Goal: Task Accomplishment & Management: Use online tool/utility

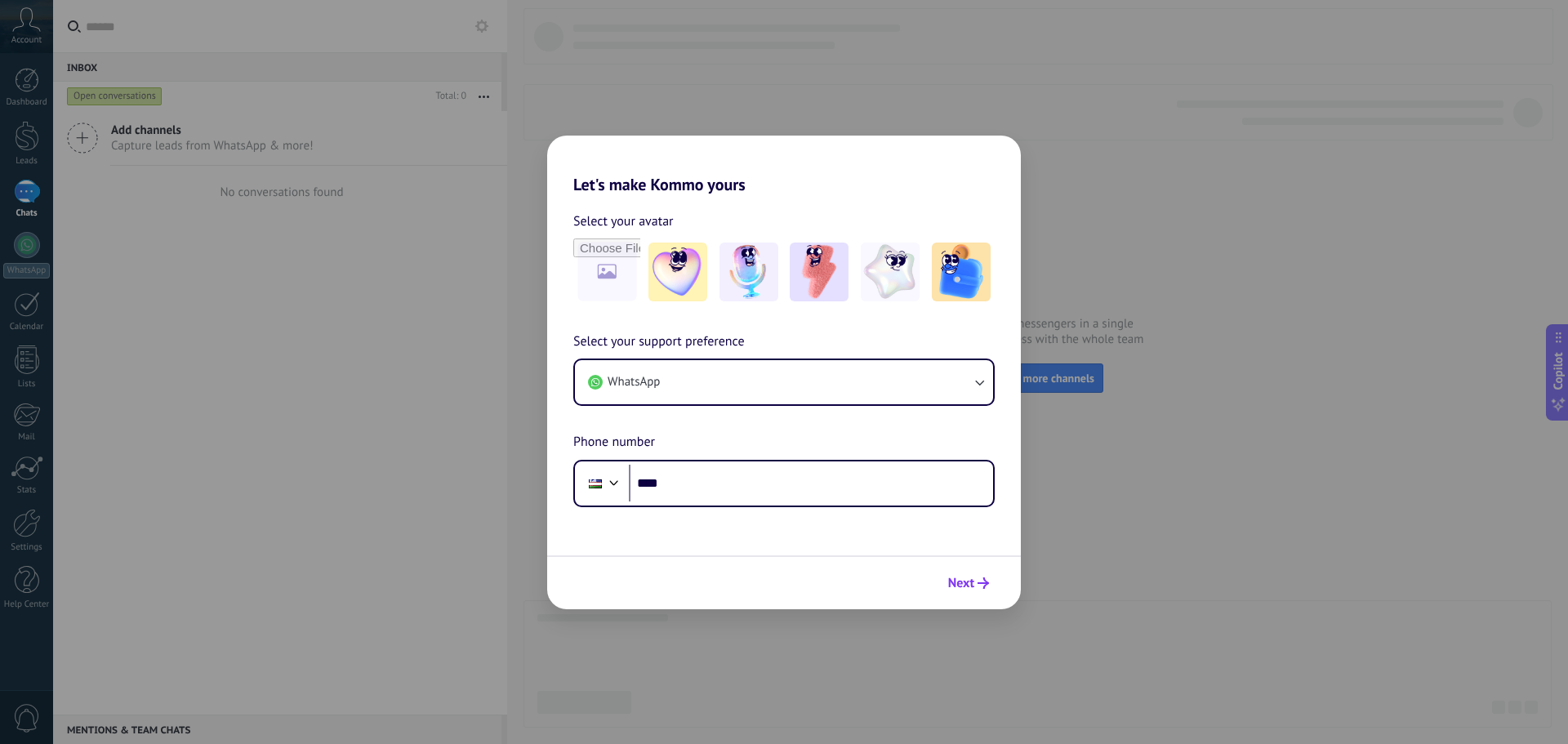
click at [982, 584] on icon "submit" at bounding box center [982, 582] width 11 height 11
click at [1121, 519] on div "Let's make Kommo yours Select your avatar Select your support preference WhatsA…" at bounding box center [784, 372] width 1568 height 744
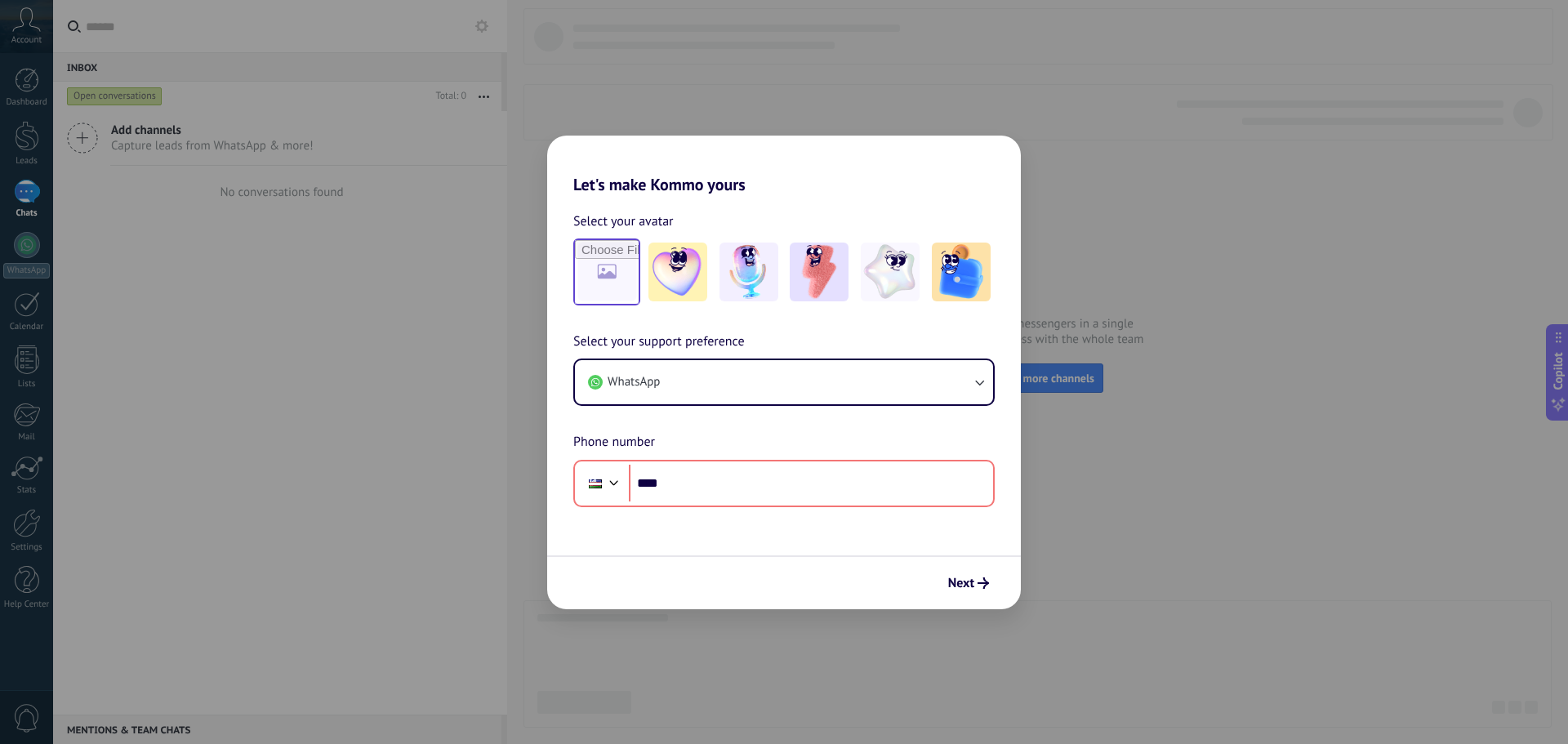
click at [589, 238] on div at bounding box center [606, 272] width 67 height 67
click at [635, 275] on input "file" at bounding box center [606, 272] width 64 height 64
click at [809, 298] on img at bounding box center [819, 272] width 58 height 58
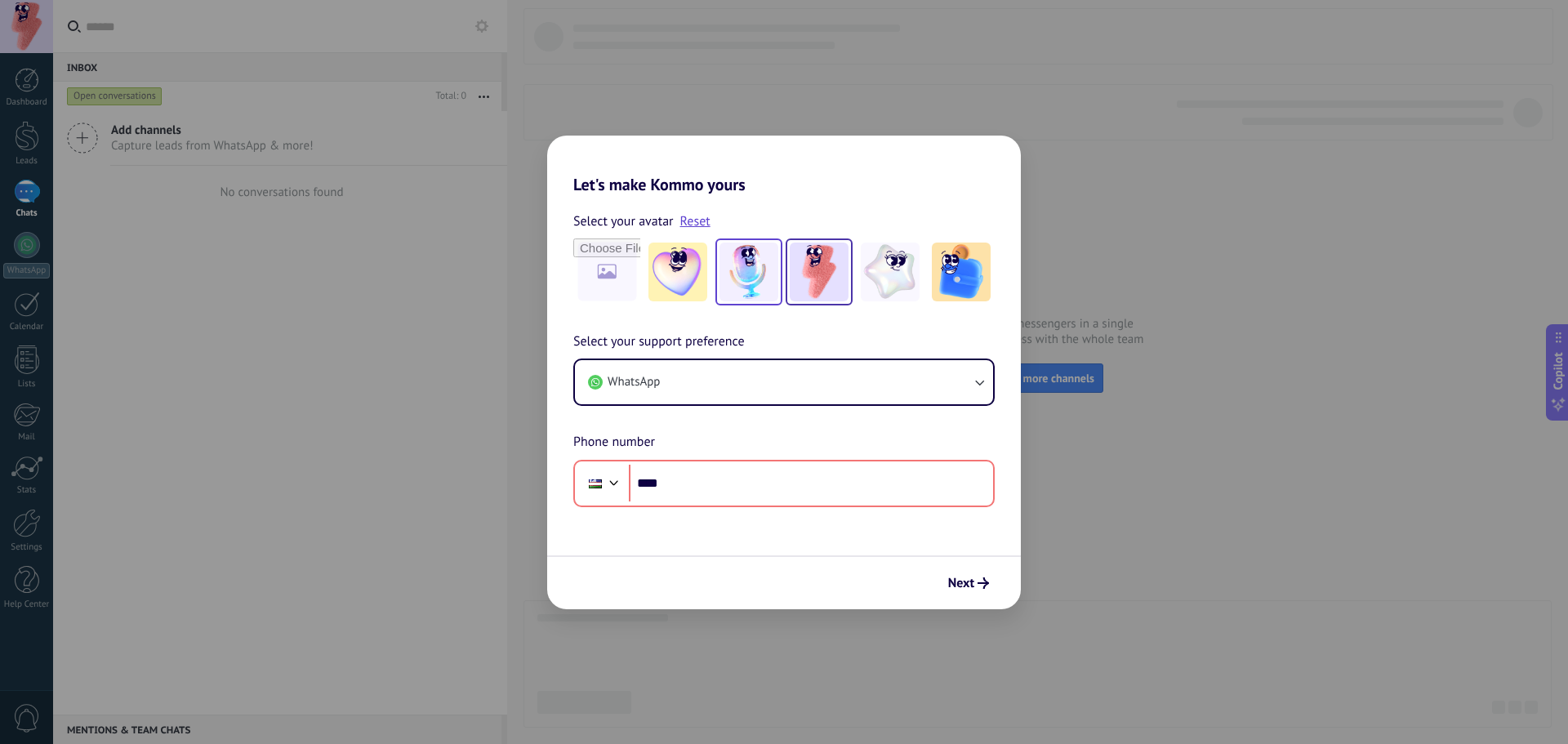
click at [766, 272] on img at bounding box center [748, 272] width 58 height 58
click at [698, 274] on img at bounding box center [678, 272] width 58 height 58
click at [585, 267] on input "file" at bounding box center [606, 272] width 64 height 64
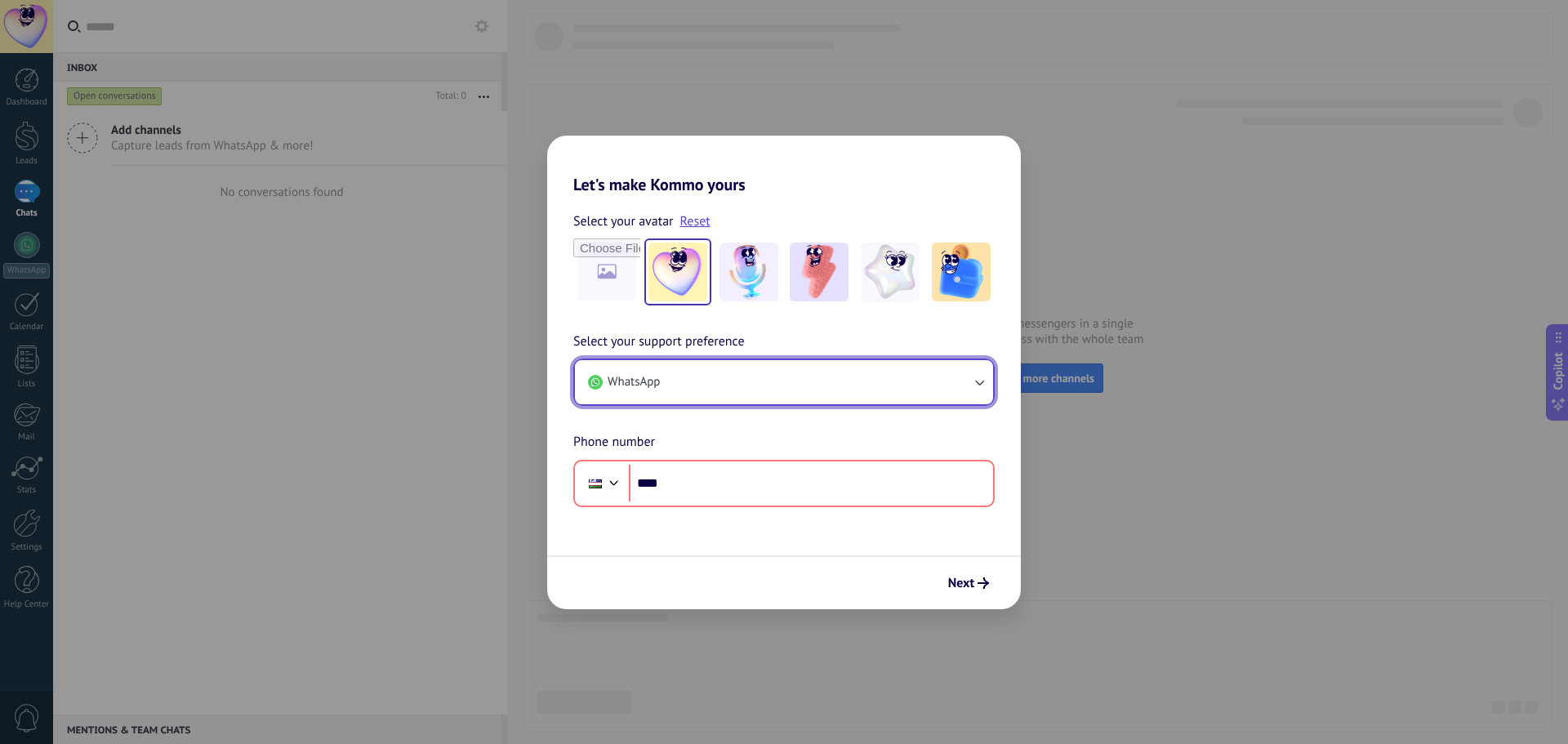
click at [964, 381] on button "WhatsApp" at bounding box center [784, 382] width 418 height 44
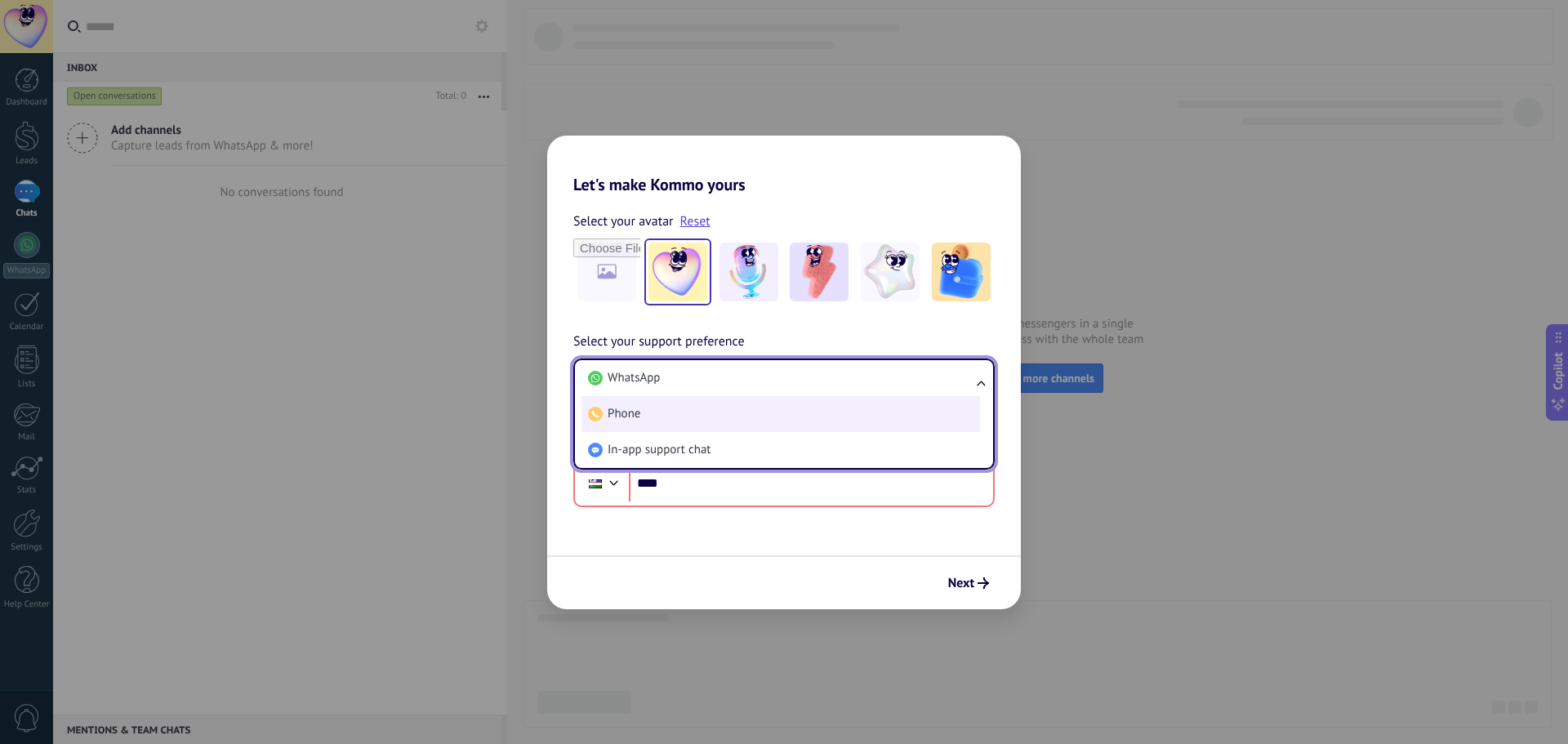
click at [866, 430] on li "Phone" at bounding box center [780, 414] width 398 height 36
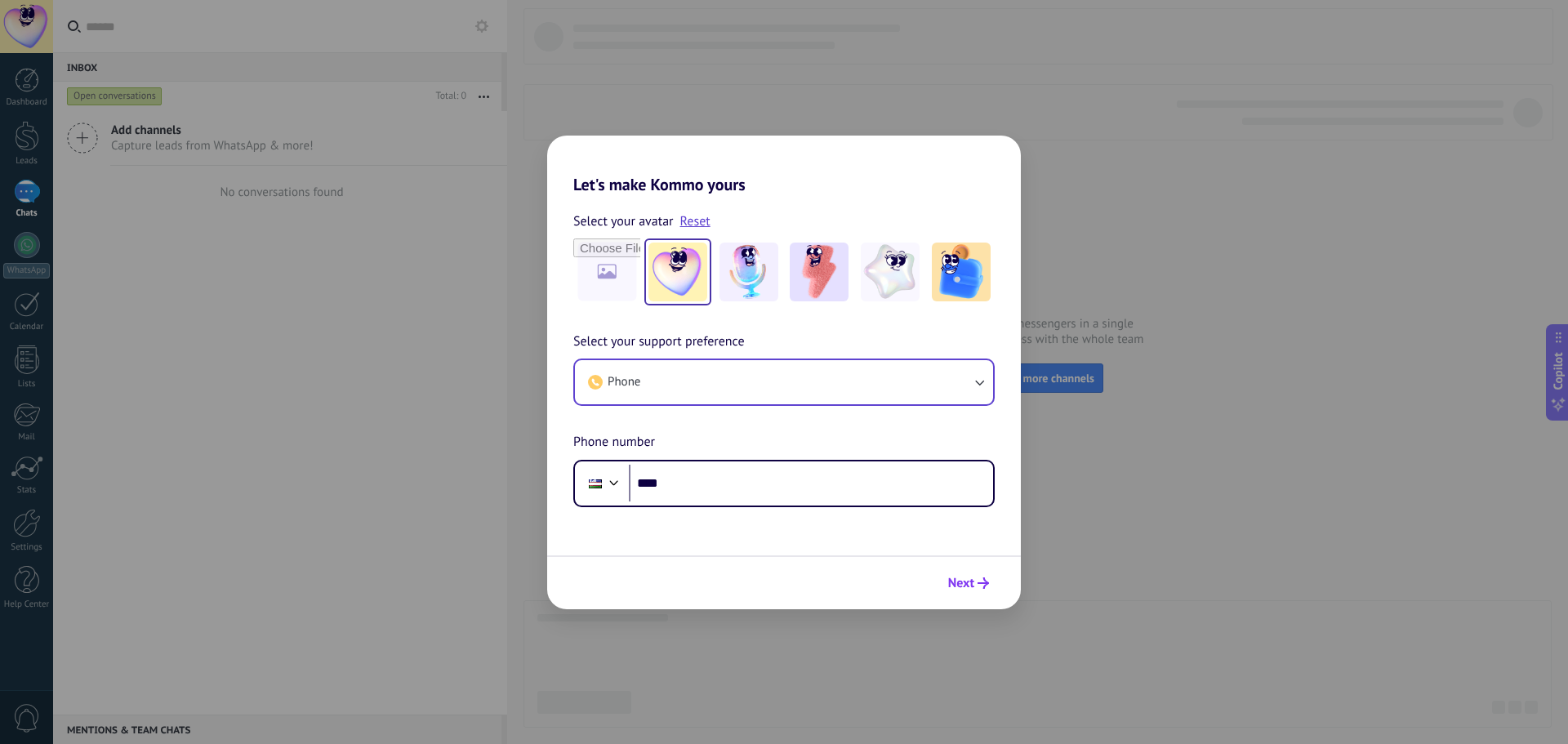
click at [968, 585] on span "Next" at bounding box center [961, 582] width 26 height 11
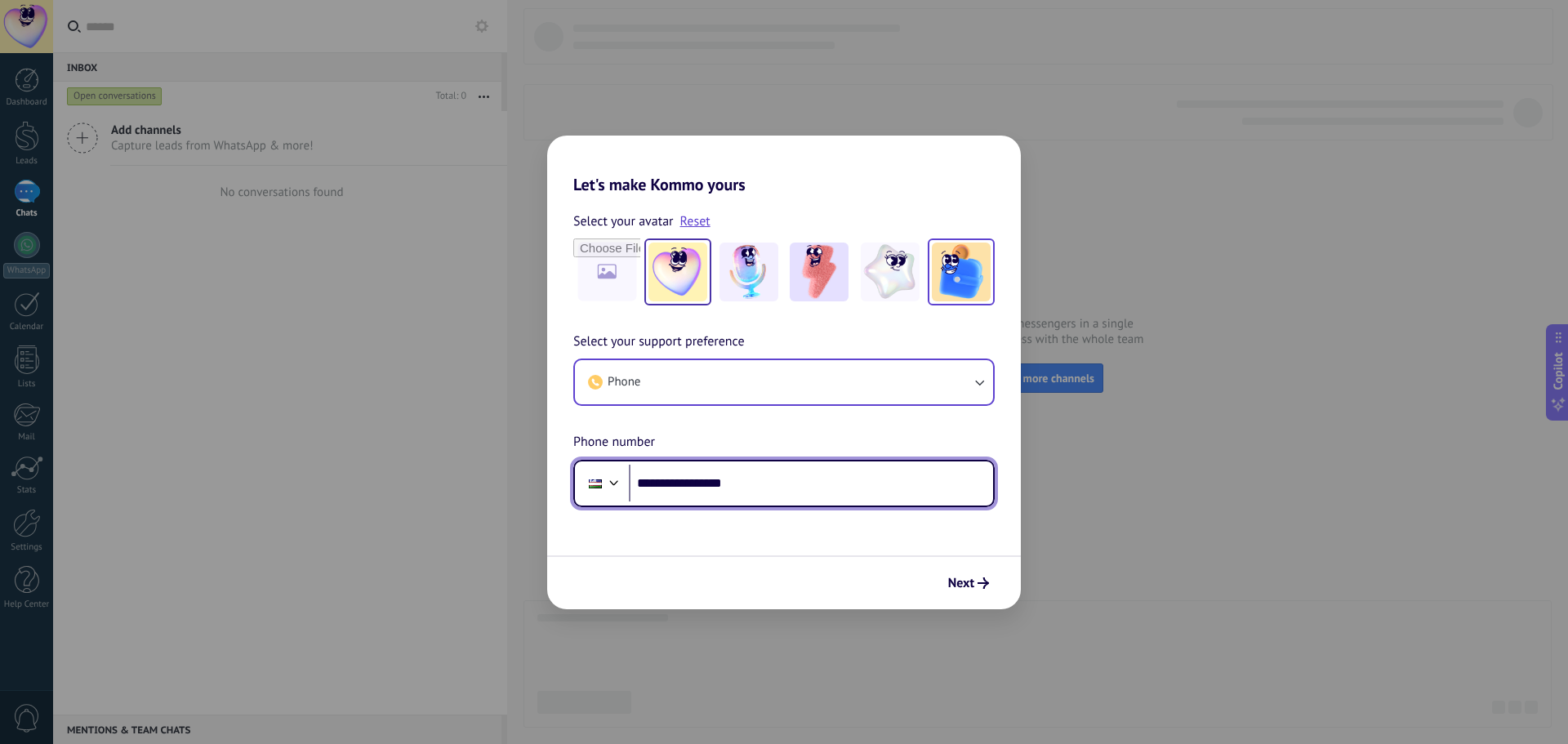
type input "**********"
click at [957, 288] on img at bounding box center [961, 272] width 58 height 58
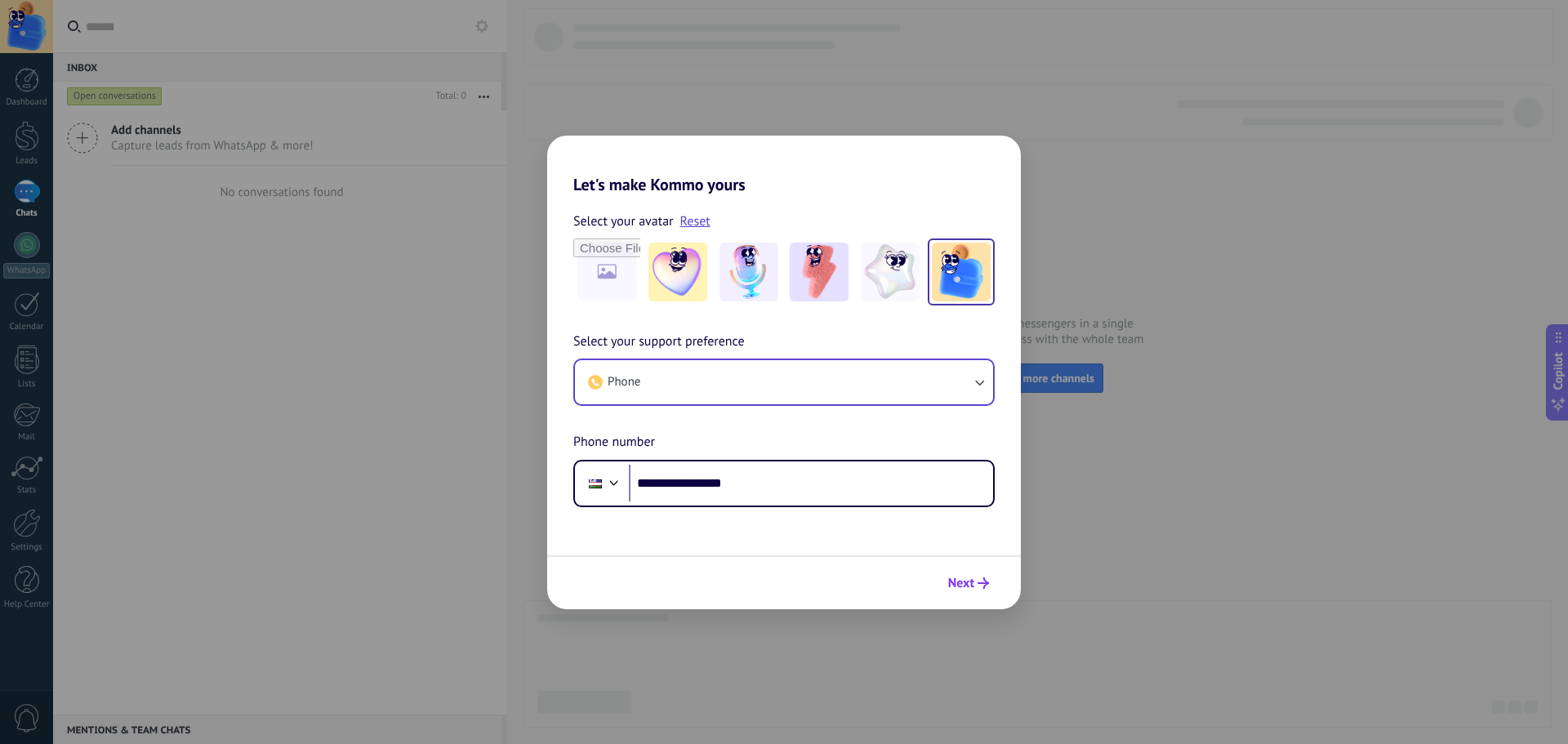
click at [975, 581] on span "Next" at bounding box center [968, 582] width 40 height 11
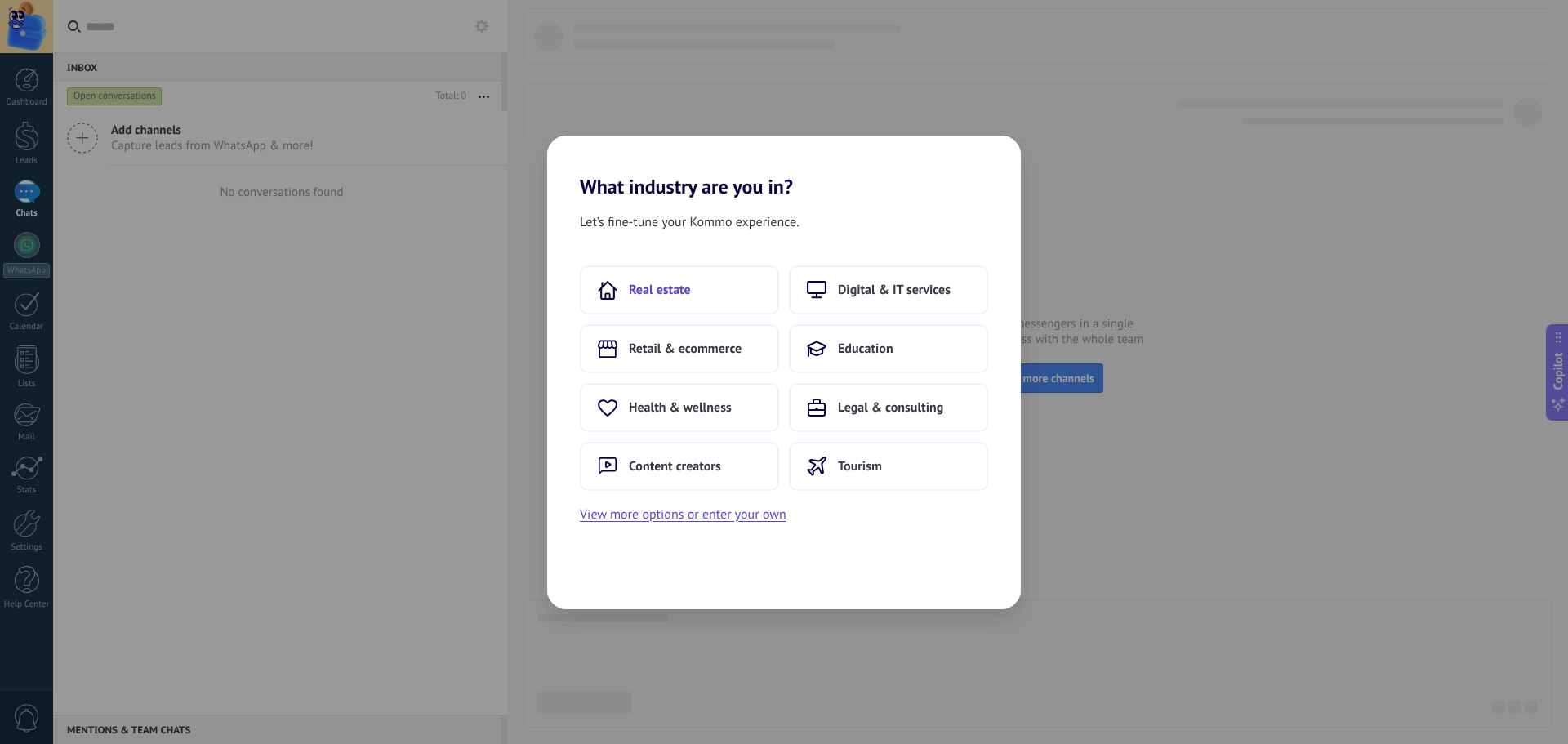
click at [684, 276] on button "Real estate" at bounding box center [679, 290] width 200 height 49
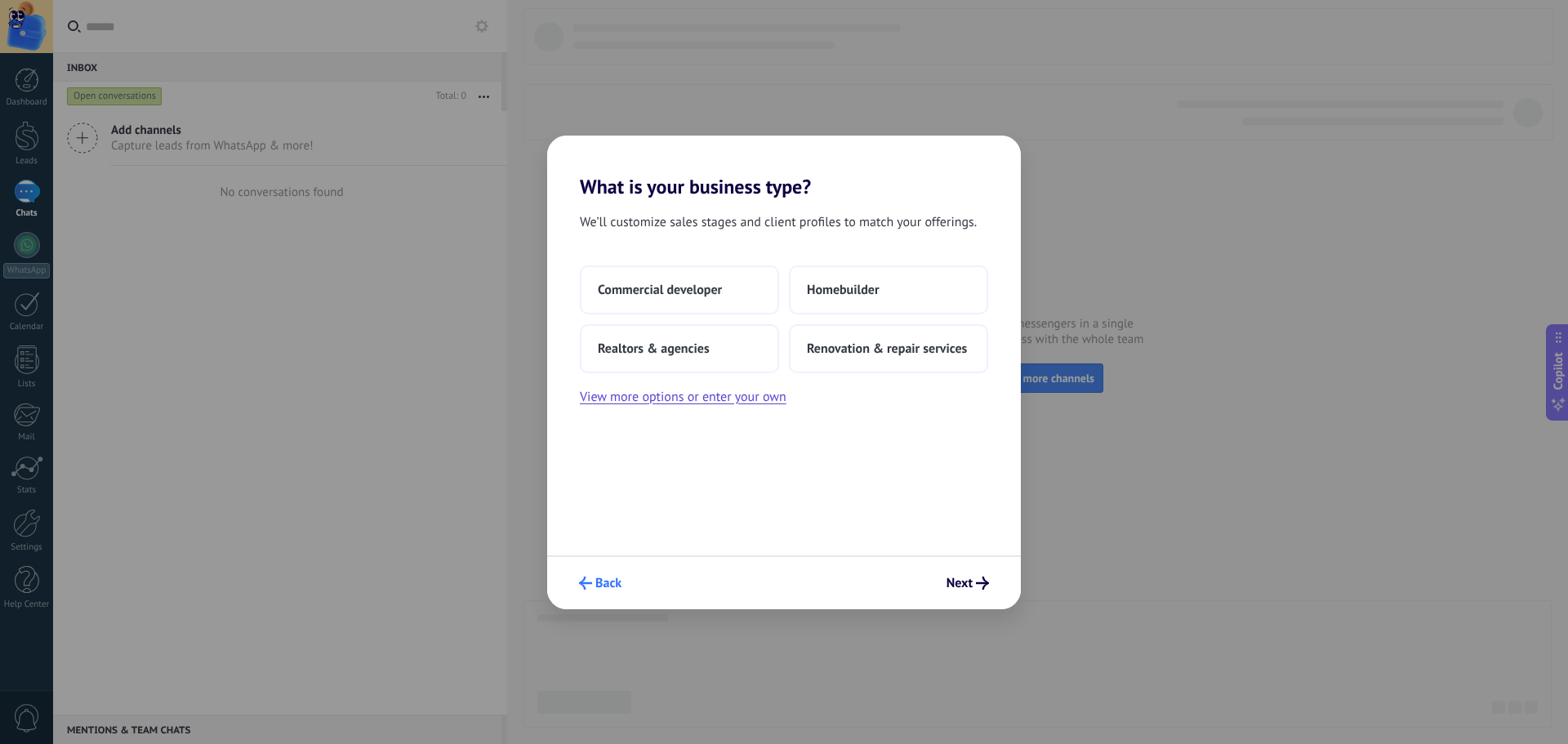
click at [591, 575] on button "Back" at bounding box center [600, 583] width 57 height 28
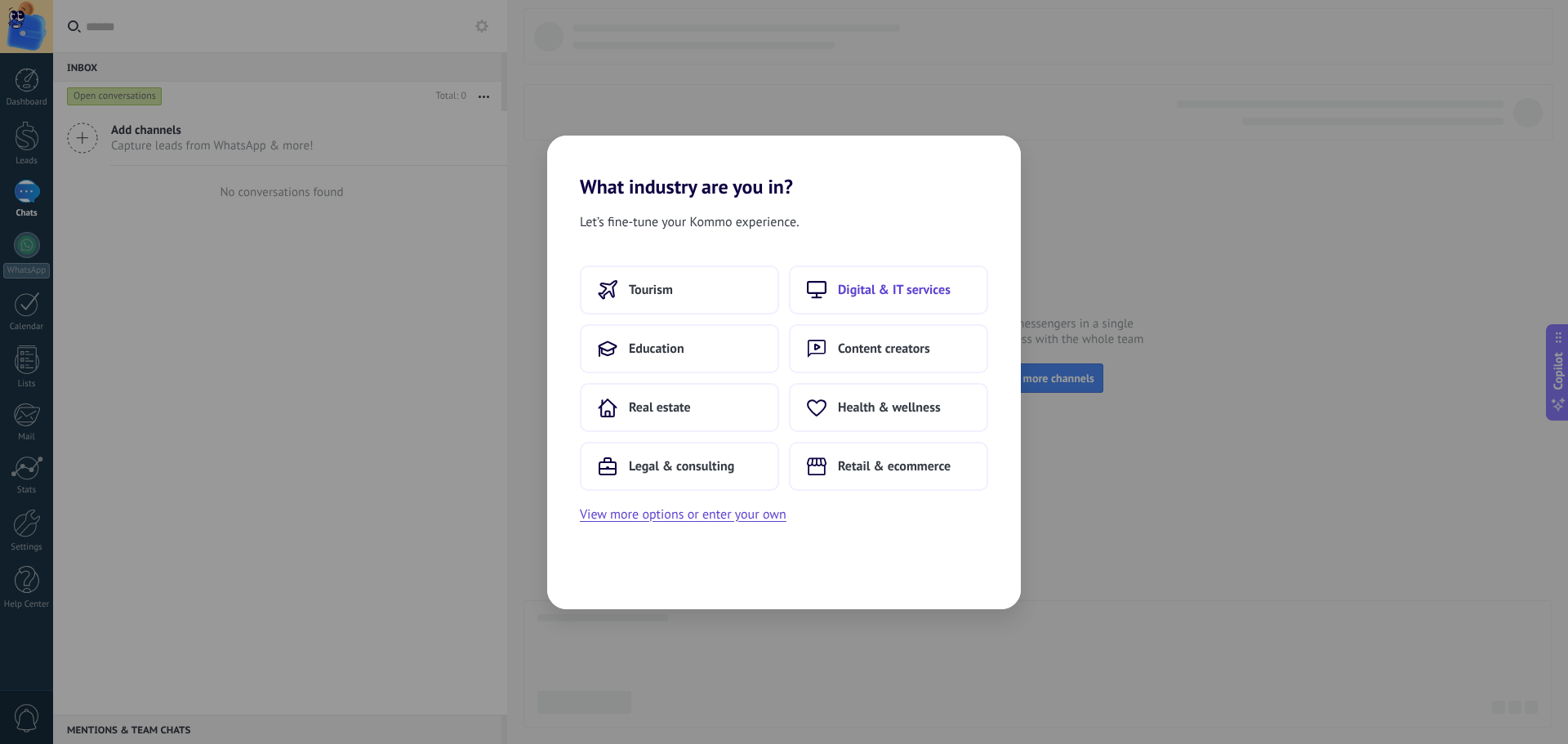
click at [858, 286] on span "Digital & IT services" at bounding box center [894, 290] width 113 height 16
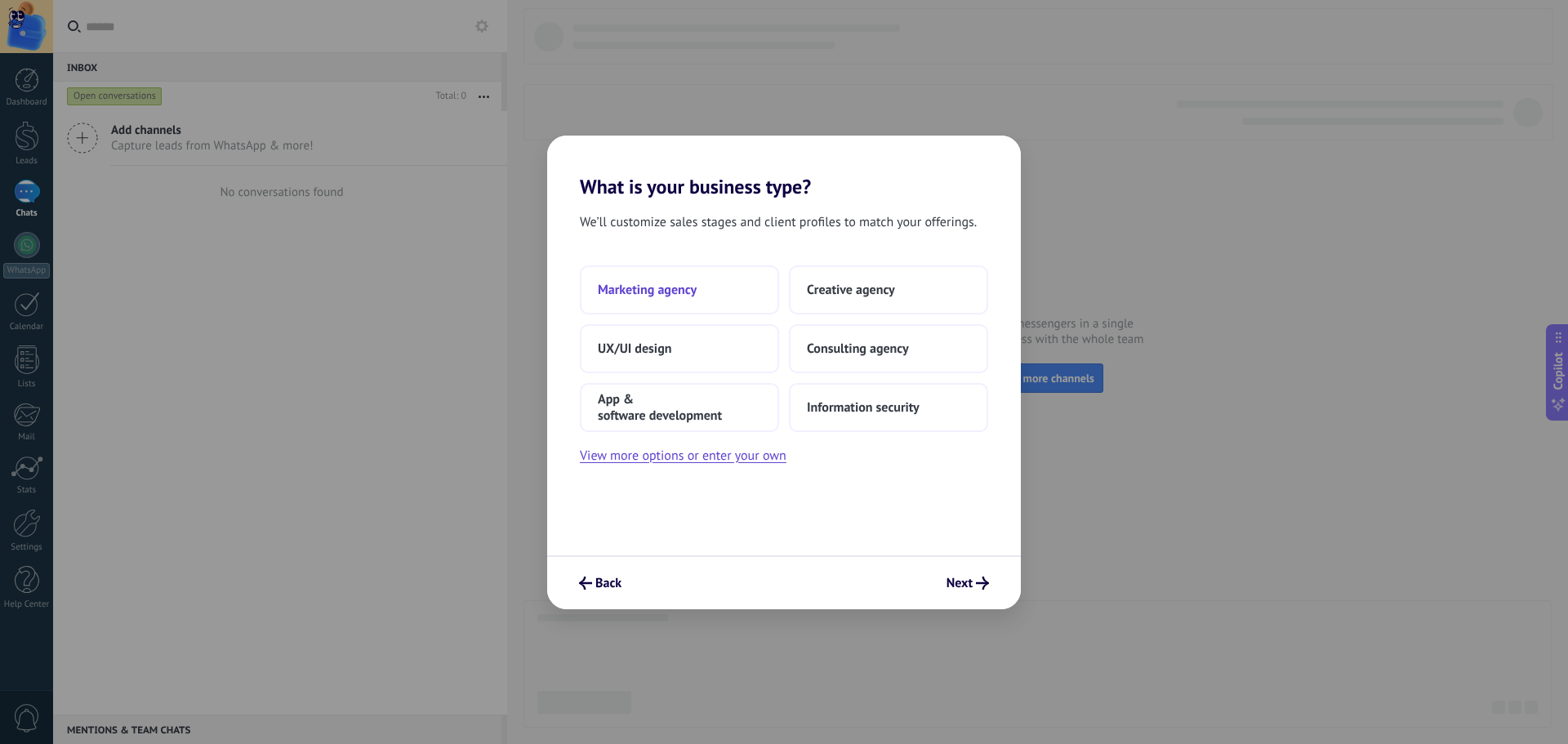
click at [655, 296] on span "Marketing agency" at bounding box center [647, 290] width 99 height 16
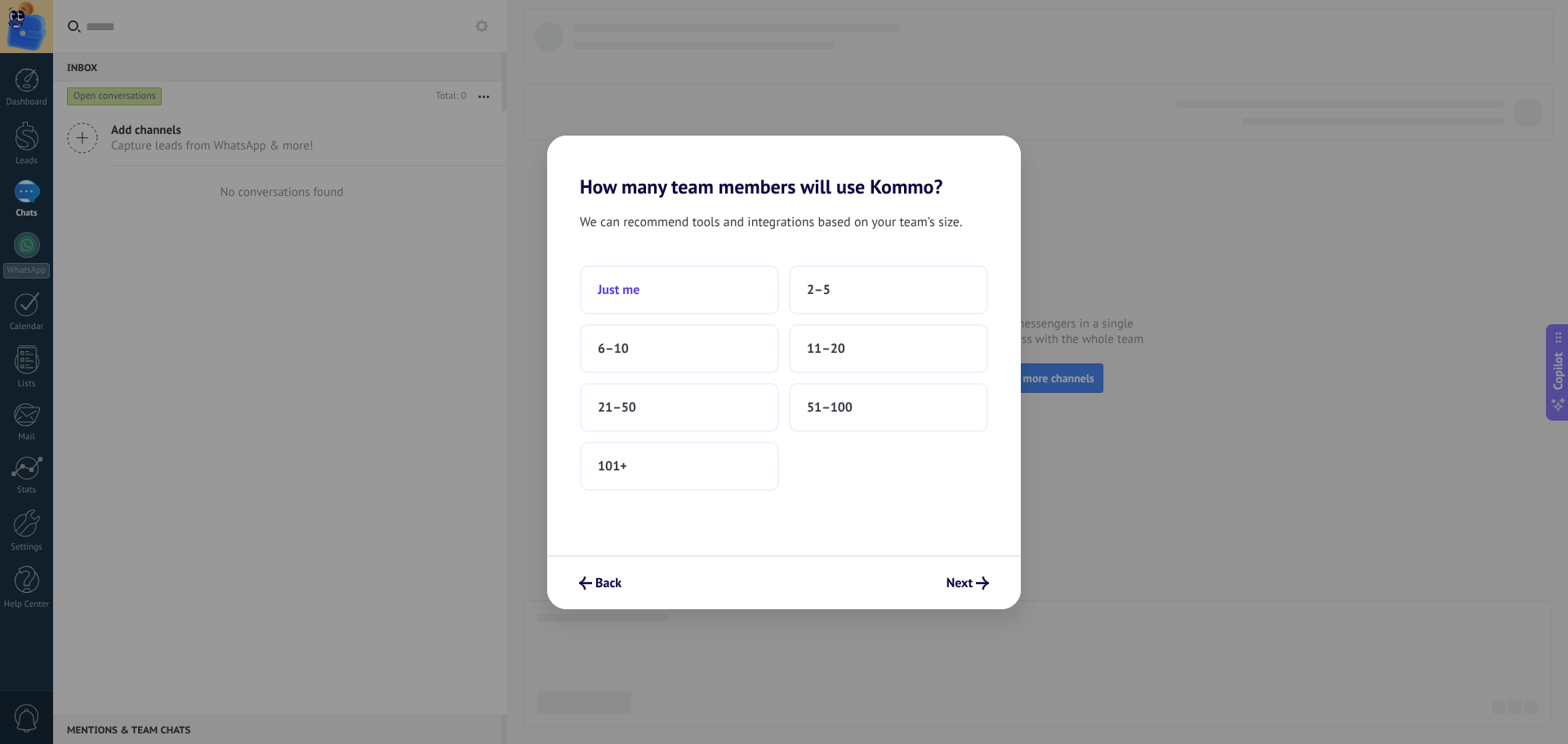
click at [744, 288] on button "Just me" at bounding box center [679, 290] width 200 height 49
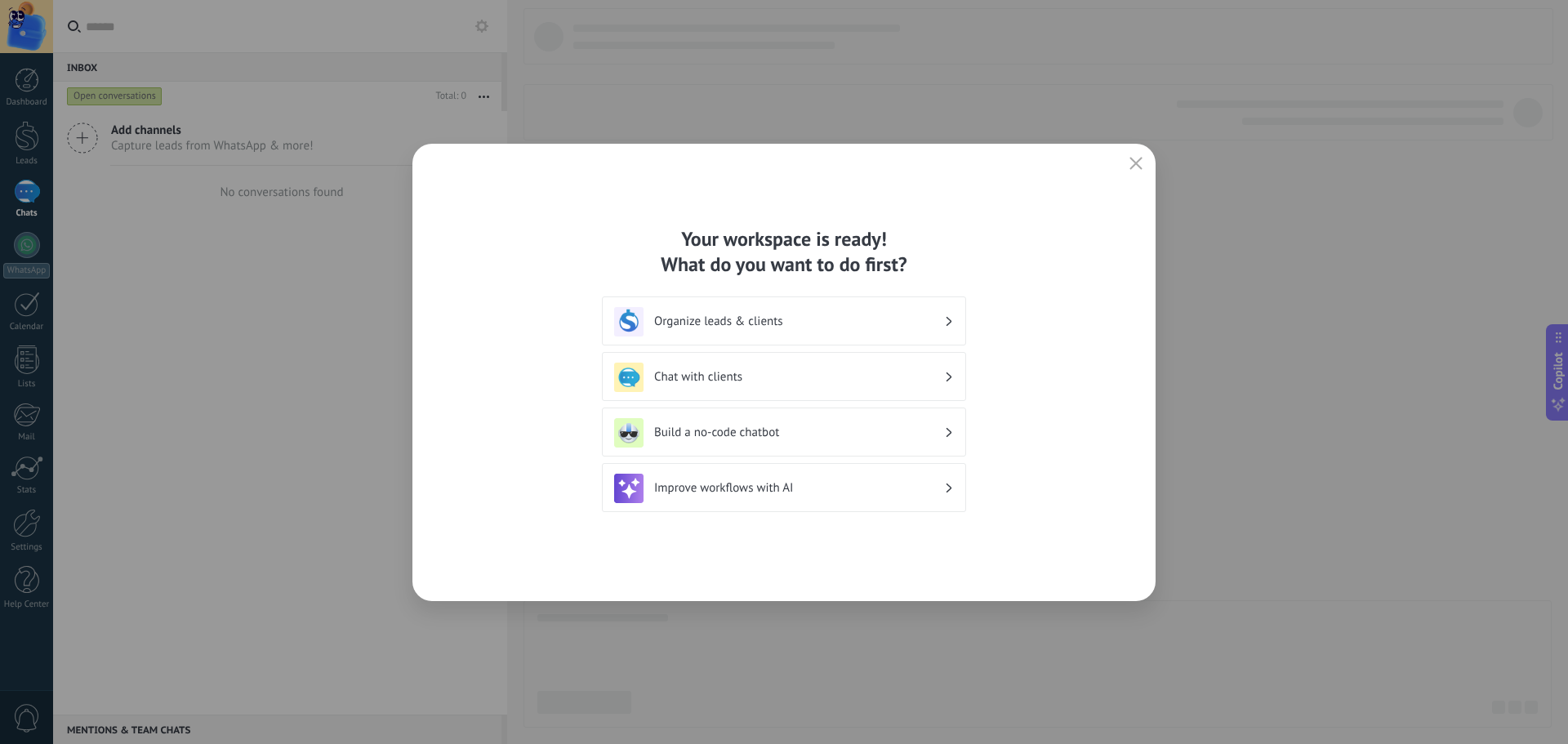
click at [1124, 168] on div "Your workspace is ready! What do you want to do first? Organize leads & clients…" at bounding box center [784, 372] width 743 height 458
click at [1131, 166] on icon "button" at bounding box center [1135, 163] width 13 height 13
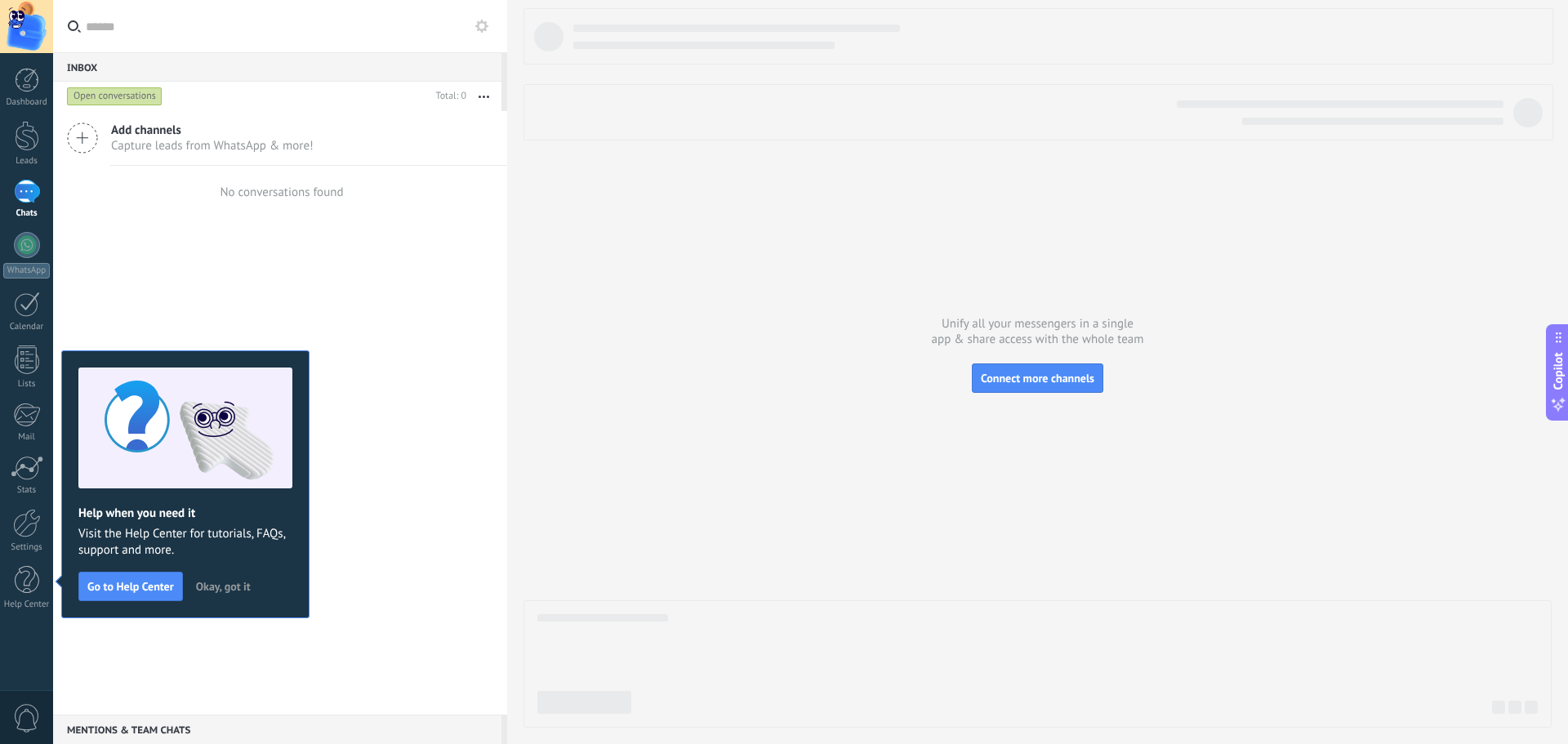
click at [236, 585] on span "Okay, got it" at bounding box center [224, 586] width 55 height 11
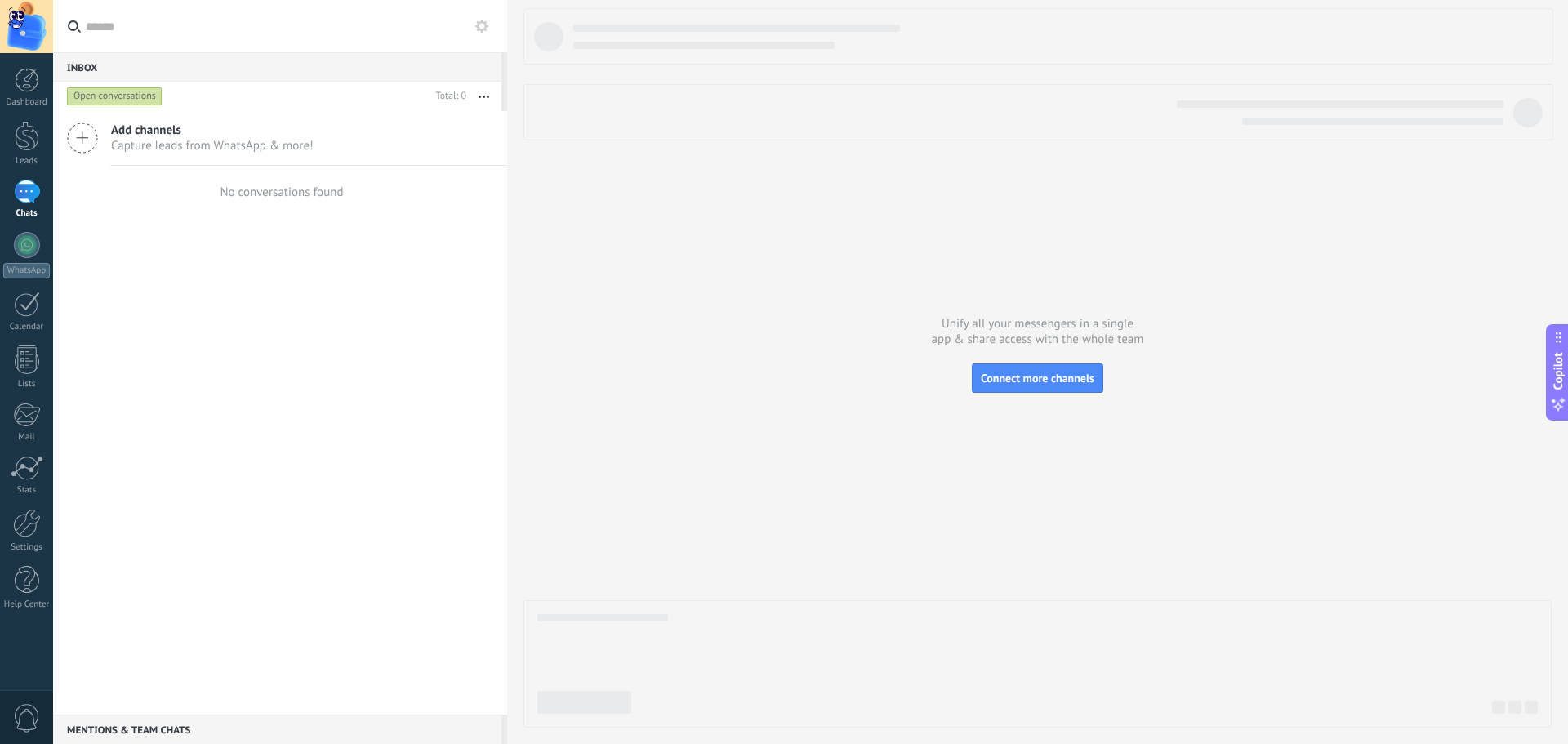
click at [21, 184] on div at bounding box center [27, 192] width 26 height 24
click at [23, 144] on div at bounding box center [27, 136] width 24 height 30
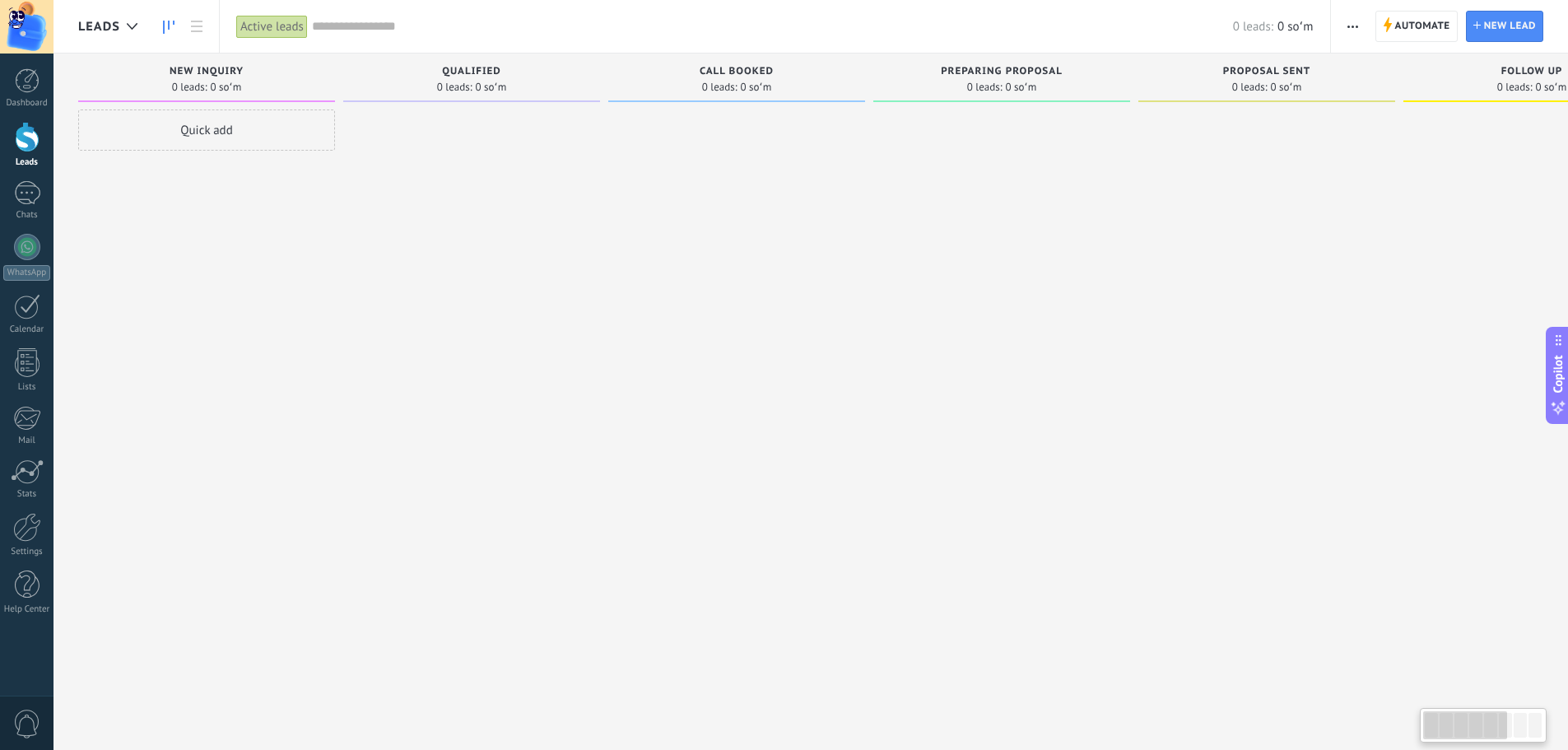
click at [180, 141] on div "Quick add" at bounding box center [206, 129] width 257 height 41
click at [210, 128] on div "Quick add" at bounding box center [206, 129] width 257 height 41
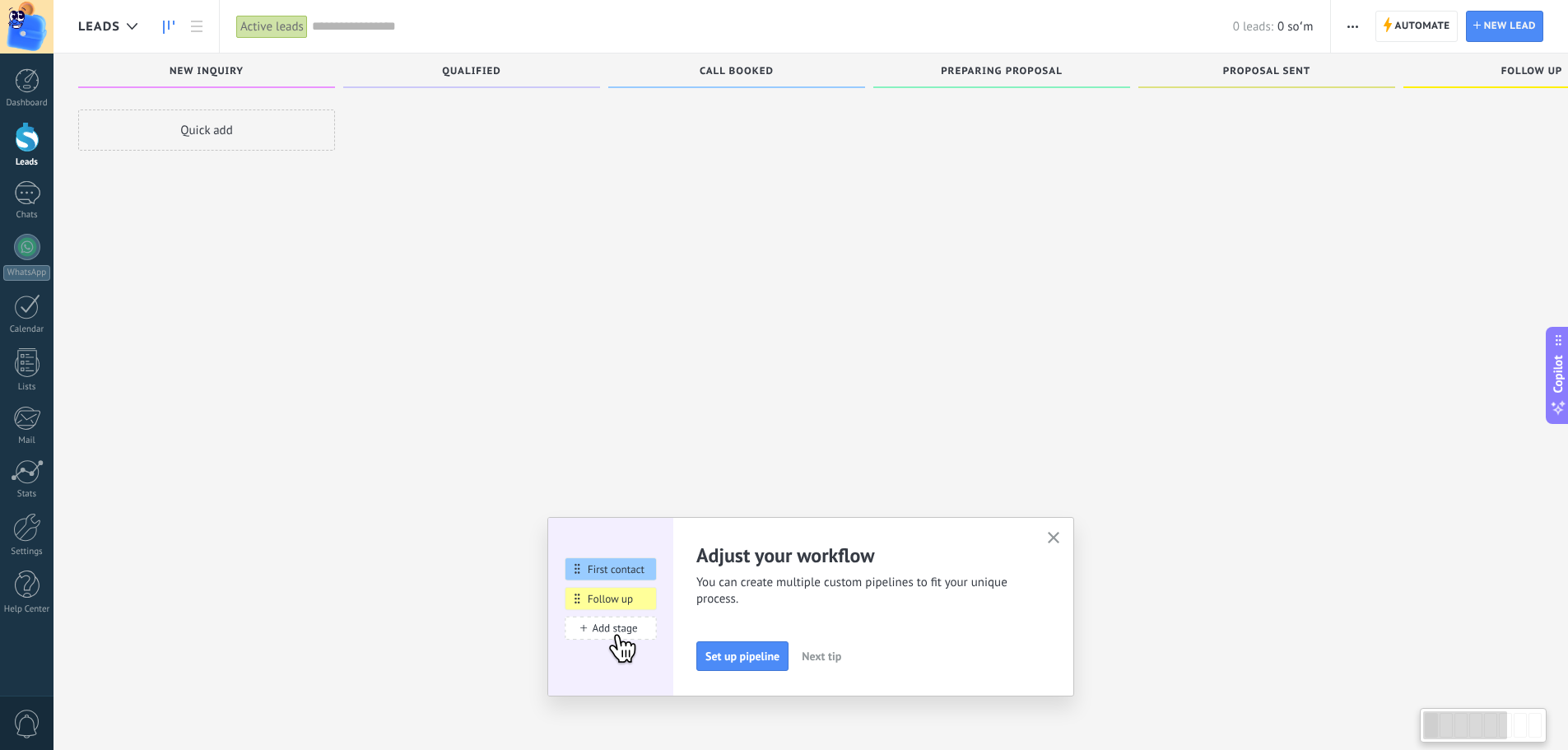
scroll to position [28, 0]
click at [1058, 538] on icon "button" at bounding box center [1055, 538] width 12 height 12
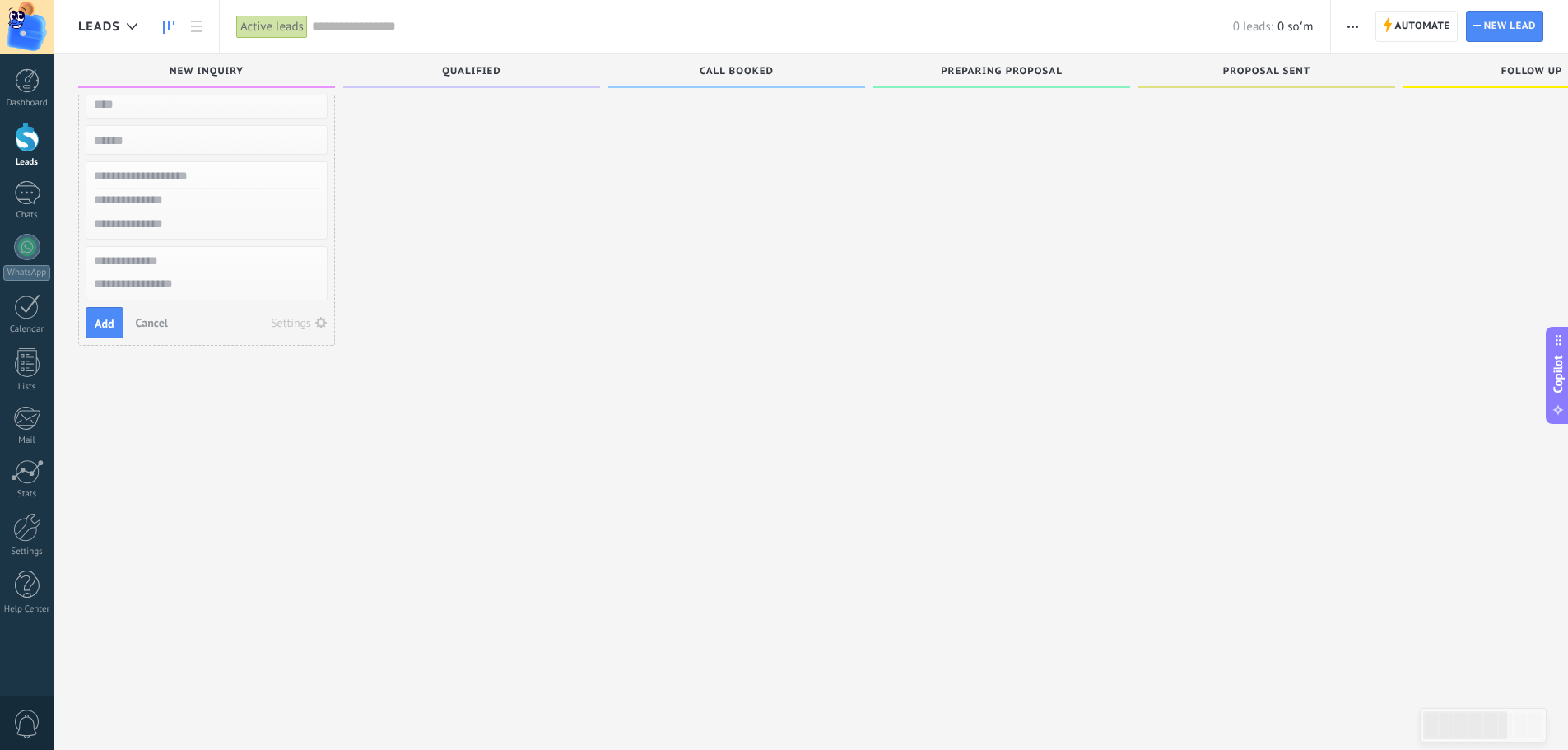
click at [134, 132] on input "numeric" at bounding box center [205, 140] width 240 height 23
click at [147, 199] on input "text" at bounding box center [205, 200] width 240 height 24
click at [163, 176] on input "text" at bounding box center [205, 177] width 240 height 24
click at [163, 206] on input "text" at bounding box center [205, 200] width 240 height 24
click at [170, 224] on input "text" at bounding box center [205, 225] width 240 height 24
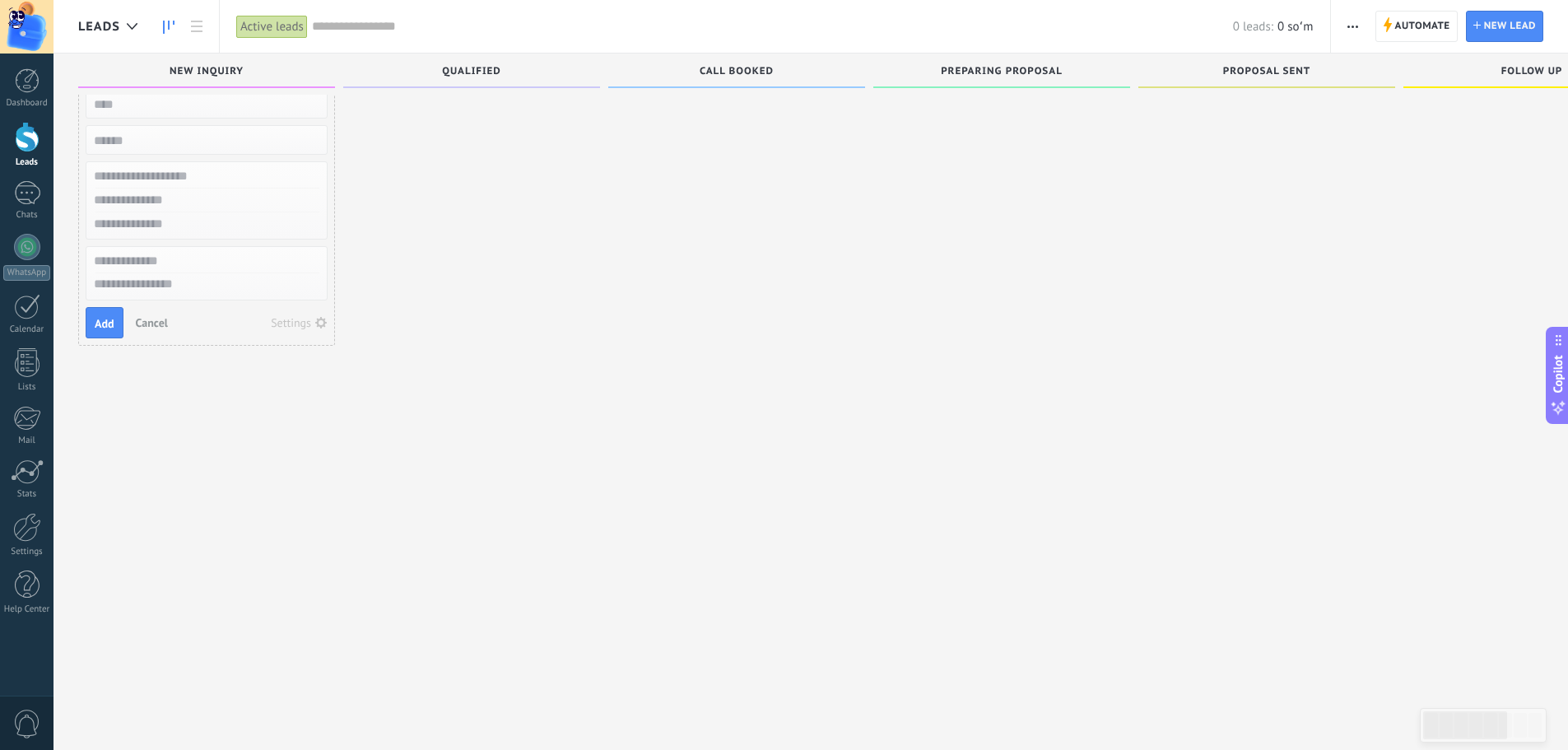
click at [172, 253] on input "text" at bounding box center [205, 262] width 240 height 24
click at [172, 290] on textarea at bounding box center [206, 285] width 240 height 24
drag, startPoint x: 106, startPoint y: 355, endPoint x: 107, endPoint y: 315, distance: 40.0
click at [106, 354] on div "Quick add Add Cancel Settings" at bounding box center [206, 349] width 257 height 535
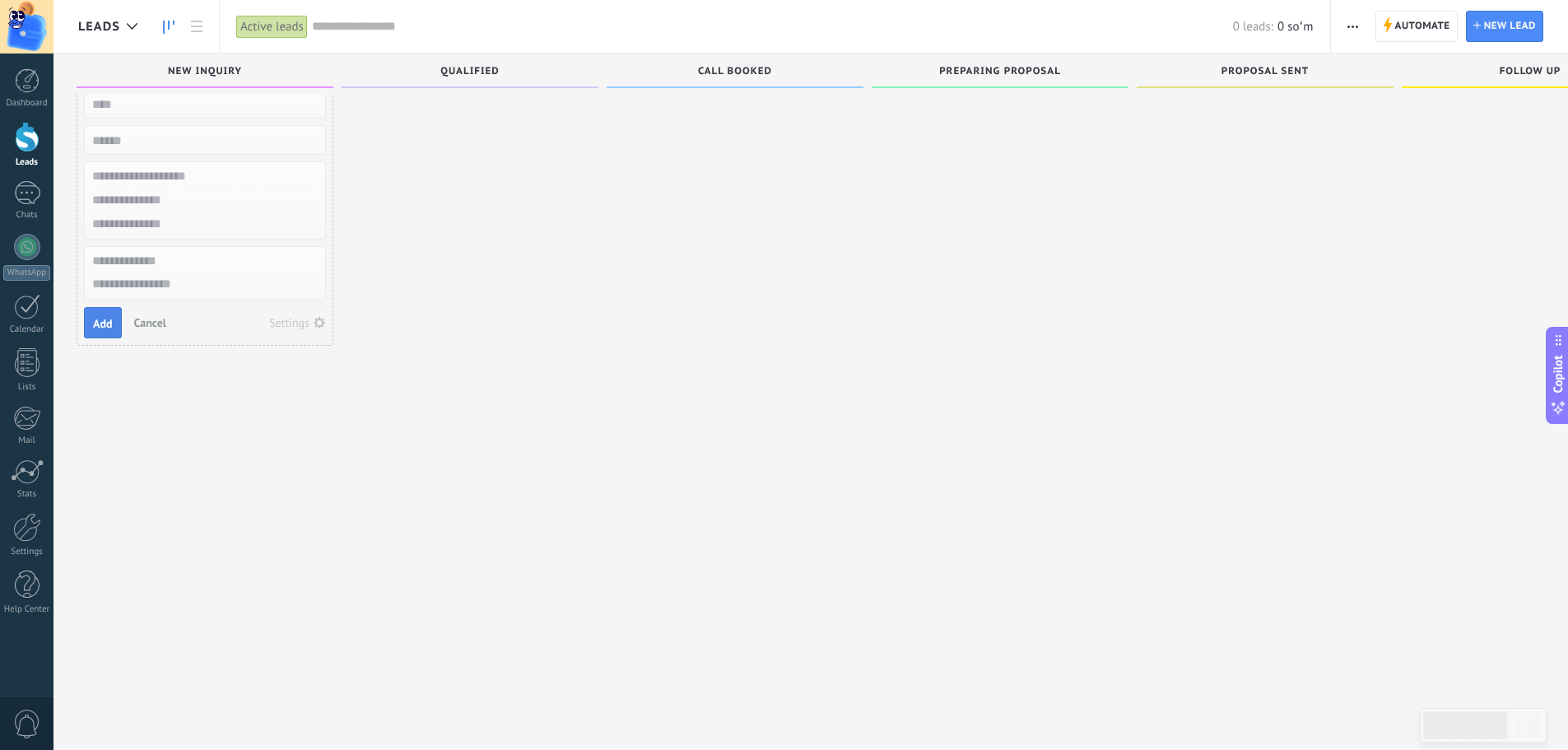
click at [99, 325] on span "Add" at bounding box center [102, 323] width 20 height 11
click at [1480, 24] on icon at bounding box center [1477, 25] width 8 height 8
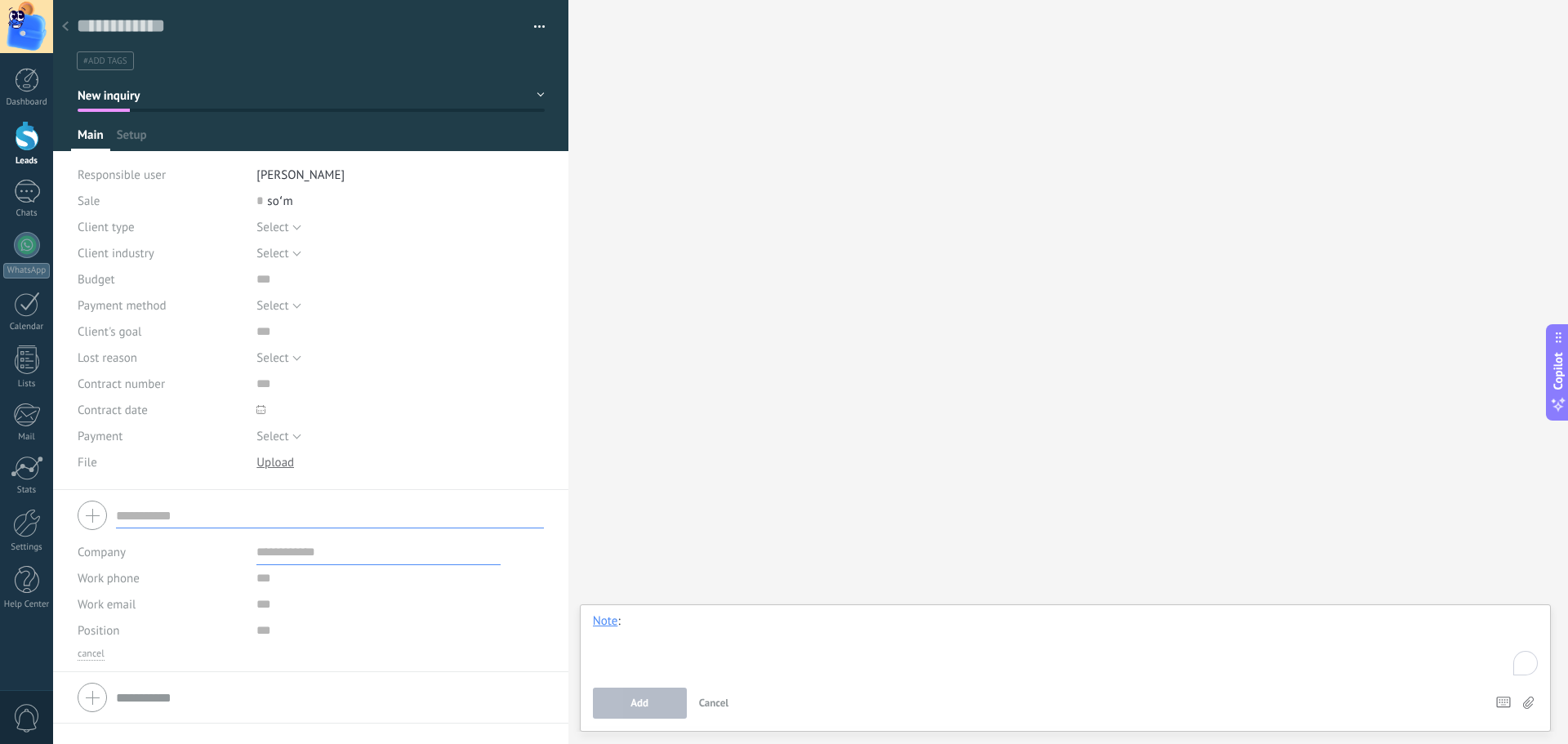
click at [645, 624] on div "To enrich screen reader interactions, please activate Accessibility in Grammarl…" at bounding box center [1065, 644] width 944 height 62
click at [174, 43] on div "#add tags" at bounding box center [311, 55] width 469 height 28
click at [169, 35] on input "text" at bounding box center [298, 26] width 445 height 24
click at [165, 120] on div at bounding box center [311, 76] width 516 height 151
click at [148, 193] on div "Sale" at bounding box center [161, 200] width 167 height 26
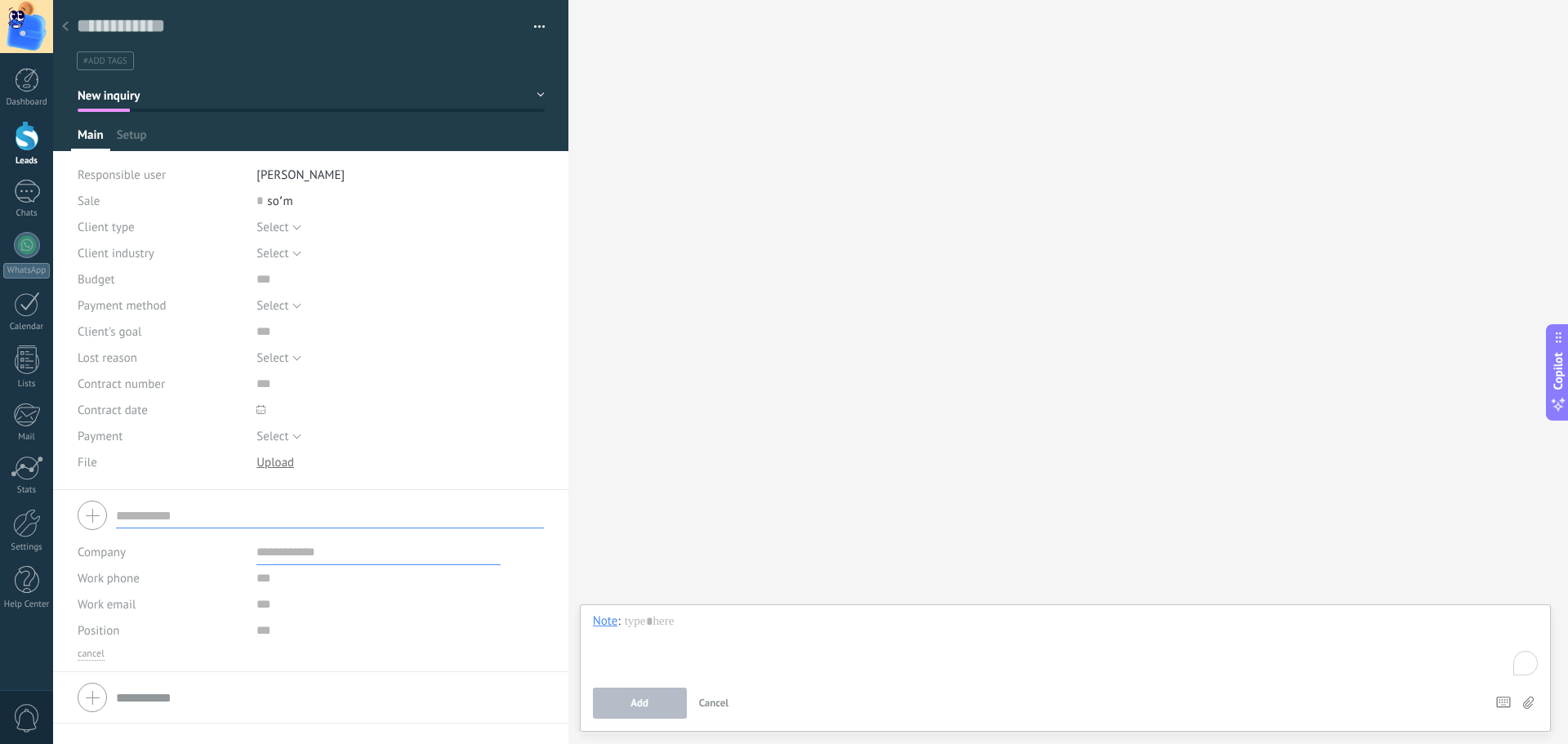
click at [355, 218] on div "Select Individual Legal entity Select" at bounding box center [400, 227] width 287 height 26
click at [15, 212] on div "Chats" at bounding box center [27, 213] width 47 height 10
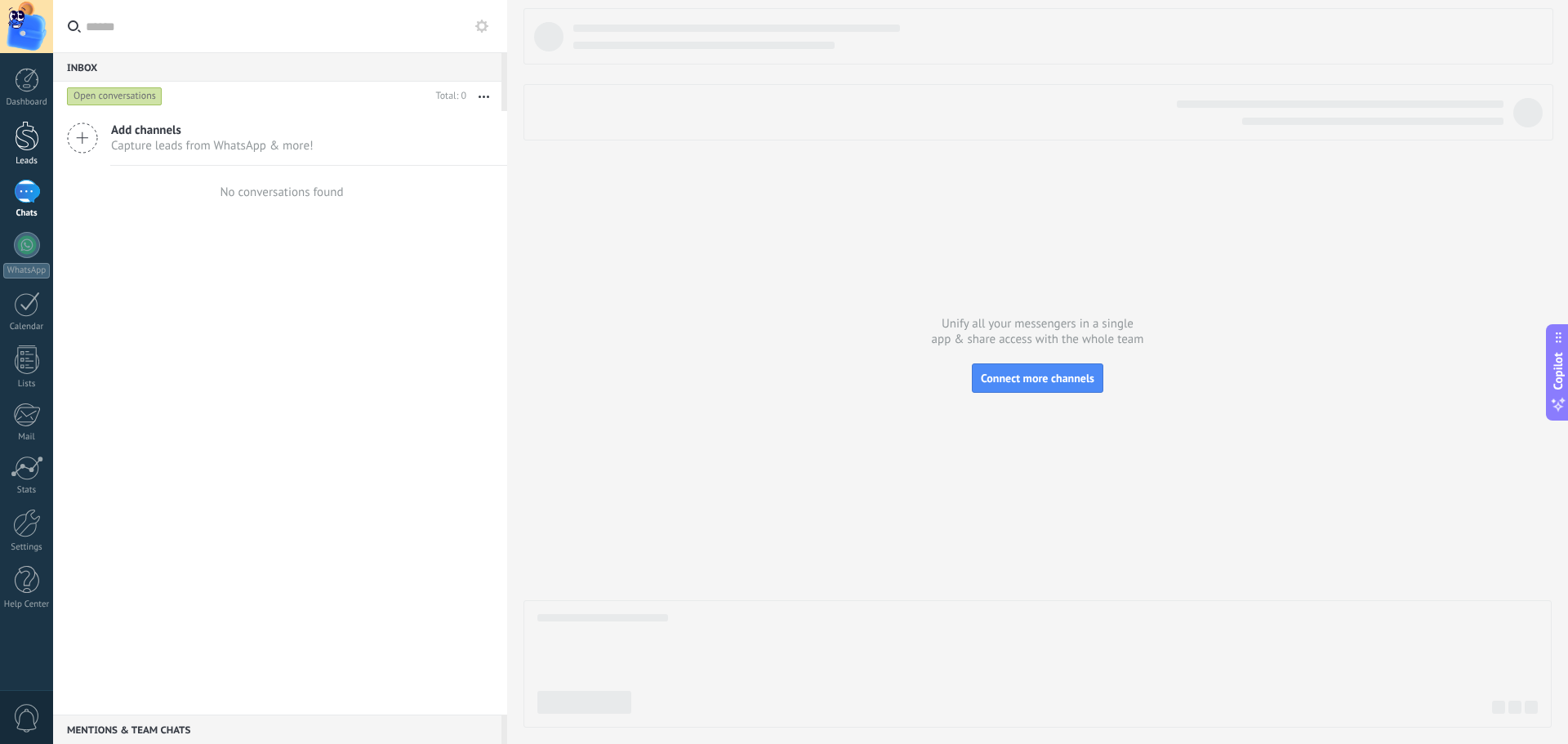
click at [29, 128] on div at bounding box center [27, 136] width 24 height 30
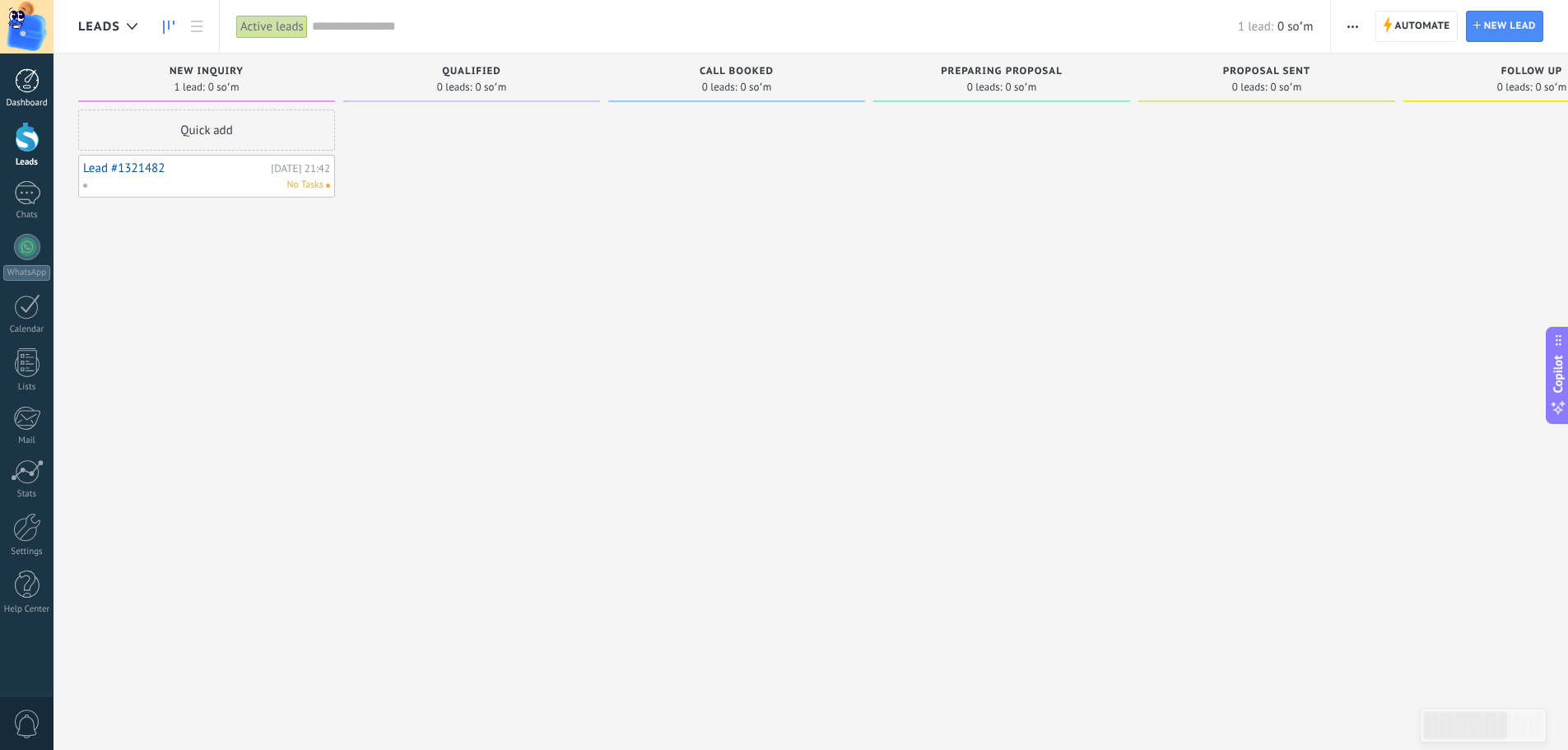
click at [31, 95] on link "Dashboard" at bounding box center [27, 88] width 54 height 41
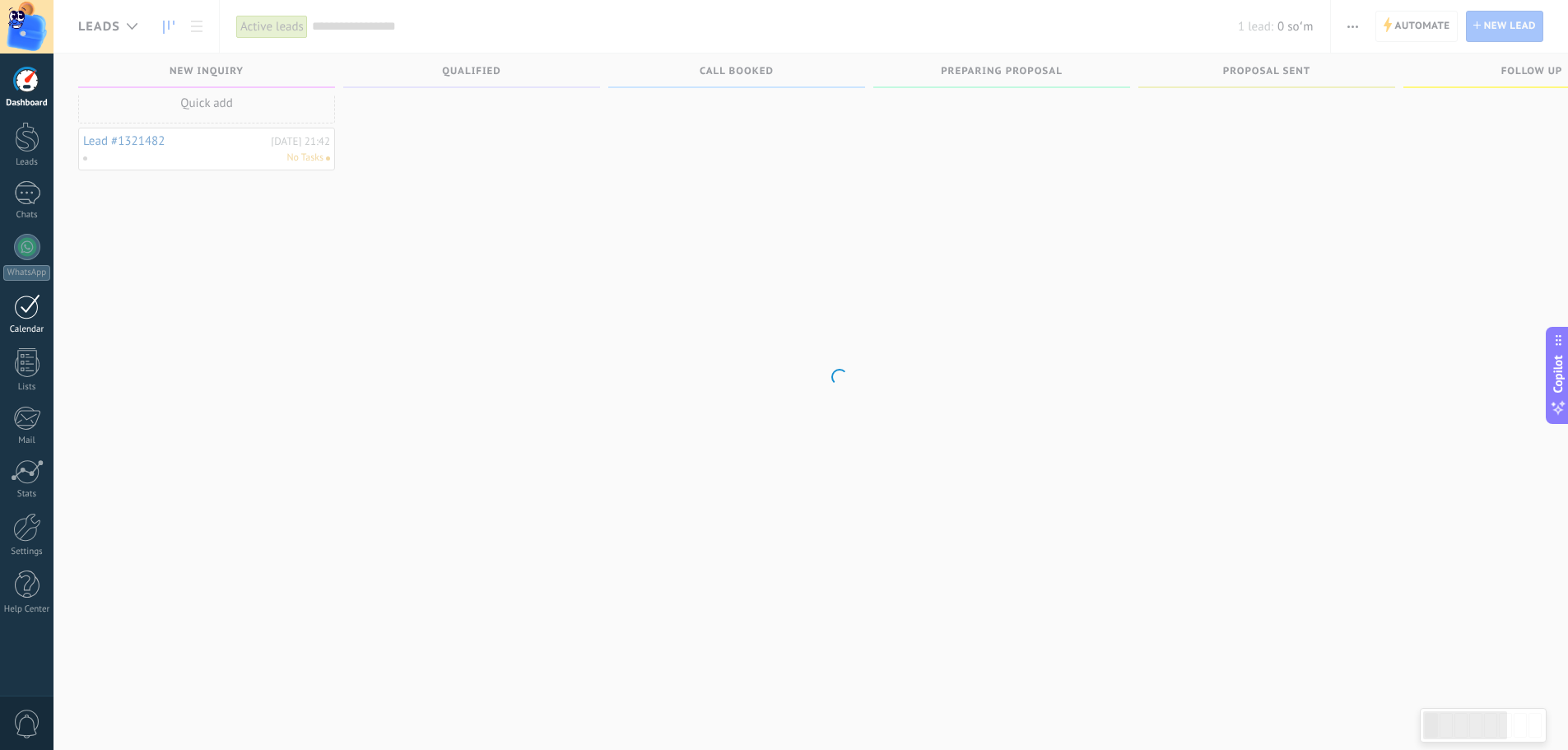
scroll to position [28, 0]
click at [32, 323] on link "Calendar" at bounding box center [27, 314] width 54 height 41
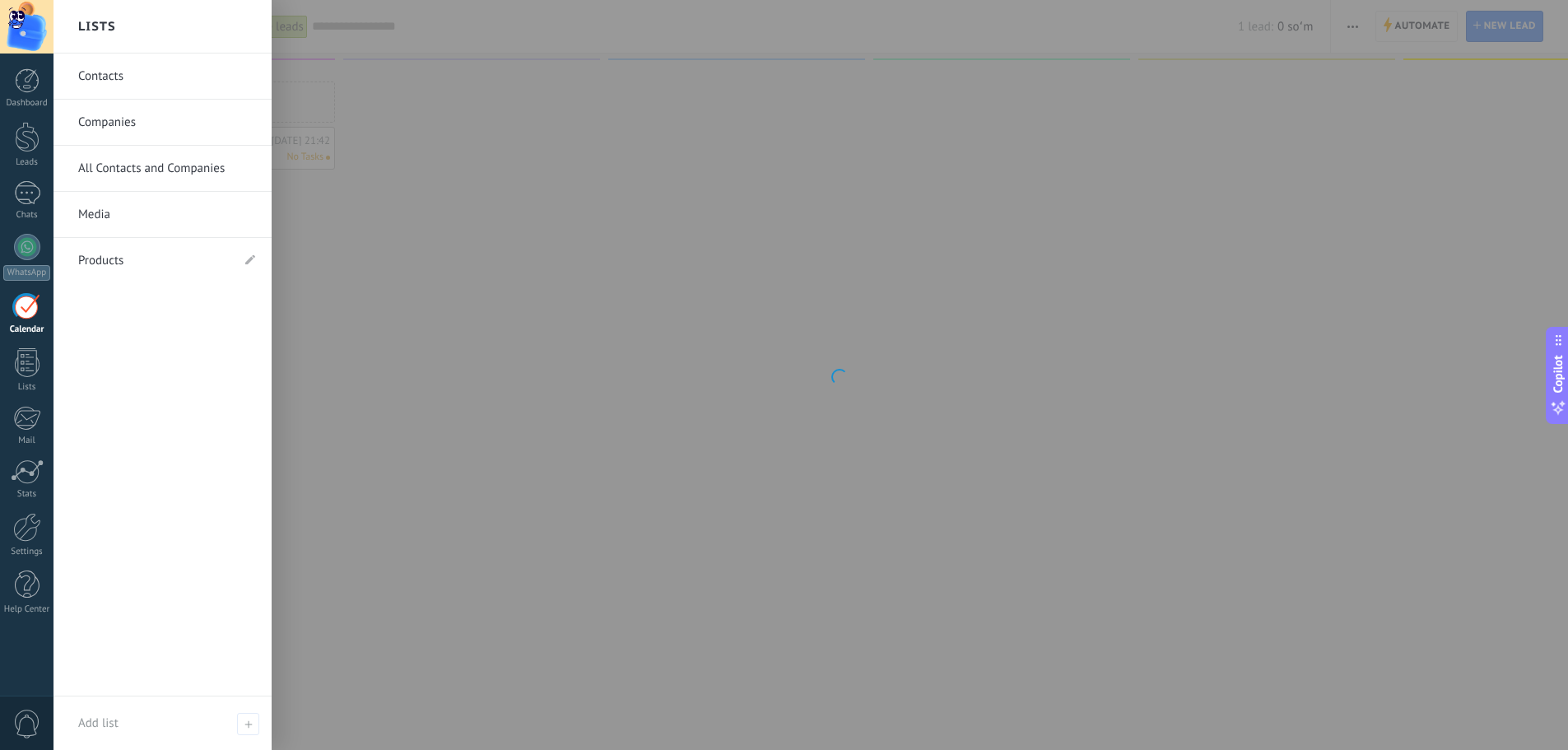
click at [138, 127] on link "Companies" at bounding box center [167, 122] width 177 height 46
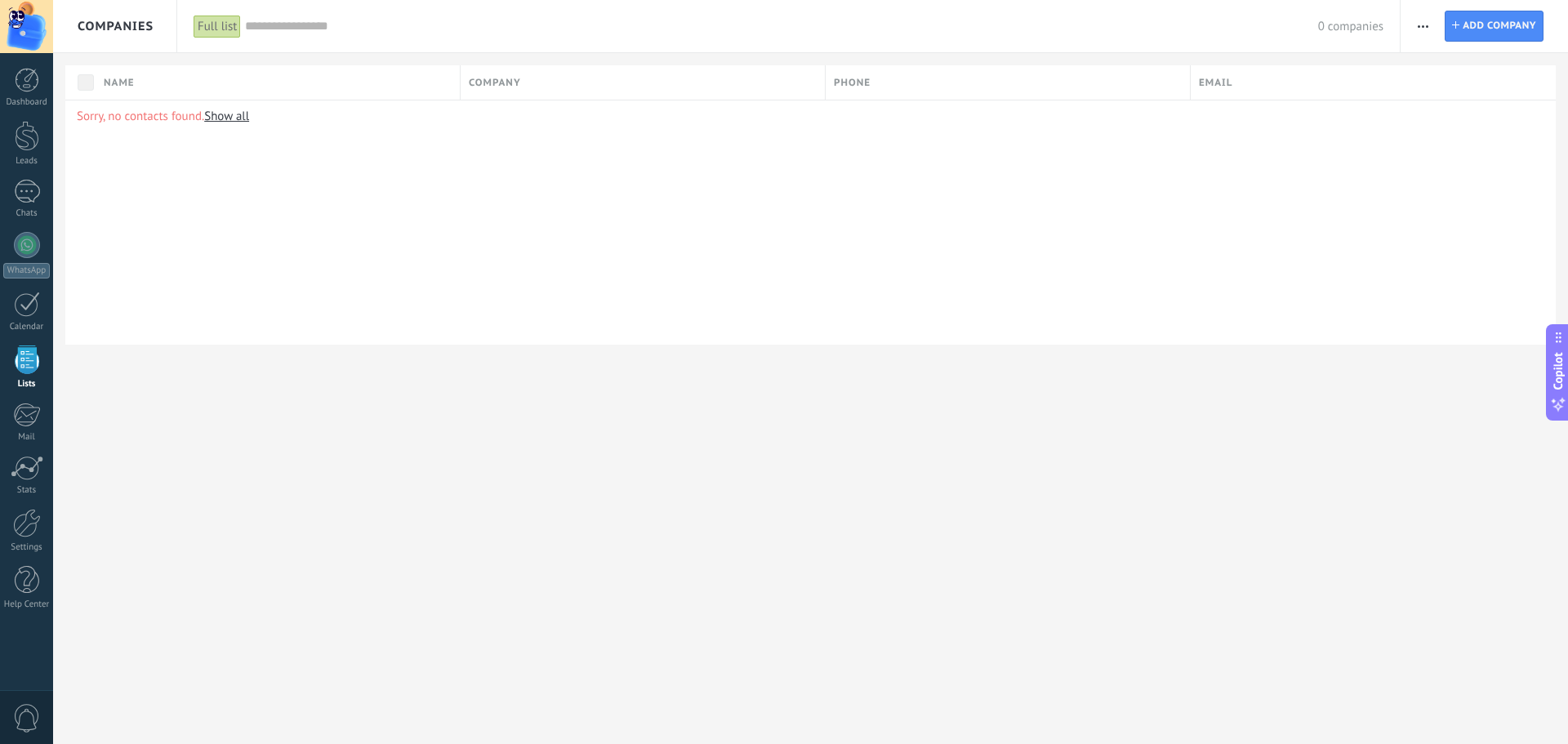
click at [284, 28] on input "text" at bounding box center [781, 27] width 1072 height 17
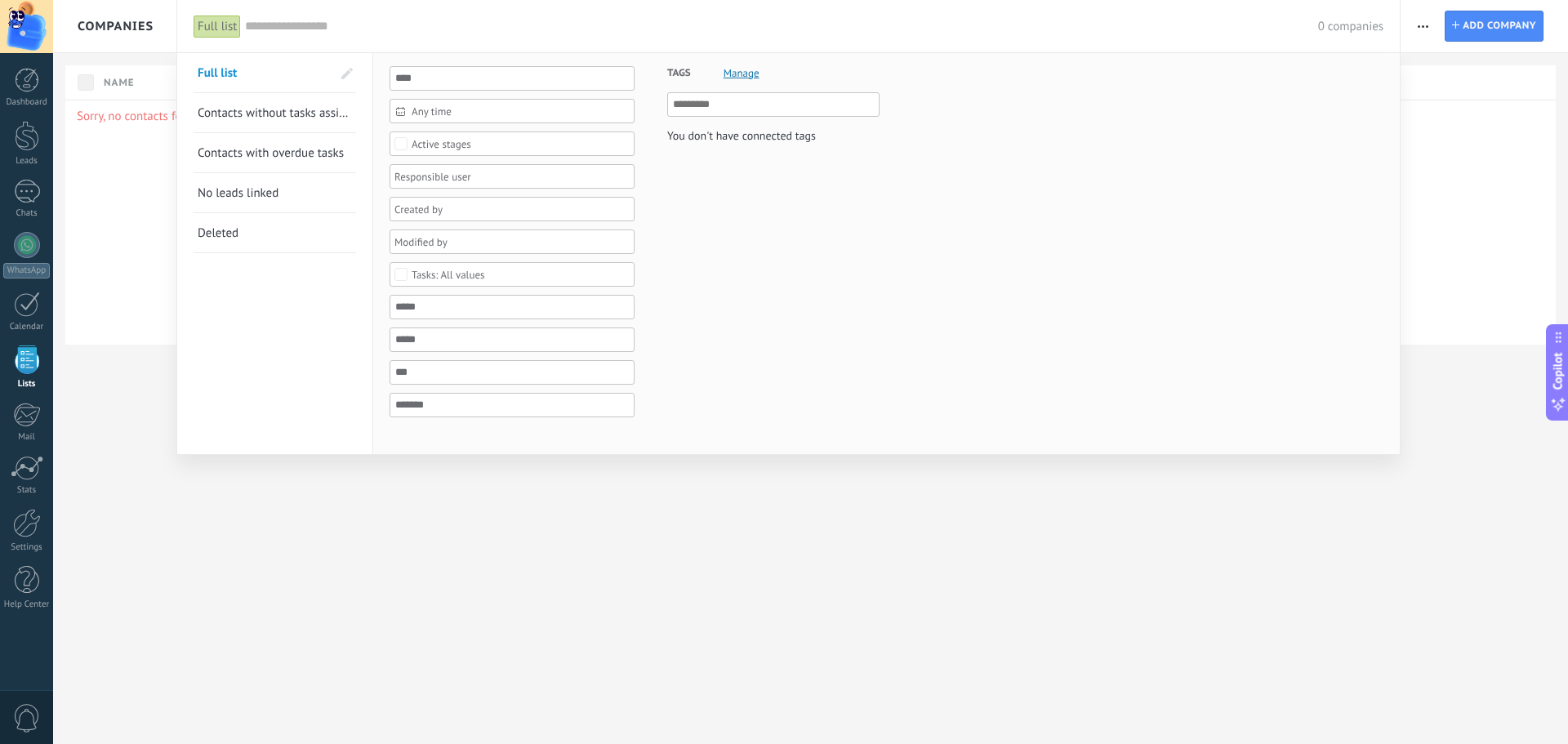
click at [228, 28] on div "Full list" at bounding box center [217, 27] width 47 height 24
click at [120, 198] on div at bounding box center [784, 372] width 1568 height 744
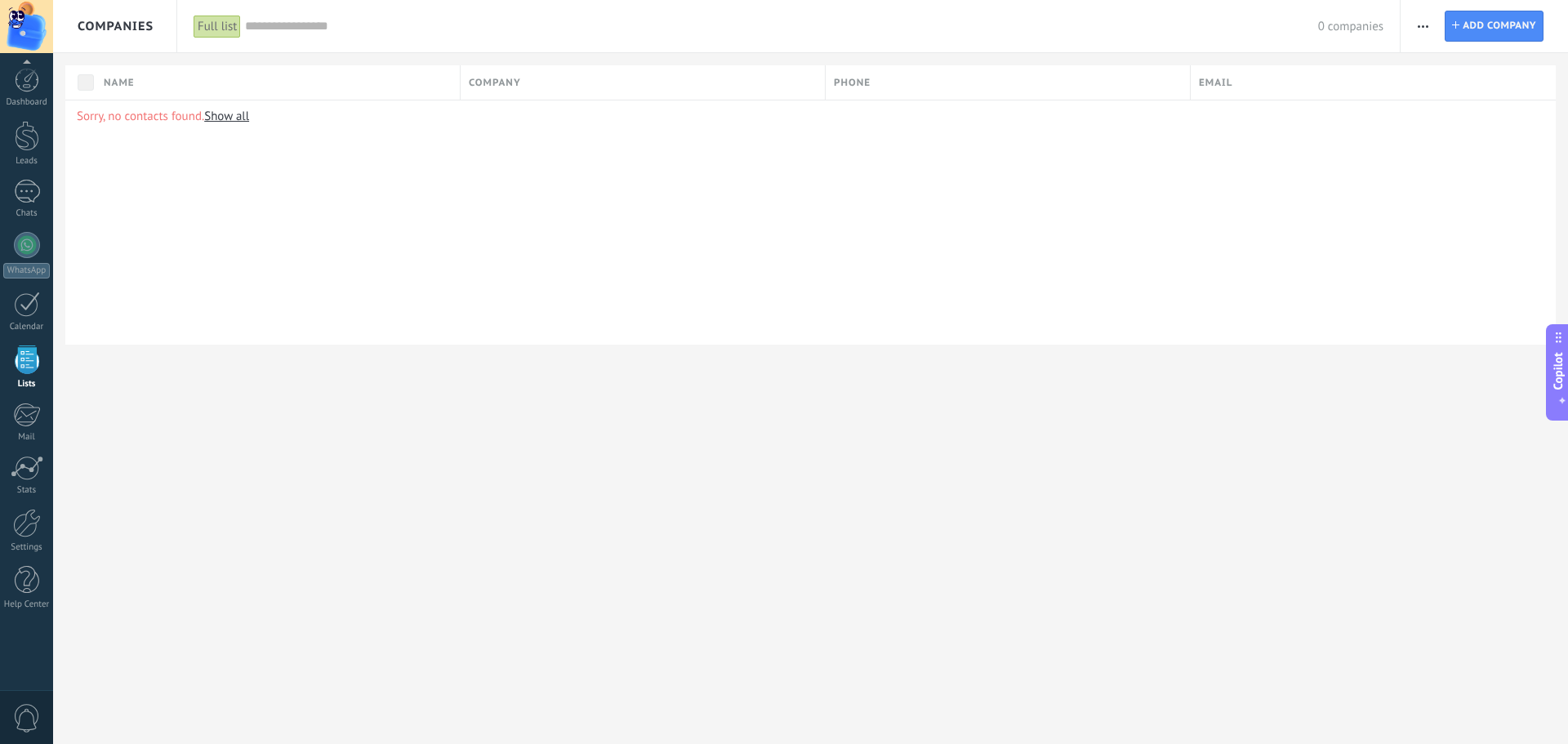
click at [23, 719] on span "0" at bounding box center [27, 717] width 28 height 28
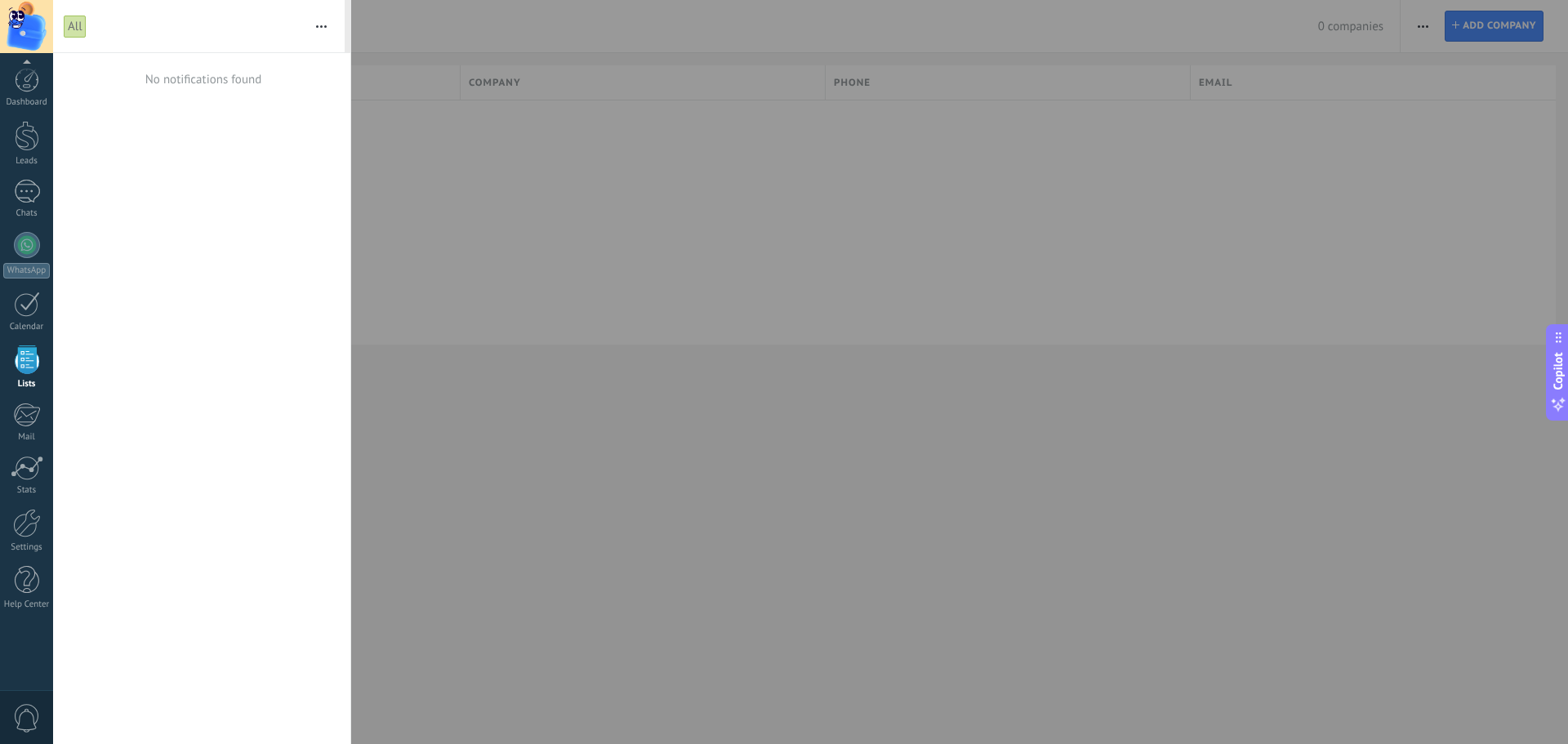
click at [23, 719] on span "0" at bounding box center [27, 717] width 28 height 28
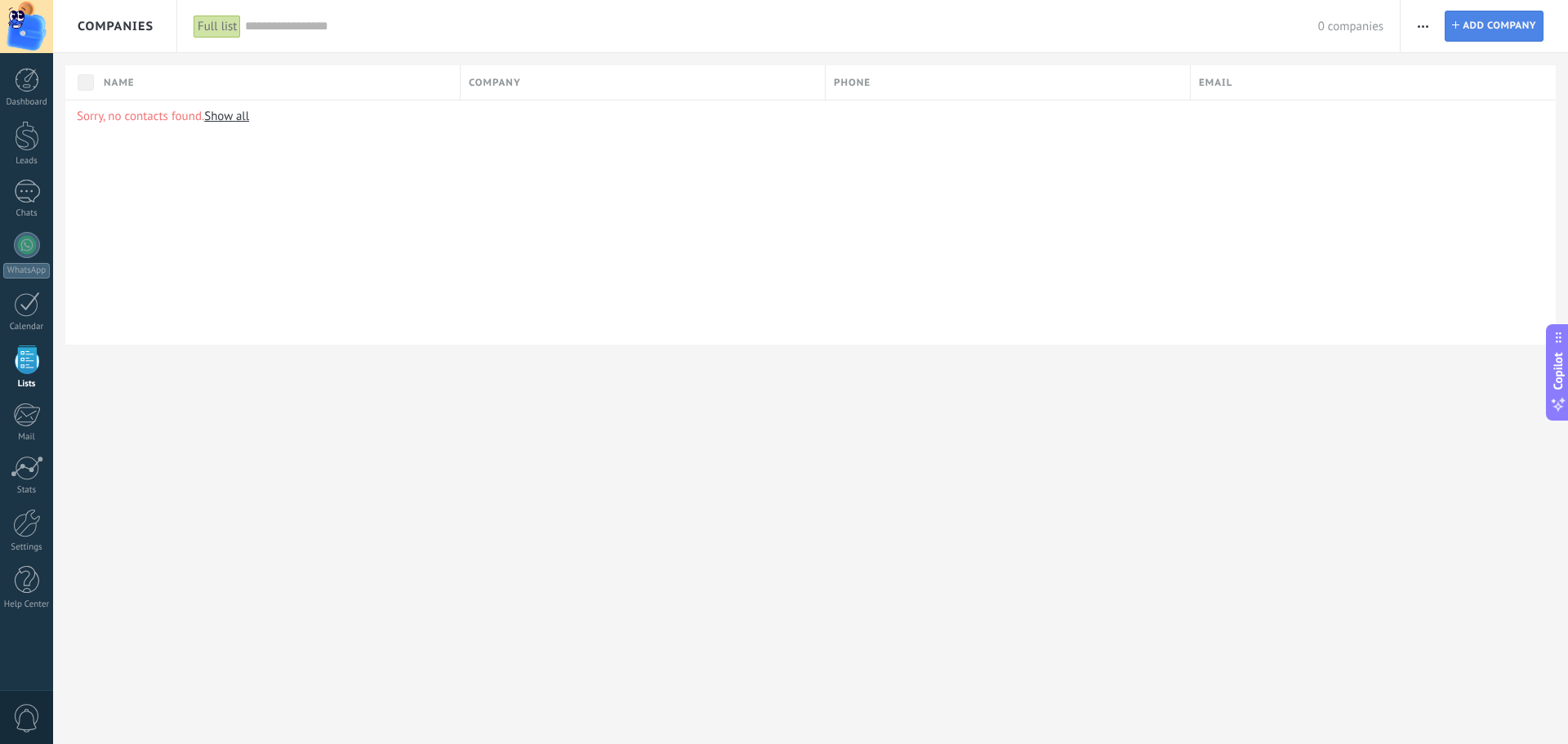
click at [1500, 24] on span "Add company" at bounding box center [1498, 26] width 73 height 29
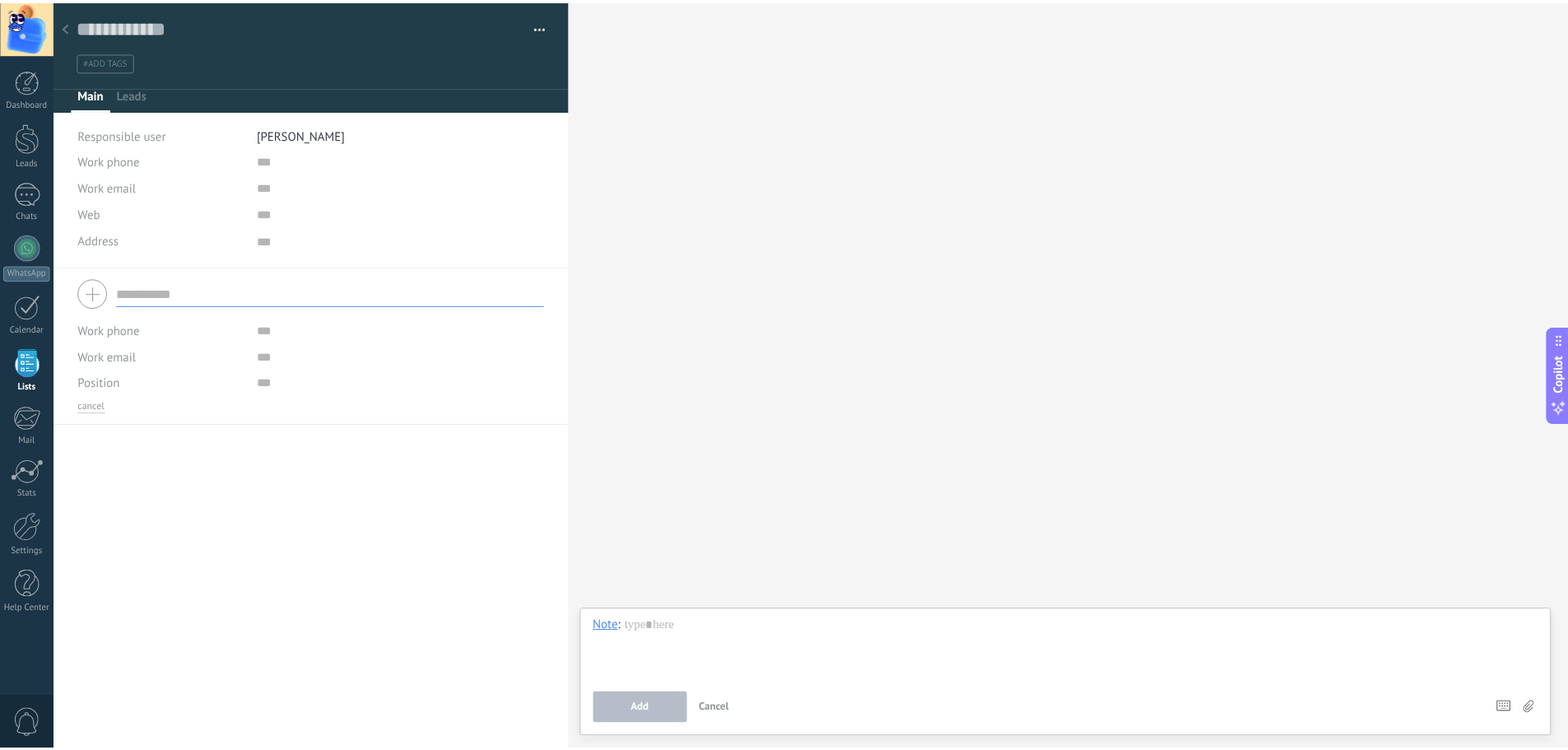
scroll to position [16, 0]
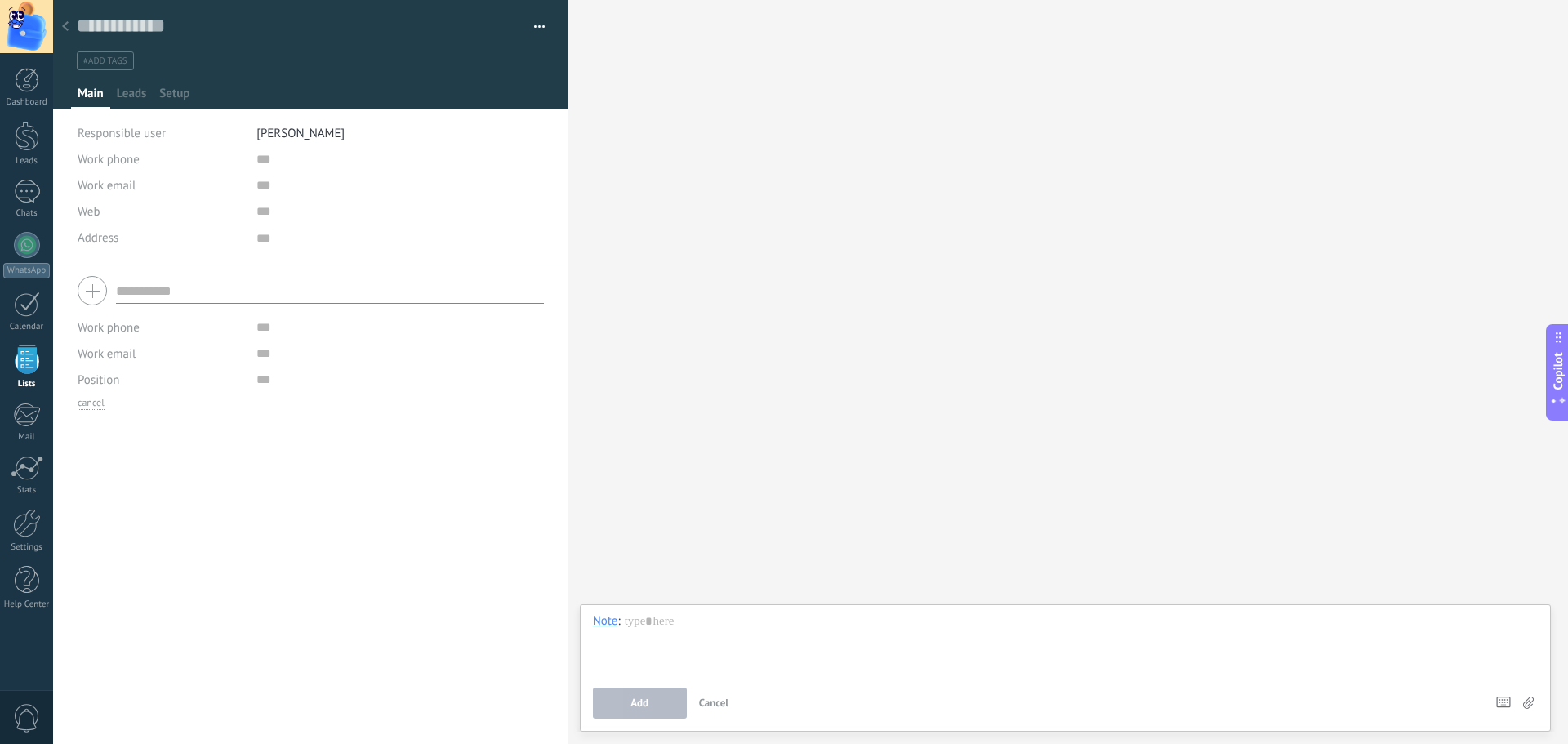
click at [71, 31] on div at bounding box center [65, 27] width 23 height 32
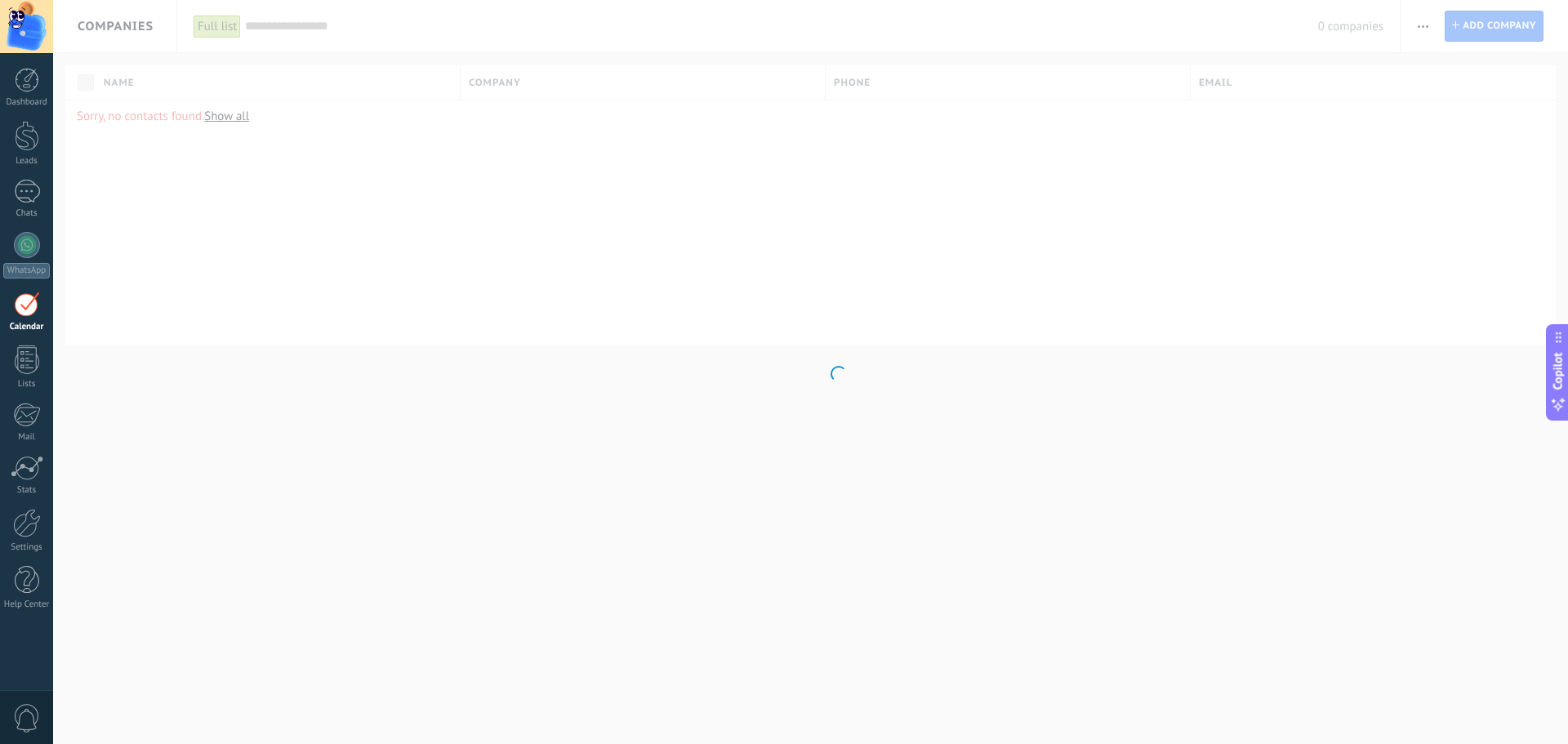
click at [16, 25] on div at bounding box center [27, 27] width 53 height 53
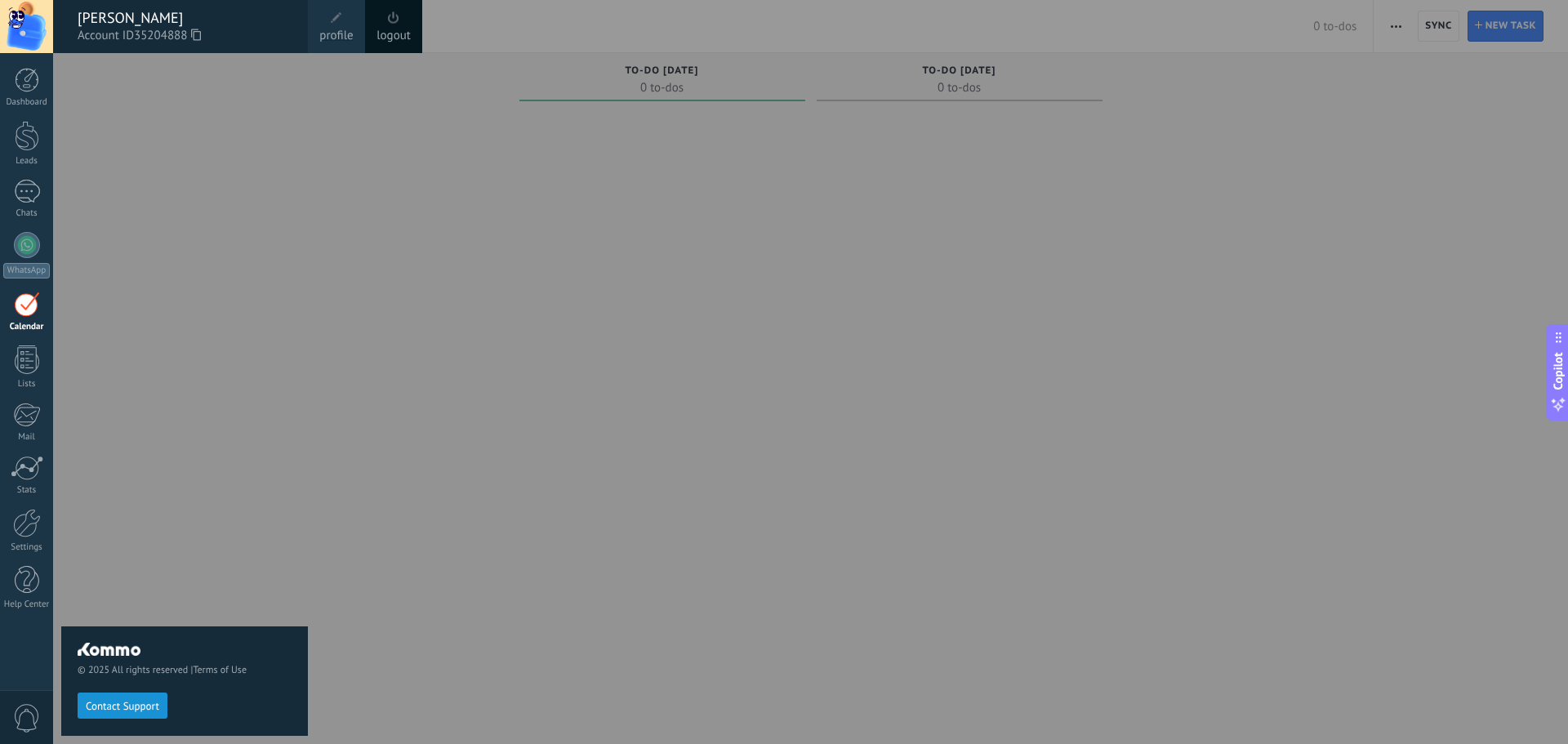
click at [16, 25] on div at bounding box center [27, 27] width 53 height 53
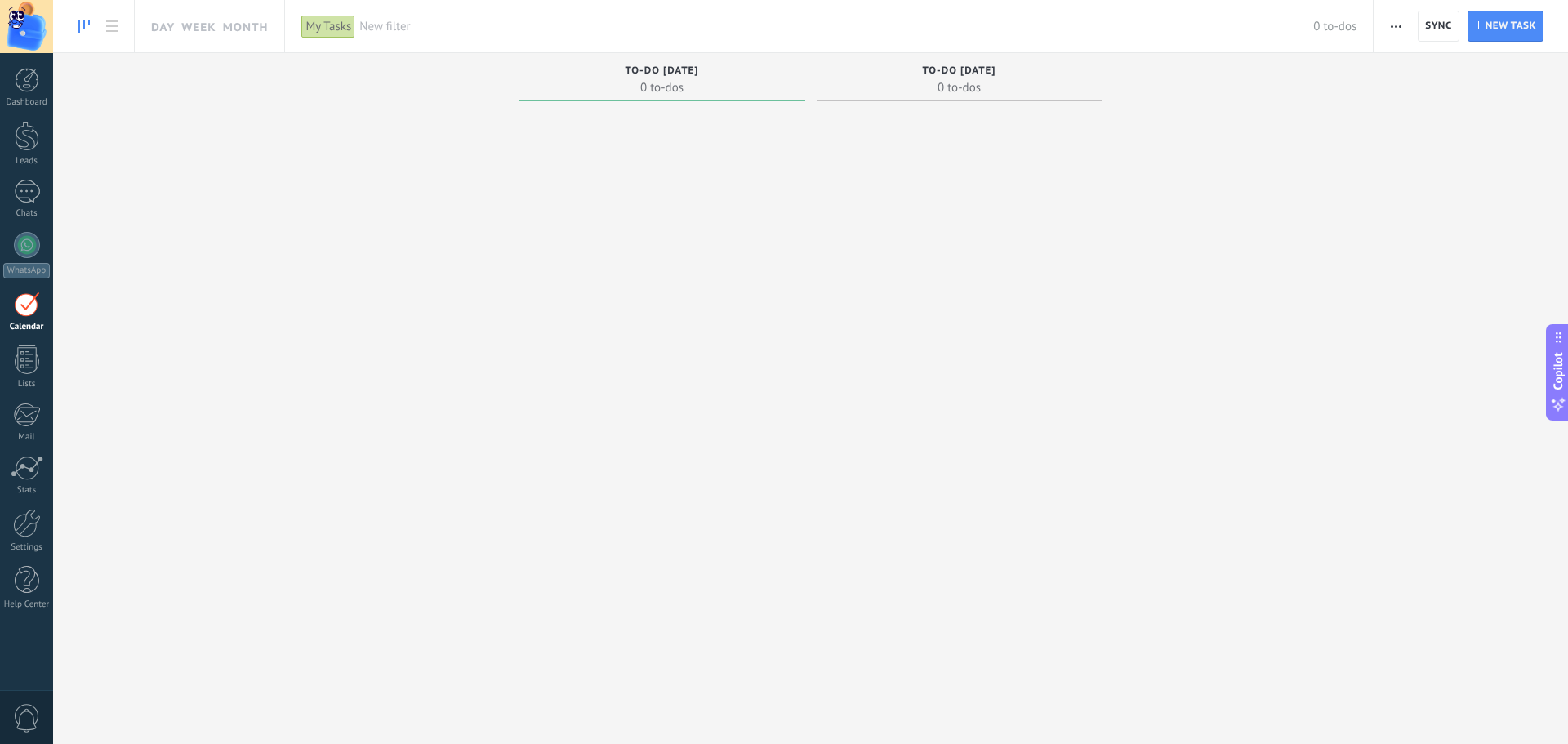
click at [16, 25] on div at bounding box center [27, 27] width 53 height 53
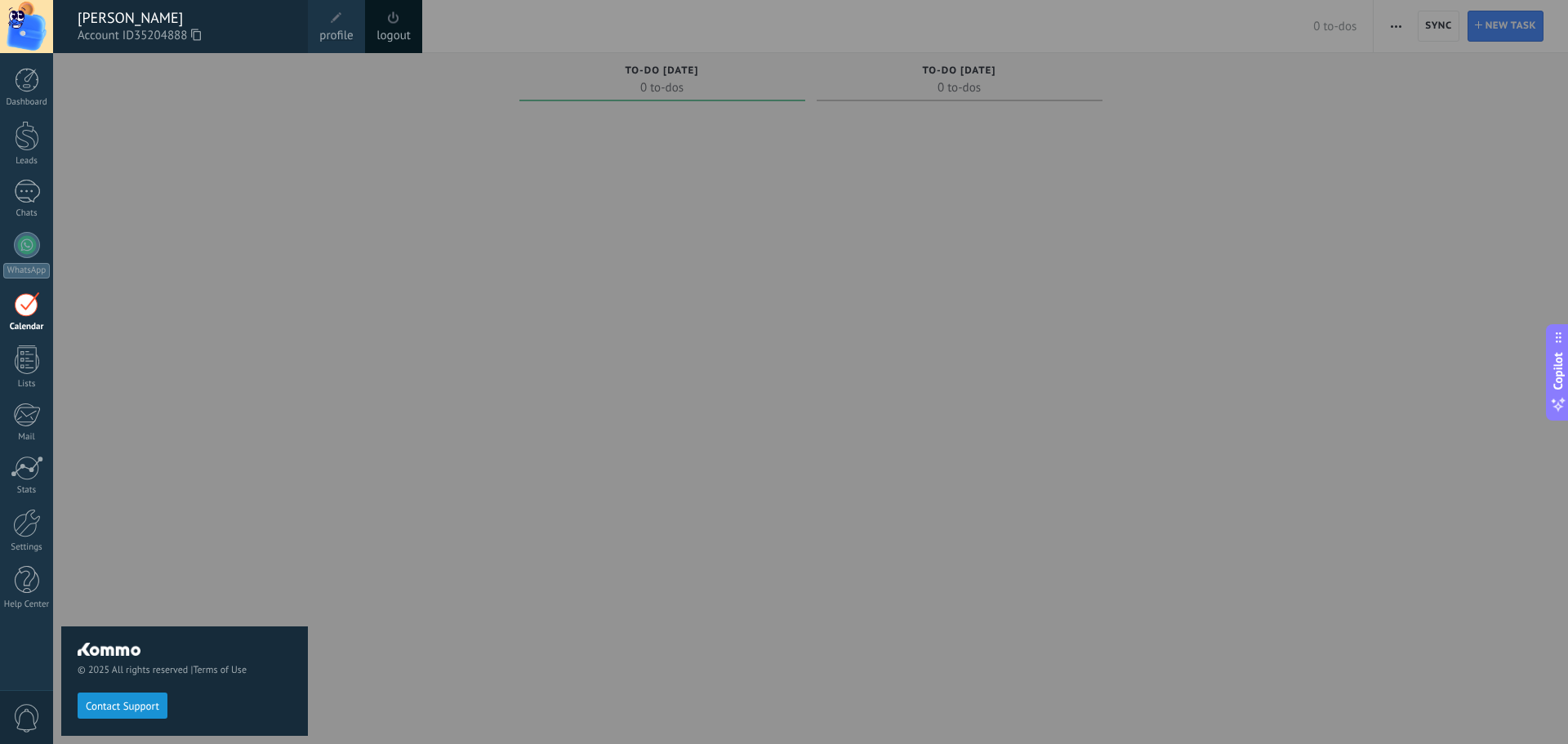
click at [200, 39] on icon at bounding box center [195, 34] width 9 height 12
click at [326, 32] on span "profile" at bounding box center [335, 35] width 34 height 18
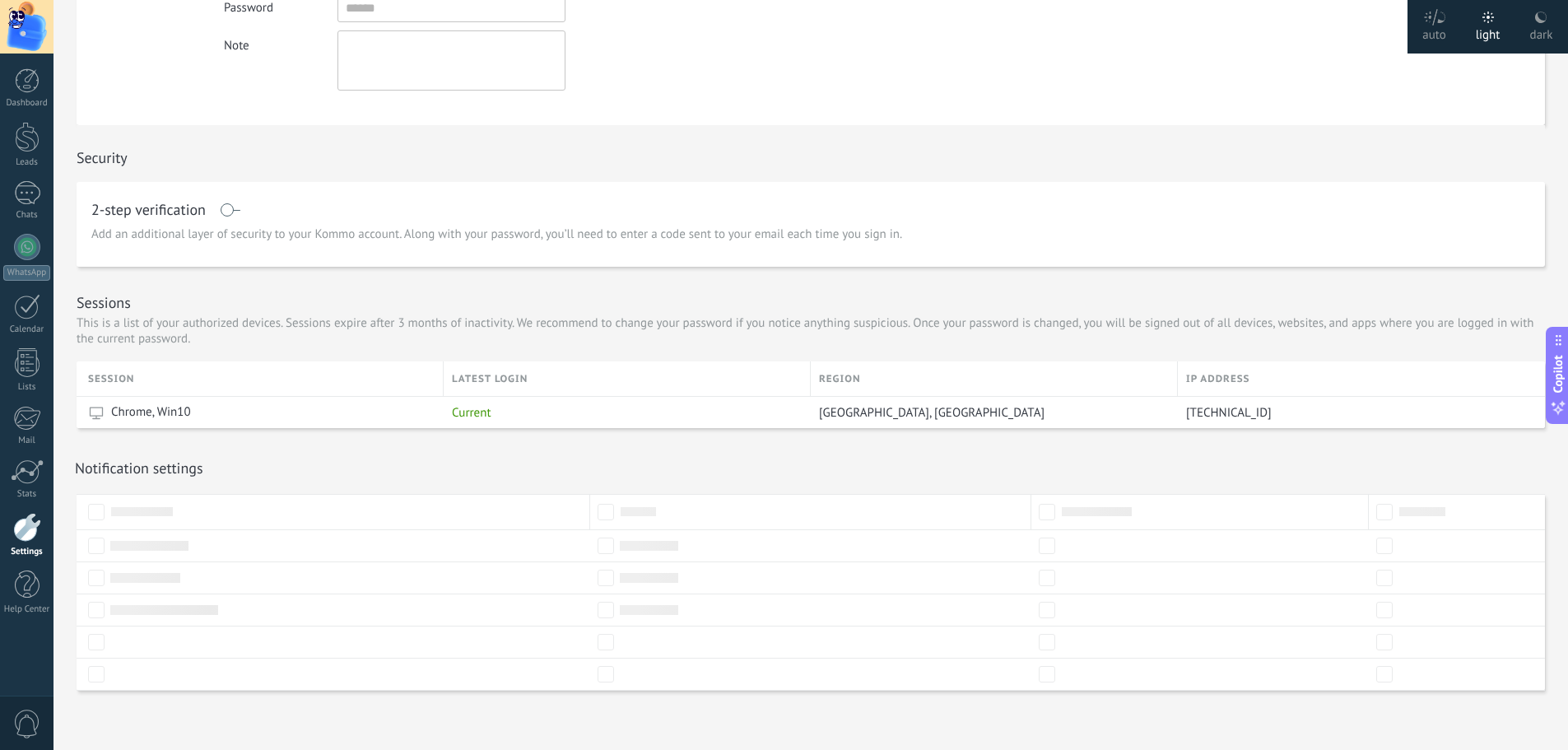
scroll to position [273, 0]
click at [1558, 368] on span "Copilot" at bounding box center [1558, 374] width 16 height 38
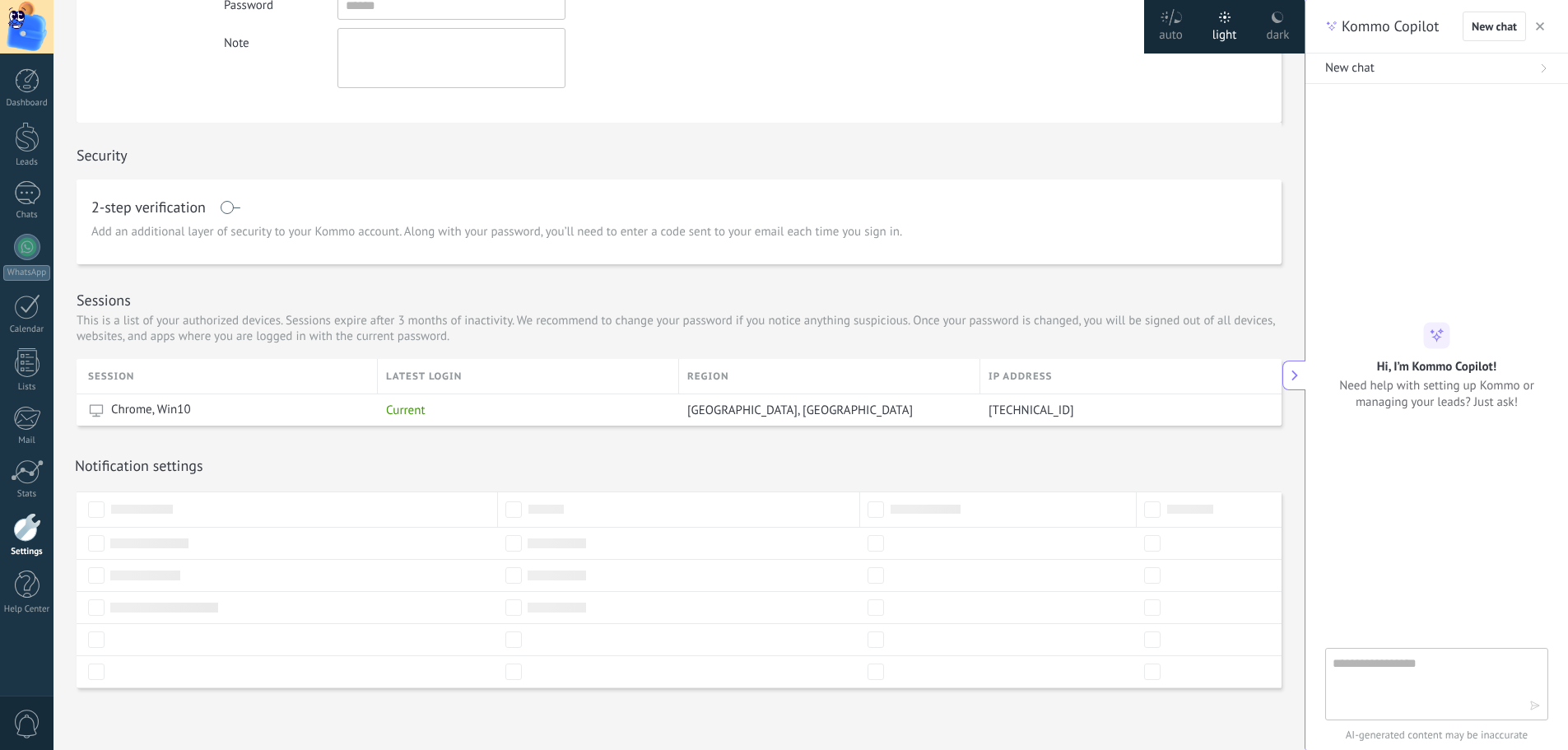
type textarea "***"
click at [1291, 381] on icon at bounding box center [1295, 375] width 11 height 11
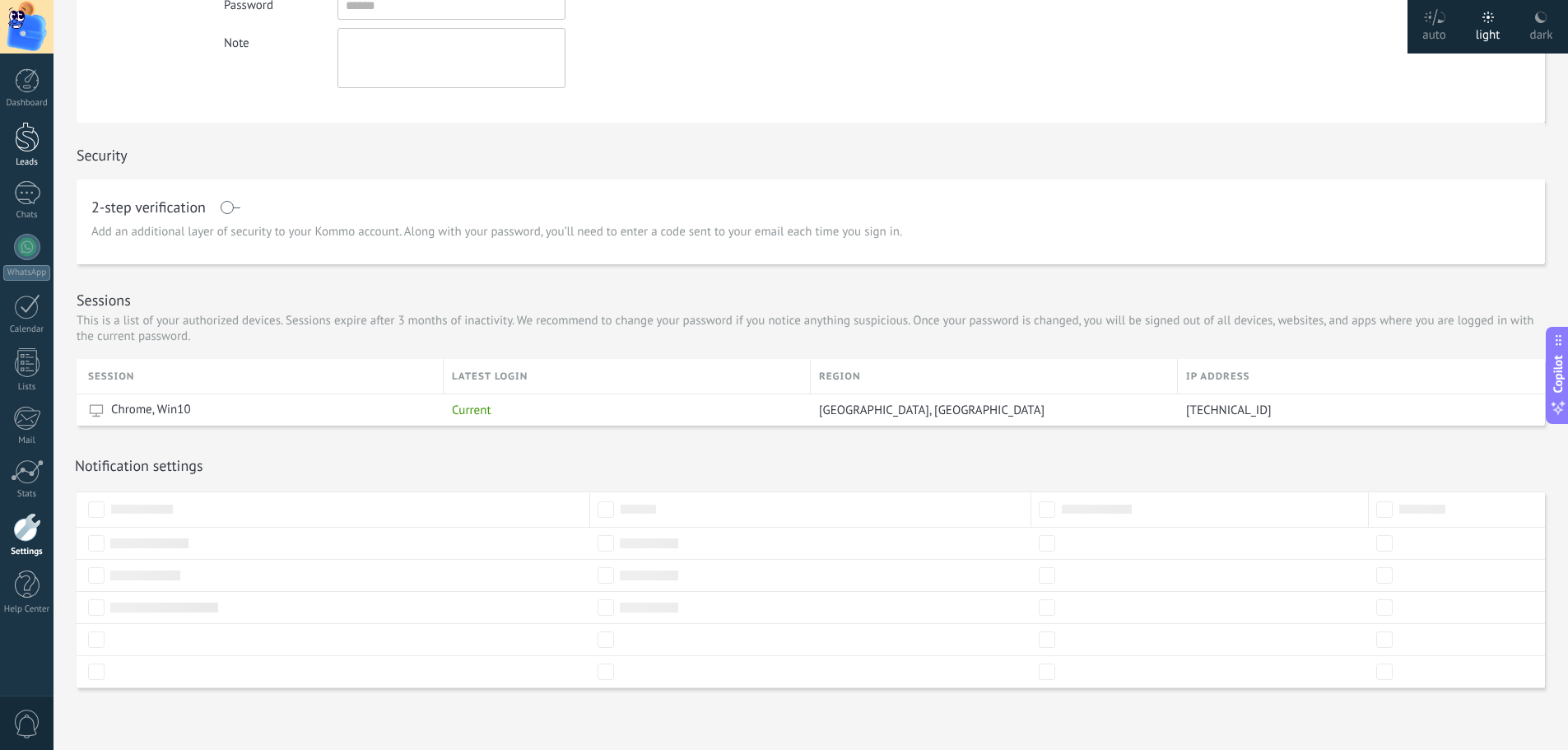
click at [36, 147] on div at bounding box center [27, 137] width 24 height 30
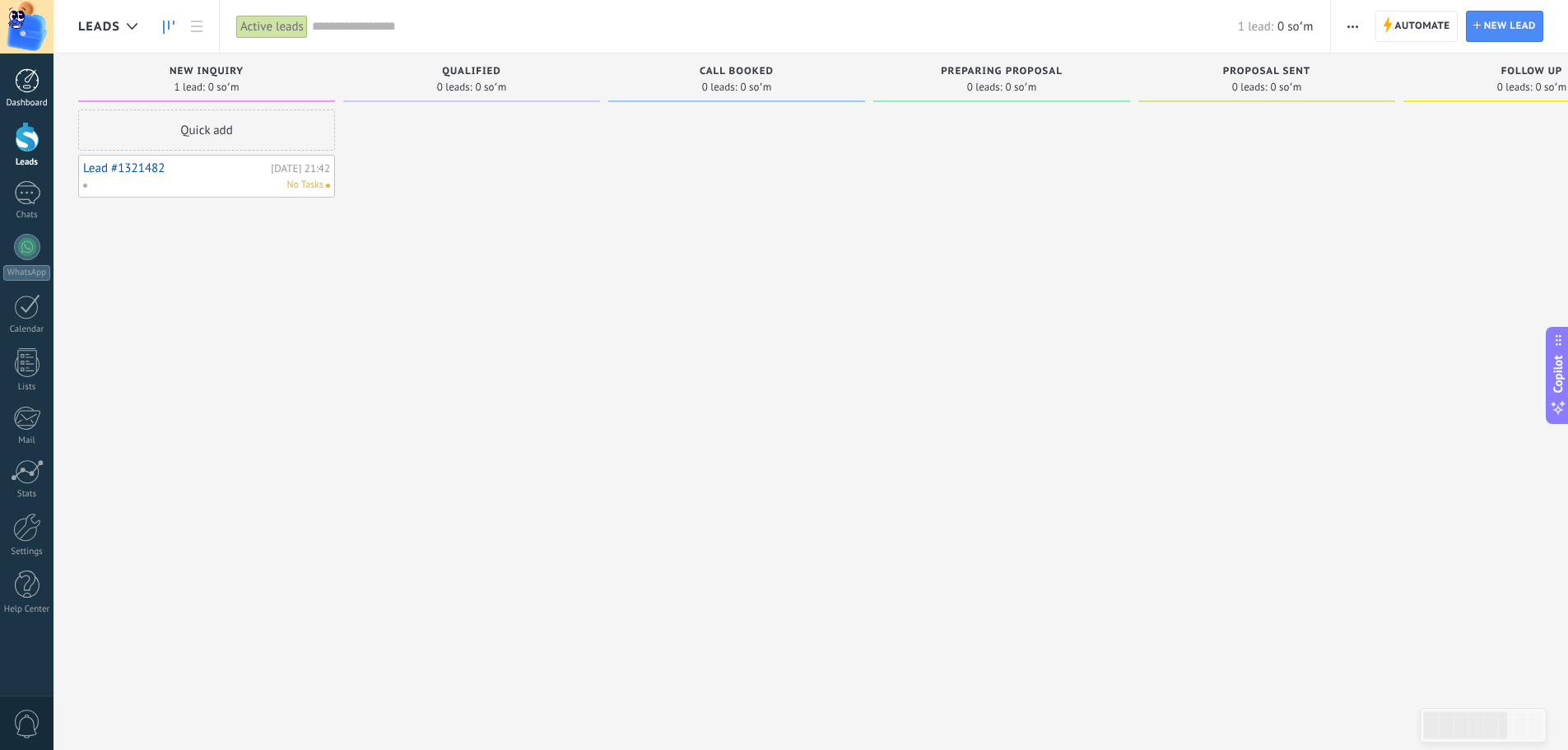
click at [24, 99] on div "Dashboard" at bounding box center [27, 103] width 48 height 10
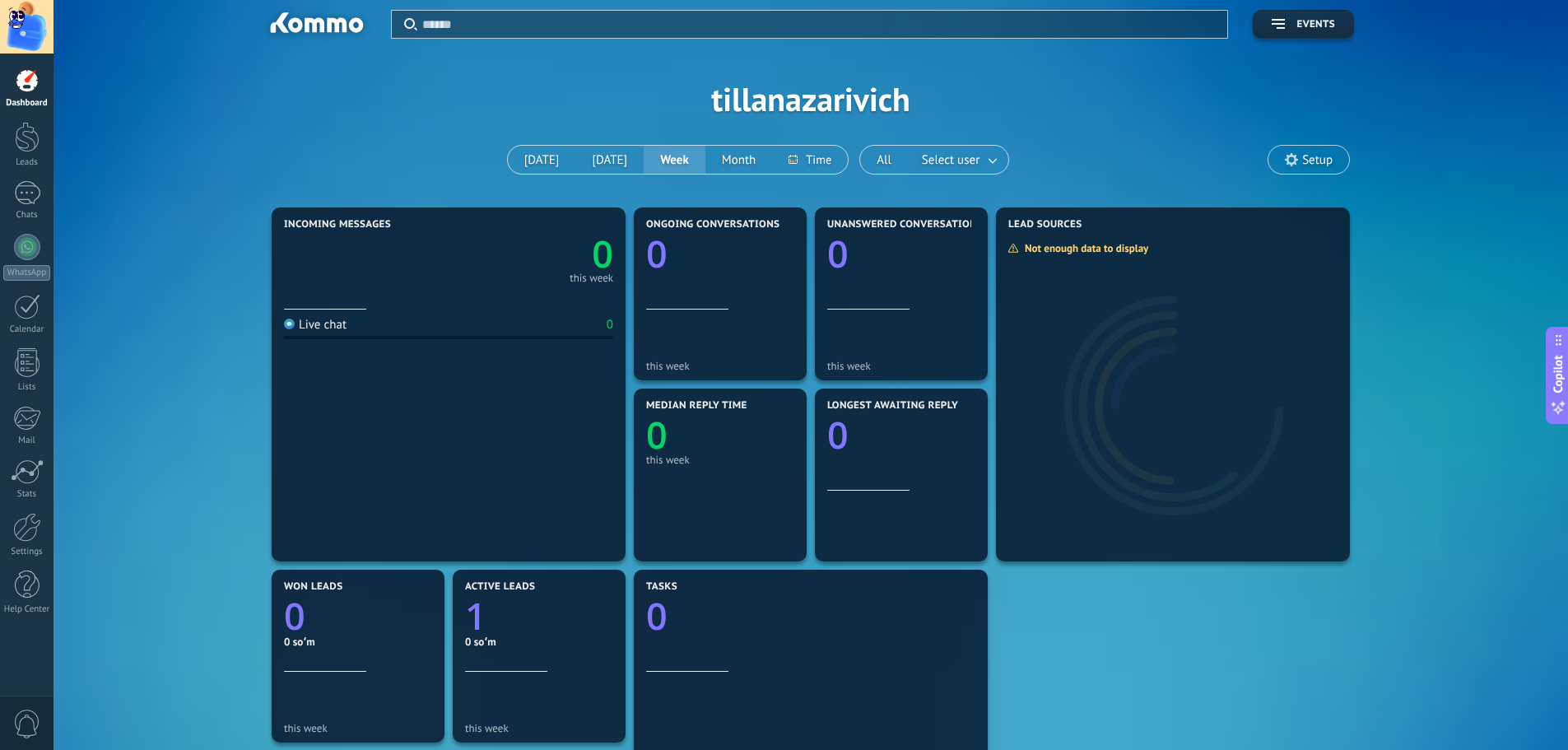
scroll to position [3, 0]
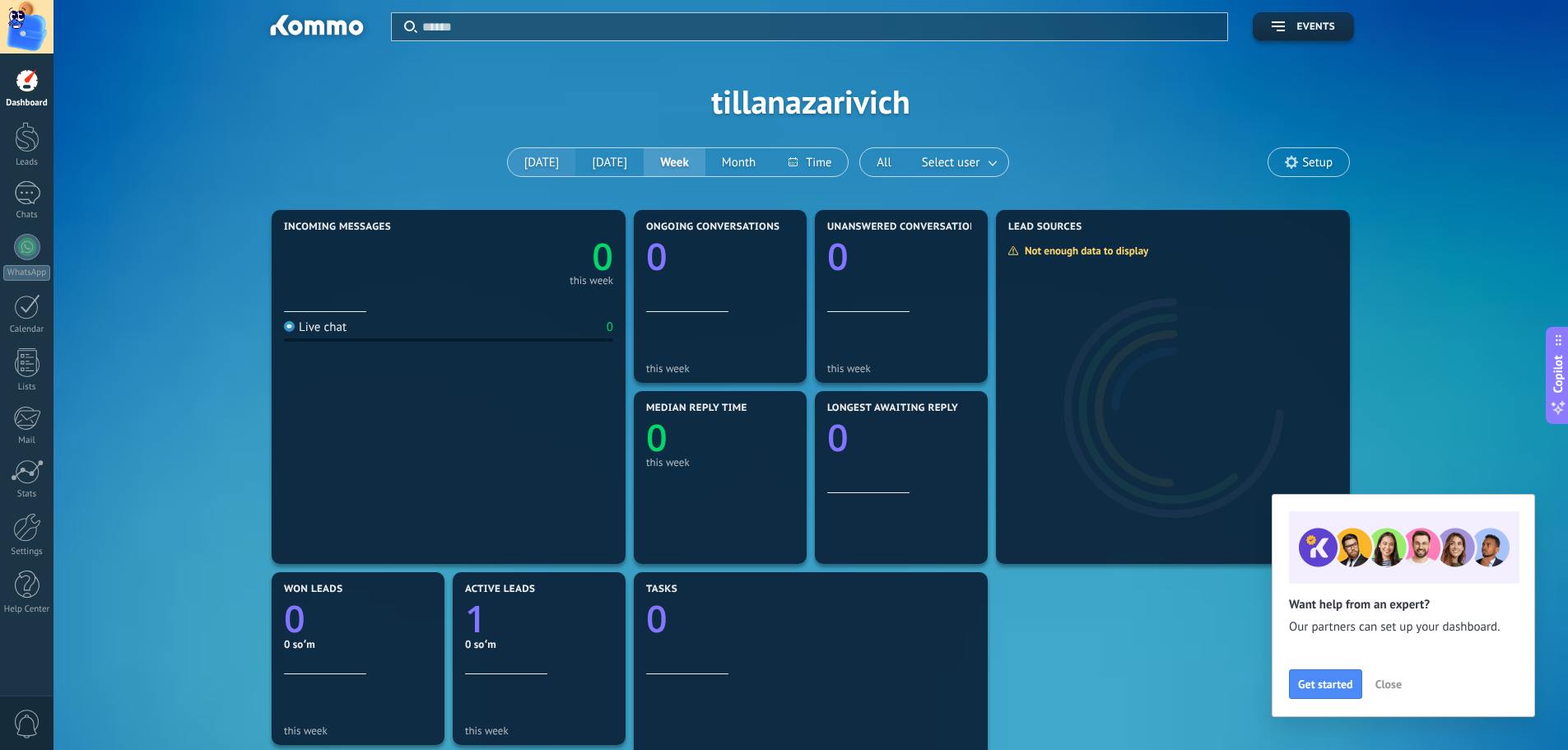
click at [543, 159] on button "[DATE]" at bounding box center [542, 162] width 69 height 28
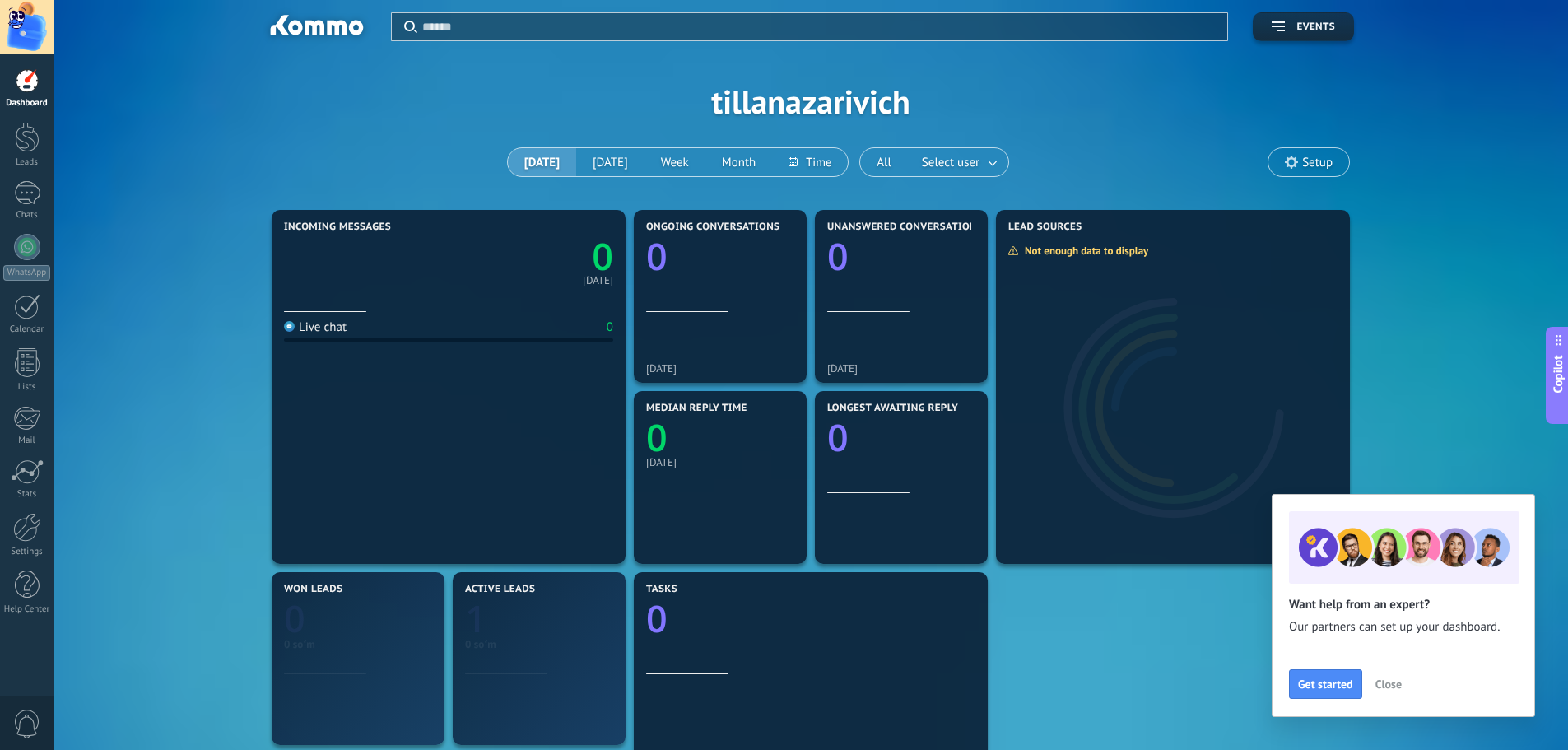
click at [444, 324] on div "Live chat 0" at bounding box center [449, 330] width 330 height 23
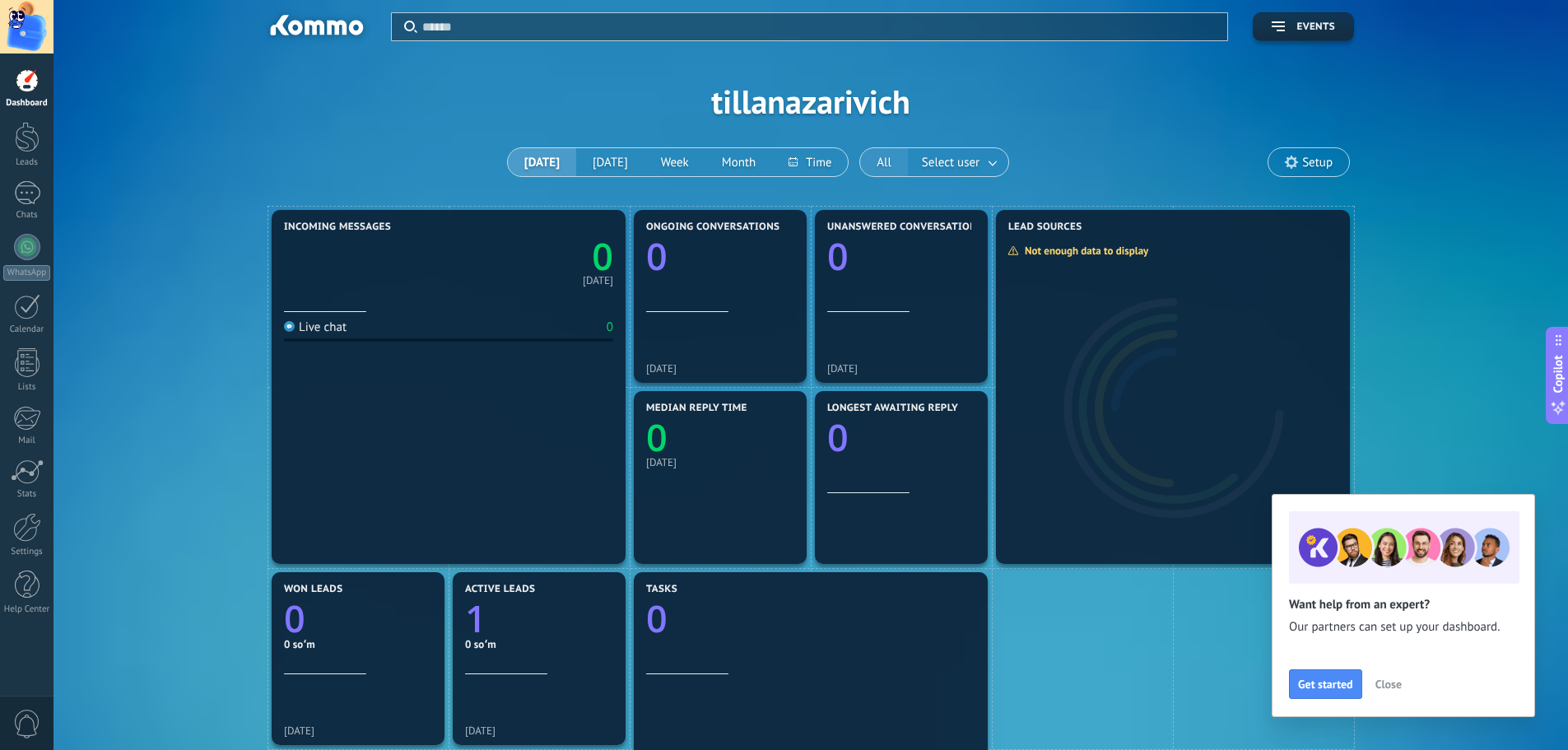
click at [883, 155] on button "All" at bounding box center [884, 162] width 48 height 28
click at [931, 155] on span "Select user" at bounding box center [951, 163] width 64 height 23
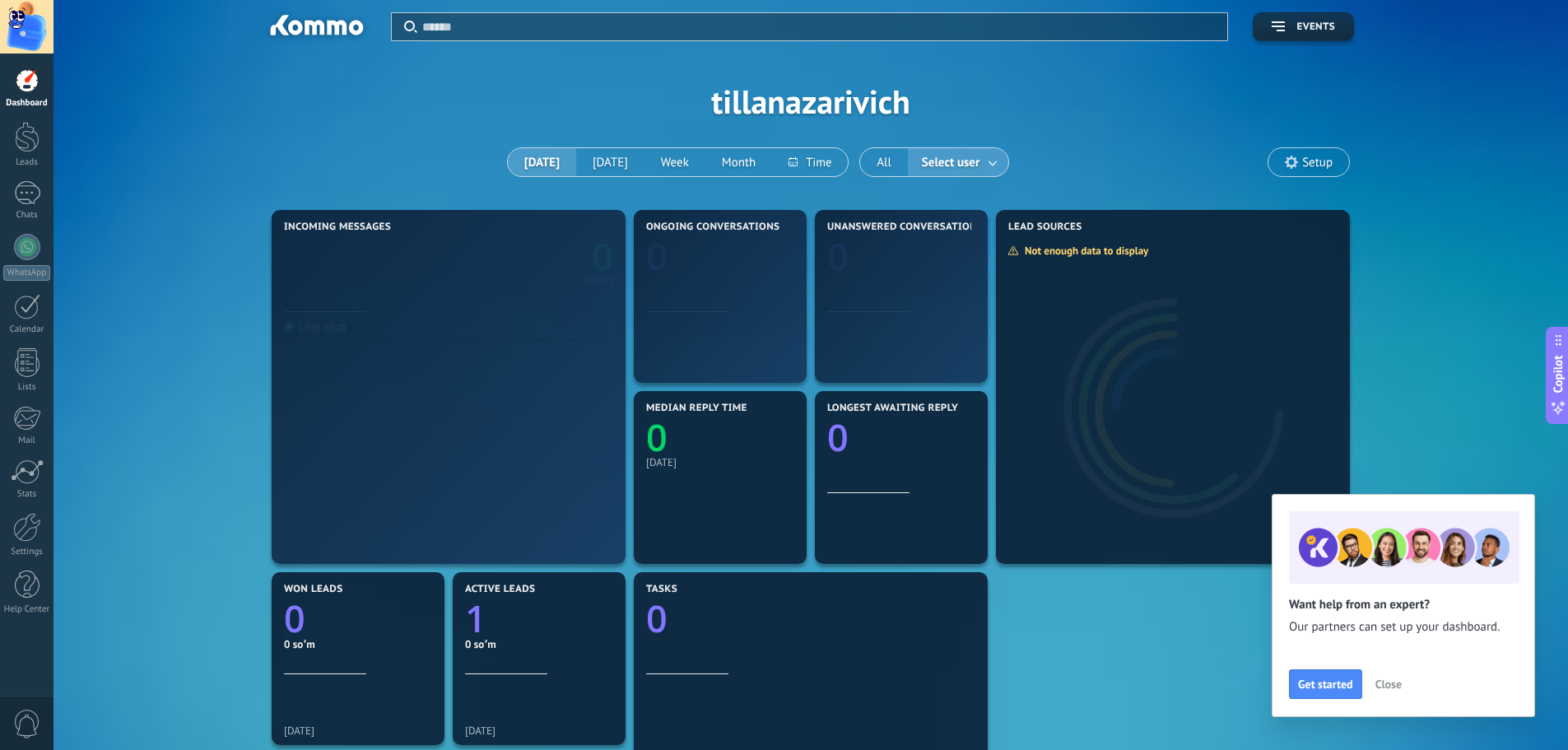
click at [931, 155] on span "Select user" at bounding box center [951, 163] width 64 height 23
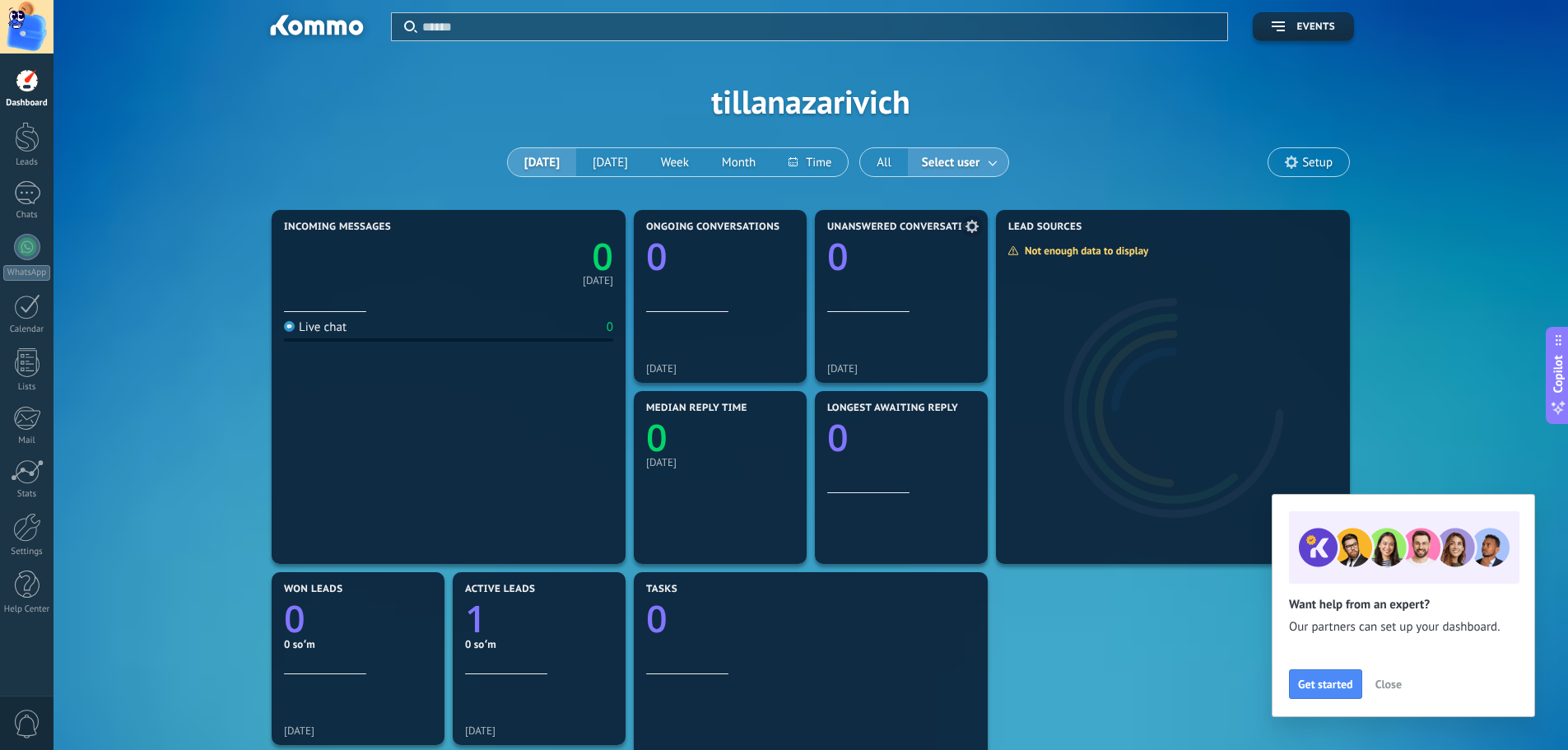
click at [878, 227] on span "Unanswered conversations" at bounding box center [905, 226] width 155 height 11
click at [970, 222] on icon at bounding box center [972, 225] width 13 height 13
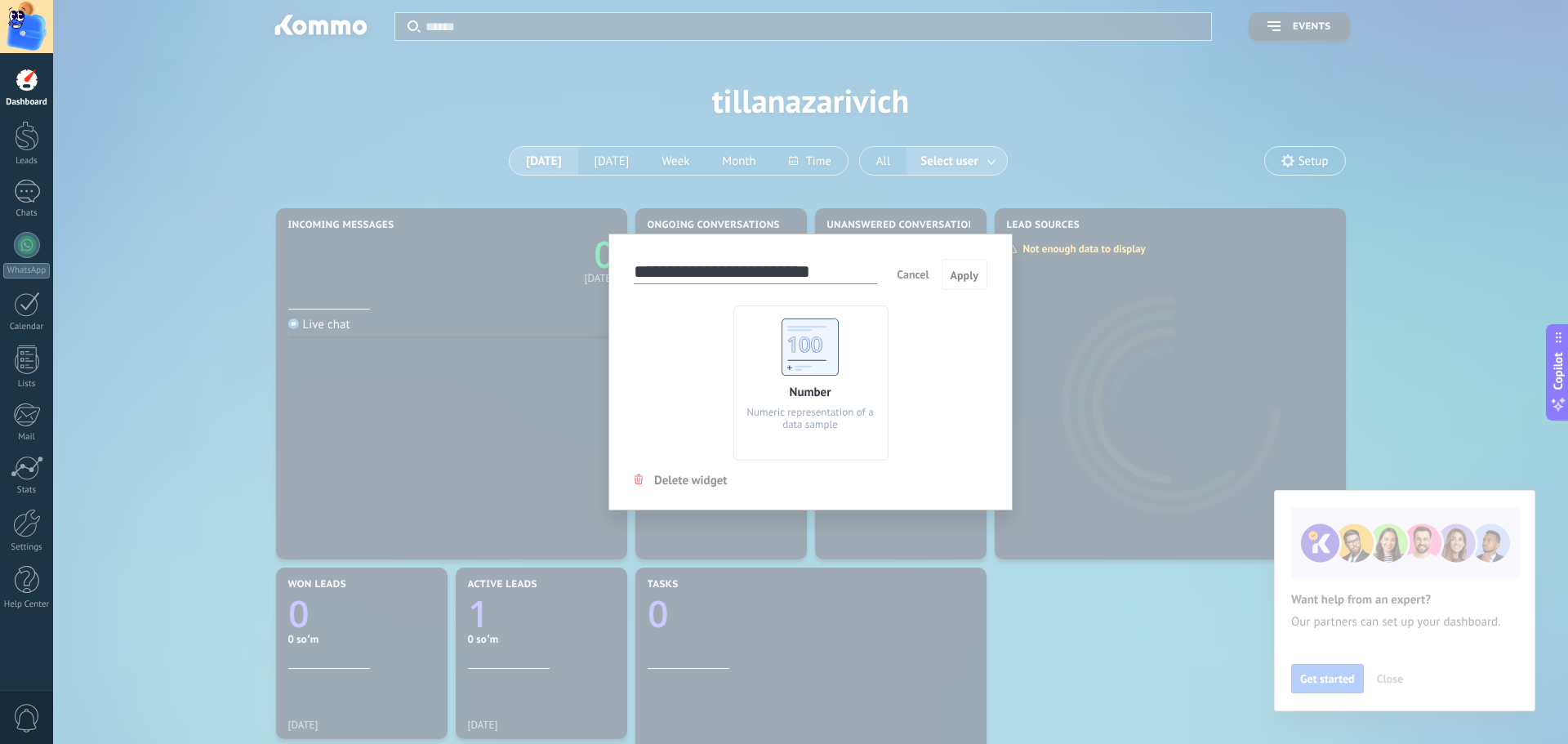
click at [802, 335] on use at bounding box center [810, 347] width 57 height 57
click at [901, 276] on span "Cancel" at bounding box center [912, 274] width 32 height 15
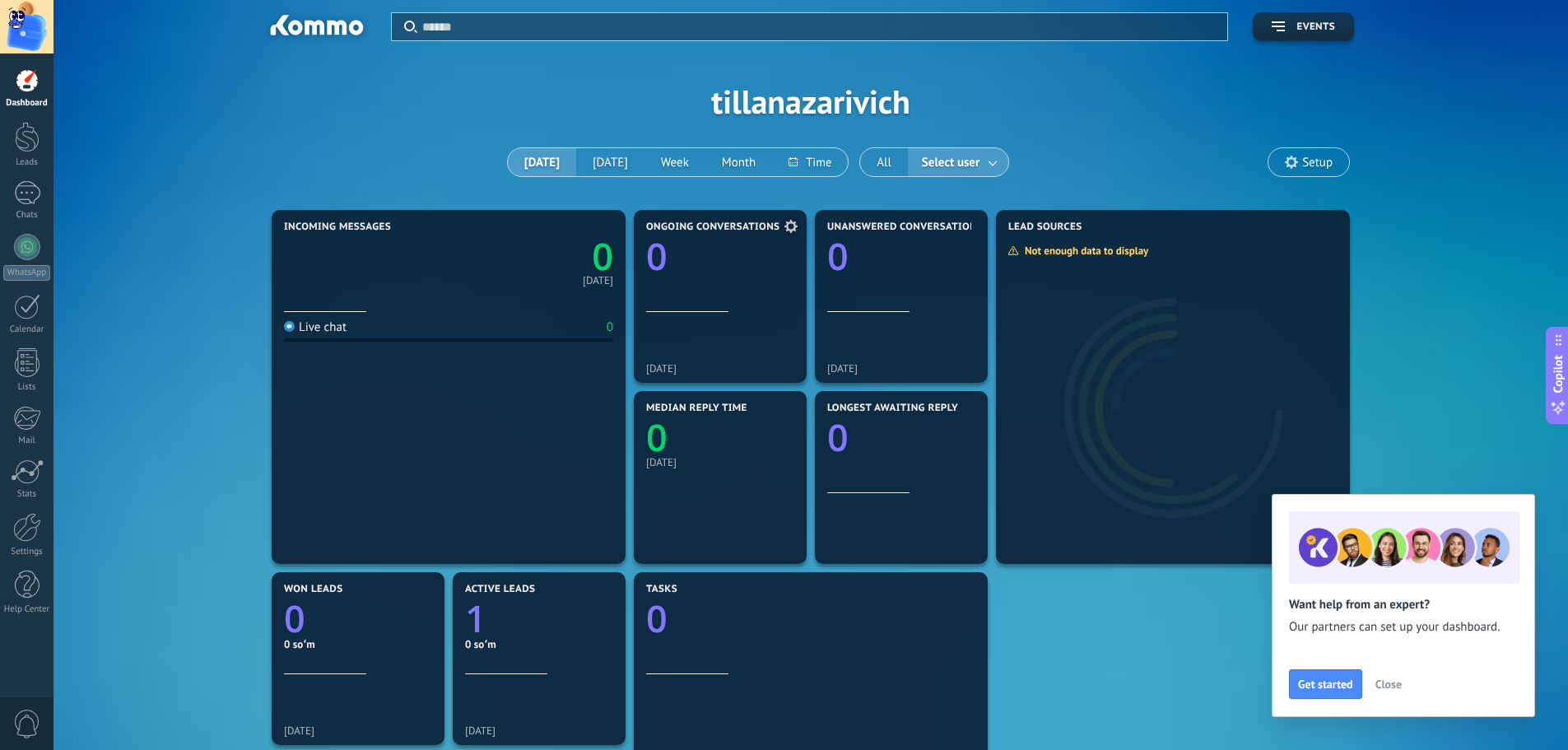
click at [789, 226] on icon at bounding box center [791, 225] width 13 height 13
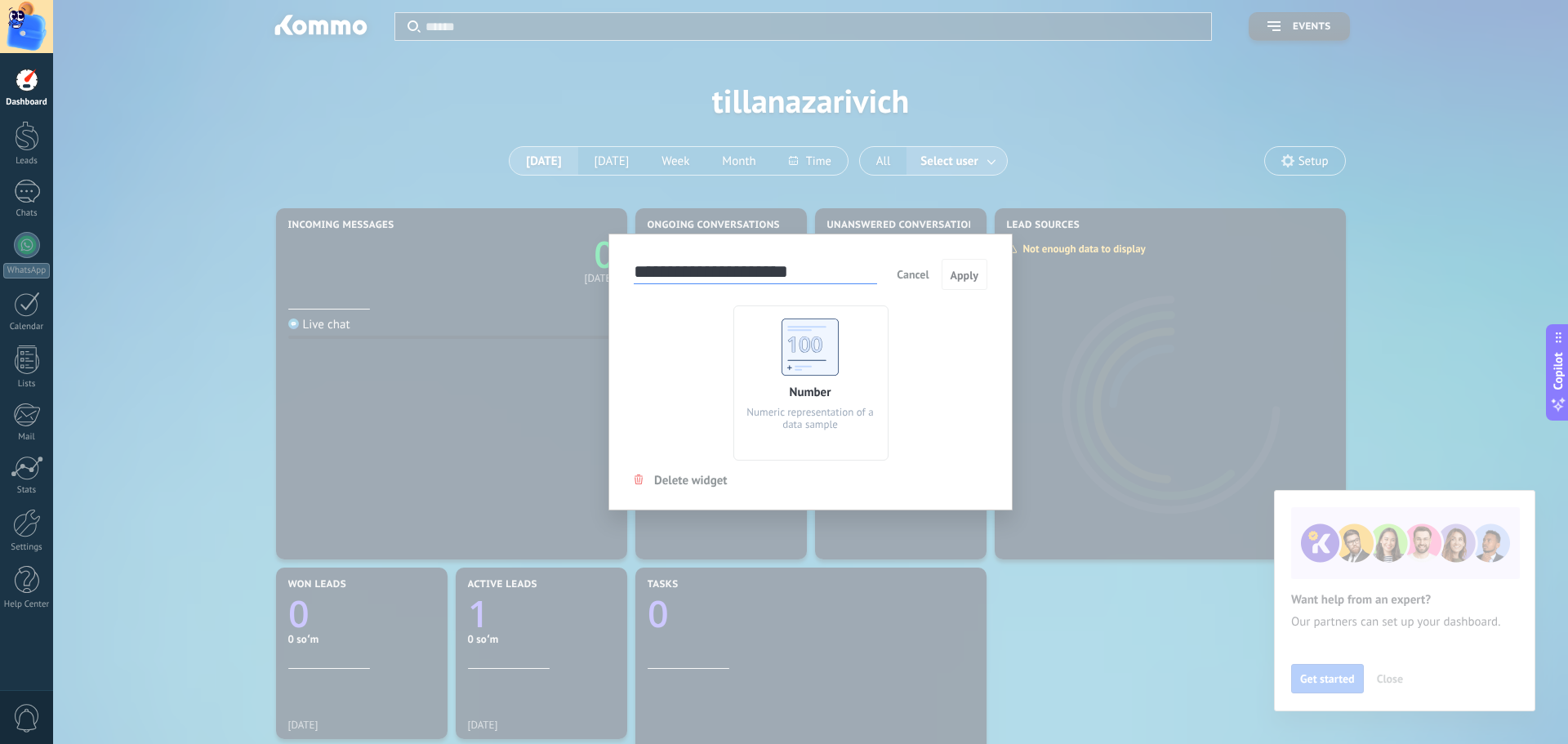
click at [1211, 366] on div "**********" at bounding box center [810, 372] width 1515 height 744
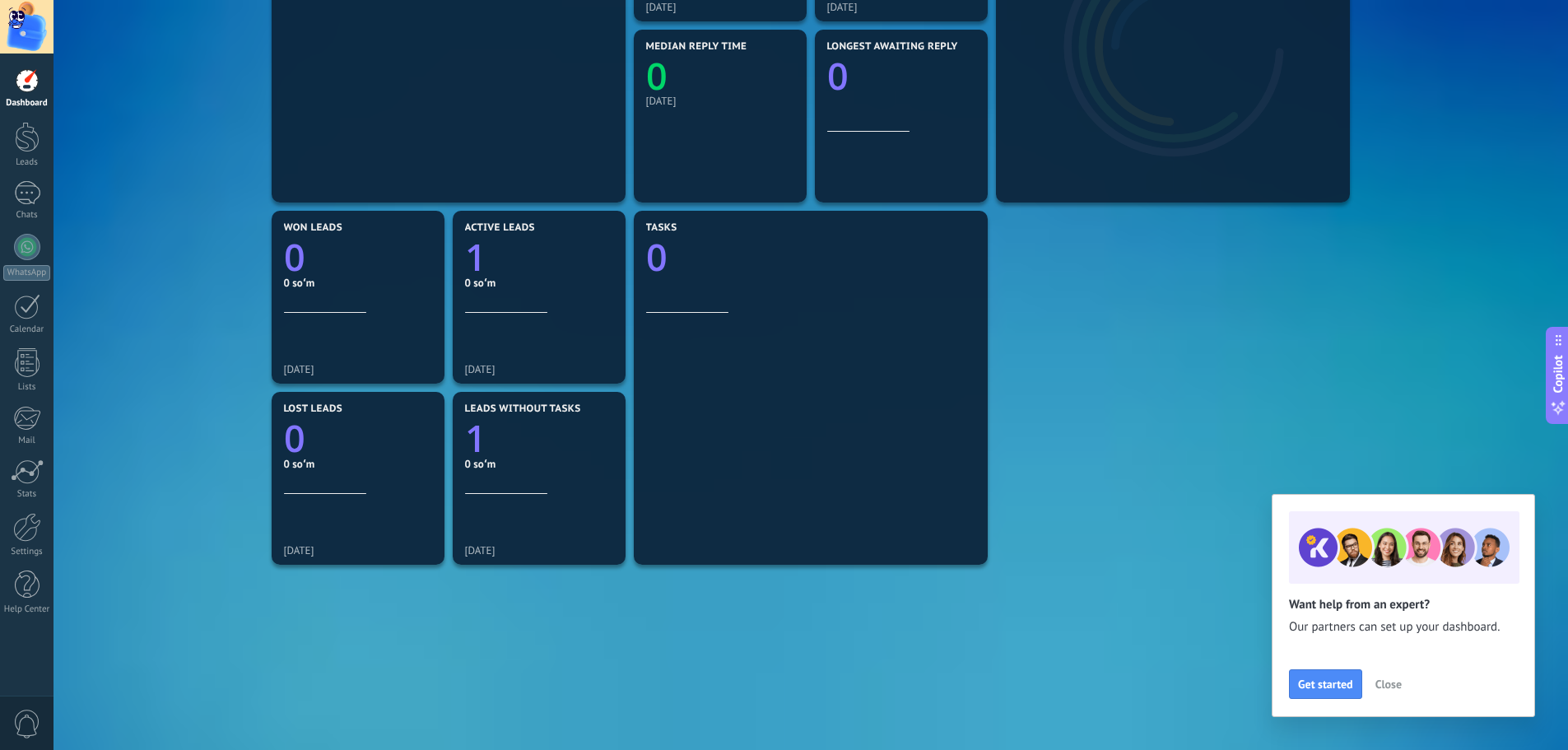
scroll to position [414, 0]
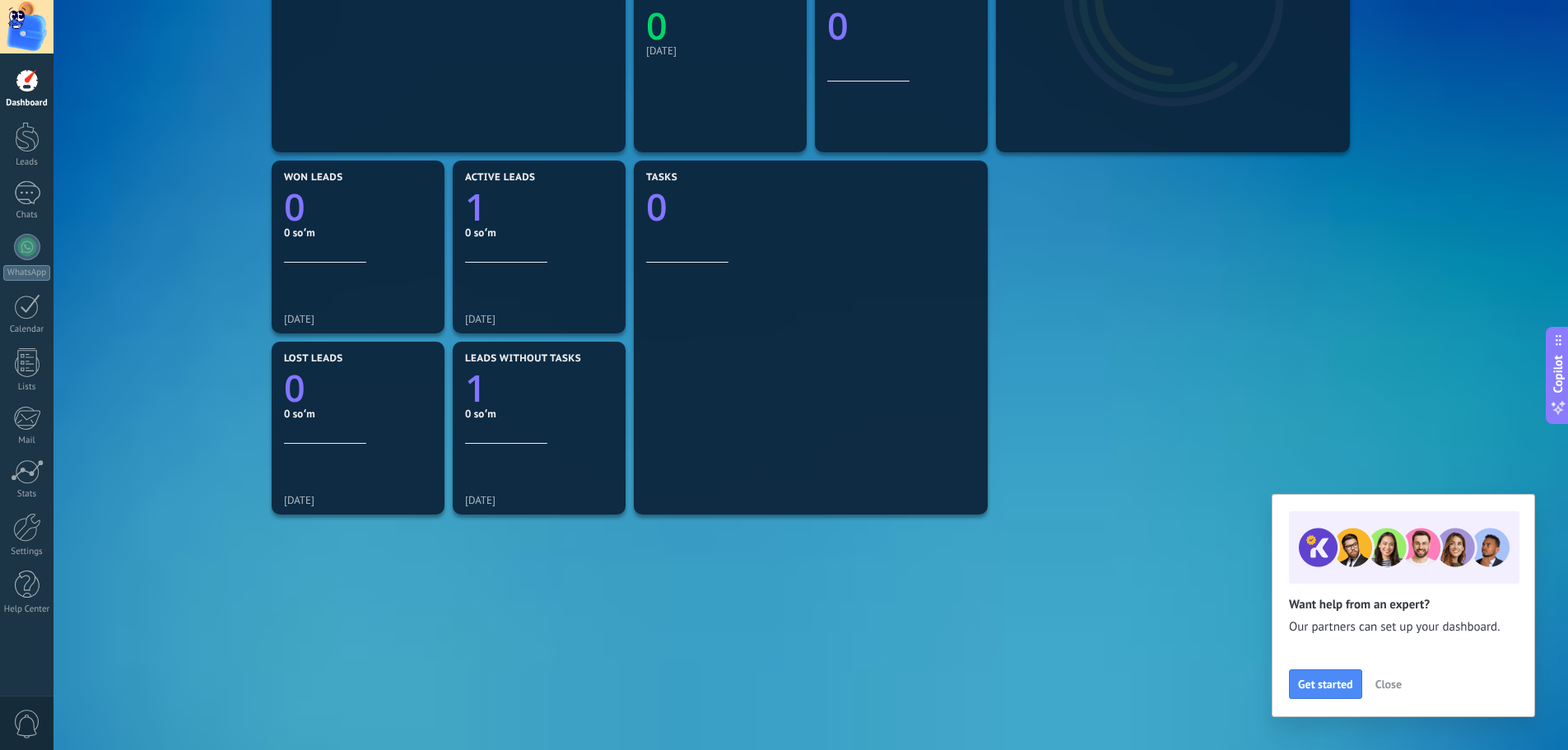
click at [1381, 685] on span "Close" at bounding box center [1388, 683] width 26 height 11
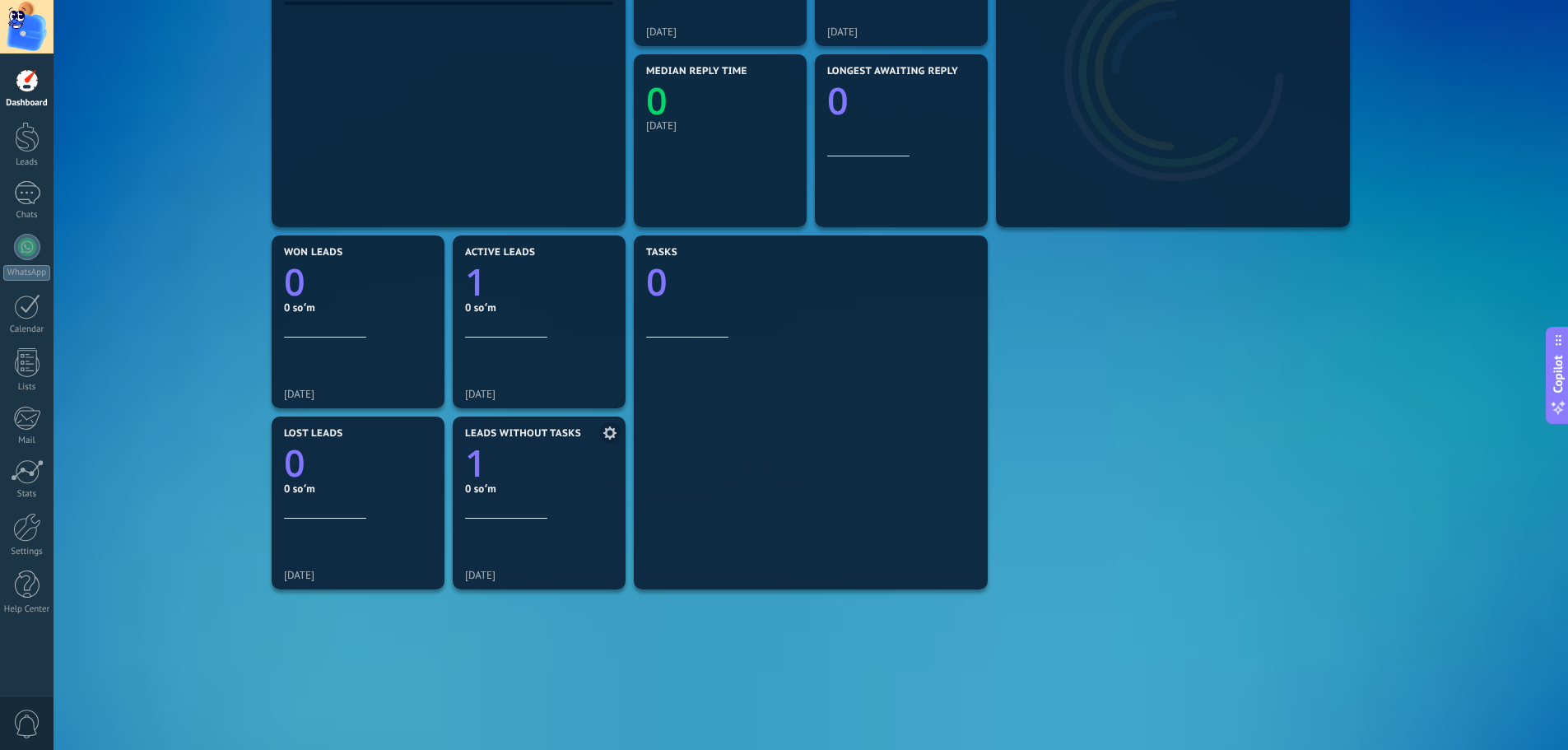
scroll to position [333, 0]
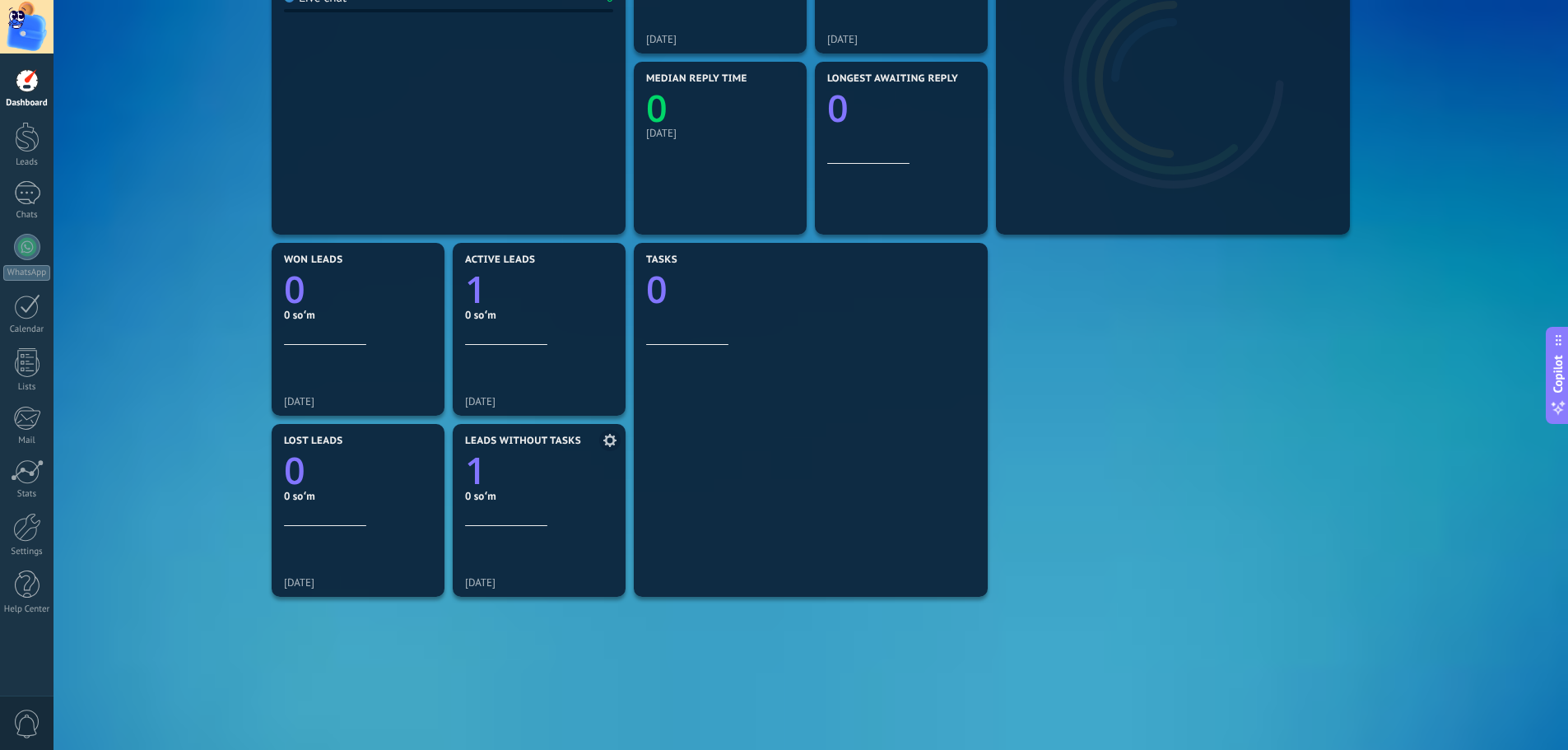
click at [609, 442] on icon at bounding box center [610, 440] width 13 height 13
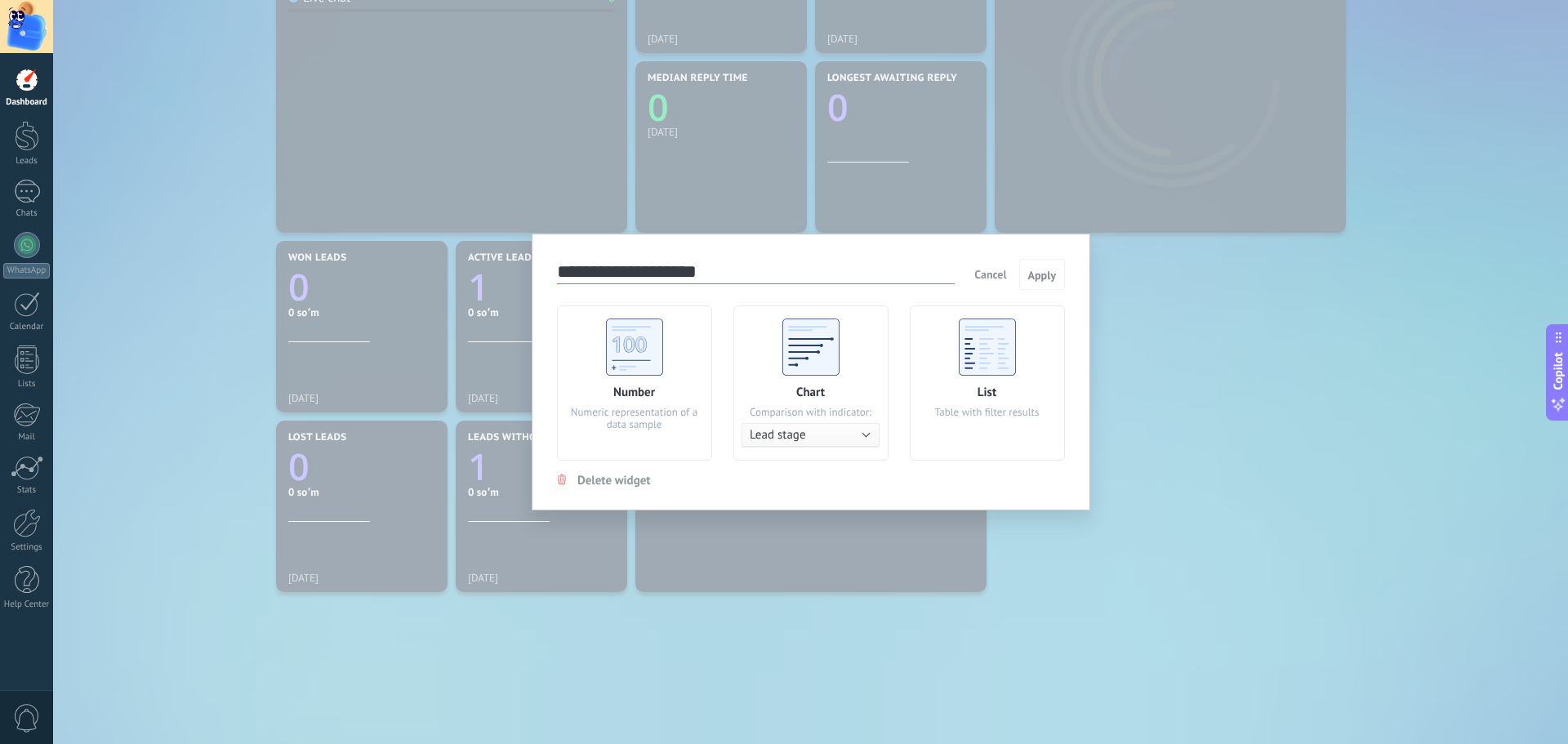
click at [673, 578] on div "**********" at bounding box center [810, 372] width 1515 height 744
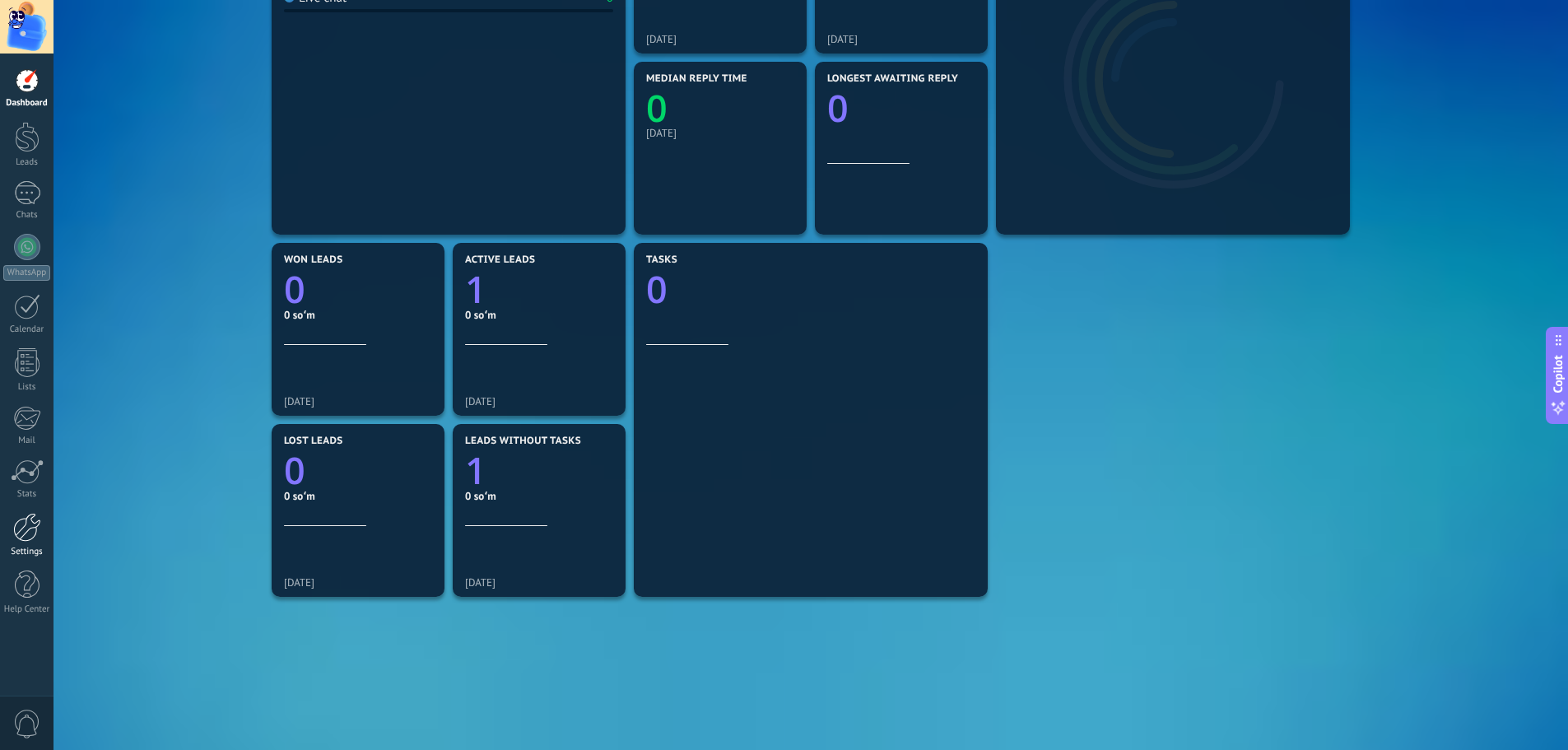
click at [27, 519] on div at bounding box center [27, 526] width 28 height 29
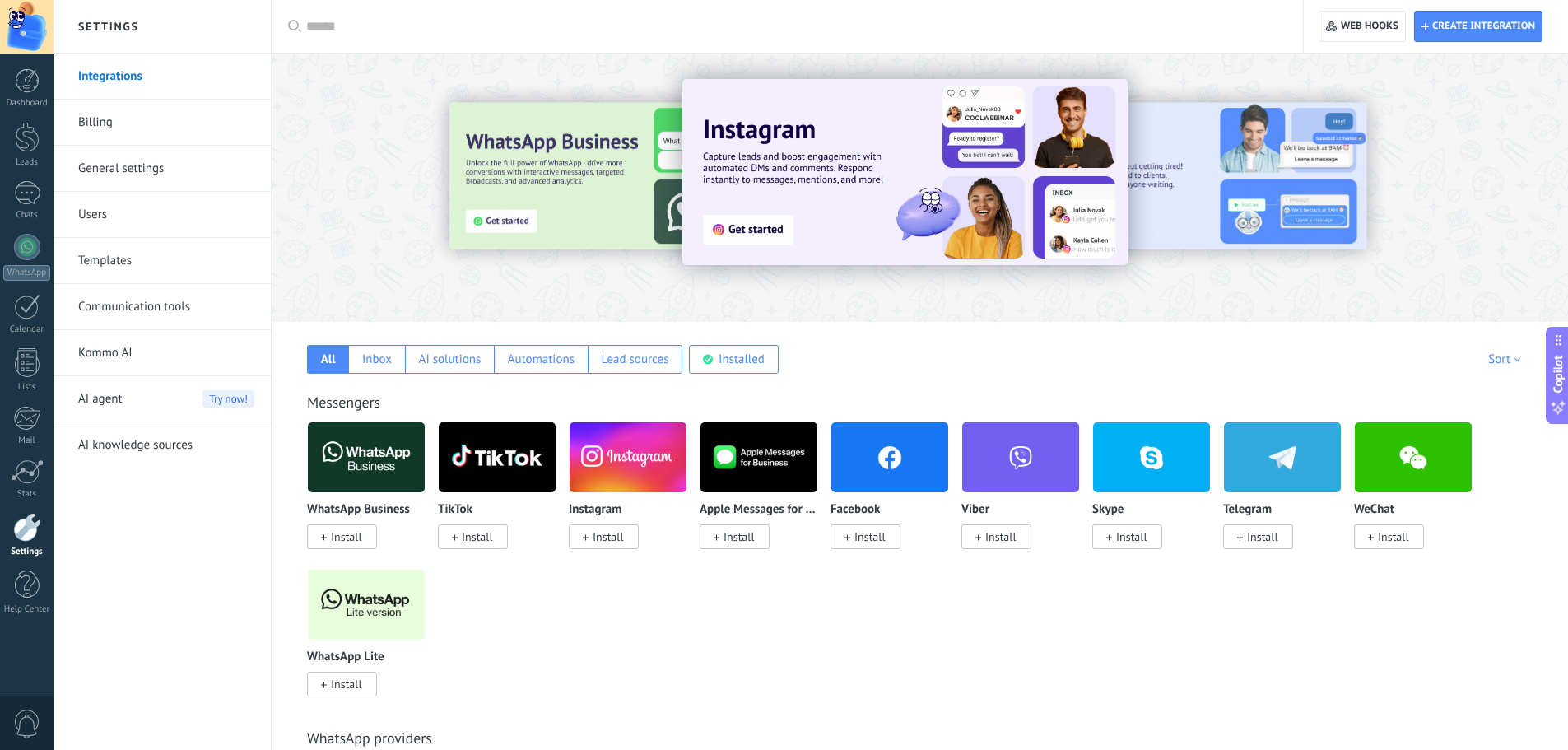
click at [205, 216] on link "Users" at bounding box center [166, 214] width 176 height 46
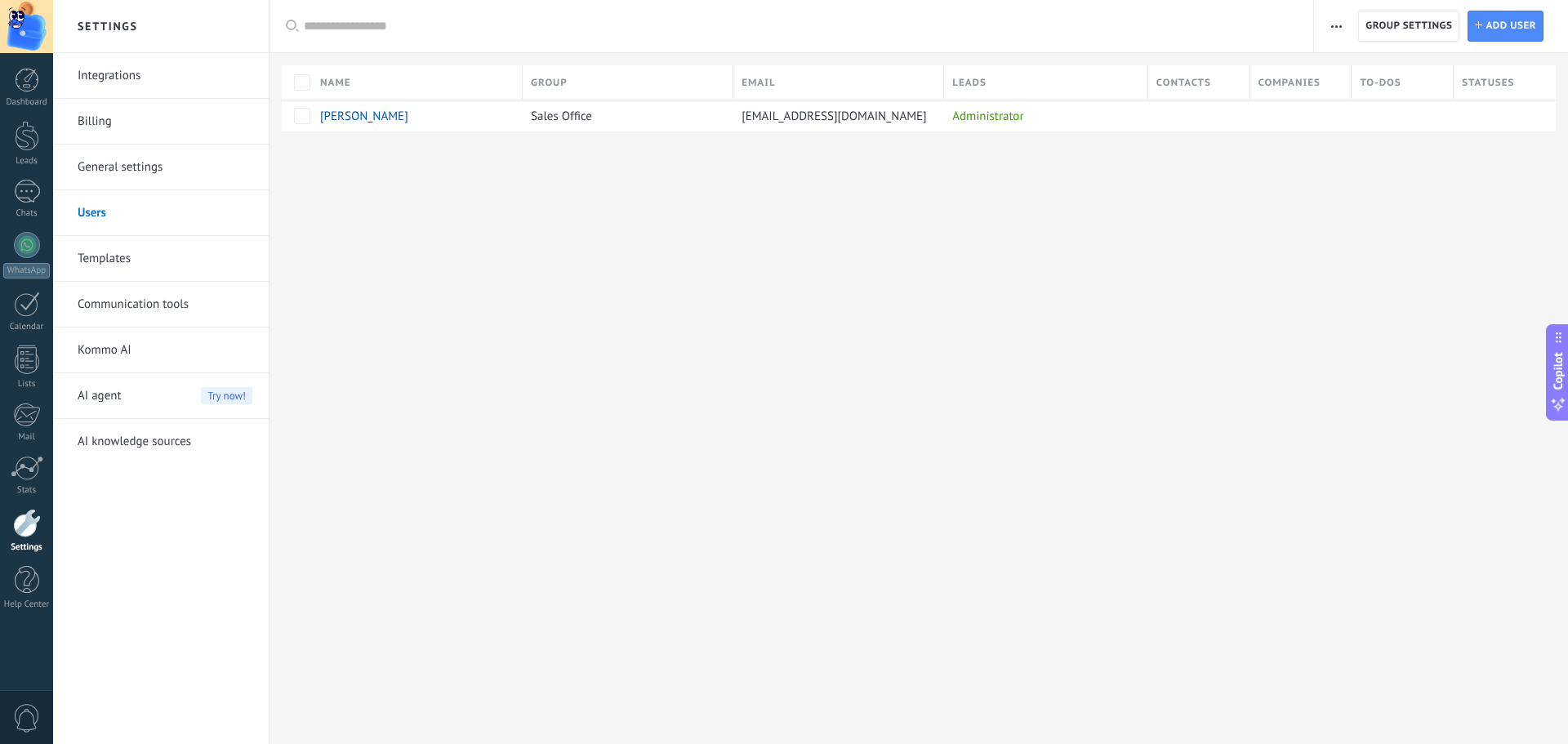
click at [190, 164] on link "General settings" at bounding box center [164, 167] width 175 height 46
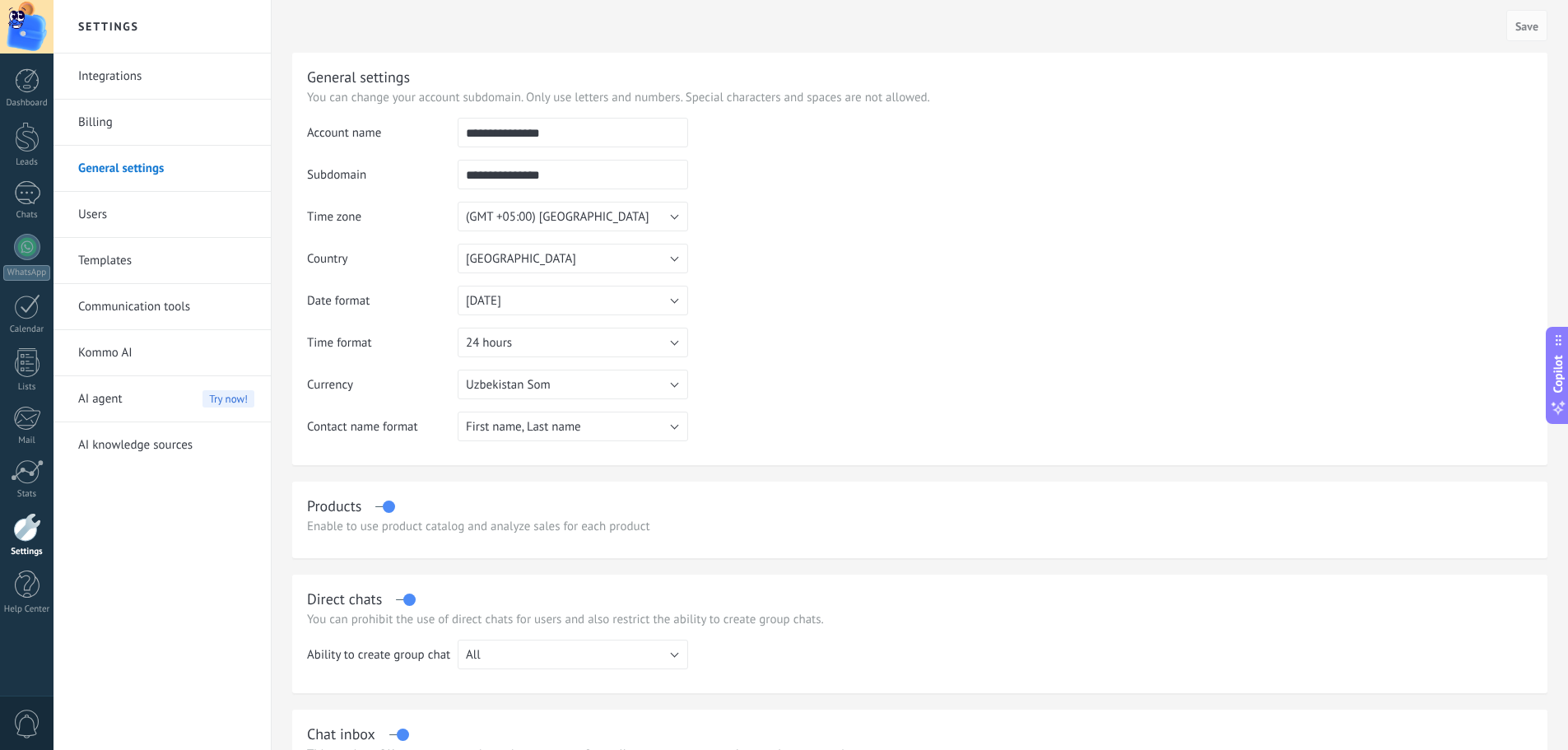
click at [559, 190] on td "**********" at bounding box center [573, 180] width 231 height 42
click at [558, 212] on span "(GMT +05:00) Tashkent" at bounding box center [558, 217] width 184 height 16
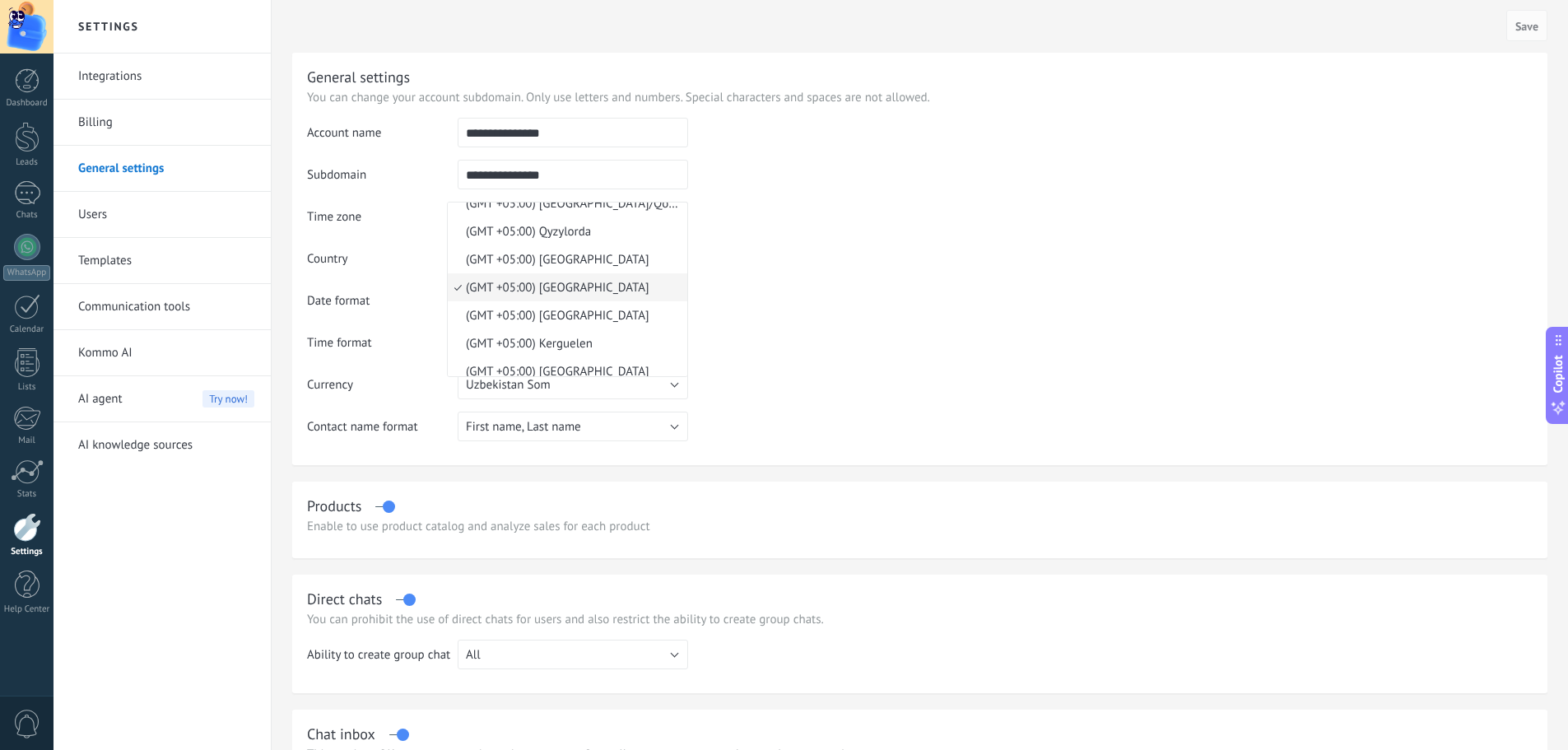
click at [376, 232] on td "Time zone" at bounding box center [382, 223] width 151 height 42
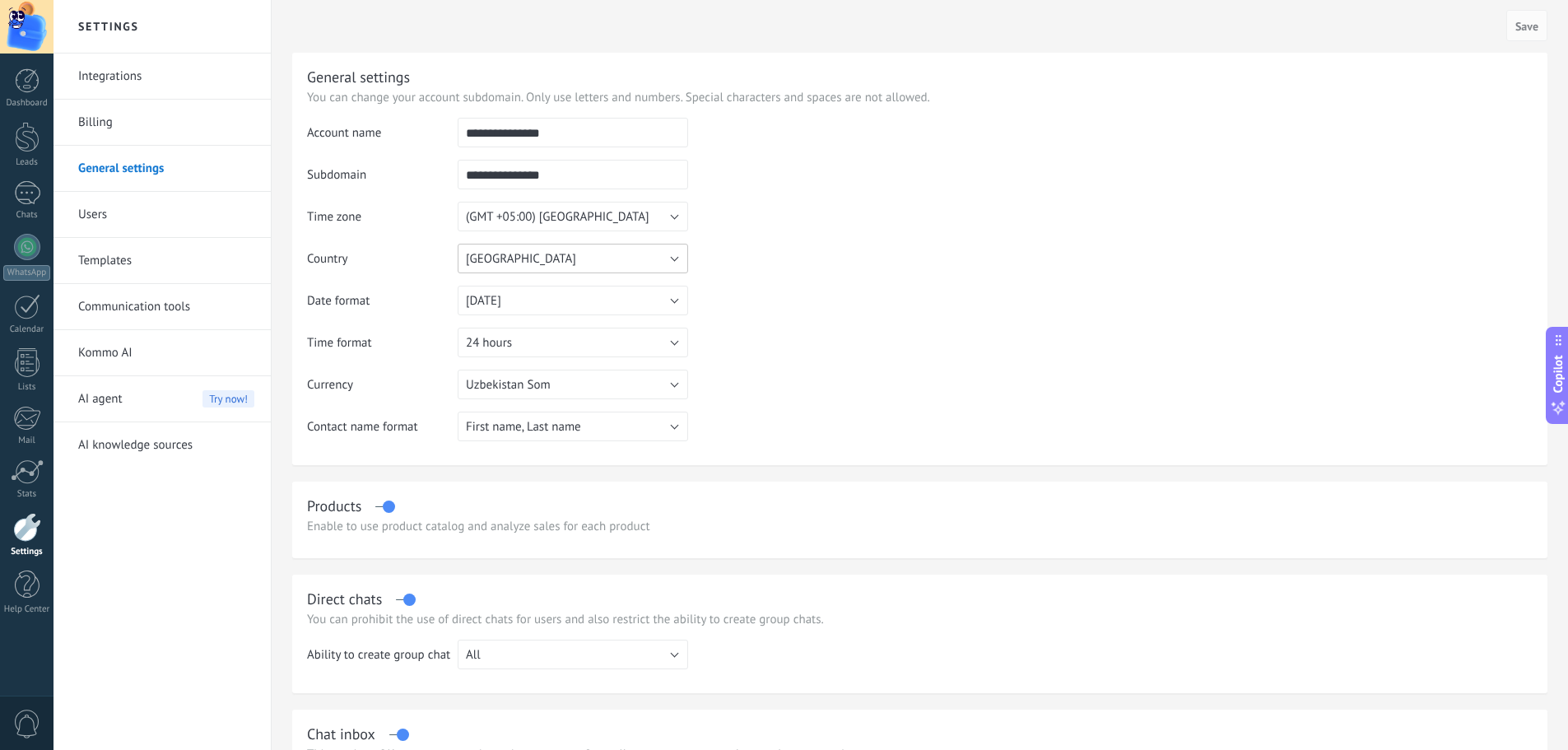
click at [500, 247] on button "Uzbekistan" at bounding box center [573, 258] width 231 height 29
click at [775, 311] on table "**********" at bounding box center [920, 285] width 1226 height 336
click at [494, 291] on button "31.12.2025" at bounding box center [573, 300] width 231 height 29
click at [494, 291] on li "31.12.2025" at bounding box center [567, 300] width 239 height 28
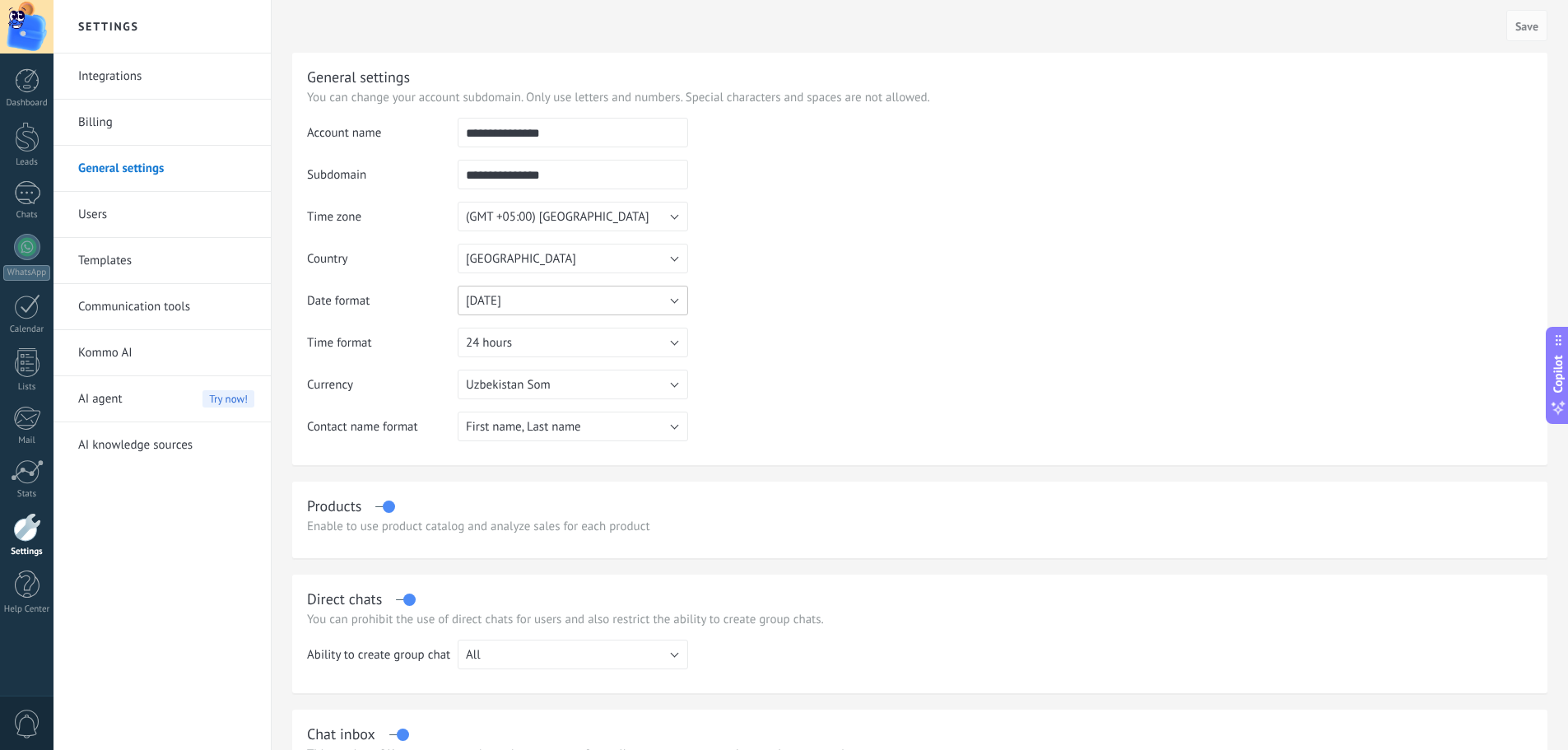
click at [501, 301] on span "31.12.2025" at bounding box center [483, 301] width 36 height 16
click at [522, 301] on span "31.12.2025" at bounding box center [565, 301] width 235 height 16
click at [528, 337] on button "24 hours" at bounding box center [573, 342] width 231 height 29
click at [528, 337] on span "24 hours" at bounding box center [565, 342] width 235 height 16
click at [532, 368] on td "24 hours 12 hours 24 hours" at bounding box center [573, 349] width 231 height 42
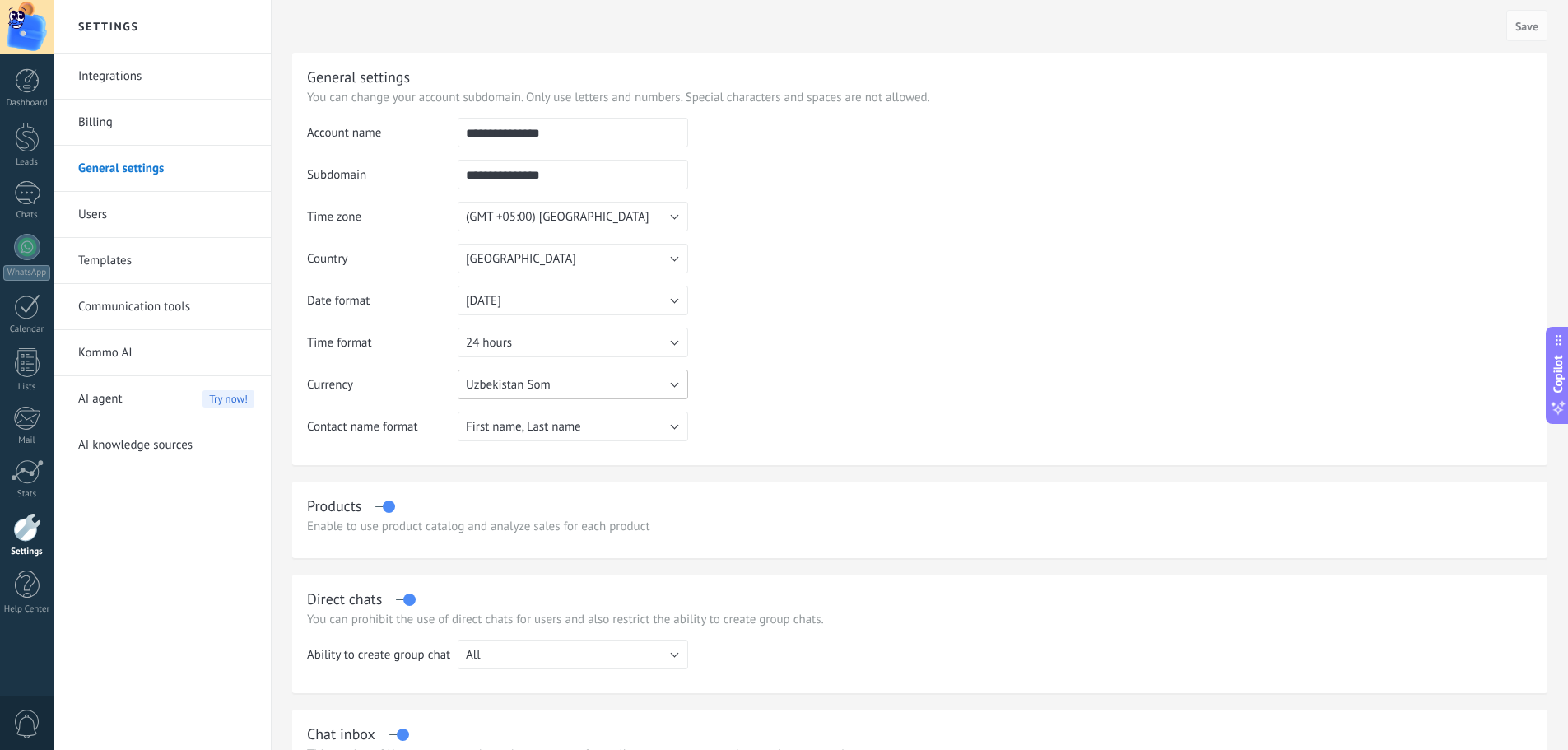
click at [532, 375] on button "Uzbekistan Som" at bounding box center [573, 384] width 231 height 29
click at [849, 375] on table "**********" at bounding box center [920, 285] width 1226 height 336
click at [538, 427] on span "First name, Last name" at bounding box center [523, 427] width 115 height 16
click at [767, 404] on table "**********" at bounding box center [920, 285] width 1226 height 336
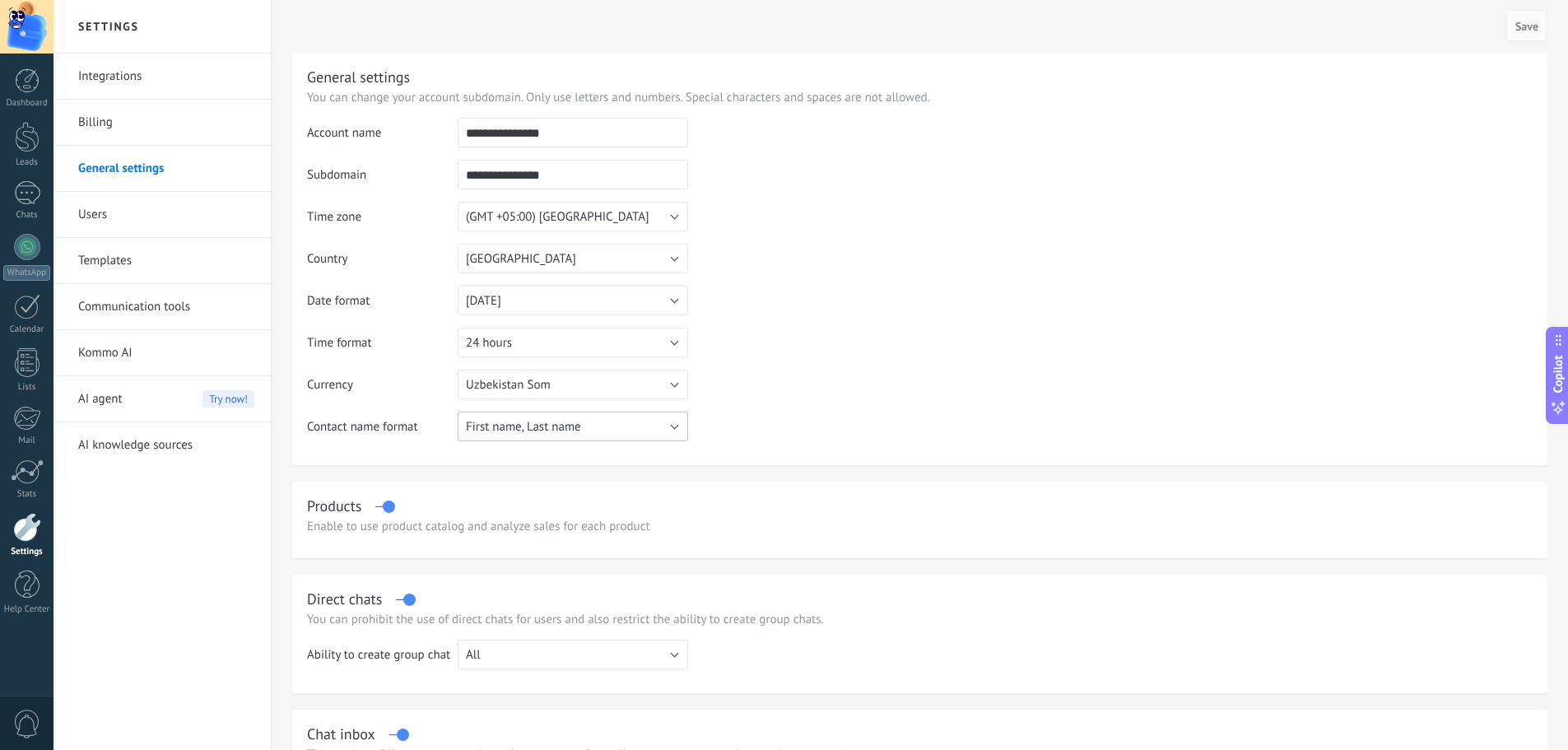
click at [532, 431] on span "First name, Last name" at bounding box center [523, 427] width 115 height 16
click at [749, 421] on table "**********" at bounding box center [920, 285] width 1226 height 336
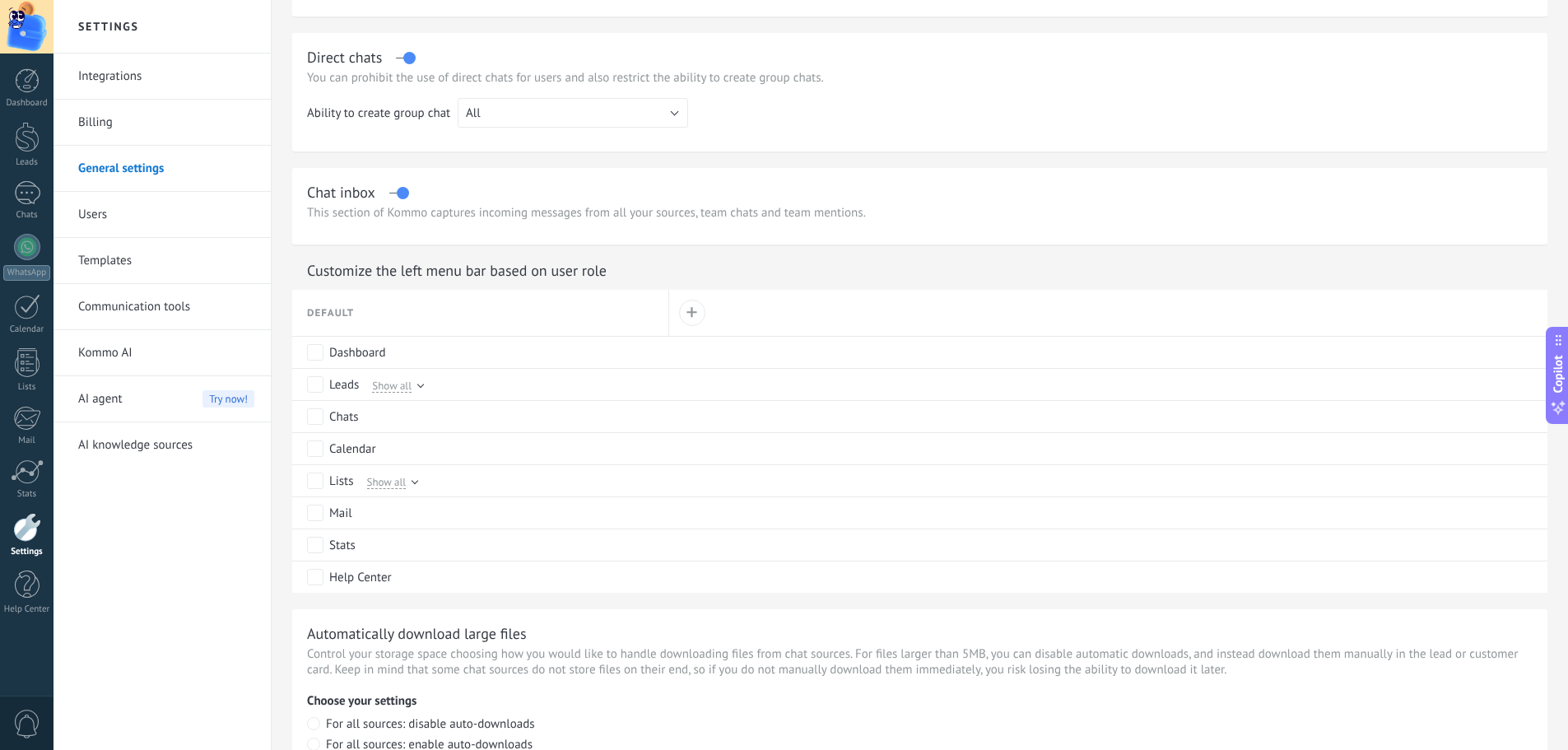
scroll to position [577, 0]
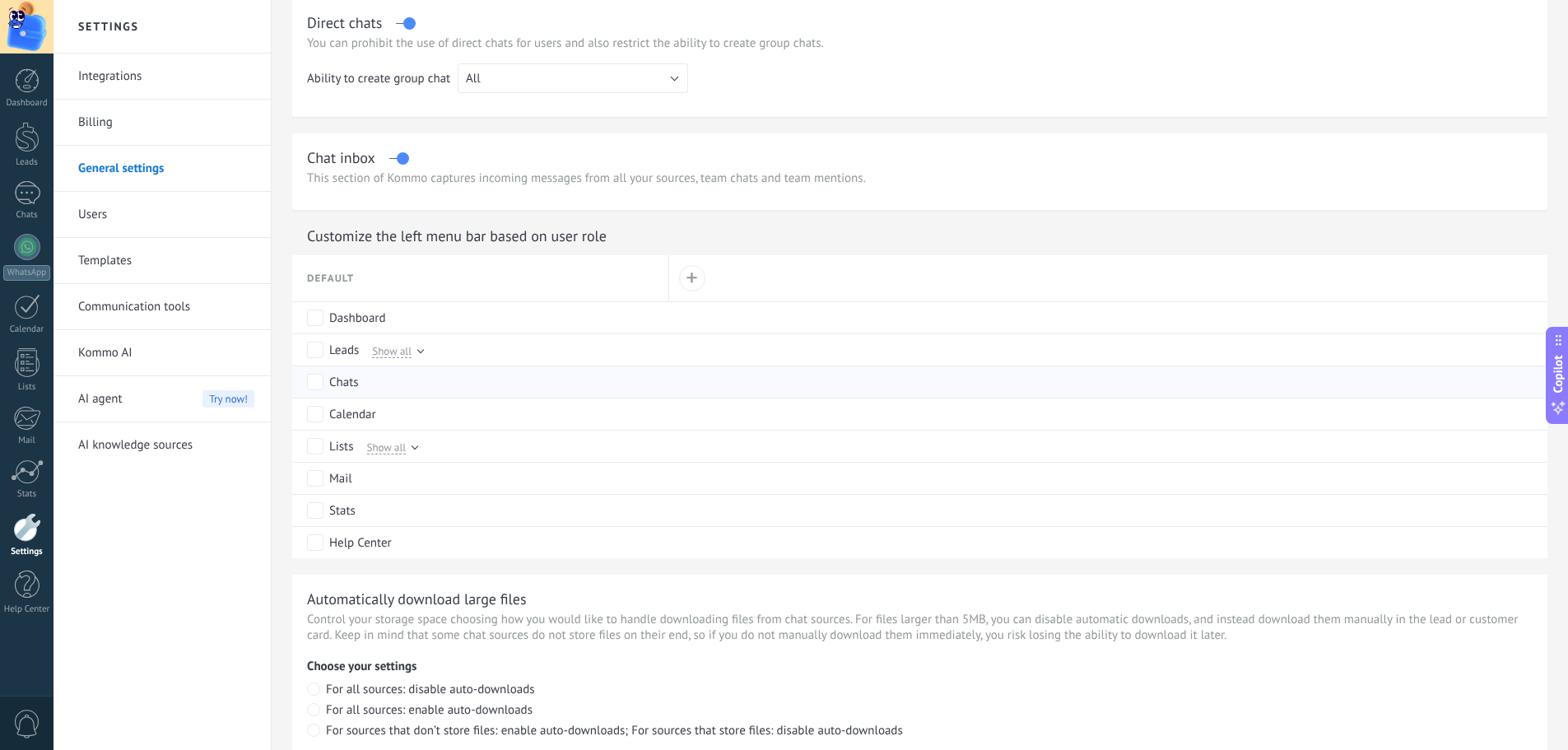
click at [535, 380] on div "Chats" at bounding box center [484, 382] width 354 height 31
click at [317, 429] on div "Calendar" at bounding box center [484, 414] width 354 height 31
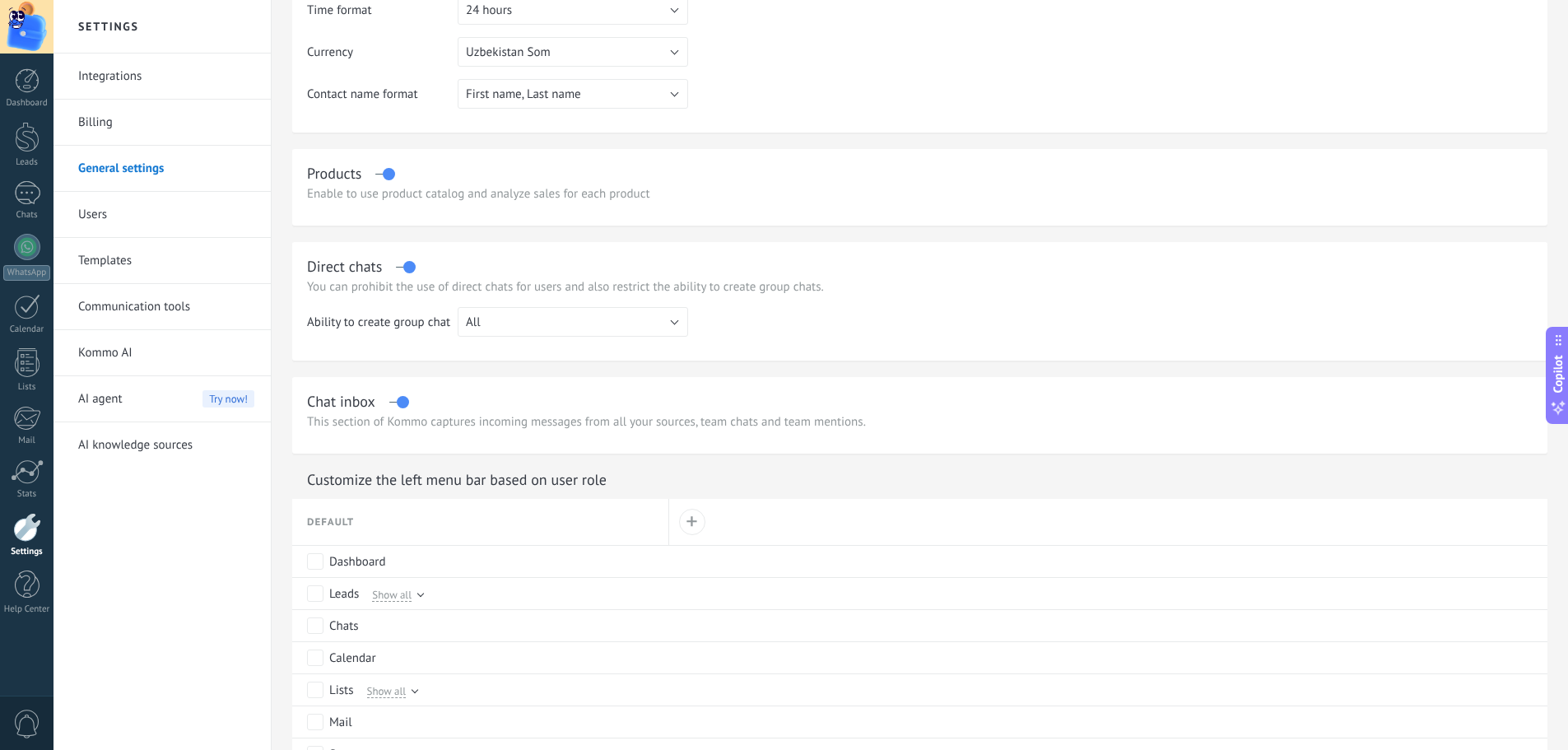
scroll to position [273, 0]
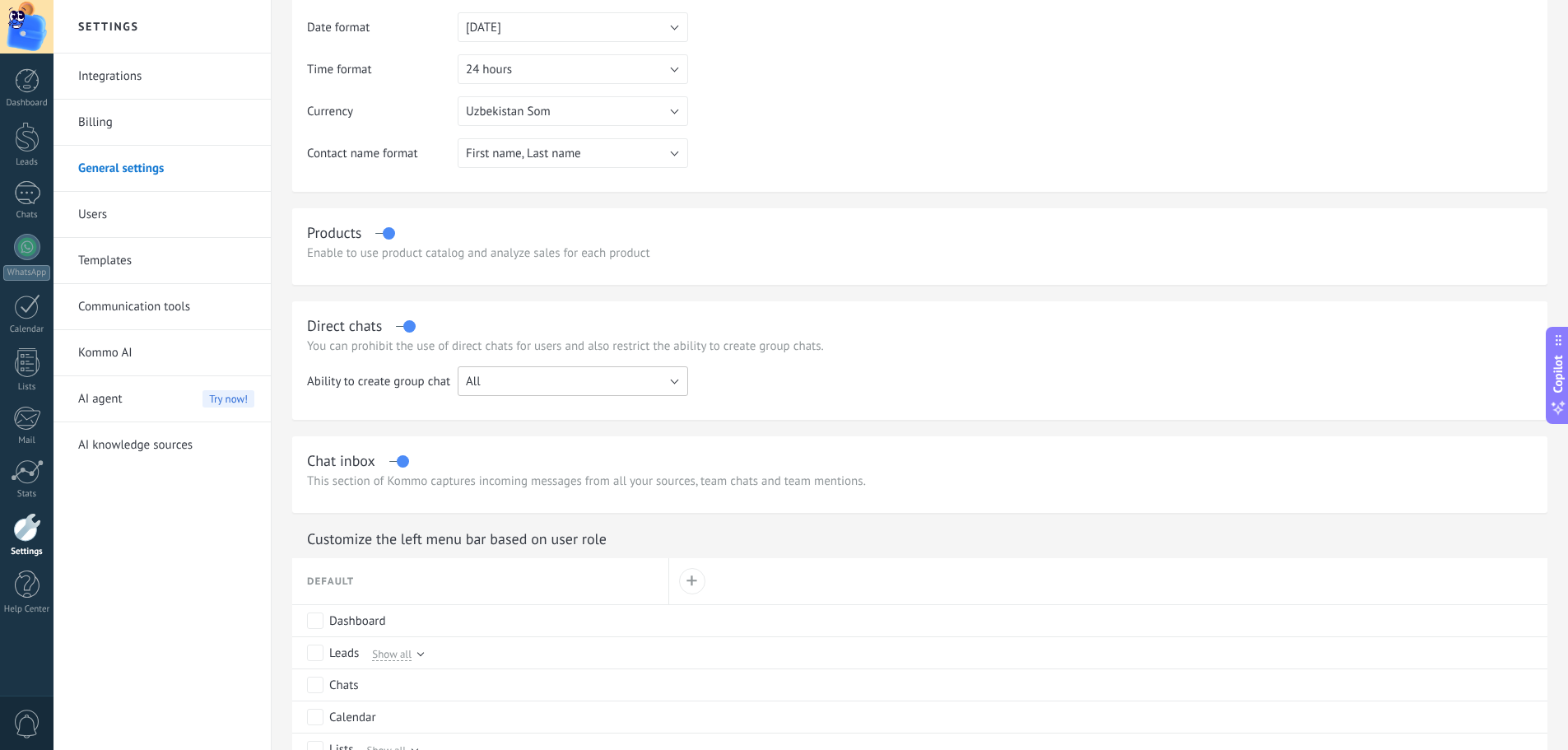
click at [524, 385] on button "All" at bounding box center [573, 381] width 231 height 29
click at [525, 402] on span "Administrator" at bounding box center [565, 409] width 235 height 16
click at [525, 382] on span "Administrator" at bounding box center [501, 382] width 72 height 16
click at [525, 388] on span "All" at bounding box center [565, 382] width 235 height 16
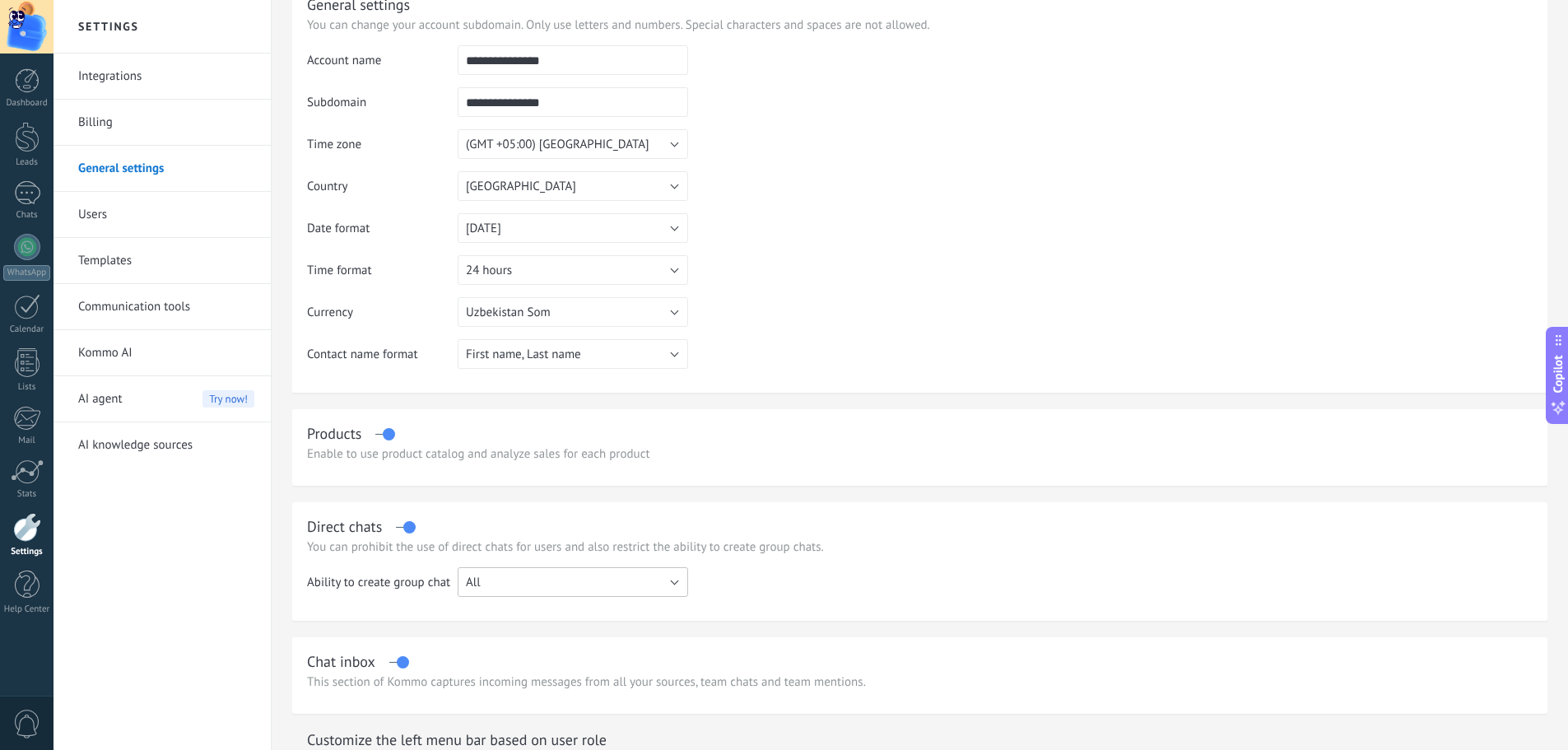
scroll to position [82, 0]
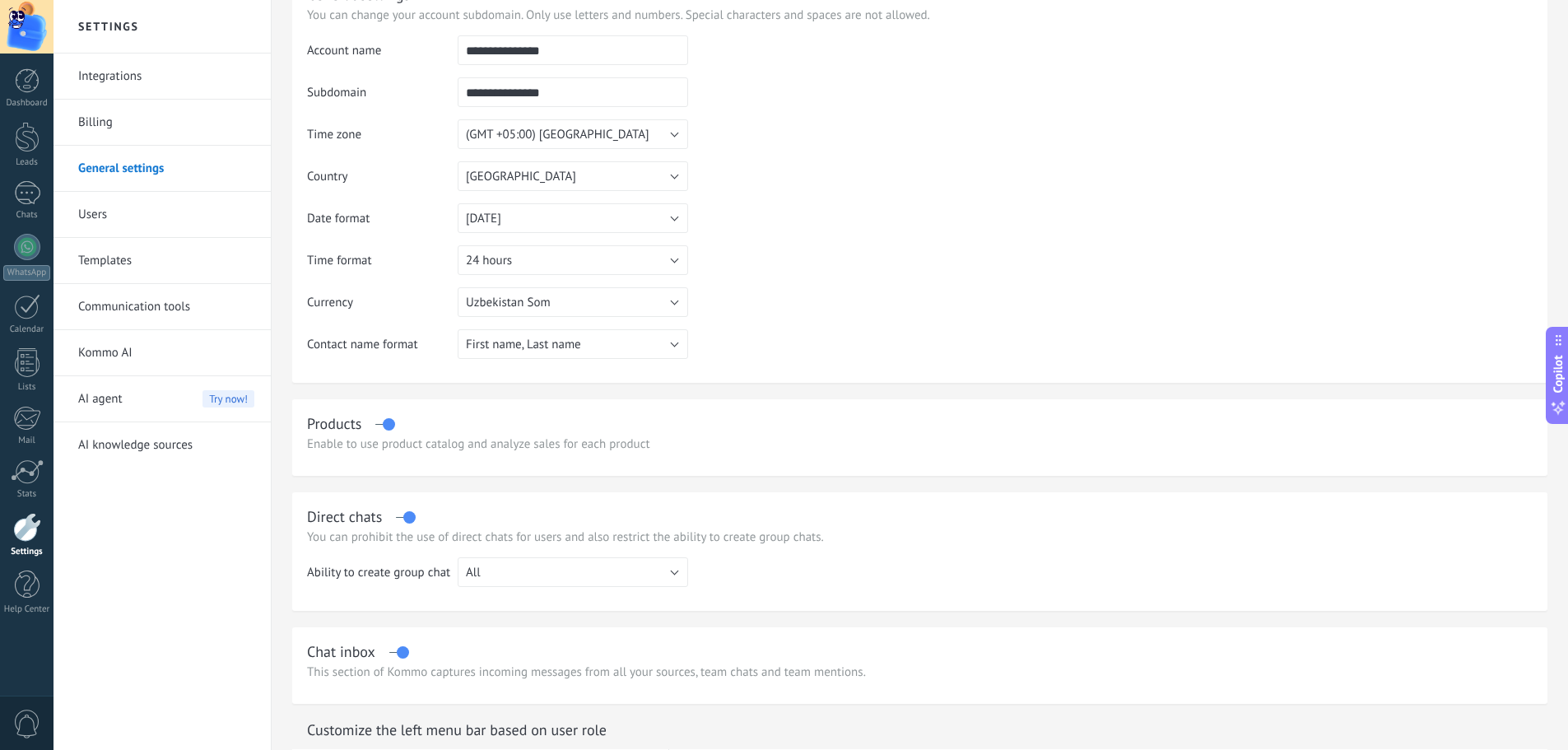
drag, startPoint x: 389, startPoint y: 418, endPoint x: 367, endPoint y: 422, distance: 22.4
click at [367, 422] on div "Products" at bounding box center [920, 424] width 1226 height 19
click at [382, 424] on div "Products" at bounding box center [920, 424] width 1226 height 19
click at [376, 425] on div "Products" at bounding box center [920, 424] width 1226 height 19
drag, startPoint x: 407, startPoint y: 512, endPoint x: 392, endPoint y: 515, distance: 15.3
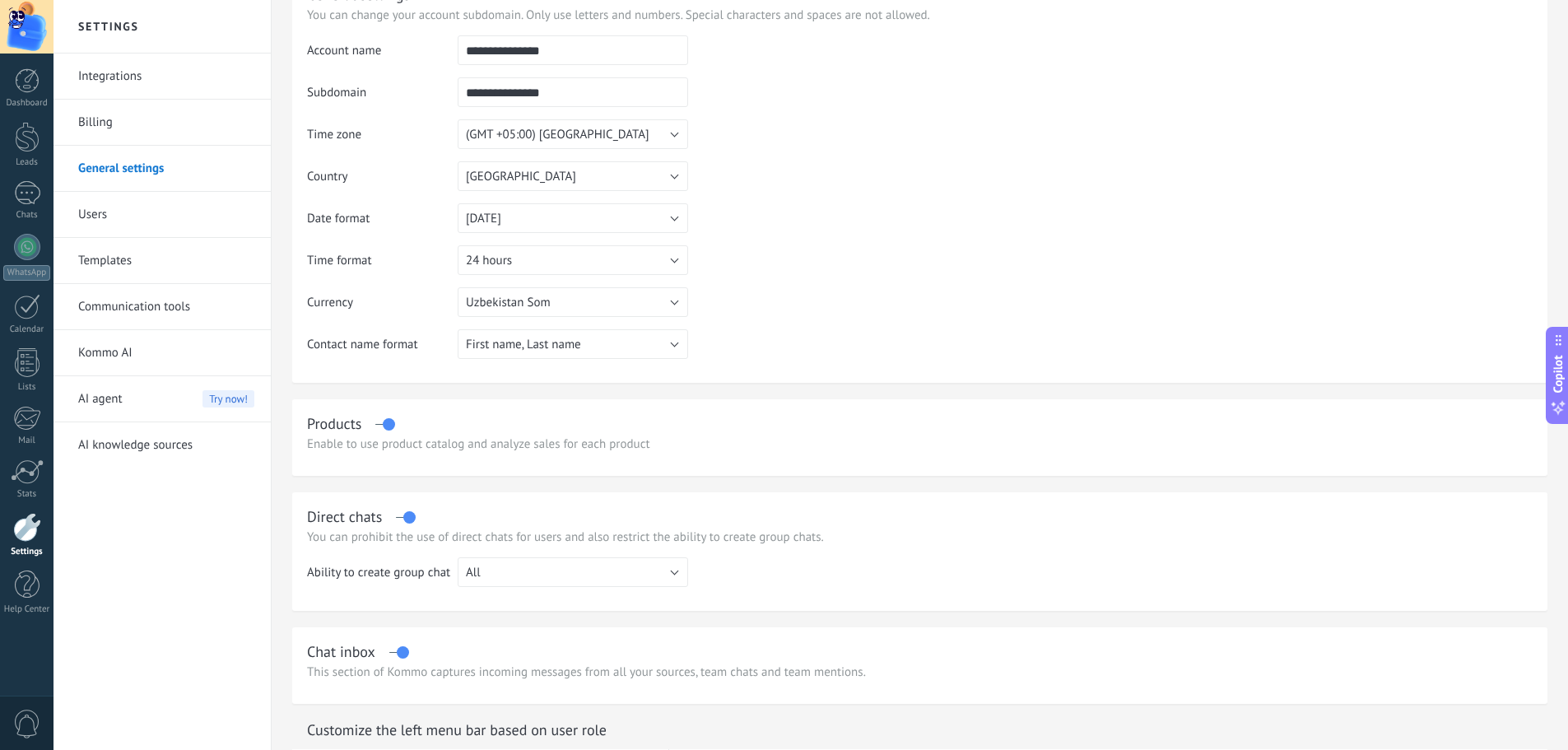
click at [392, 515] on div "Direct chats" at bounding box center [920, 517] width 1226 height 19
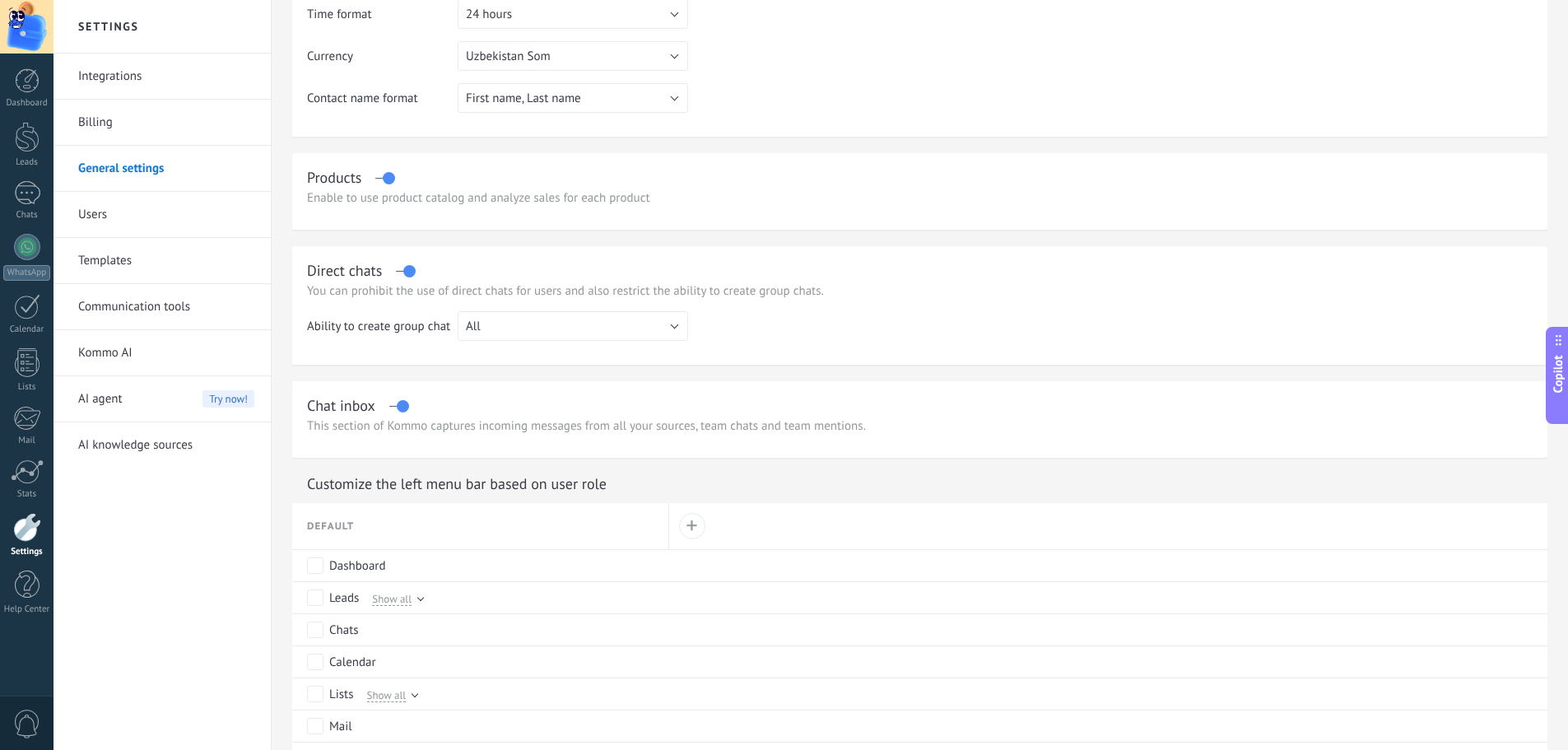
scroll to position [329, 0]
click at [461, 419] on p "This section of Kommo captures incoming messages from all your sources, team ch…" at bounding box center [920, 425] width 1226 height 16
click at [396, 403] on div "Chat inbox" at bounding box center [920, 405] width 1226 height 19
click at [397, 405] on label at bounding box center [399, 405] width 19 height 1
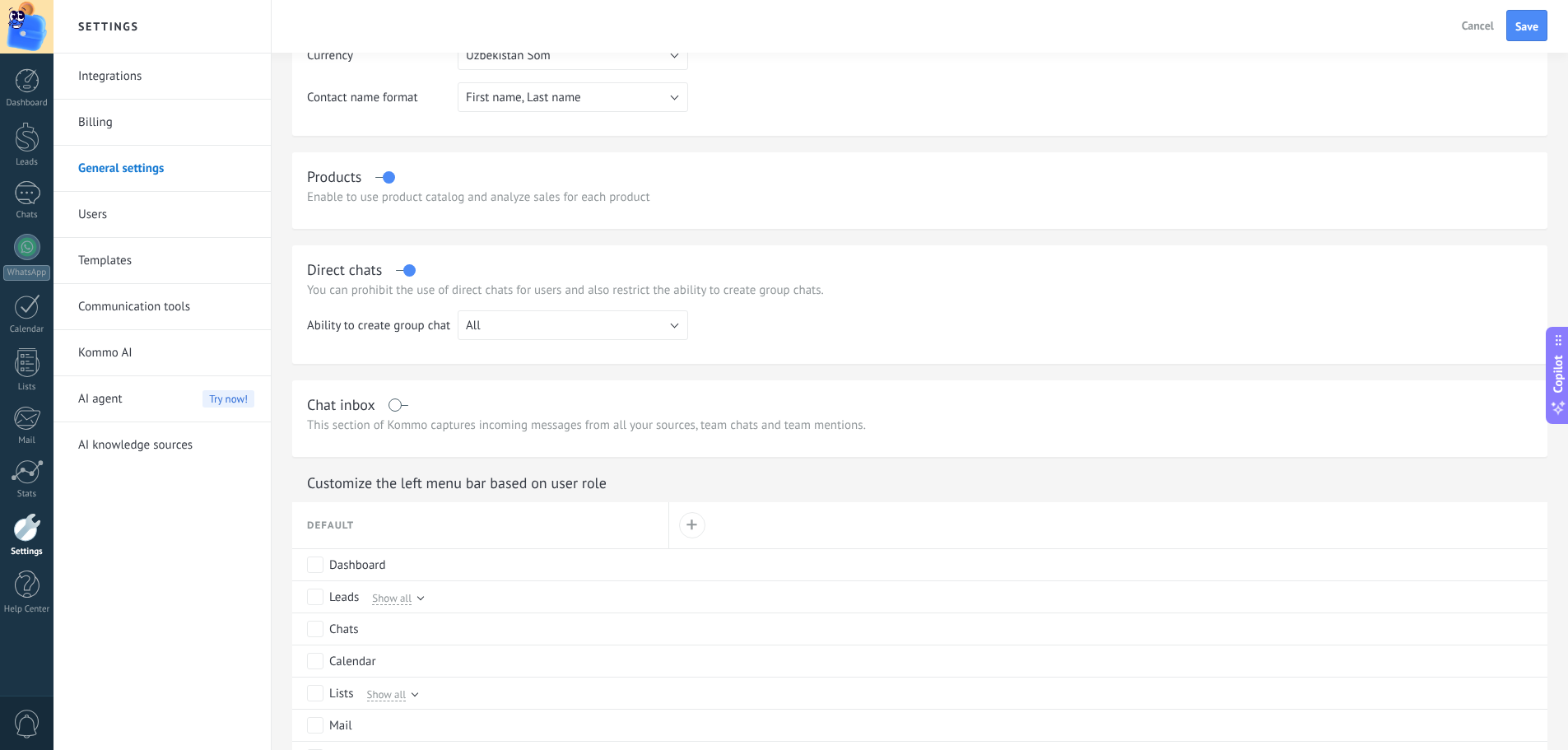
click at [398, 405] on label at bounding box center [399, 405] width 19 height 1
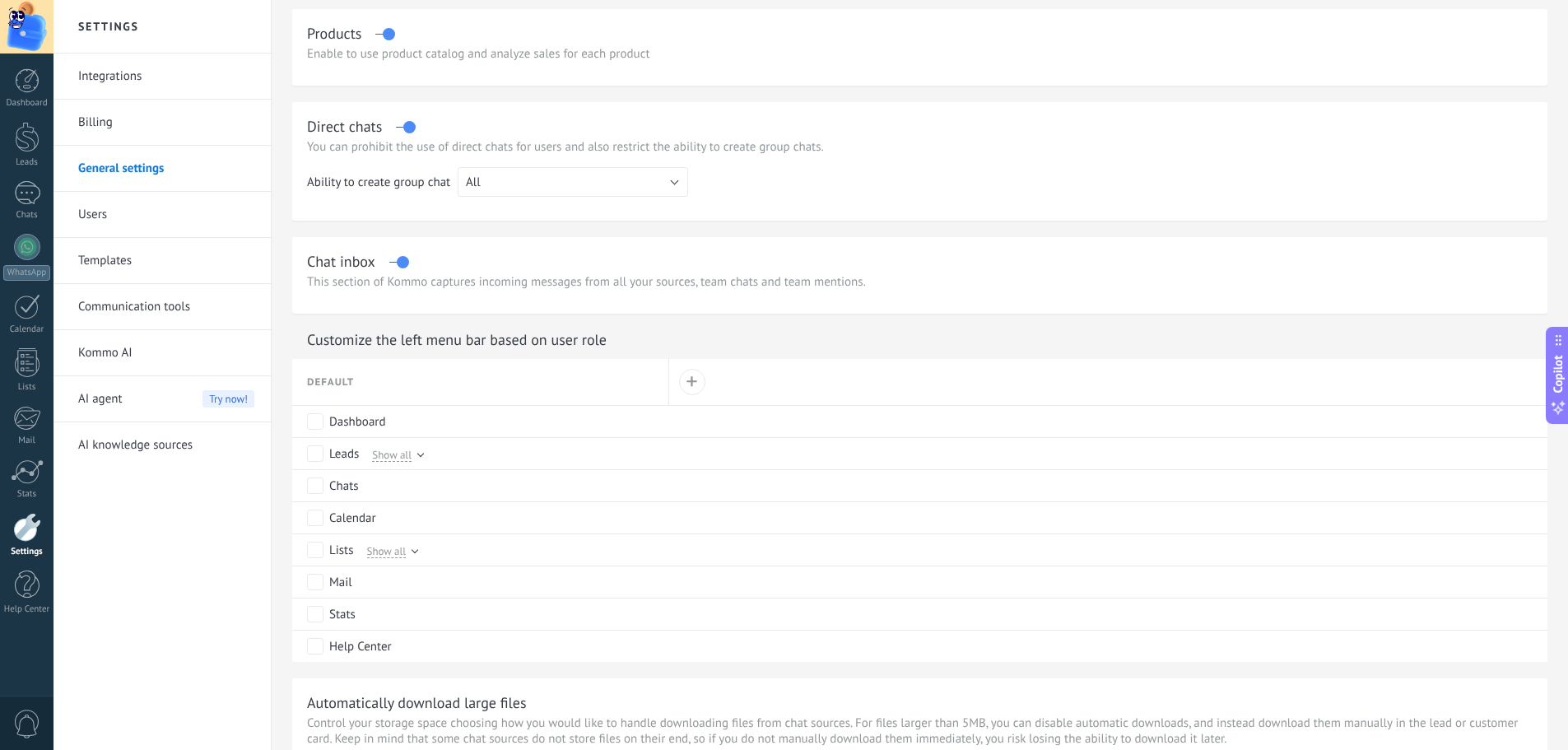
scroll to position [494, 0]
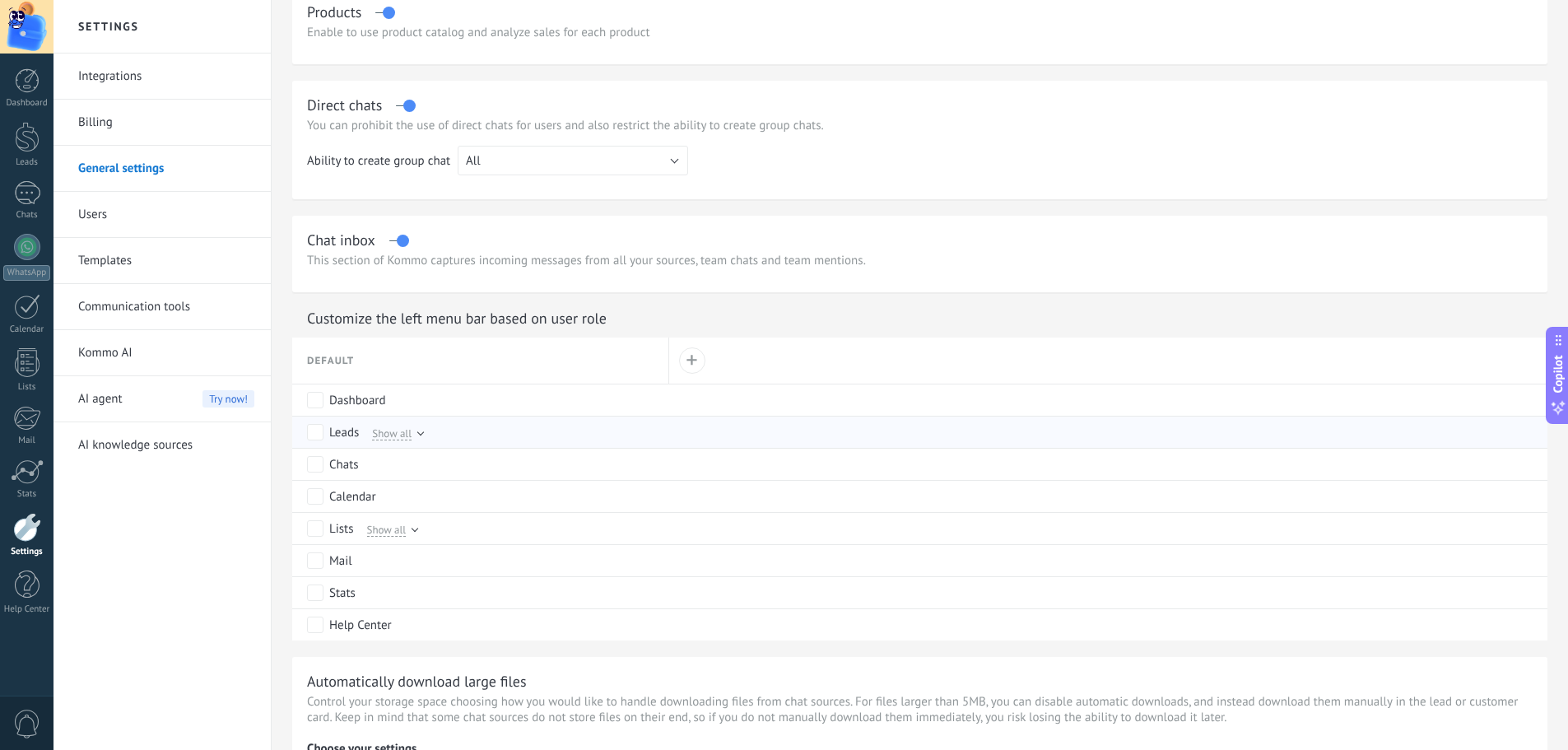
click at [398, 434] on span "Show all" at bounding box center [392, 433] width 40 height 15
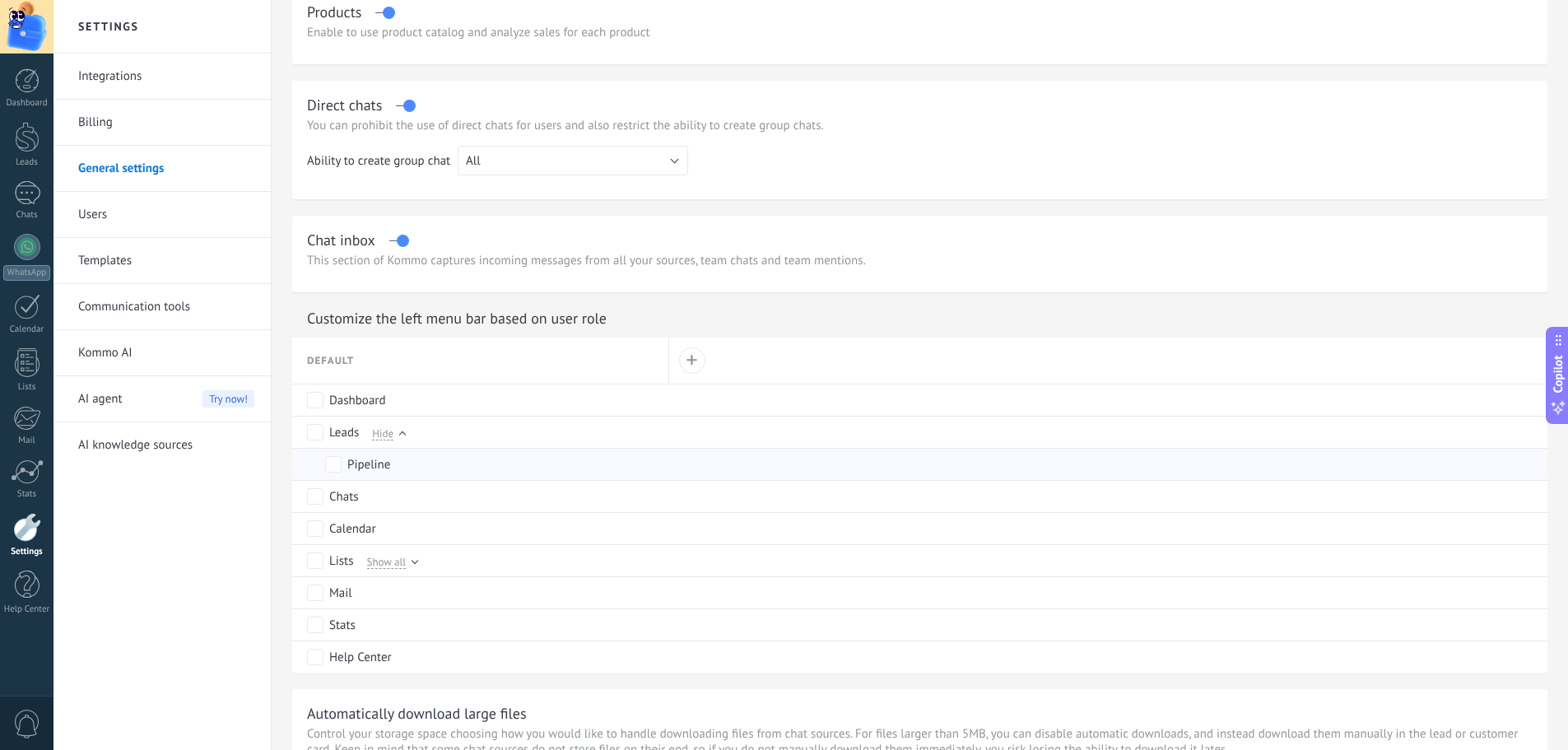
click at [344, 469] on label "Pipeline" at bounding box center [357, 464] width 65 height 15
click at [398, 563] on span "Show all" at bounding box center [387, 561] width 40 height 15
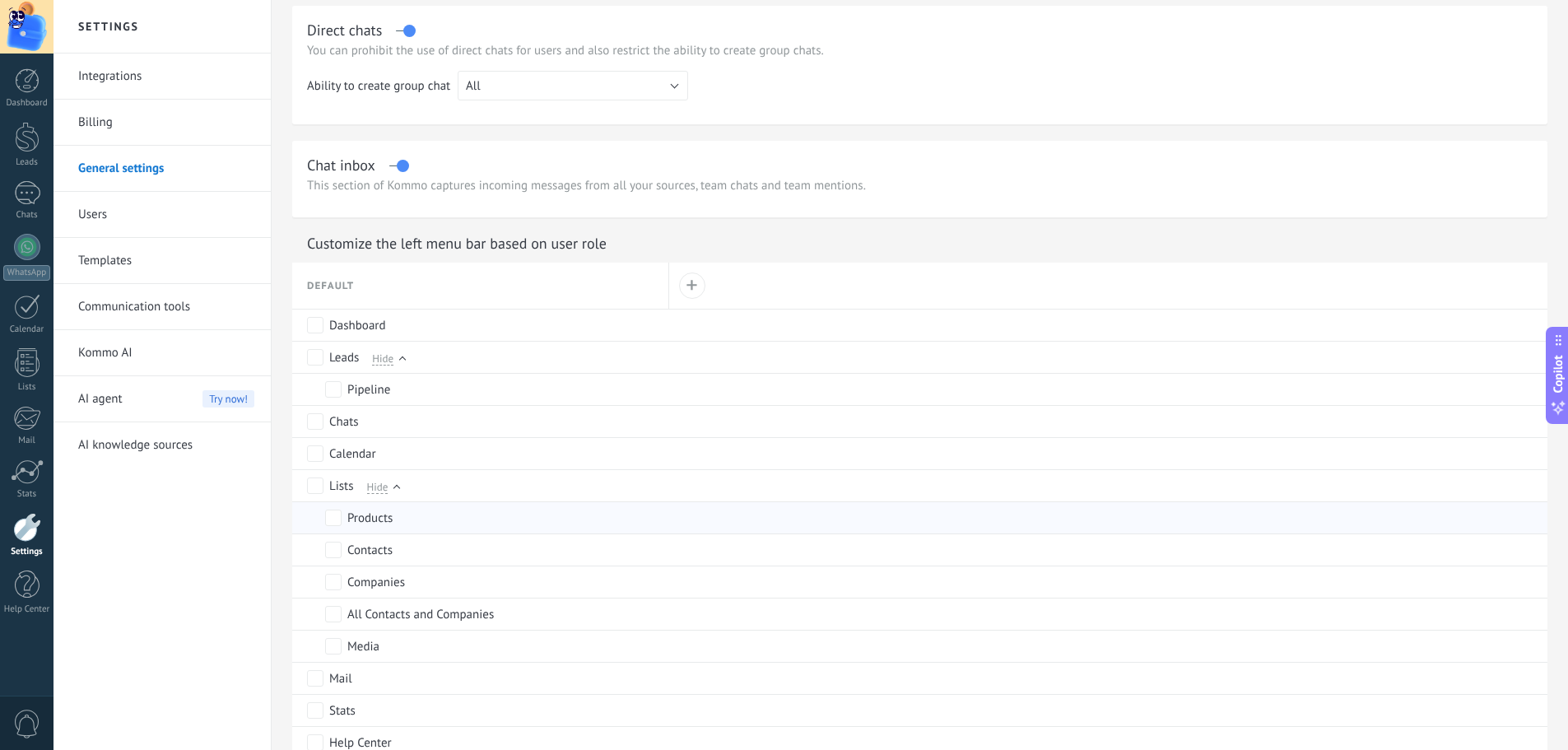
scroll to position [577, 0]
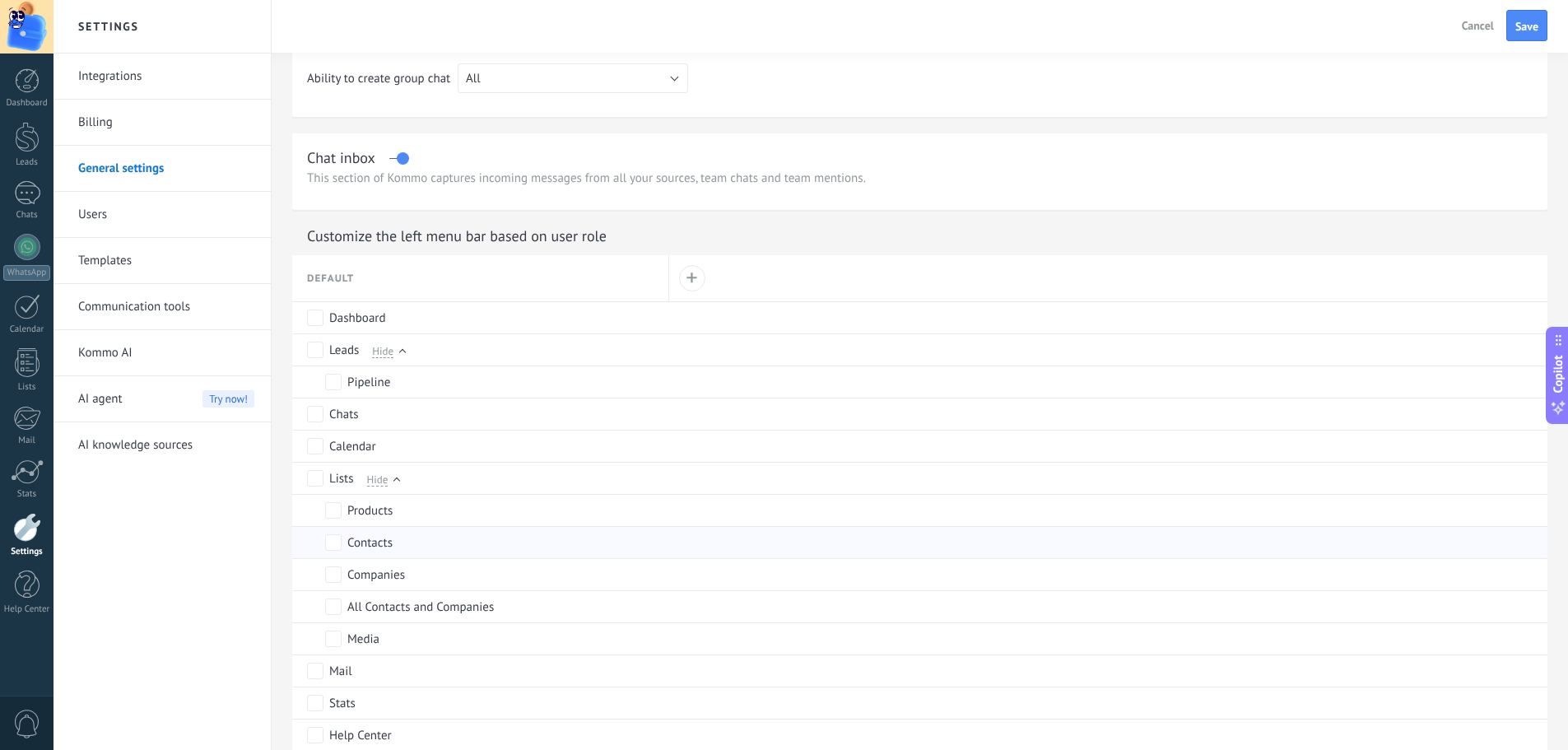
click at [342, 544] on label "Contacts" at bounding box center [359, 542] width 68 height 15
click at [342, 581] on label "Companies" at bounding box center [365, 574] width 80 height 15
click at [342, 610] on label "All Contacts and Companies" at bounding box center [409, 606] width 169 height 15
click at [1532, 31] on span "Save" at bounding box center [1527, 26] width 23 height 11
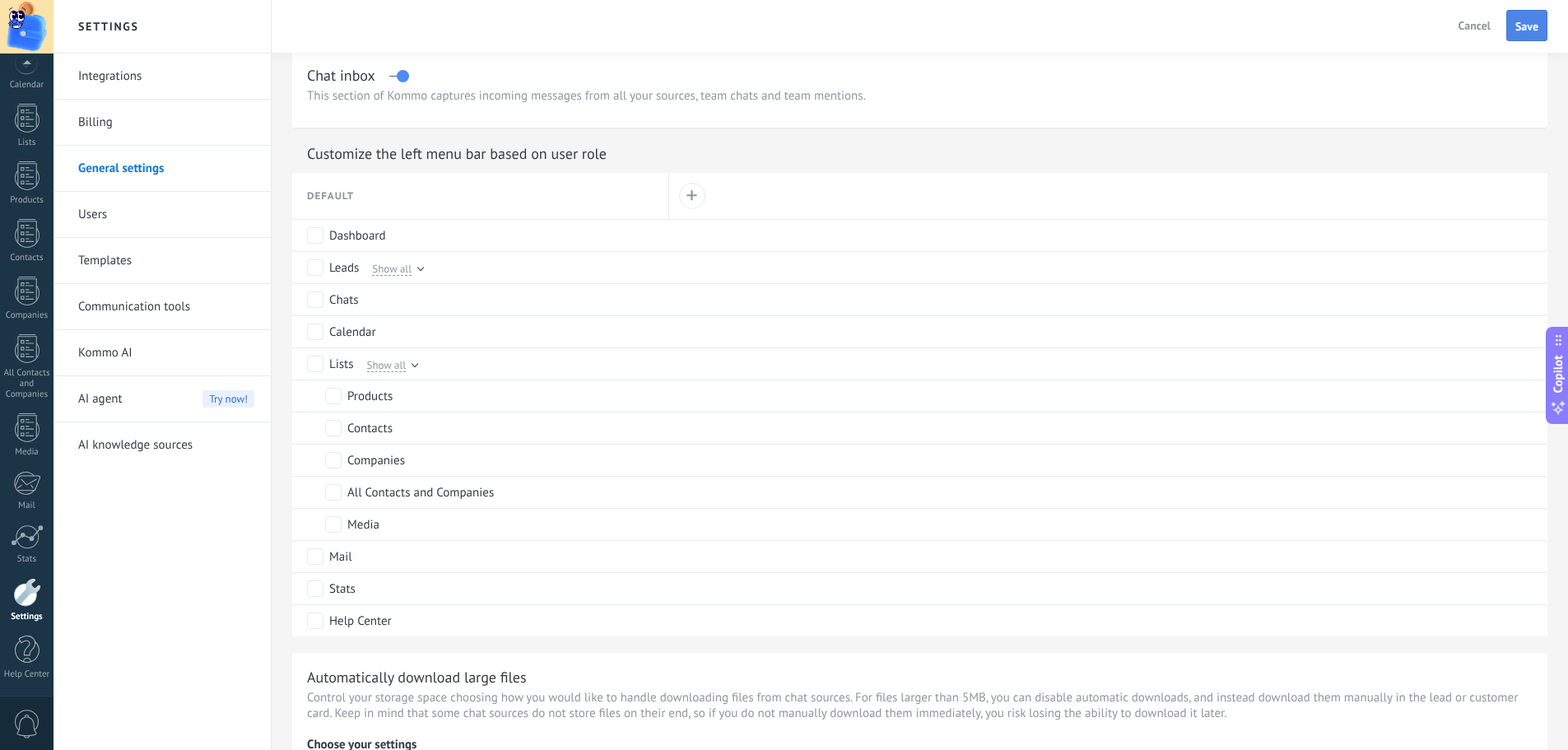
click at [1519, 23] on span "Save" at bounding box center [1527, 26] width 23 height 11
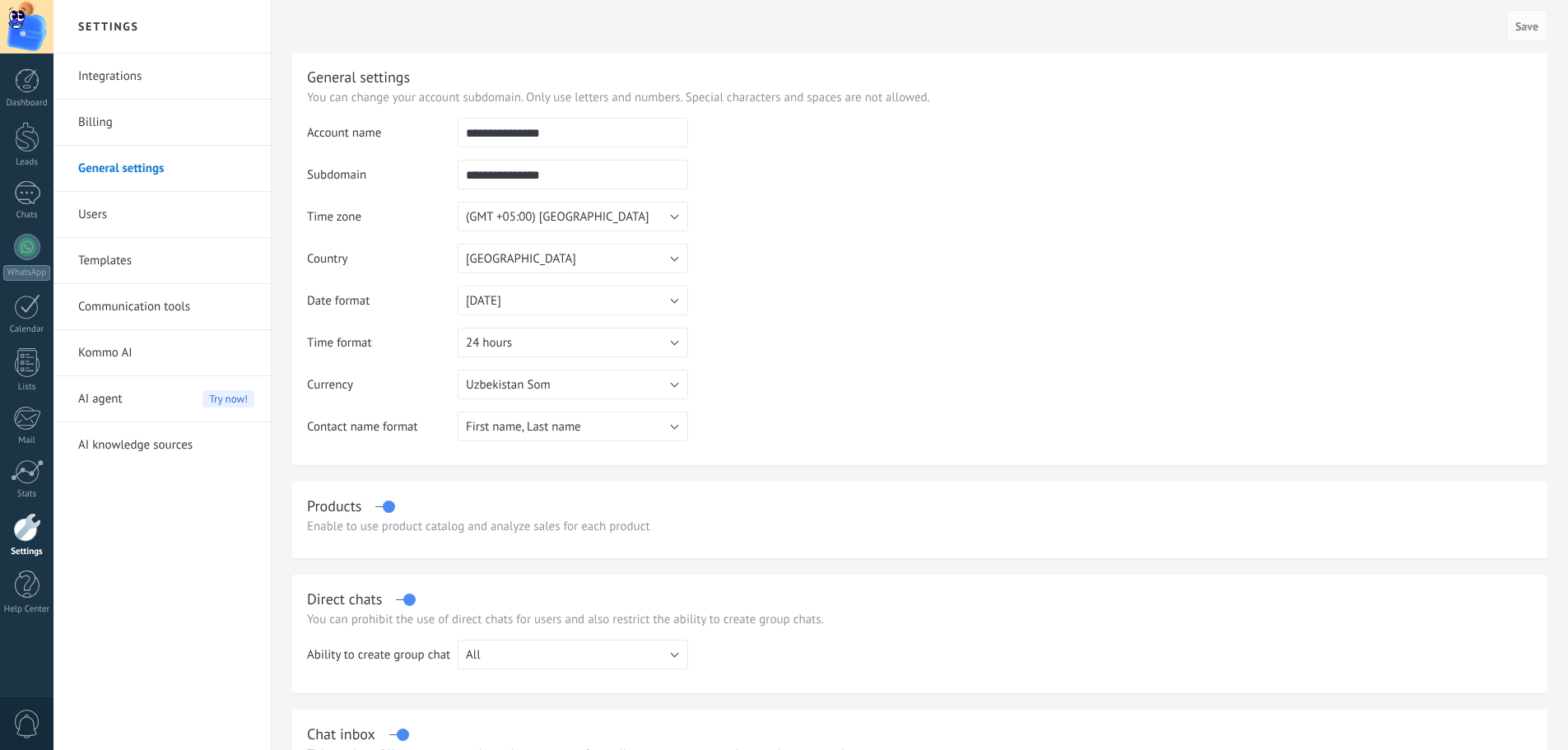
click at [16, 366] on div at bounding box center [27, 362] width 24 height 29
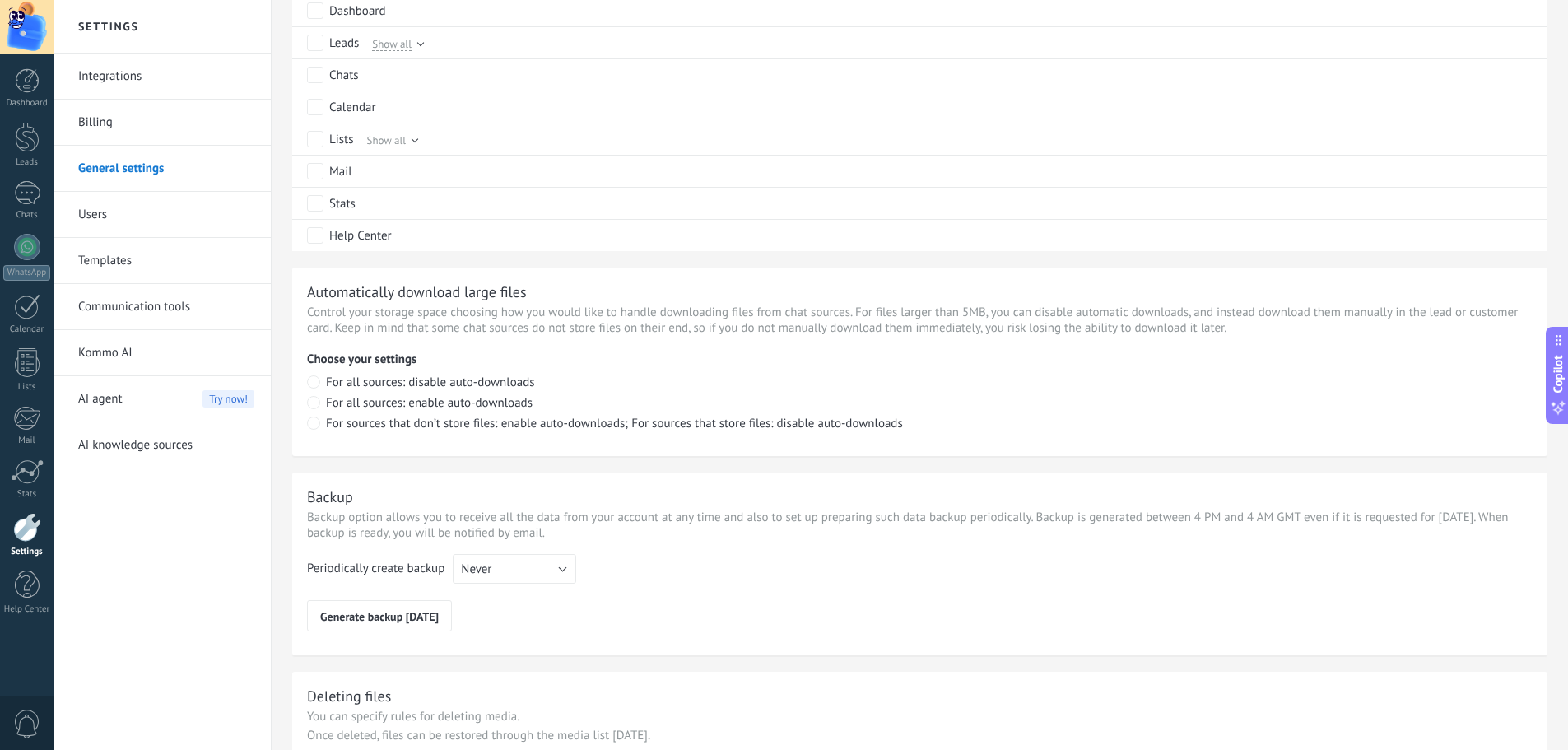
scroll to position [905, 0]
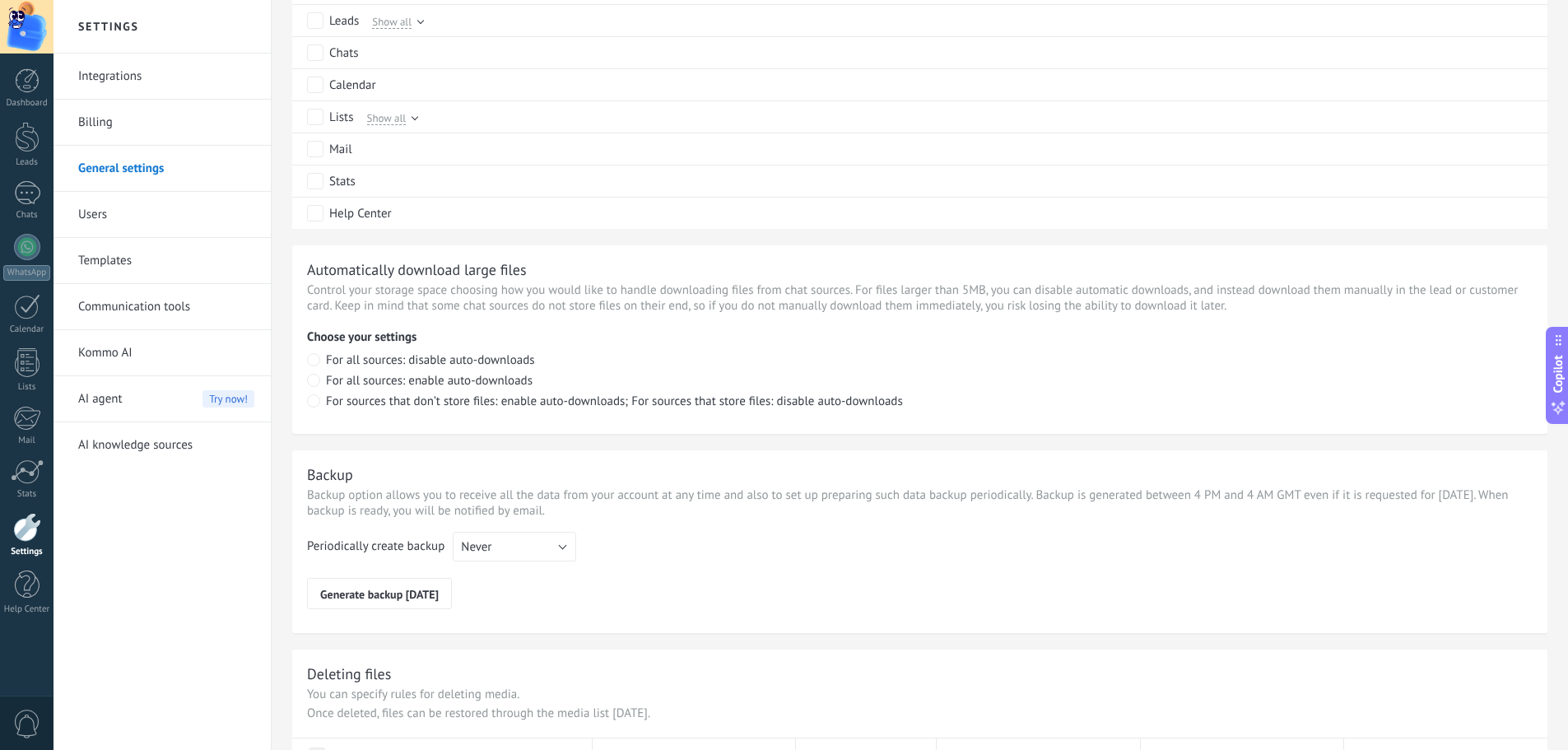
click at [154, 301] on link "Communication tools" at bounding box center [166, 307] width 176 height 46
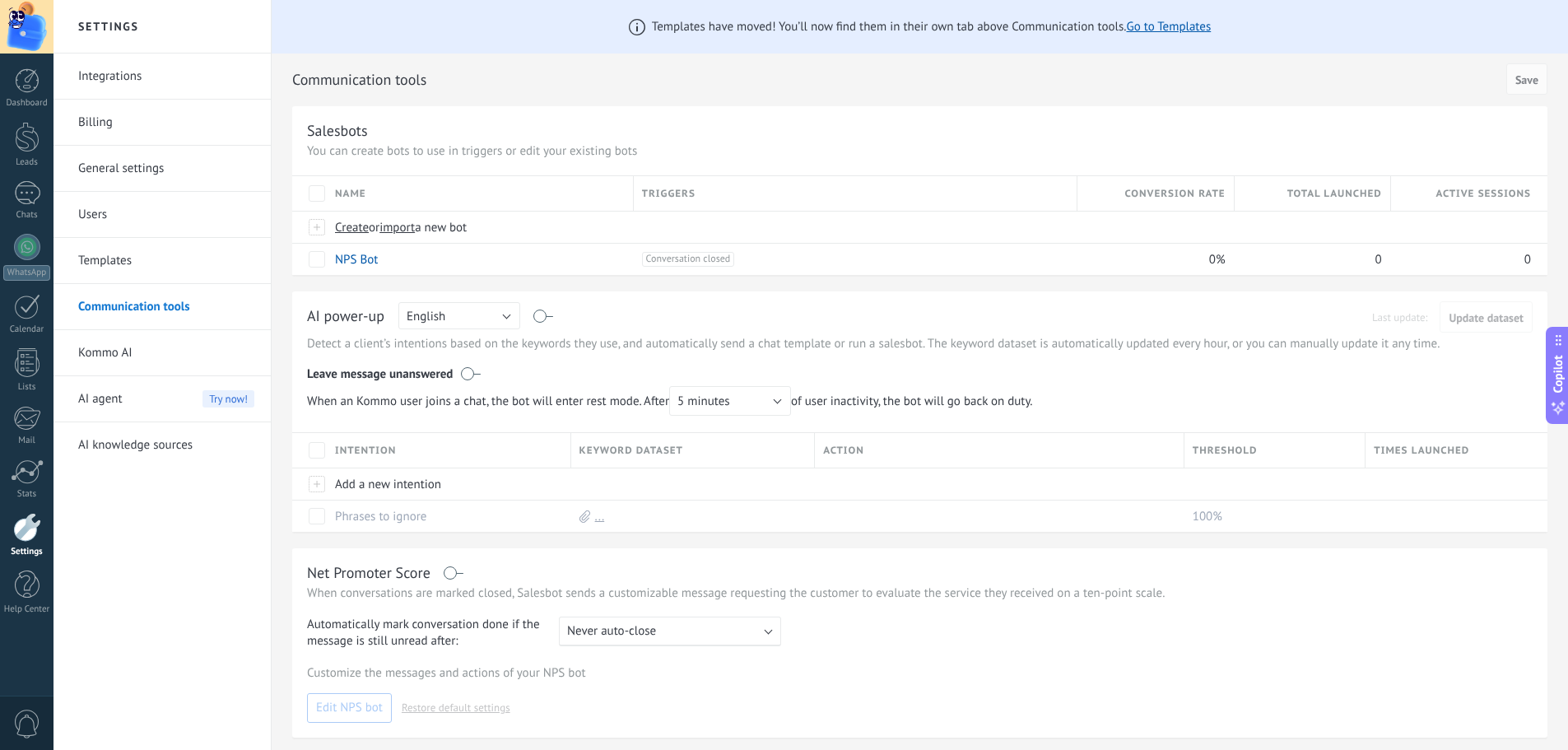
click at [120, 406] on span "AI agent" at bounding box center [100, 399] width 44 height 46
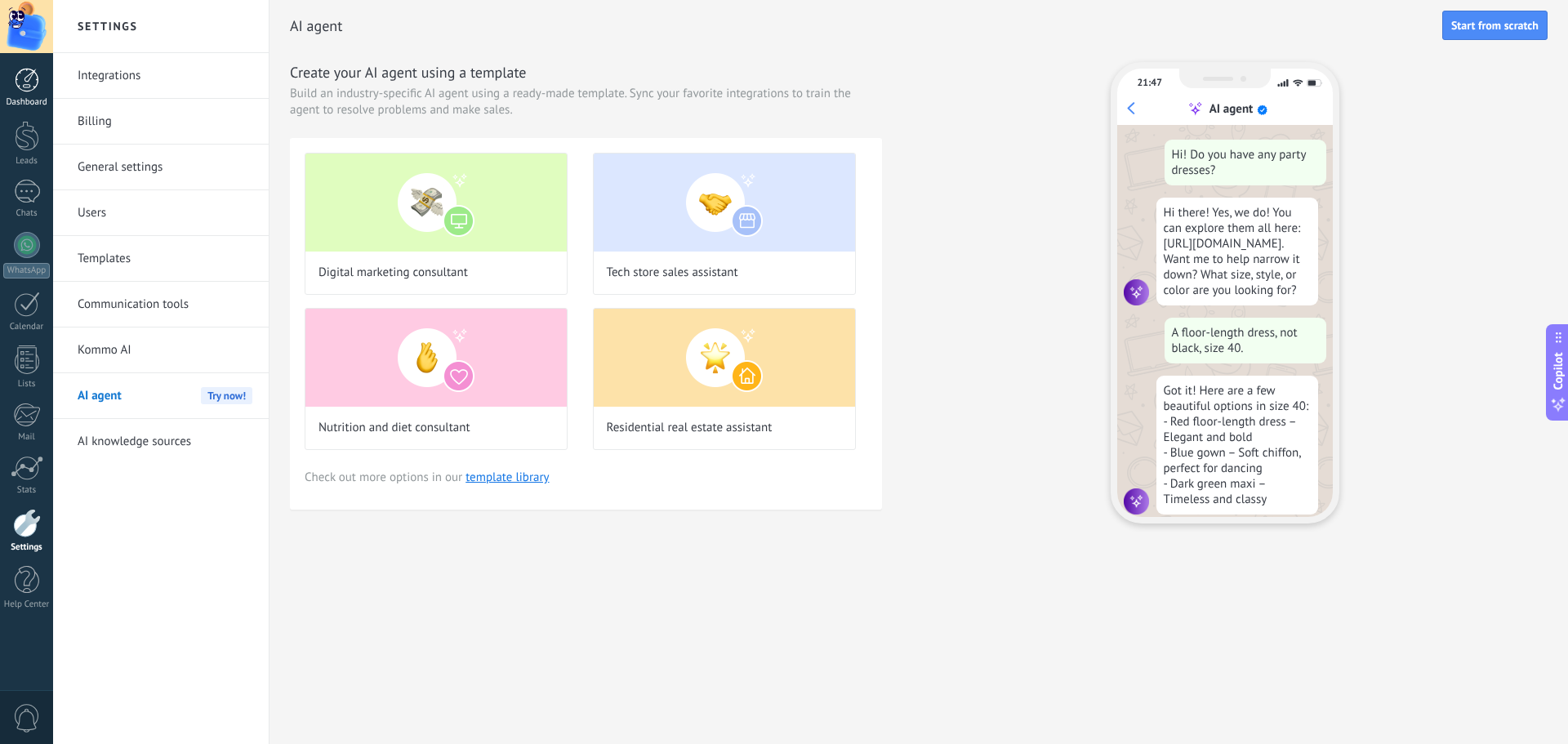
scroll to position [34, 0]
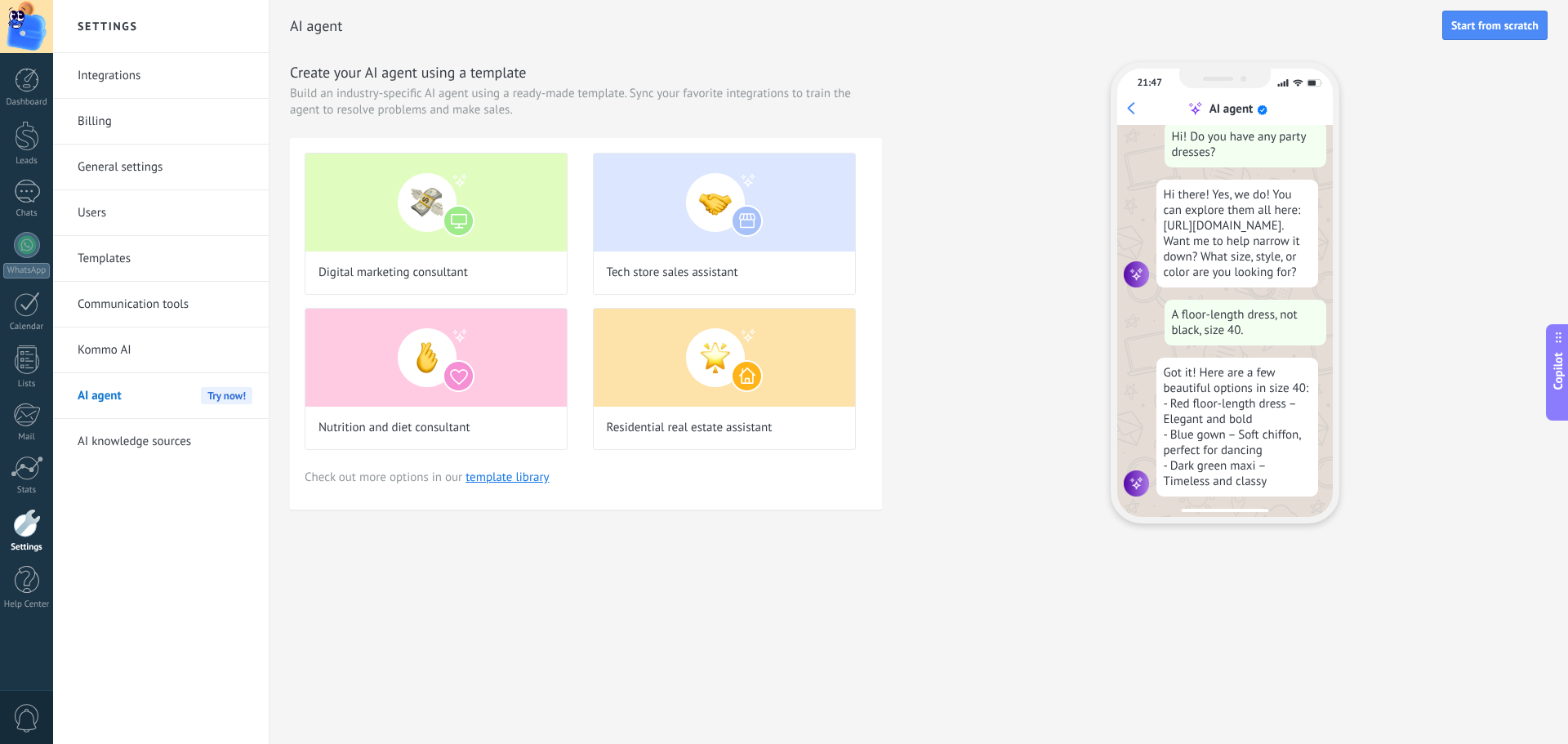
click at [67, 71] on li "Integrations" at bounding box center [161, 76] width 216 height 46
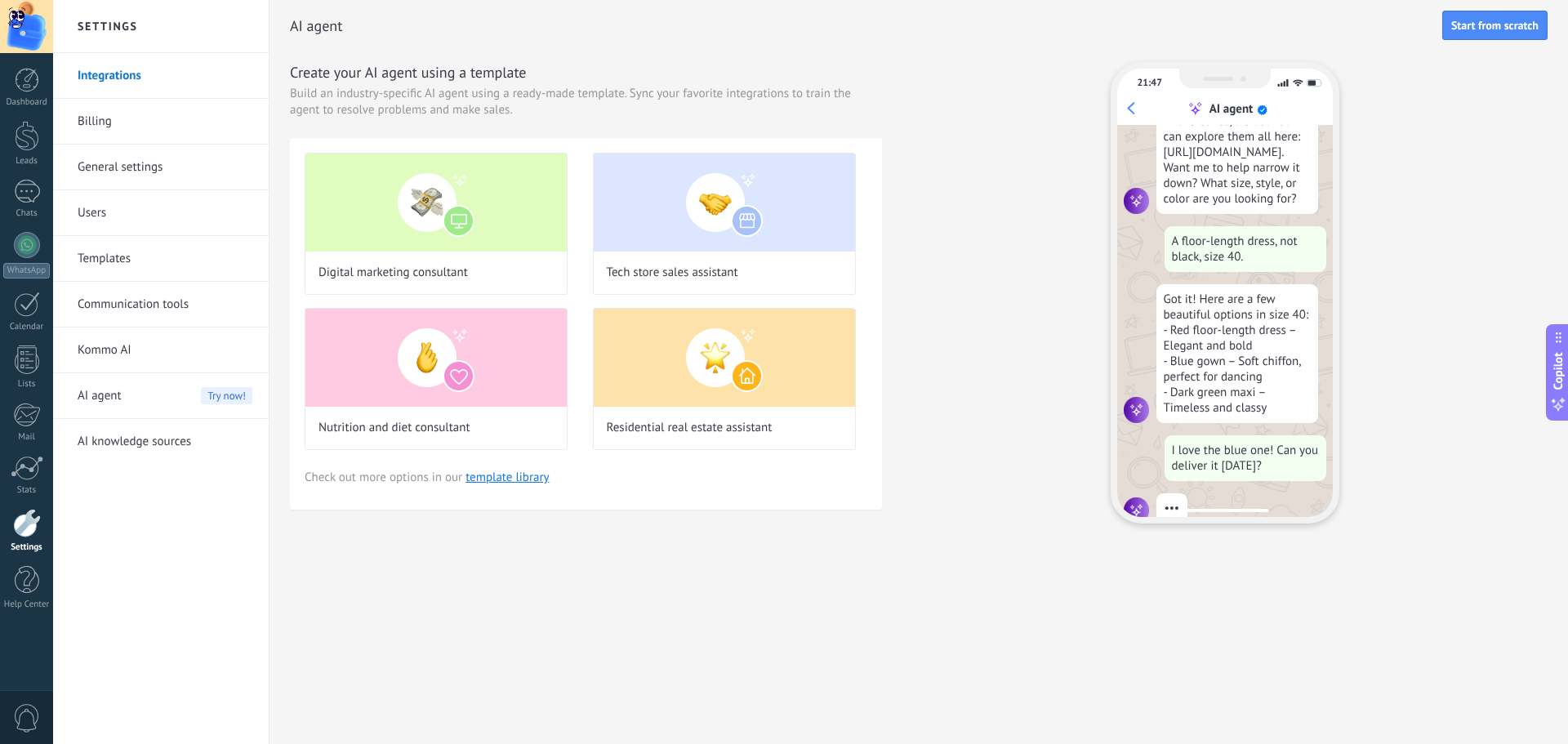
scroll to position [134, 0]
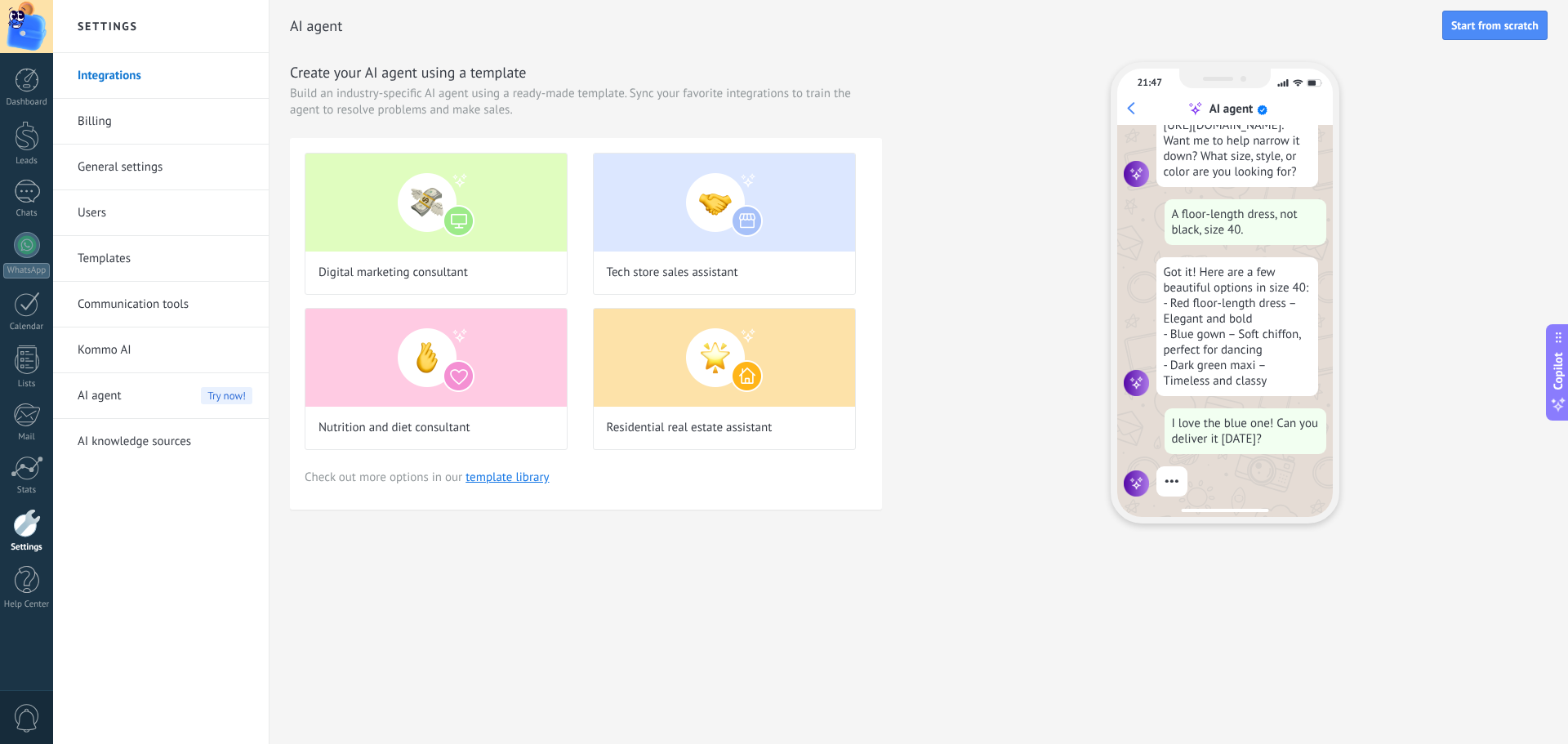
click at [152, 125] on link "Billing" at bounding box center [164, 121] width 175 height 46
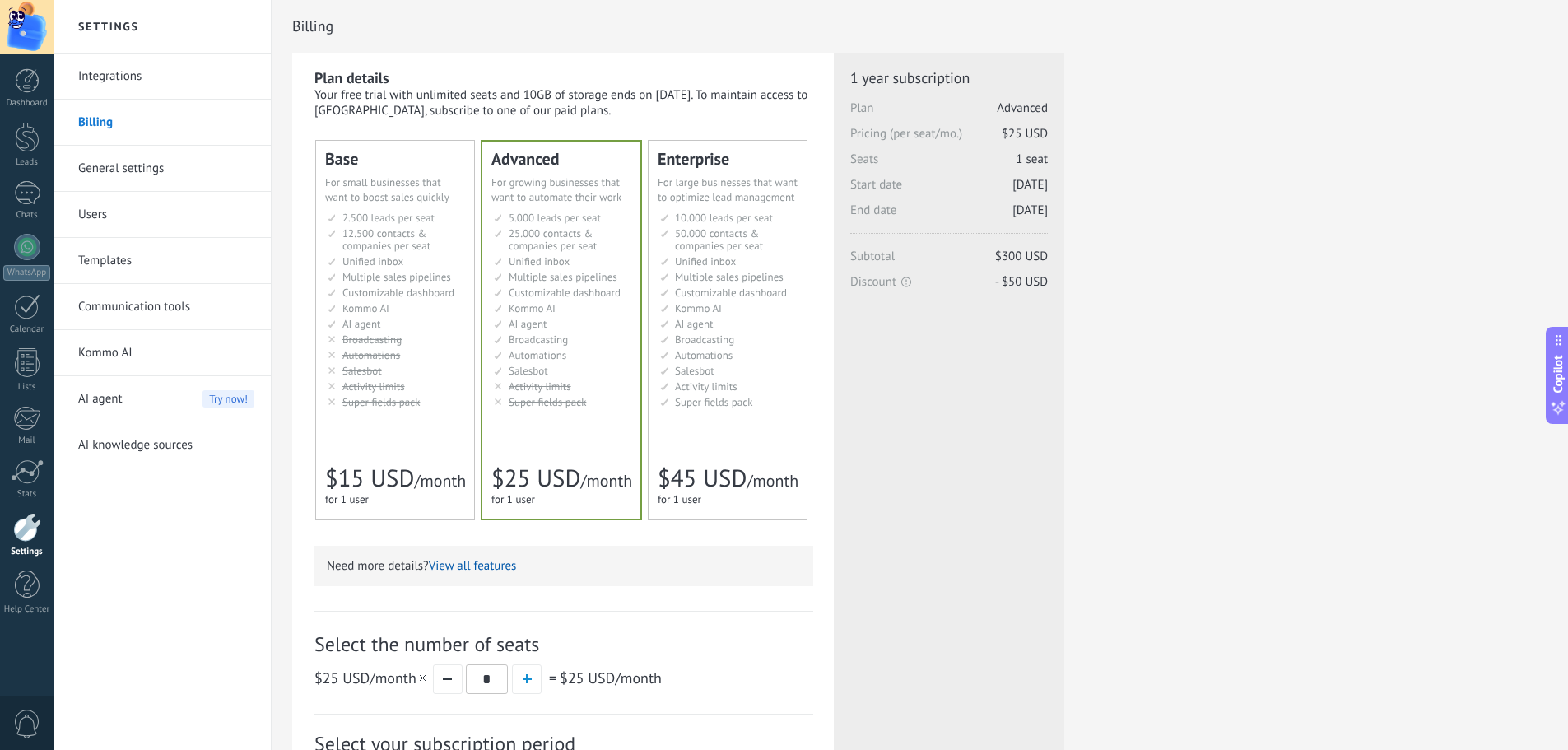
click at [145, 184] on link "General settings" at bounding box center [166, 168] width 176 height 46
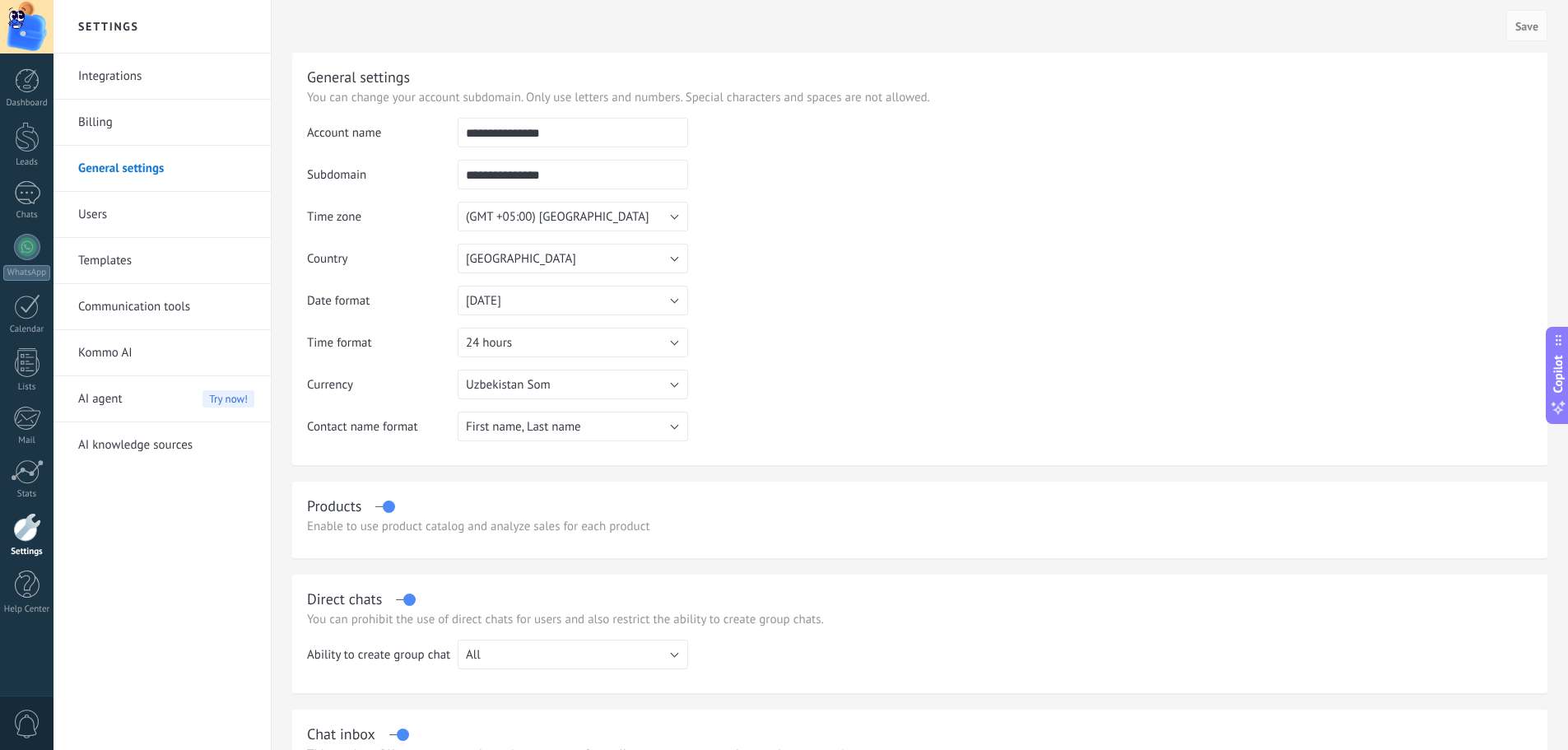
click at [154, 221] on link "Users" at bounding box center [166, 214] width 176 height 46
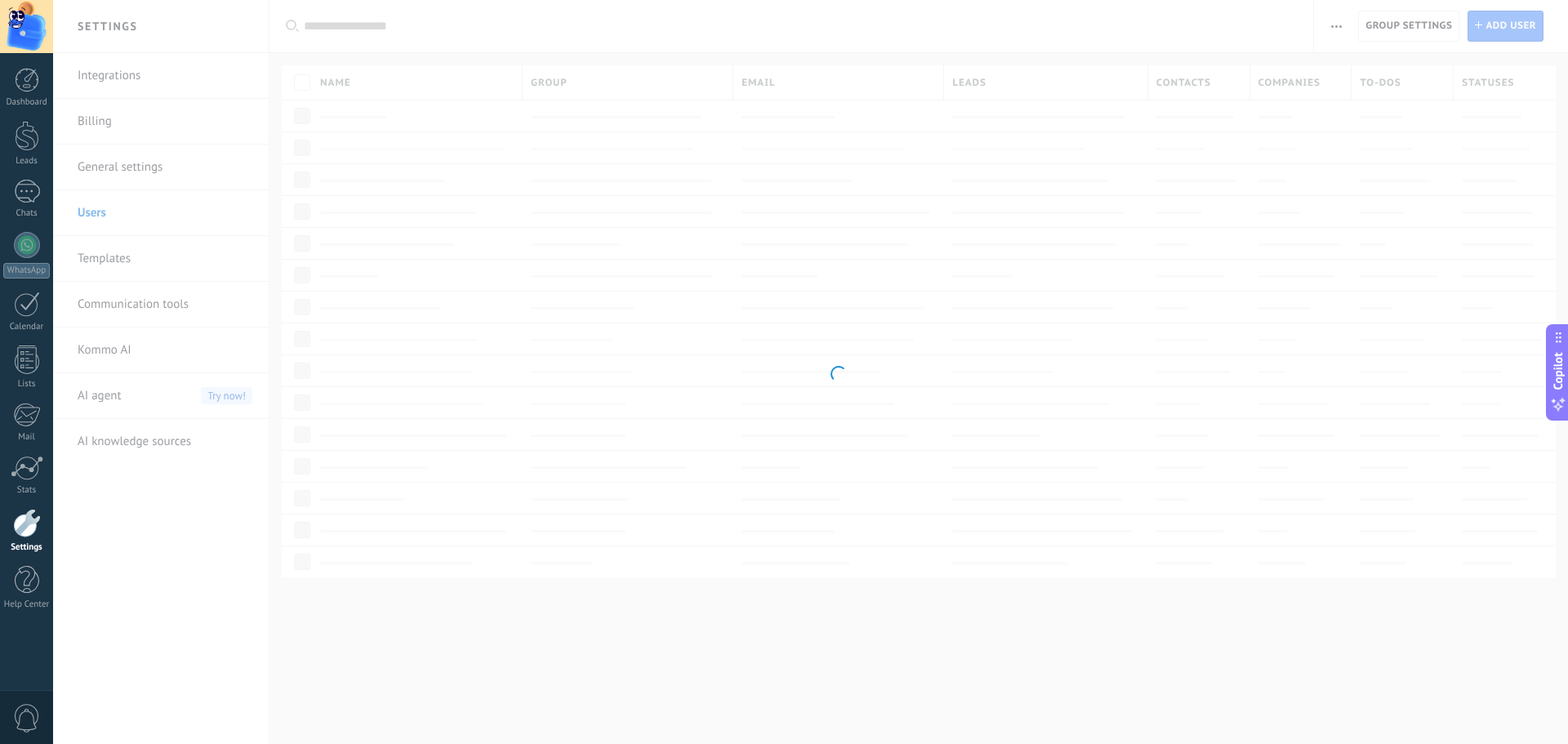
click at [147, 265] on body ".abccls-1,.abccls-2{fill-rule:evenodd}.abccls-2{fill:#fff} .abfcls-1{fill:none}…" at bounding box center [784, 372] width 1568 height 744
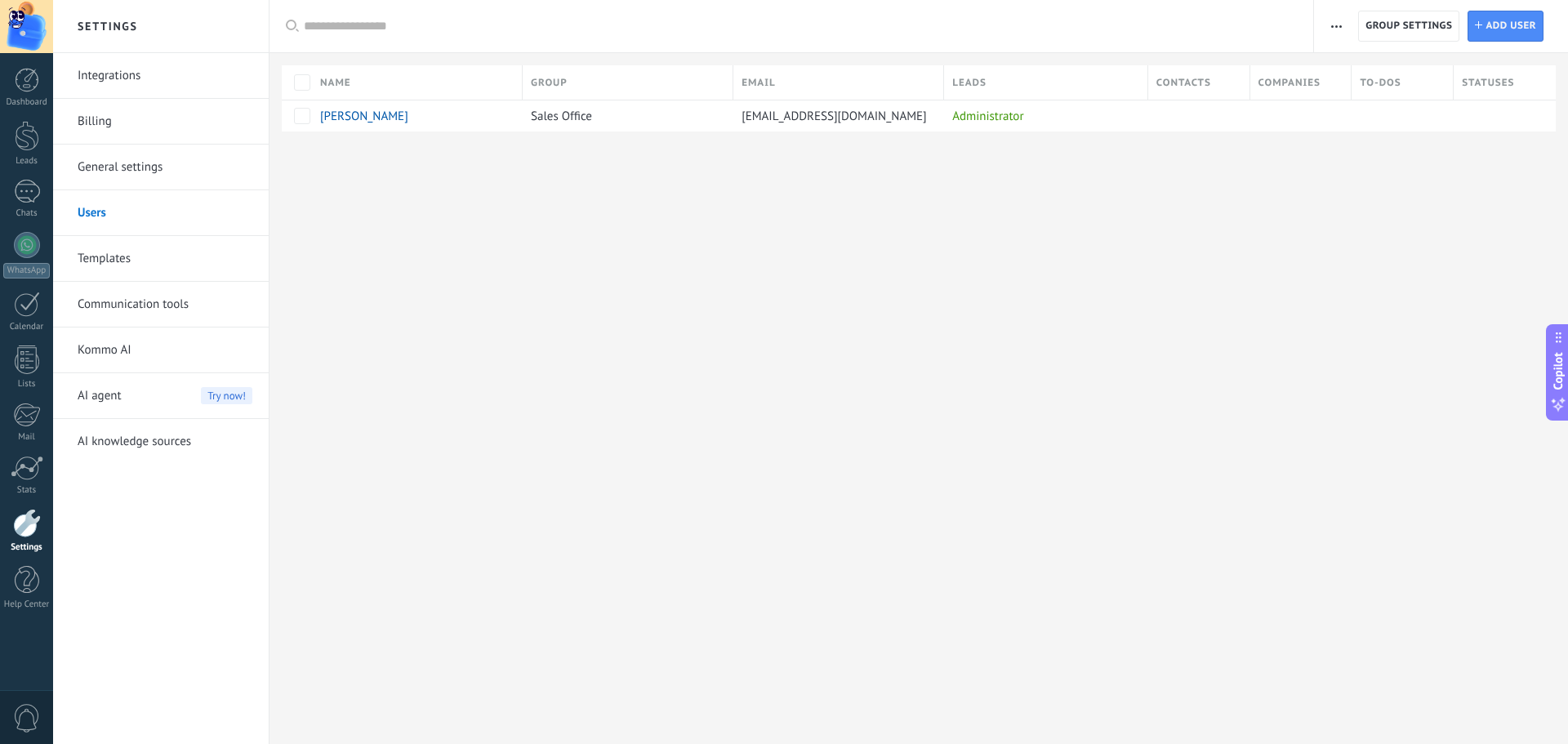
click at [80, 261] on link "Templates" at bounding box center [164, 258] width 175 height 46
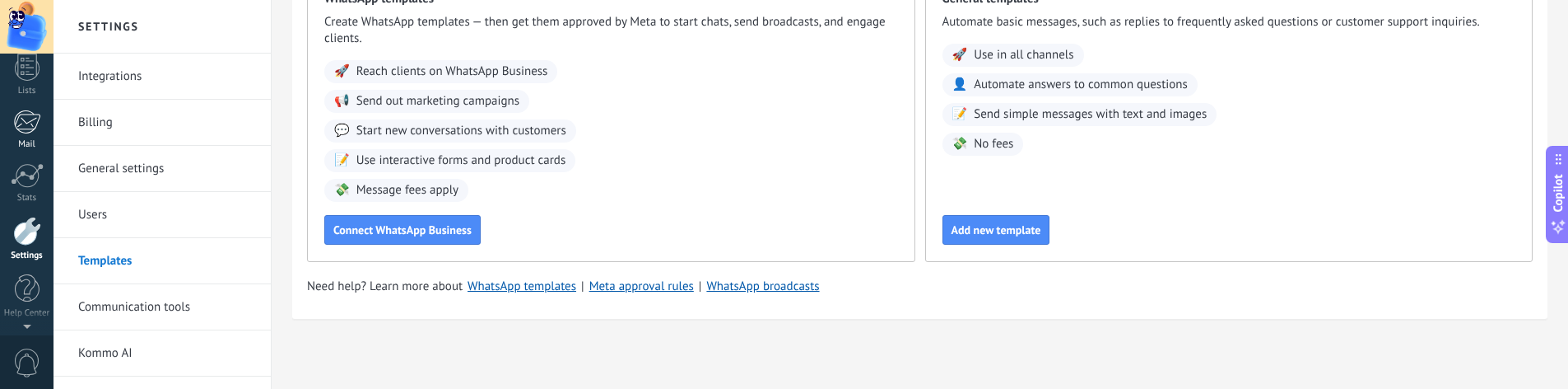
click at [36, 145] on div "Dashboard Leads Chats WhatsApp Customers" at bounding box center [27, 53] width 54 height 564
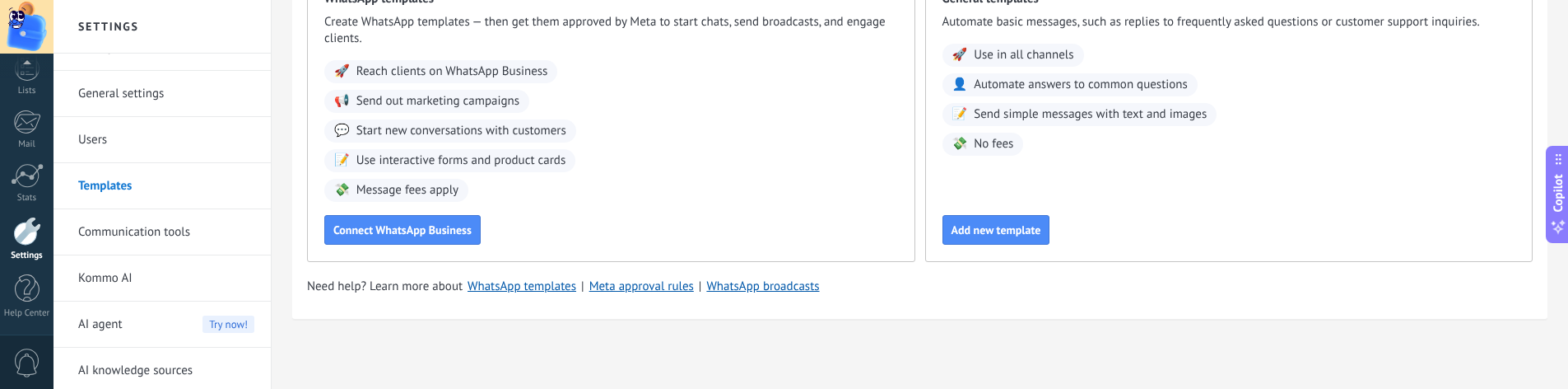
scroll to position [80, 0]
click at [167, 234] on link "Communication tools" at bounding box center [166, 227] width 176 height 46
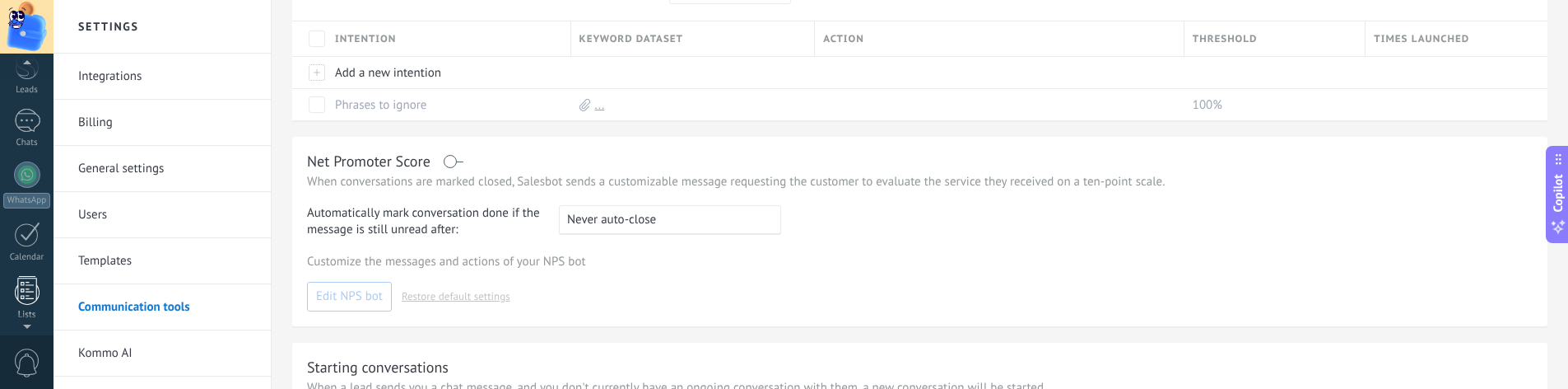
scroll to position [82, 0]
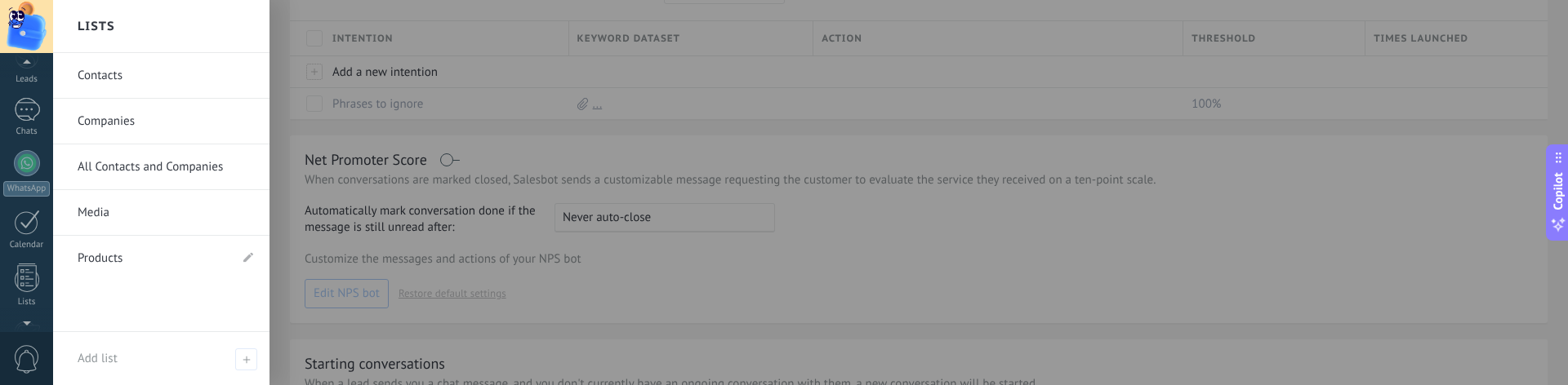
click at [142, 204] on link "Media" at bounding box center [165, 212] width 175 height 46
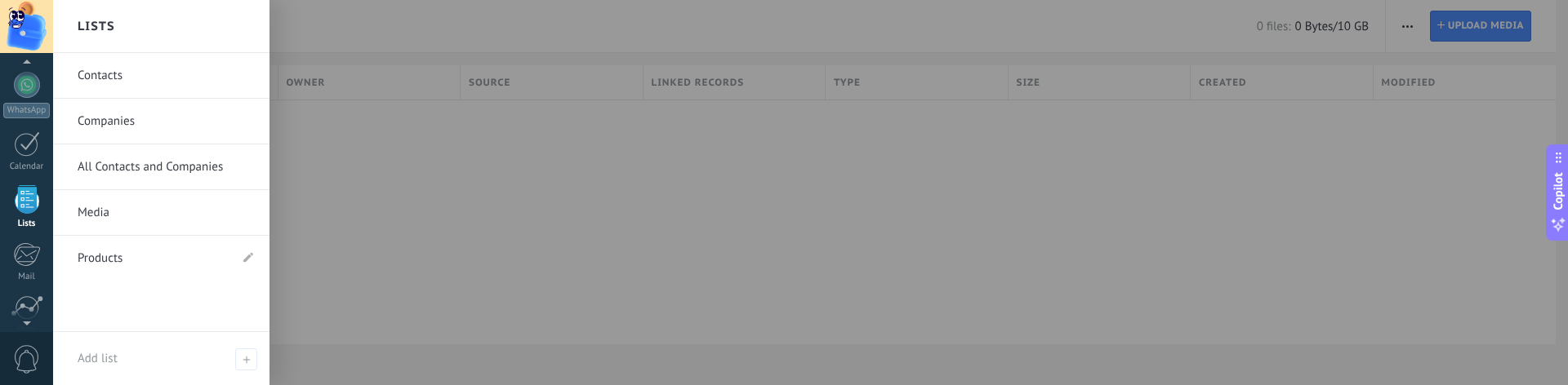
click at [117, 250] on link "Products" at bounding box center [153, 258] width 151 height 46
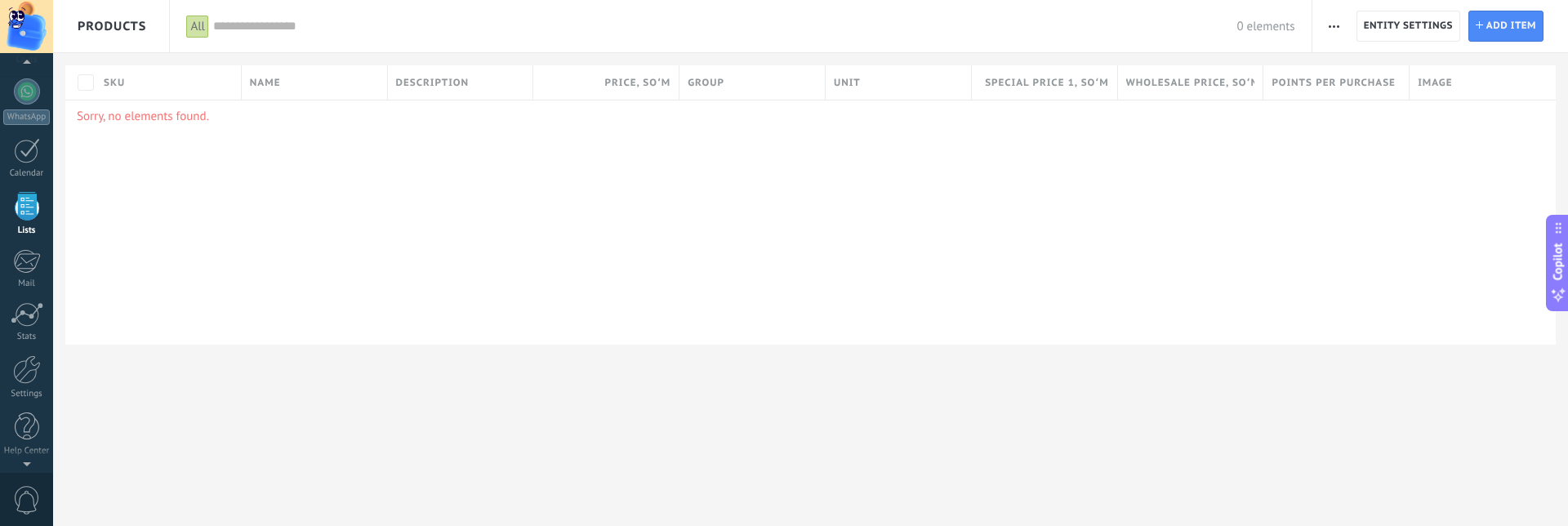
scroll to position [153, 0]
click at [24, 101] on div at bounding box center [27, 91] width 26 height 26
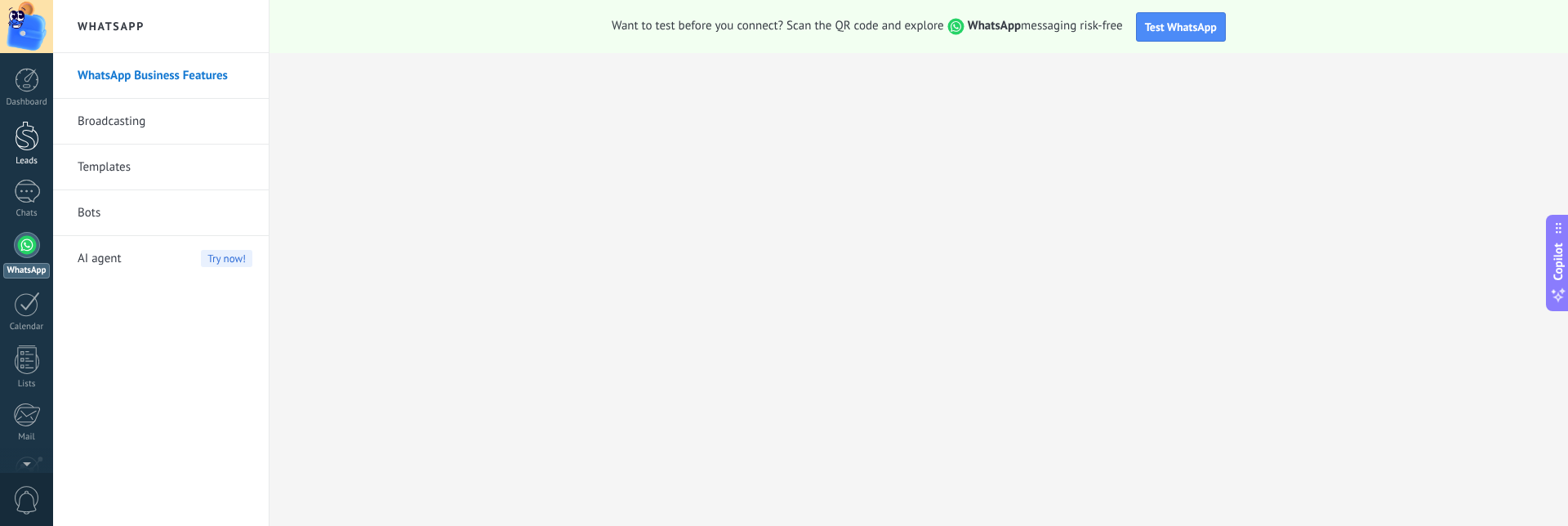
click at [22, 133] on div at bounding box center [27, 136] width 24 height 30
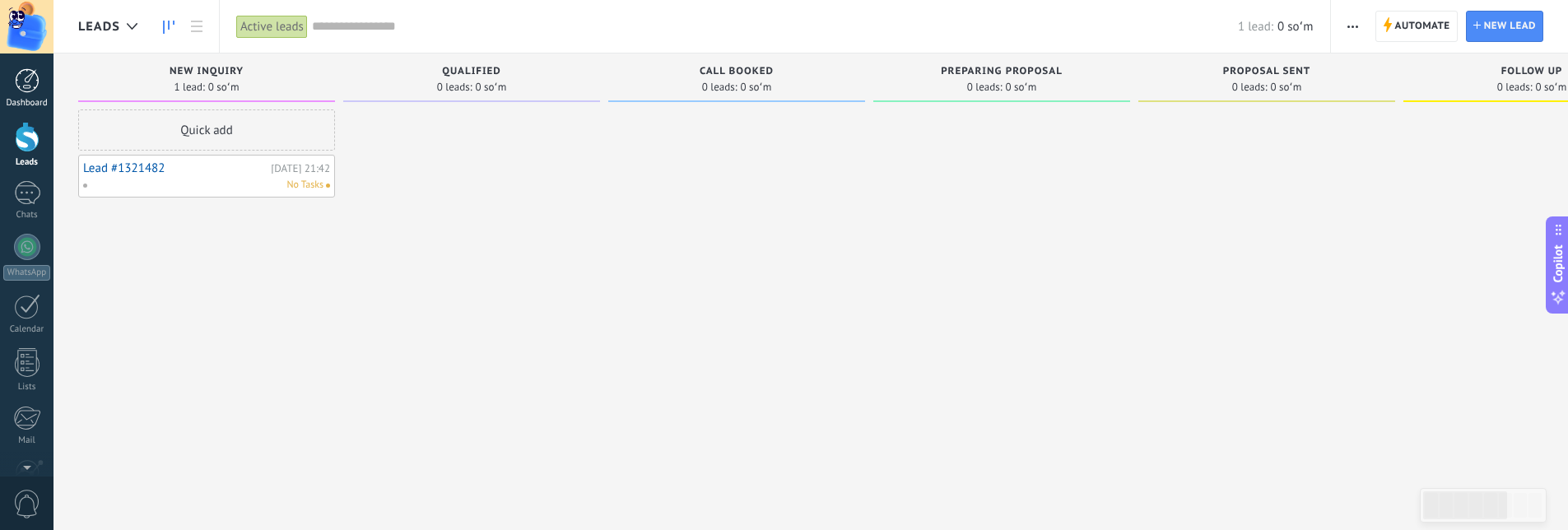
click at [6, 77] on link "Dashboard" at bounding box center [27, 88] width 54 height 41
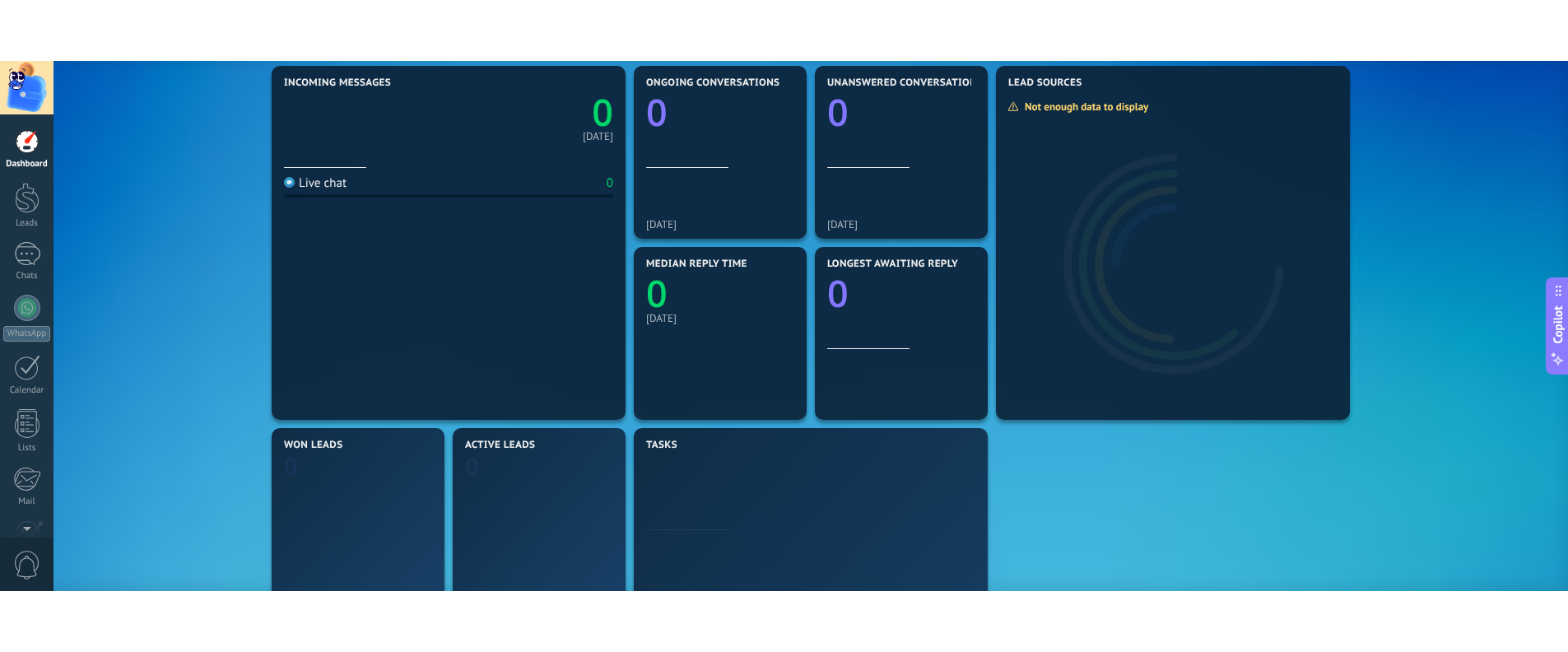
scroll to position [412, 0]
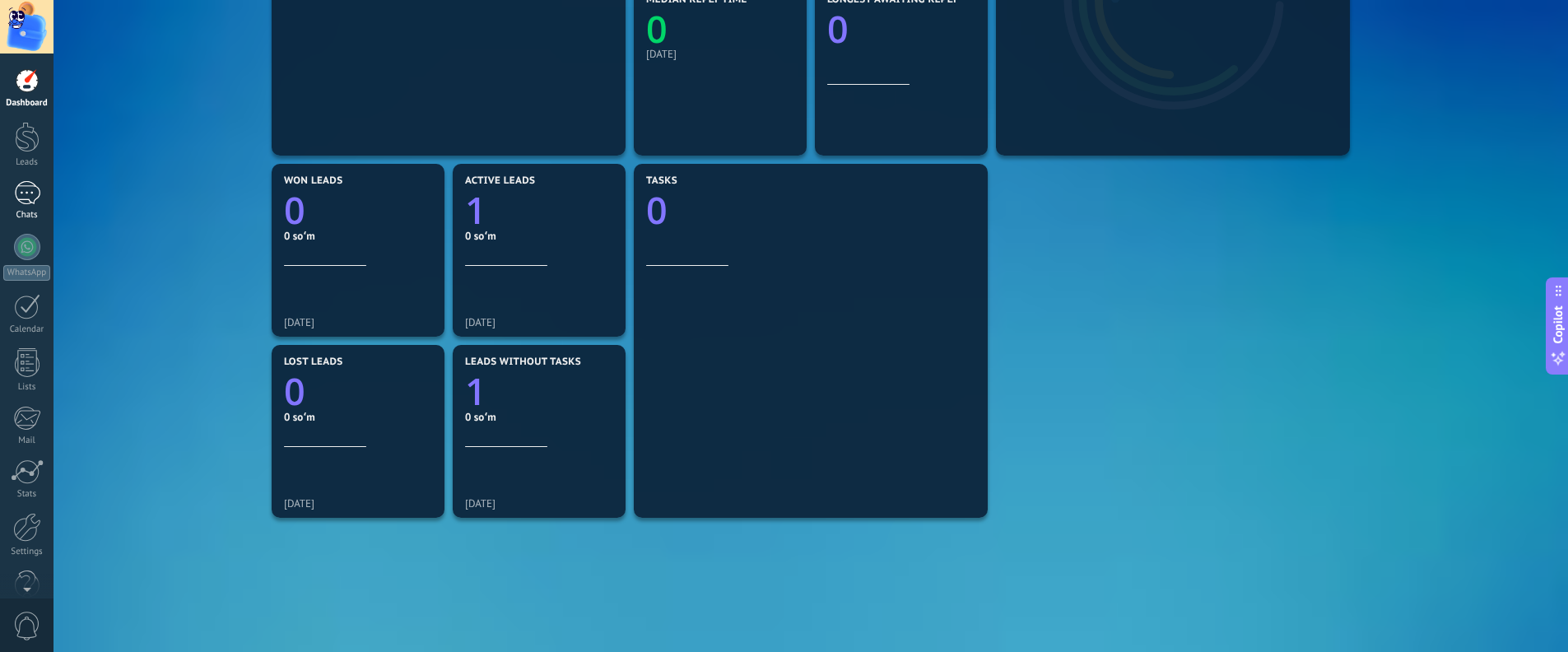
click at [38, 189] on div at bounding box center [27, 193] width 26 height 24
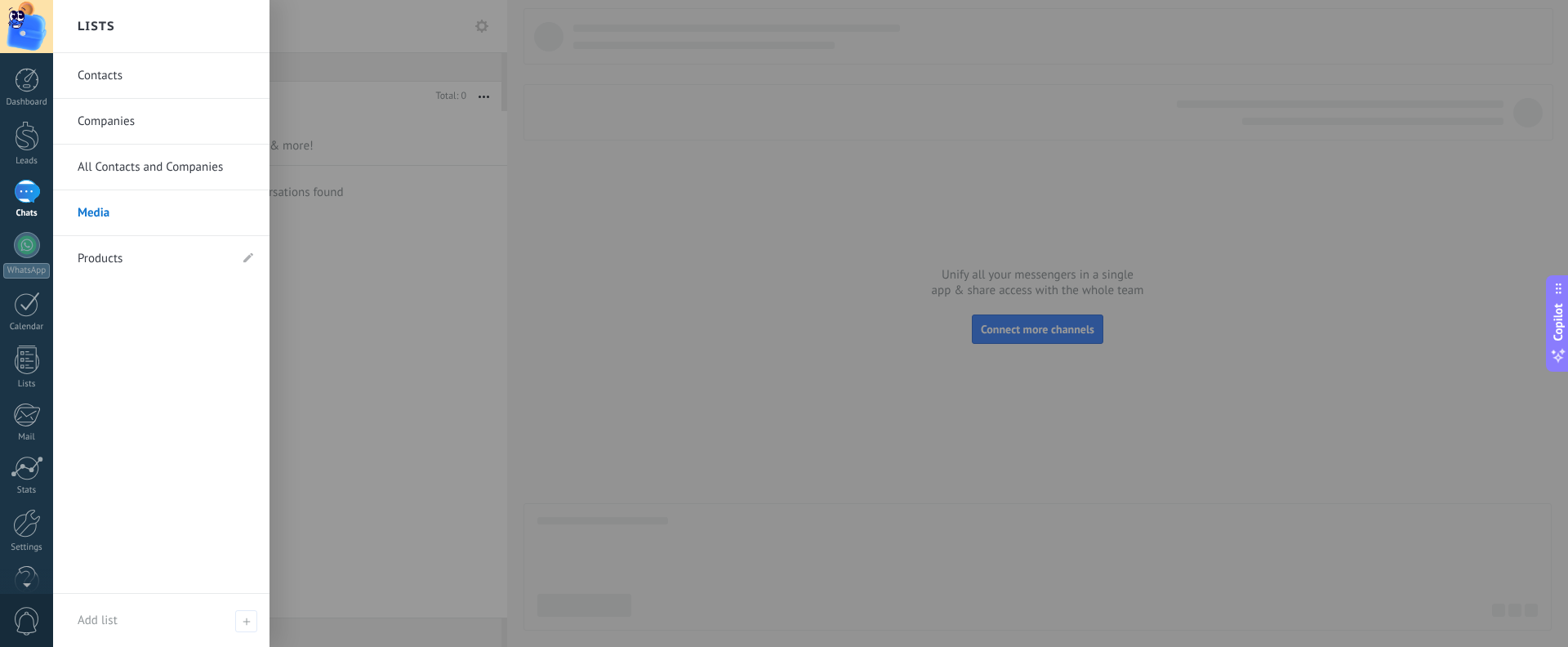
click at [389, 259] on div at bounding box center [837, 324] width 1568 height 647
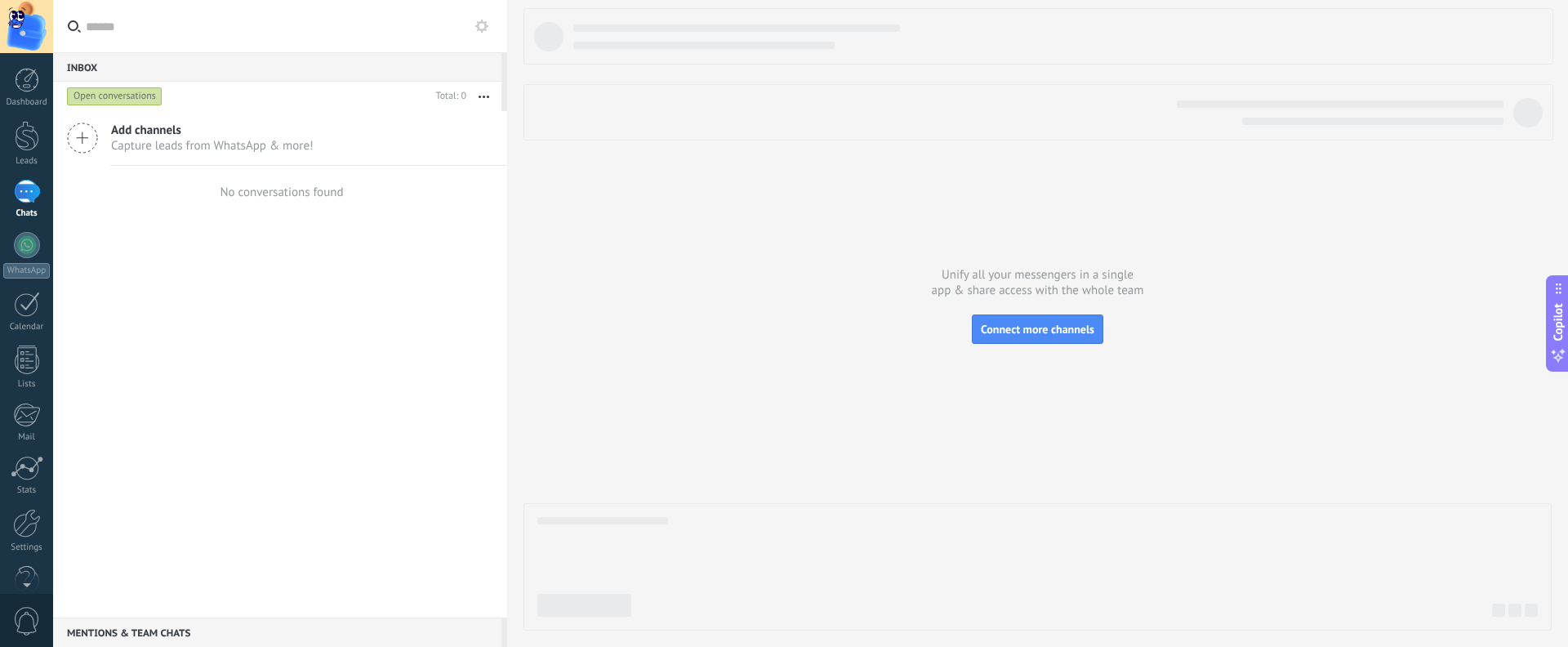
click at [103, 28] on input "text" at bounding box center [290, 26] width 409 height 52
click at [489, 24] on button at bounding box center [482, 26] width 20 height 20
click at [443, 65] on div "Inbox 0" at bounding box center [277, 67] width 448 height 29
click at [18, 77] on div at bounding box center [27, 80] width 24 height 24
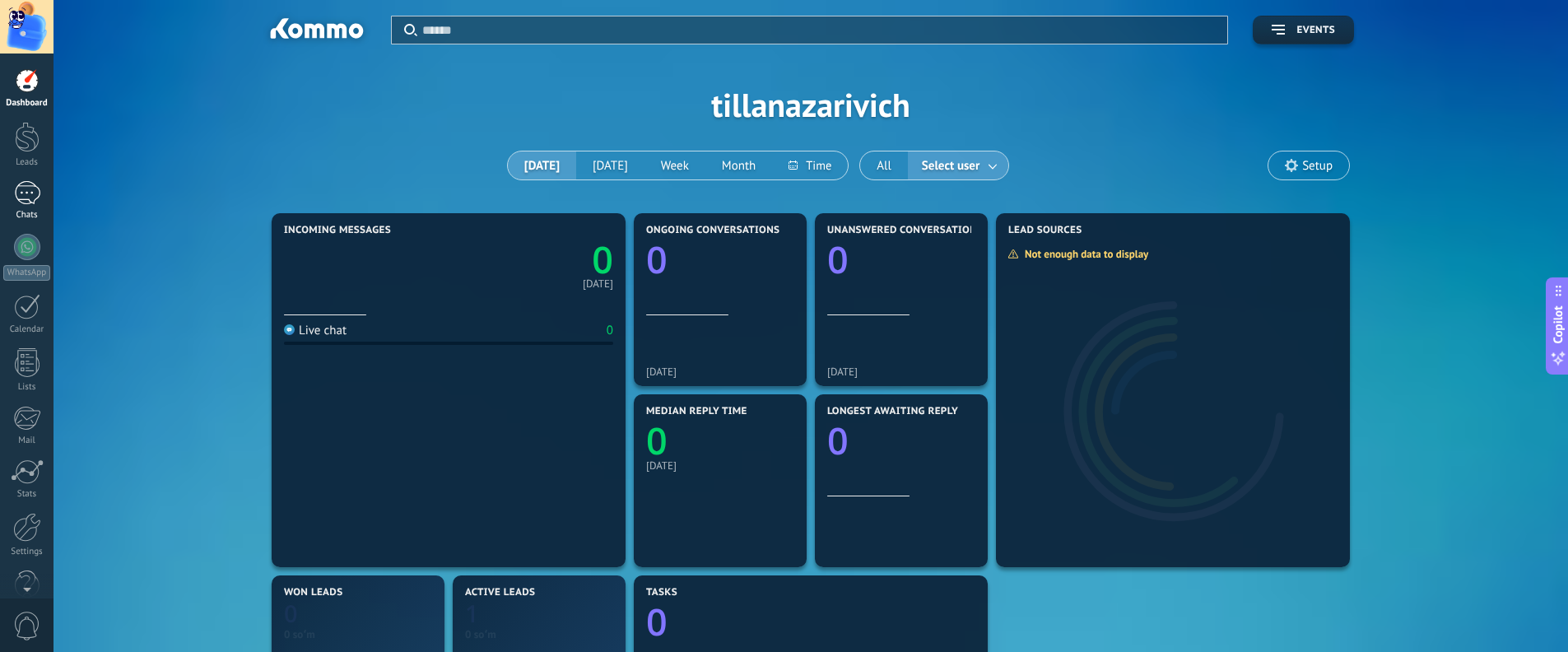
click at [30, 195] on div at bounding box center [27, 193] width 26 height 24
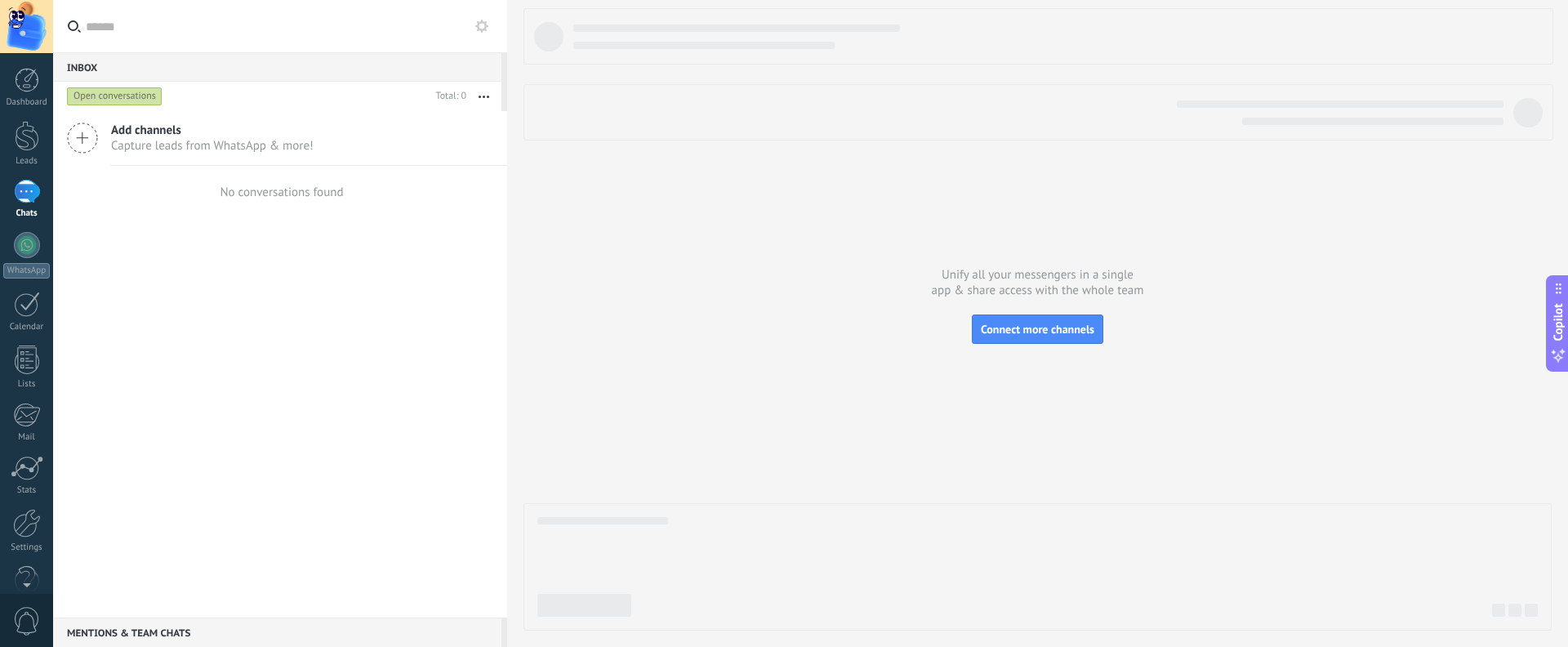
click at [149, 125] on span "Add channels" at bounding box center [212, 130] width 202 height 15
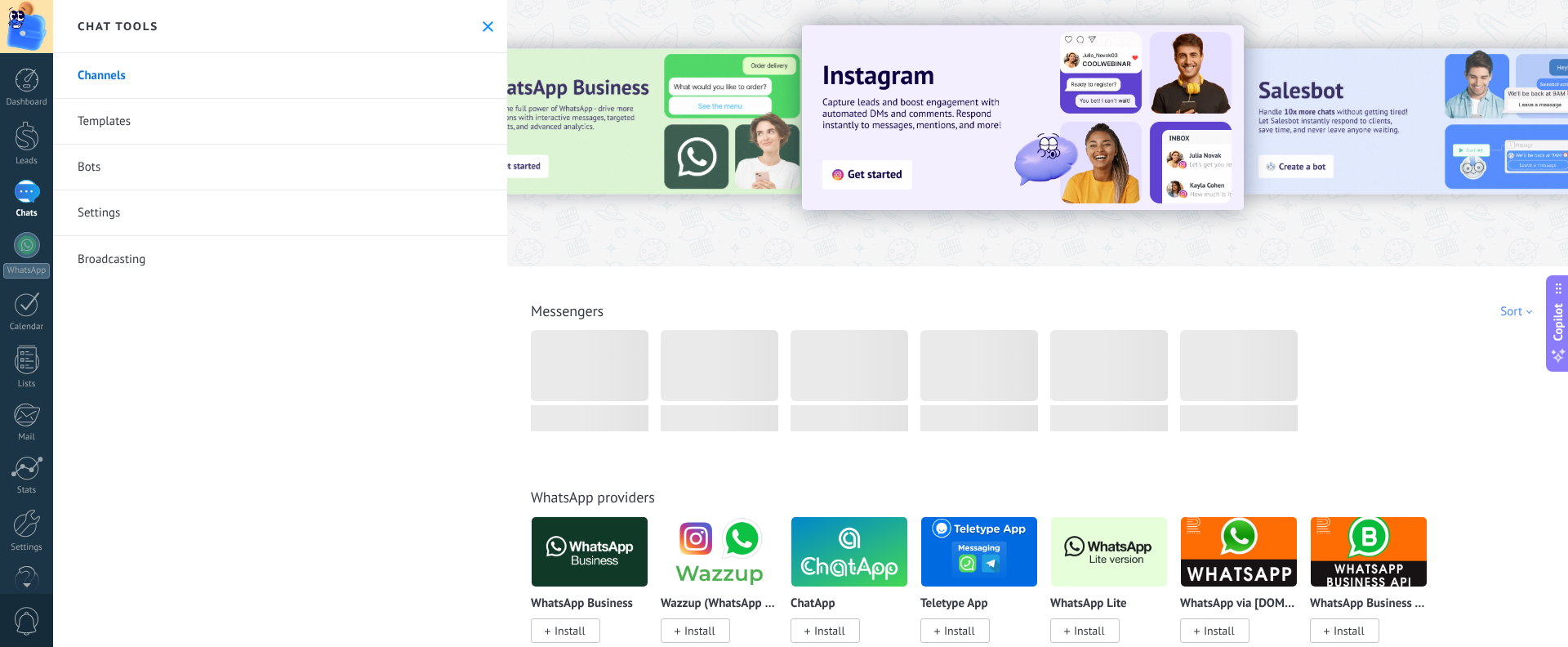
click at [128, 214] on link "Settings" at bounding box center [280, 213] width 454 height 46
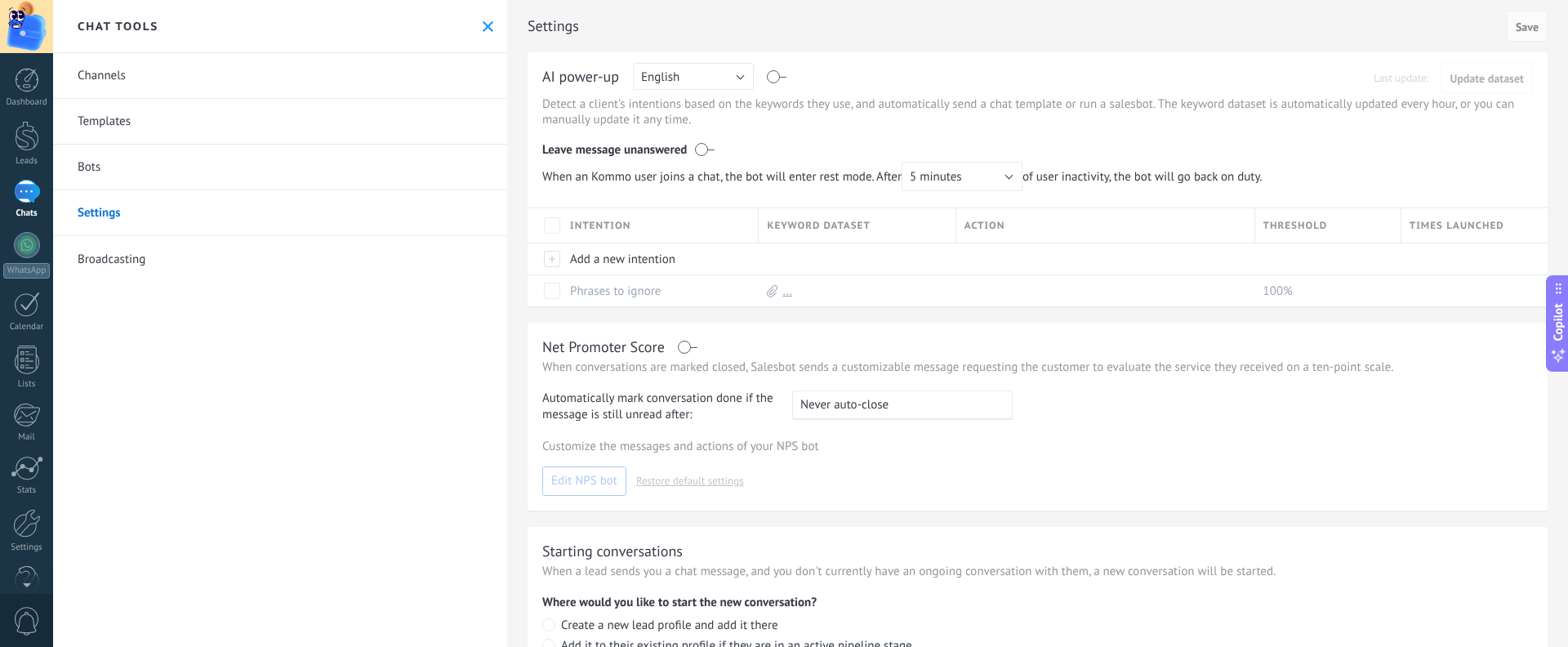
click at [120, 250] on link "Broadcasting" at bounding box center [280, 258] width 454 height 46
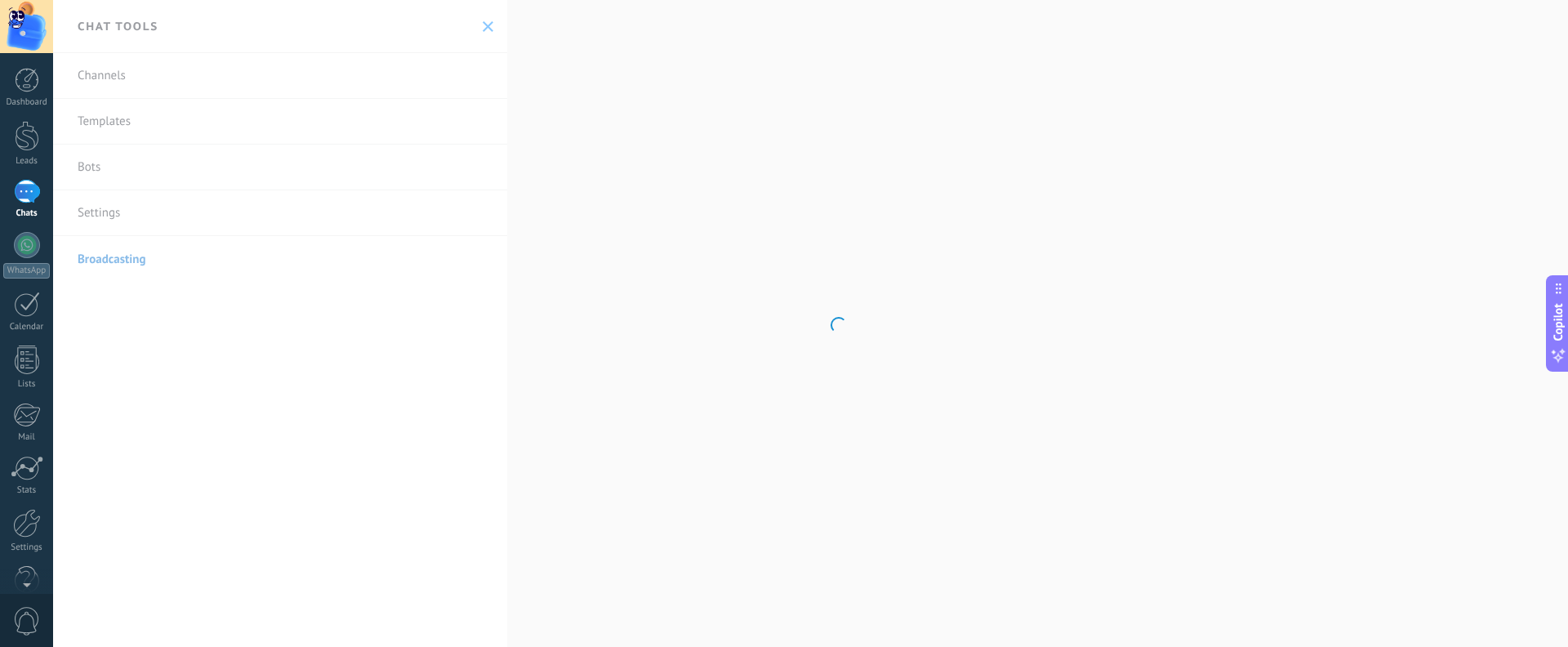
click at [23, 200] on div at bounding box center [27, 192] width 26 height 24
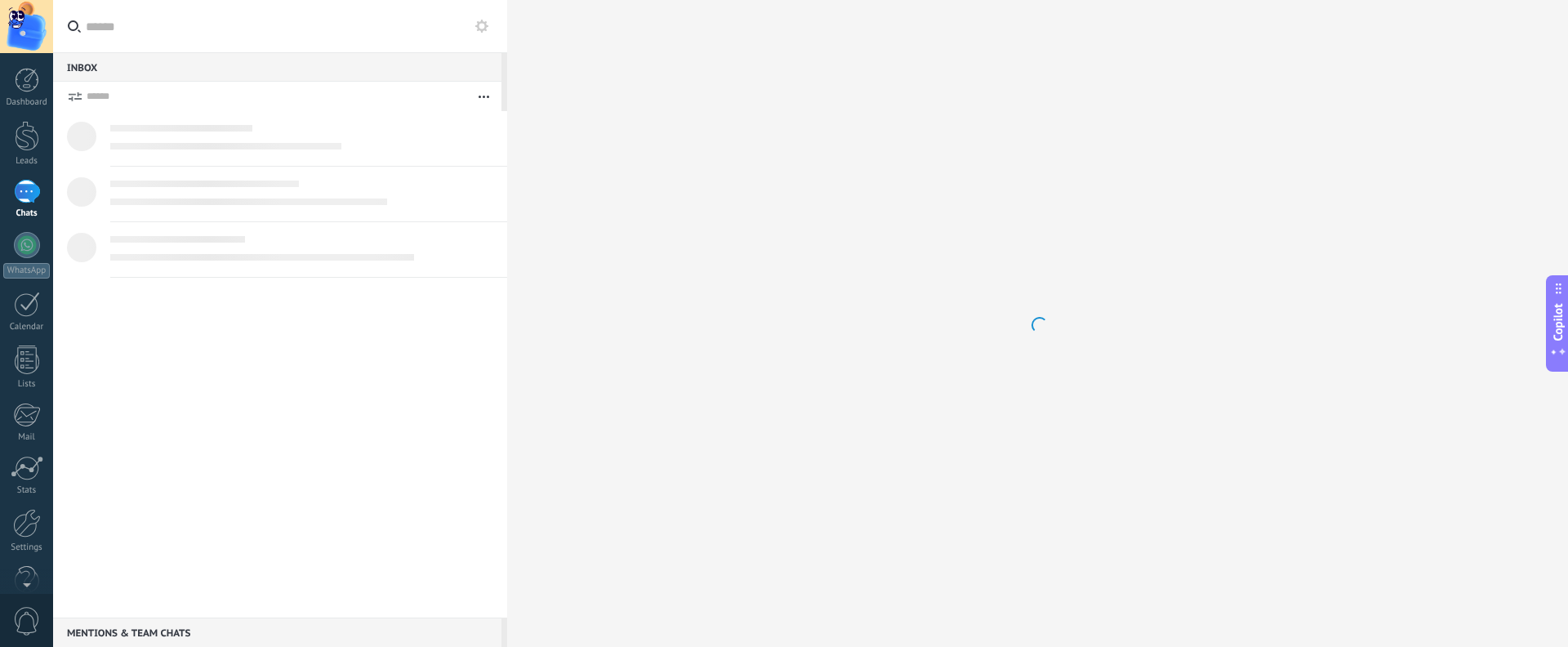
click at [25, 197] on div at bounding box center [27, 192] width 26 height 24
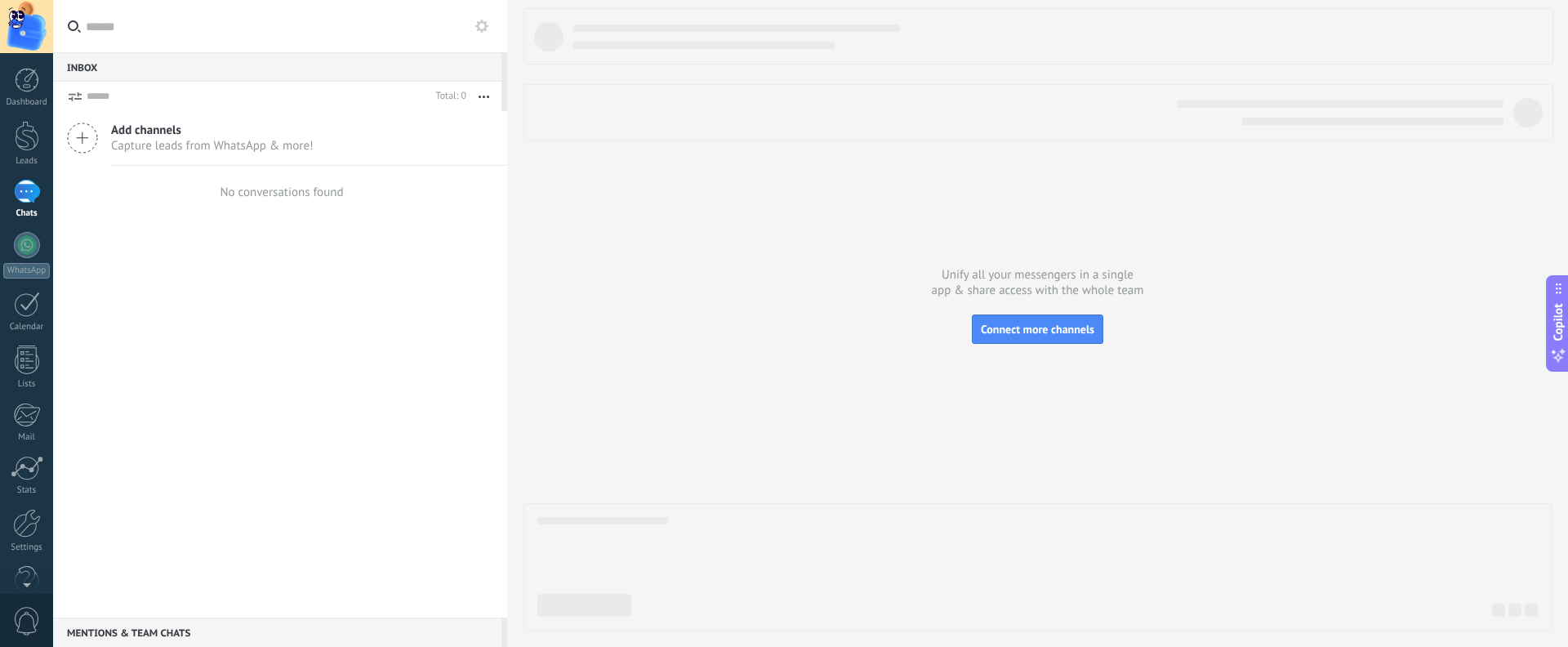
click at [143, 126] on span "Add channels" at bounding box center [212, 130] width 202 height 15
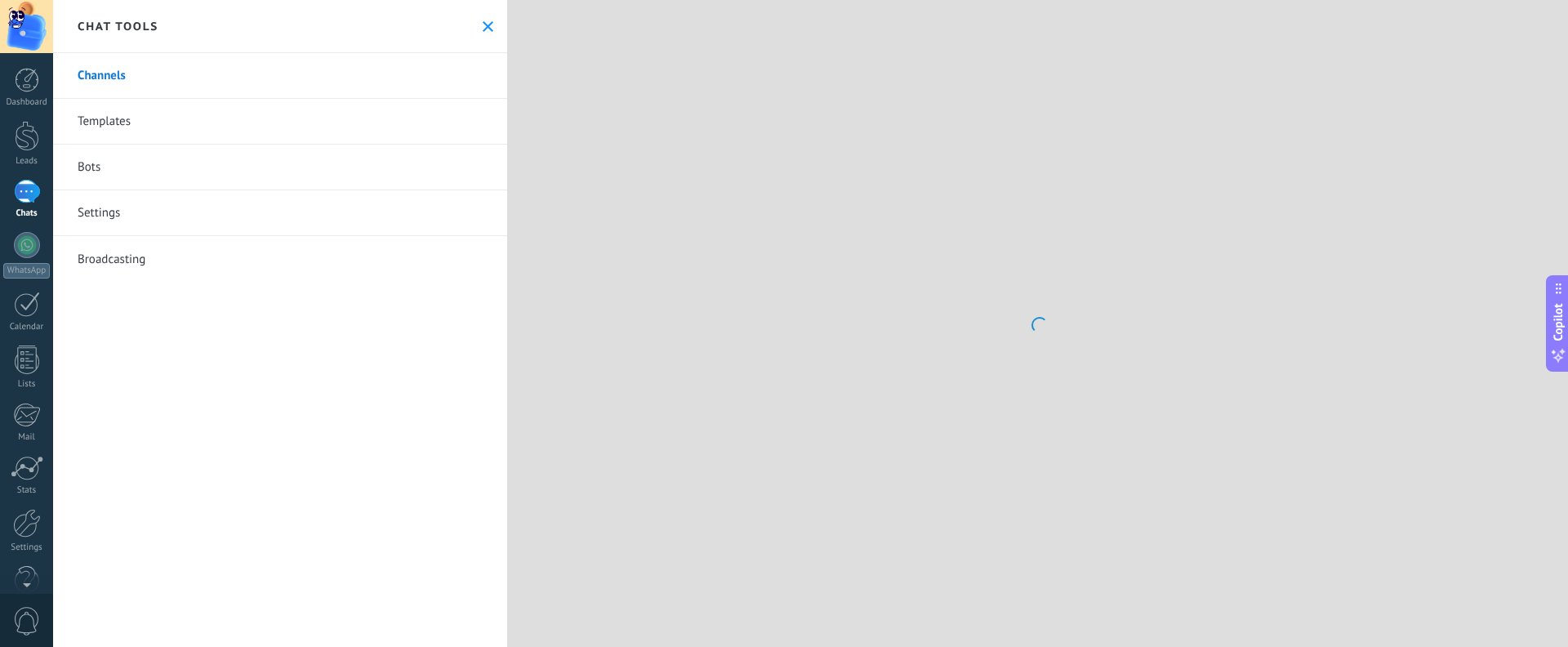
click at [214, 73] on link "Channels" at bounding box center [280, 76] width 454 height 46
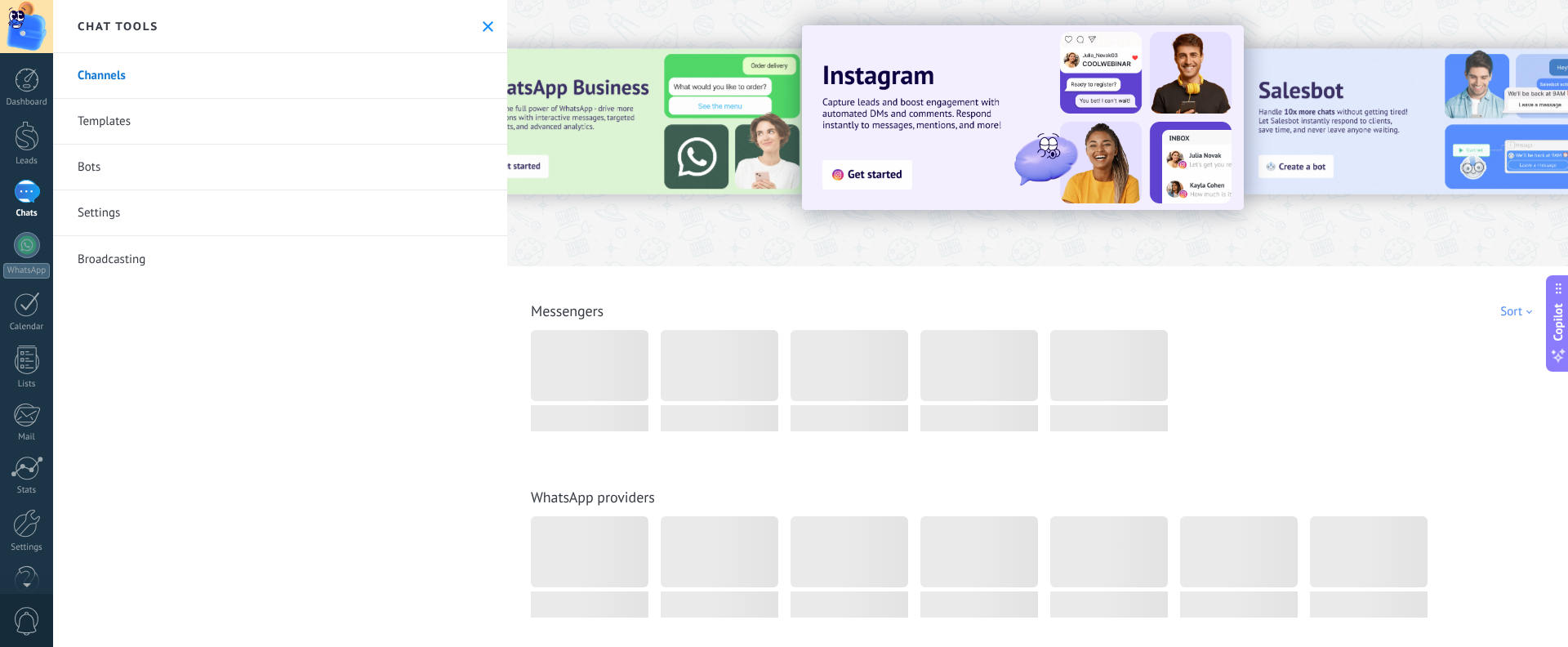
click at [170, 80] on link "Channels" at bounding box center [280, 76] width 454 height 46
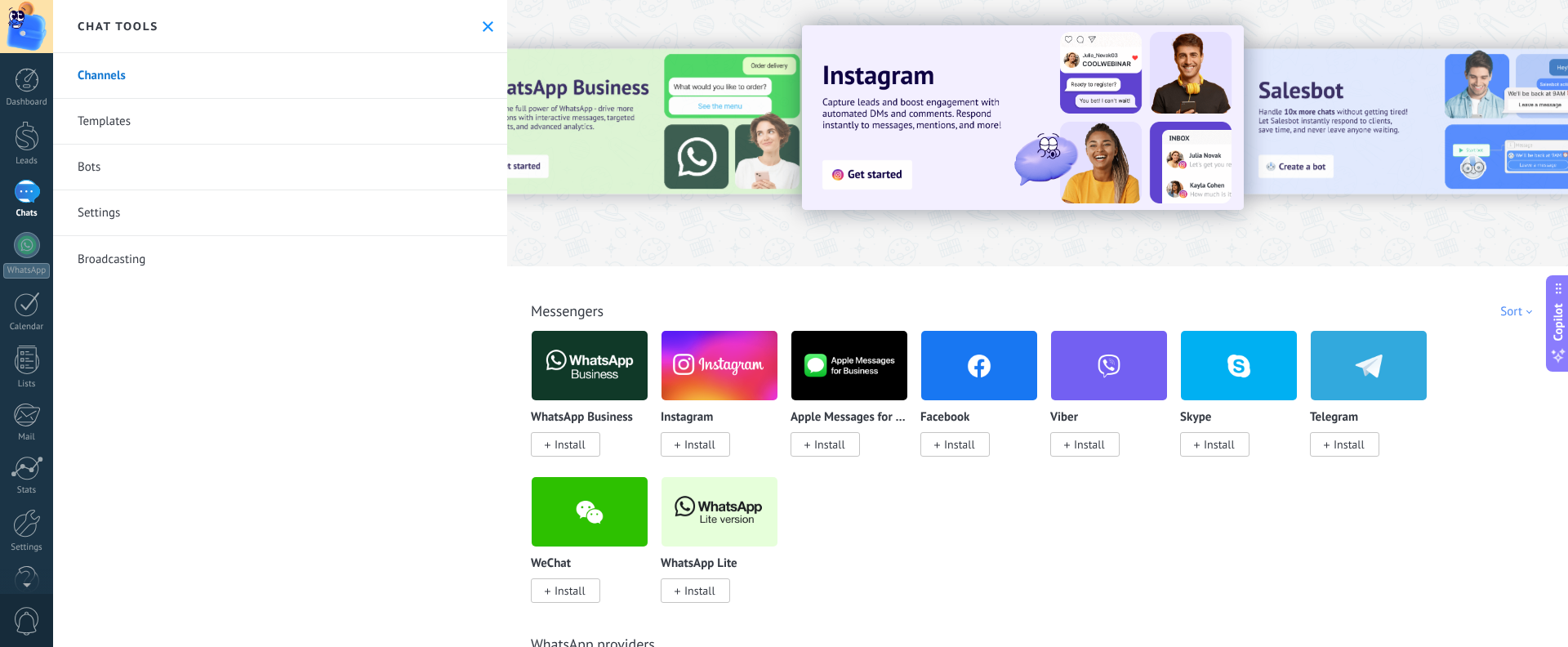
click at [1353, 385] on span "Install" at bounding box center [1349, 444] width 31 height 15
click at [1338, 385] on span "Install" at bounding box center [1349, 444] width 31 height 15
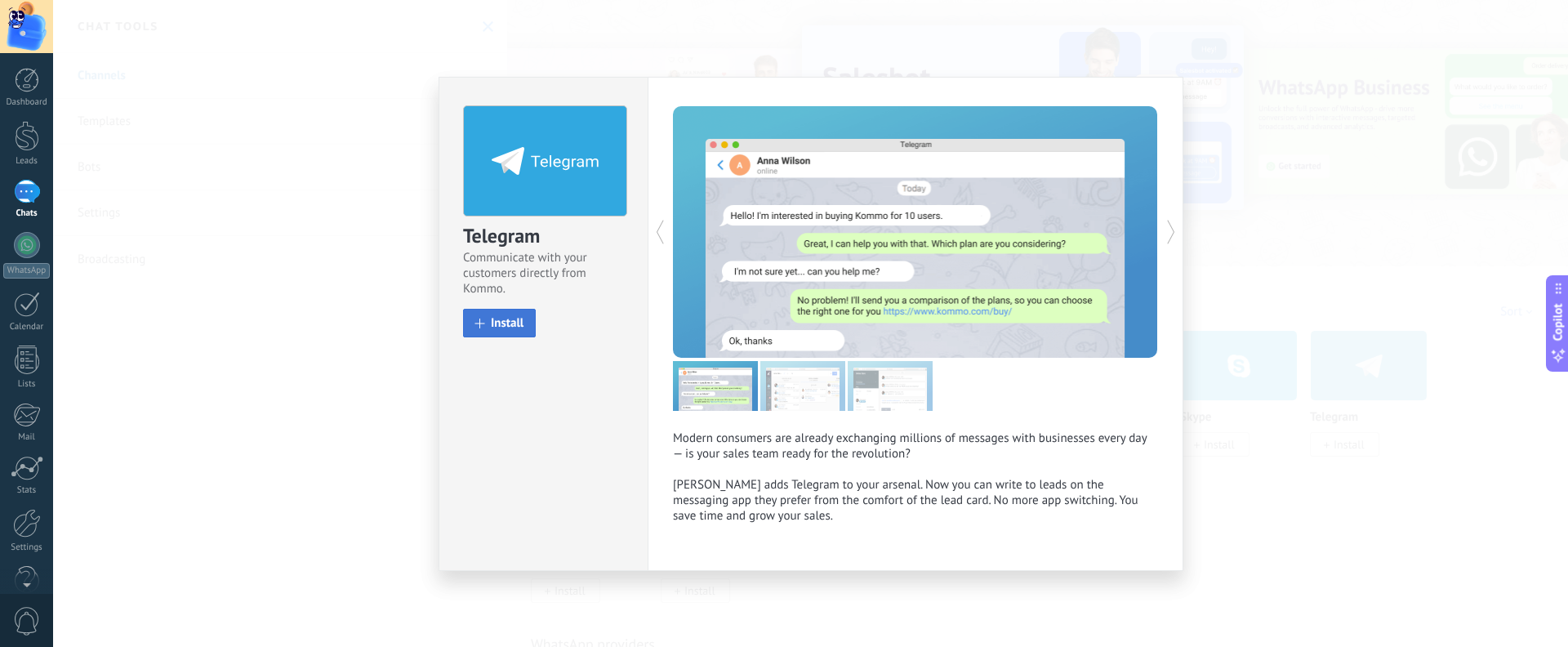
click at [494, 324] on span "Install" at bounding box center [507, 323] width 33 height 12
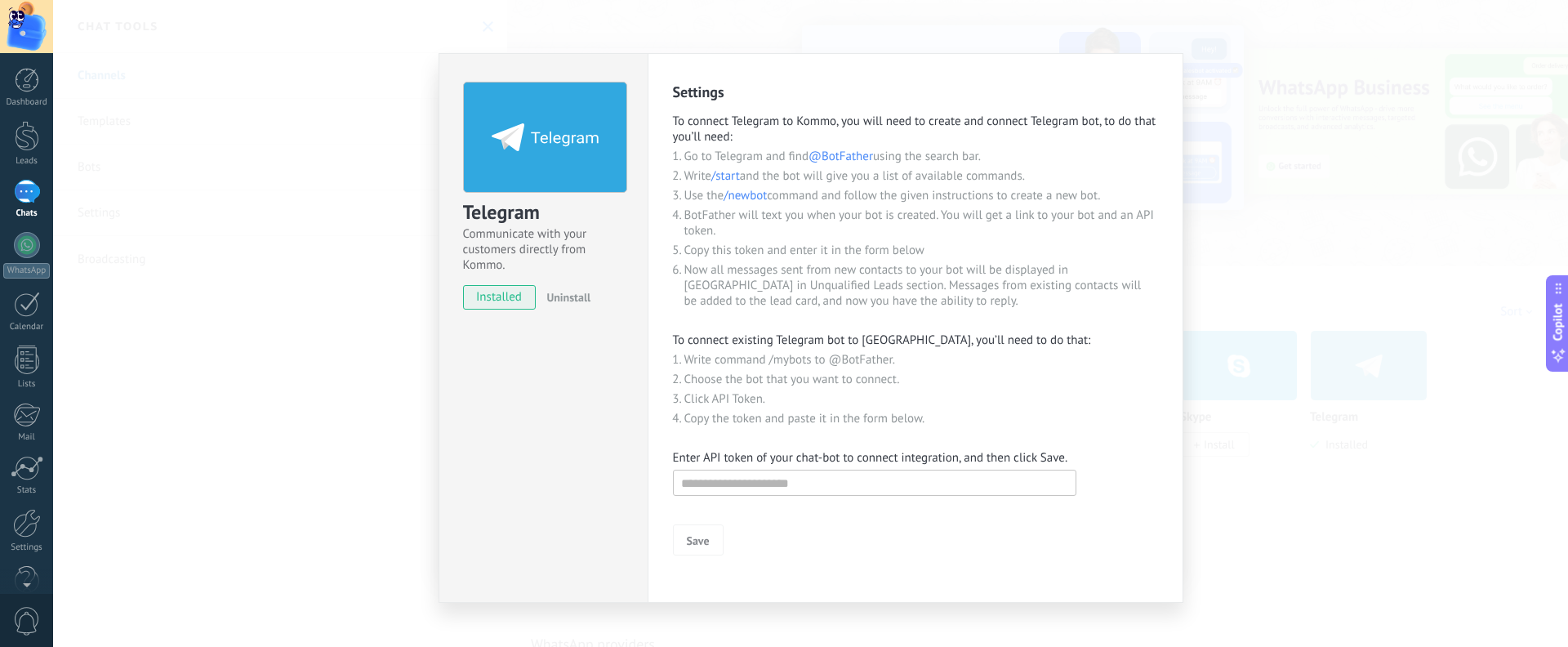
click at [748, 385] on form "Save" at bounding box center [915, 510] width 485 height 89
click at [751, 385] on input "text" at bounding box center [874, 483] width 403 height 26
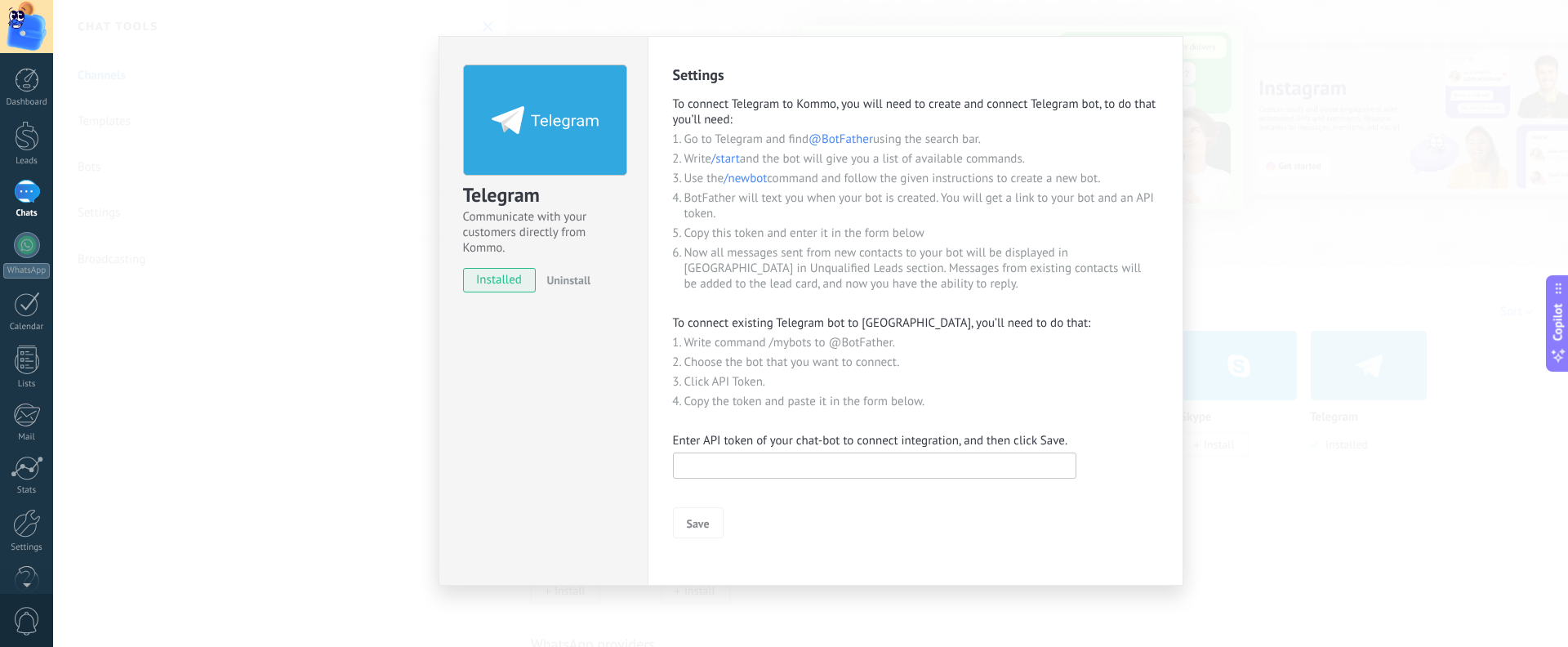
paste input "**********"
type input "**********"
click at [704, 385] on span "Save" at bounding box center [698, 523] width 23 height 11
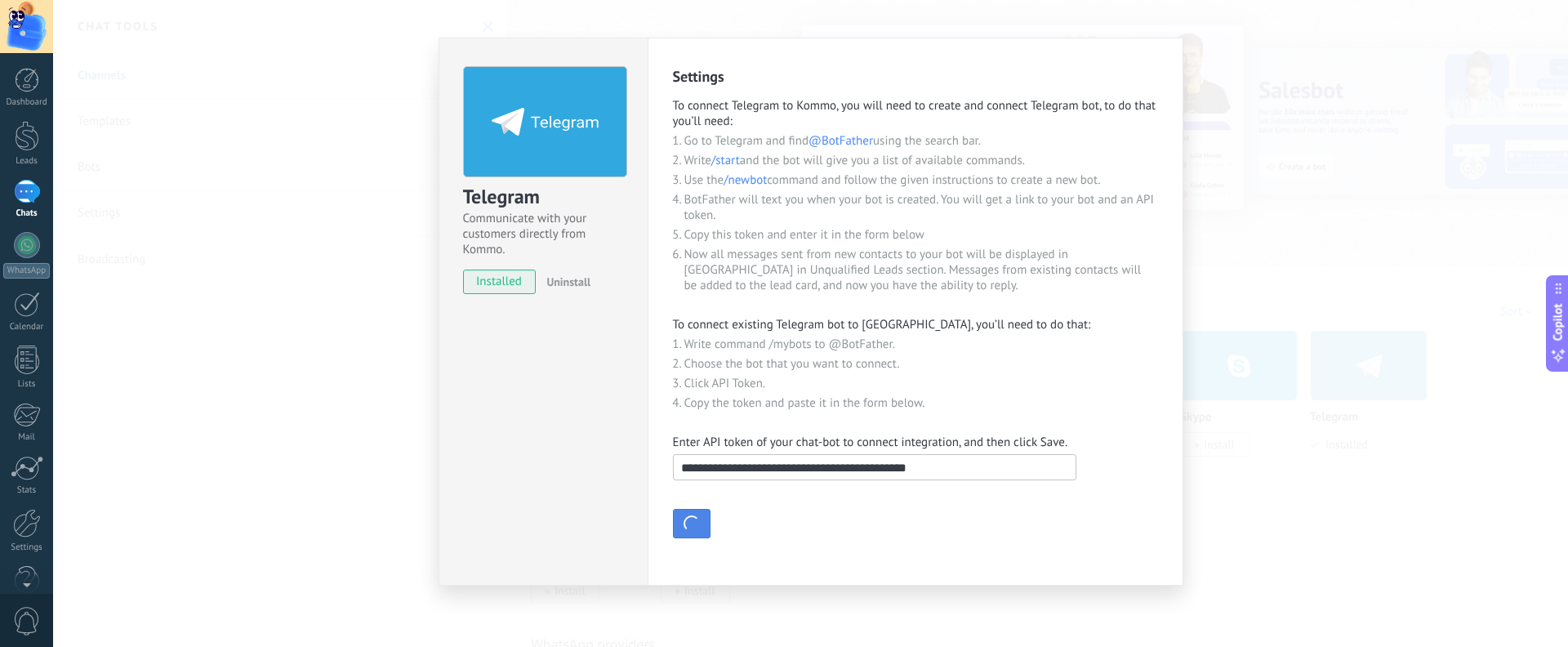
scroll to position [0, 0]
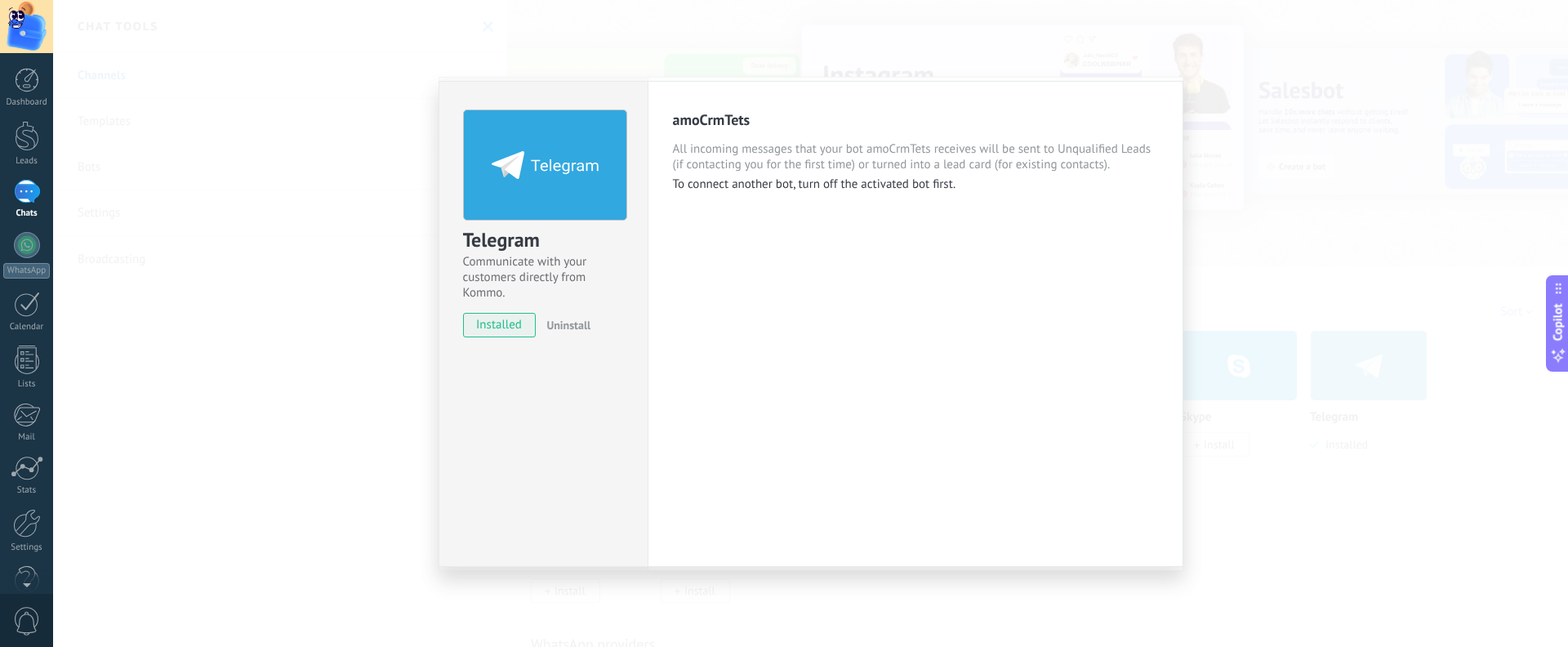
click at [513, 322] on span "installed" at bounding box center [500, 325] width 72 height 24
click at [532, 251] on div "Telegram" at bounding box center [543, 240] width 161 height 27
click at [531, 267] on span "Communicate with your customers directly from Kommo." at bounding box center [543, 277] width 161 height 46
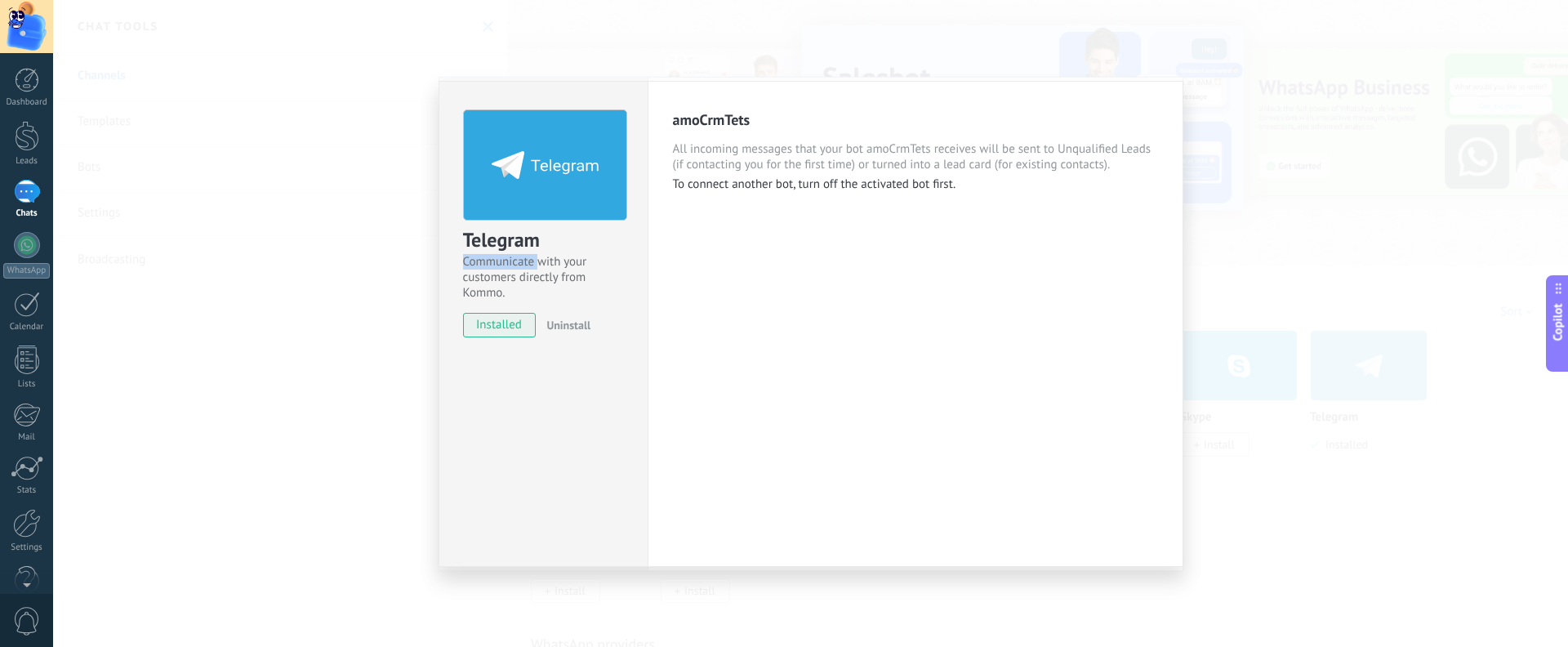
click at [531, 267] on span "Communicate with your customers directly from Kommo." at bounding box center [543, 277] width 161 height 46
click at [532, 287] on span "Communicate with your customers directly from Kommo." at bounding box center [543, 277] width 161 height 46
click at [833, 276] on div "amoCrmTets All incoming messages that your bot amoCrmTets receives will be sent…" at bounding box center [915, 324] width 536 height 486
click at [908, 169] on span "All incoming messages that your bot amoCrmTets receives will be sent to Unquali…" at bounding box center [915, 157] width 485 height 31
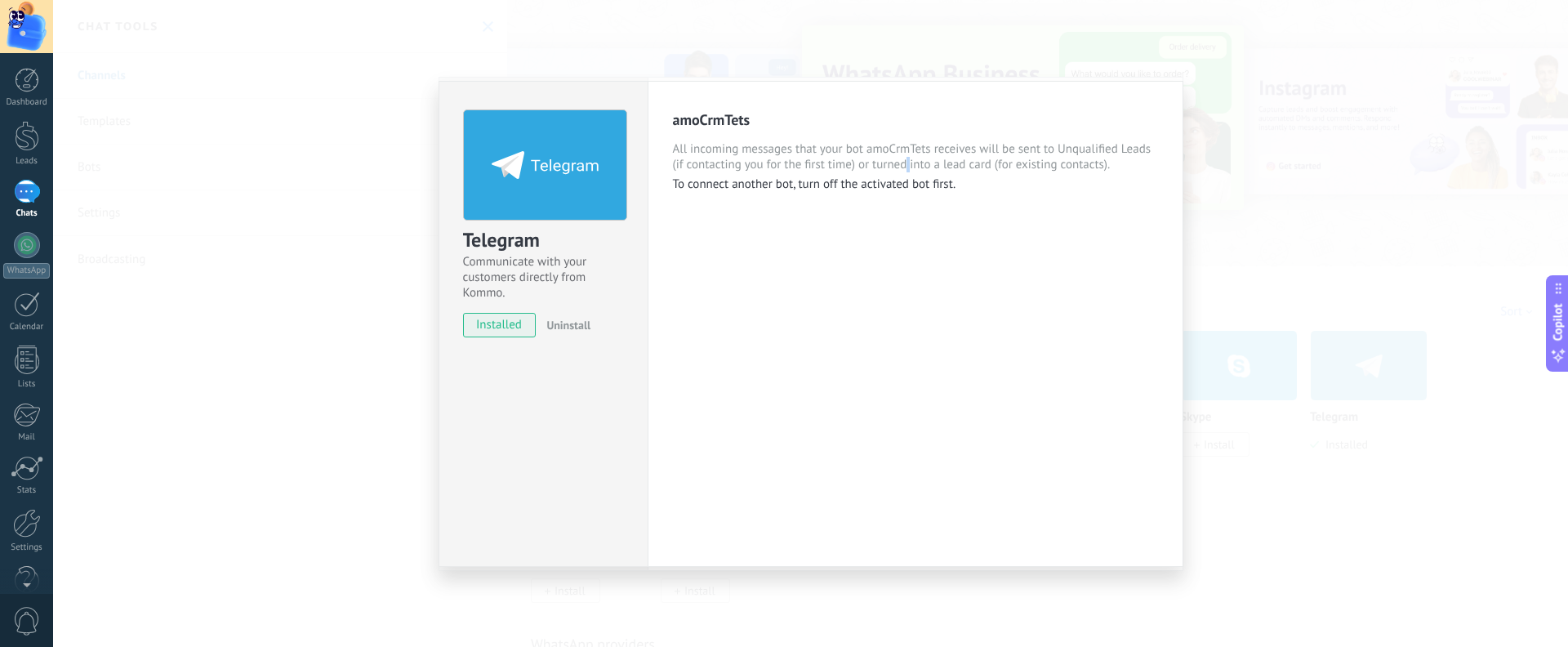
click at [908, 169] on span "All incoming messages that your bot amoCrmTets receives will be sent to Unquali…" at bounding box center [915, 157] width 485 height 31
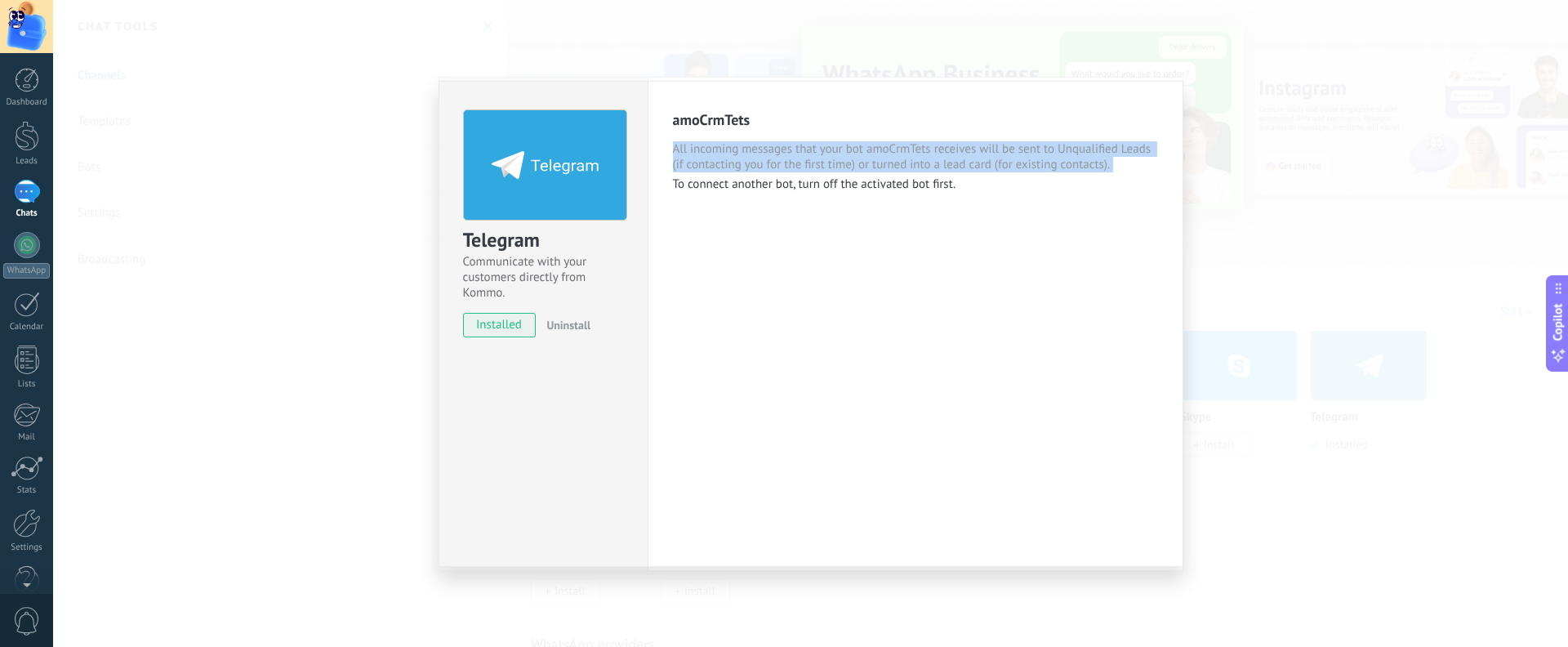
click at [908, 169] on span "All incoming messages that your bot amoCrmTets receives will be sent to Unquali…" at bounding box center [915, 157] width 485 height 31
click at [907, 174] on div "amoCrmTets All incoming messages that your bot amoCrmTets receives will be sent…" at bounding box center [915, 151] width 485 height 82
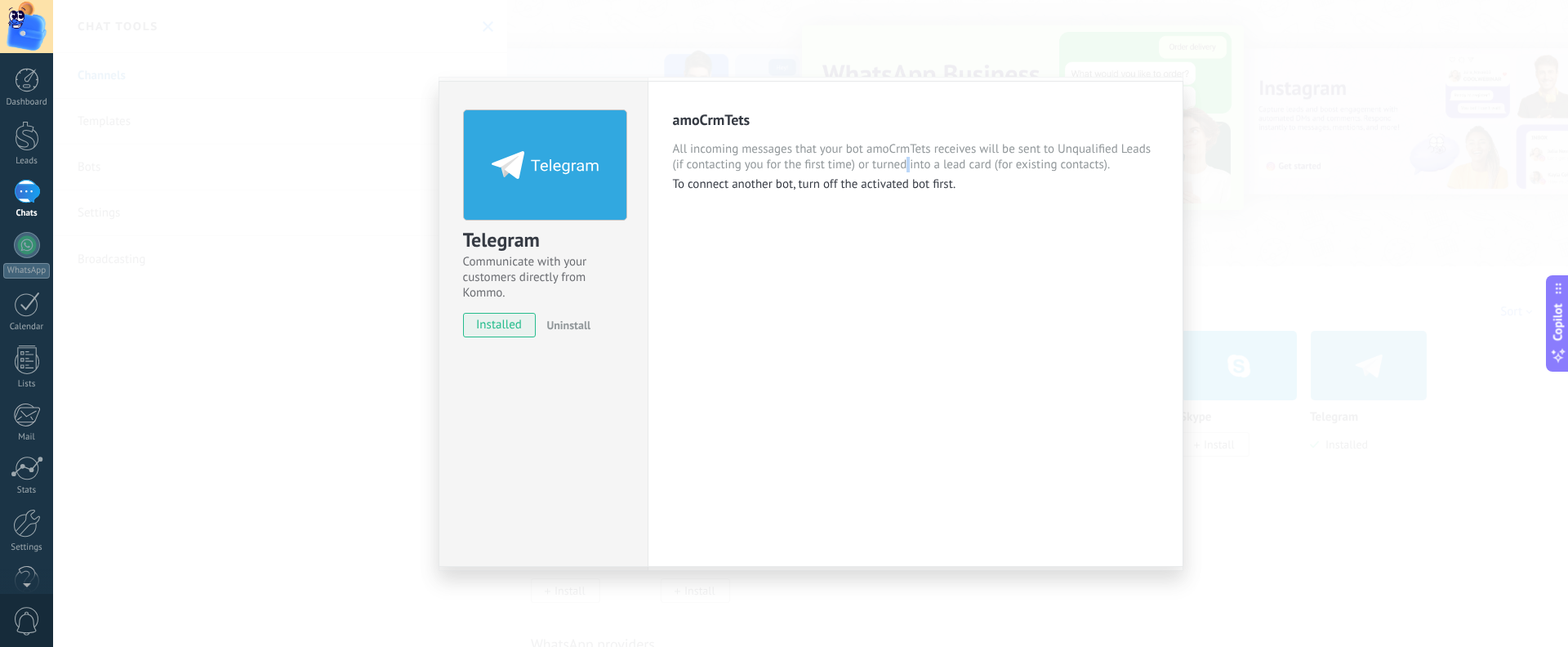
click at [907, 174] on div "amoCrmTets All incoming messages that your bot amoCrmTets receives will be sent…" at bounding box center [915, 151] width 485 height 82
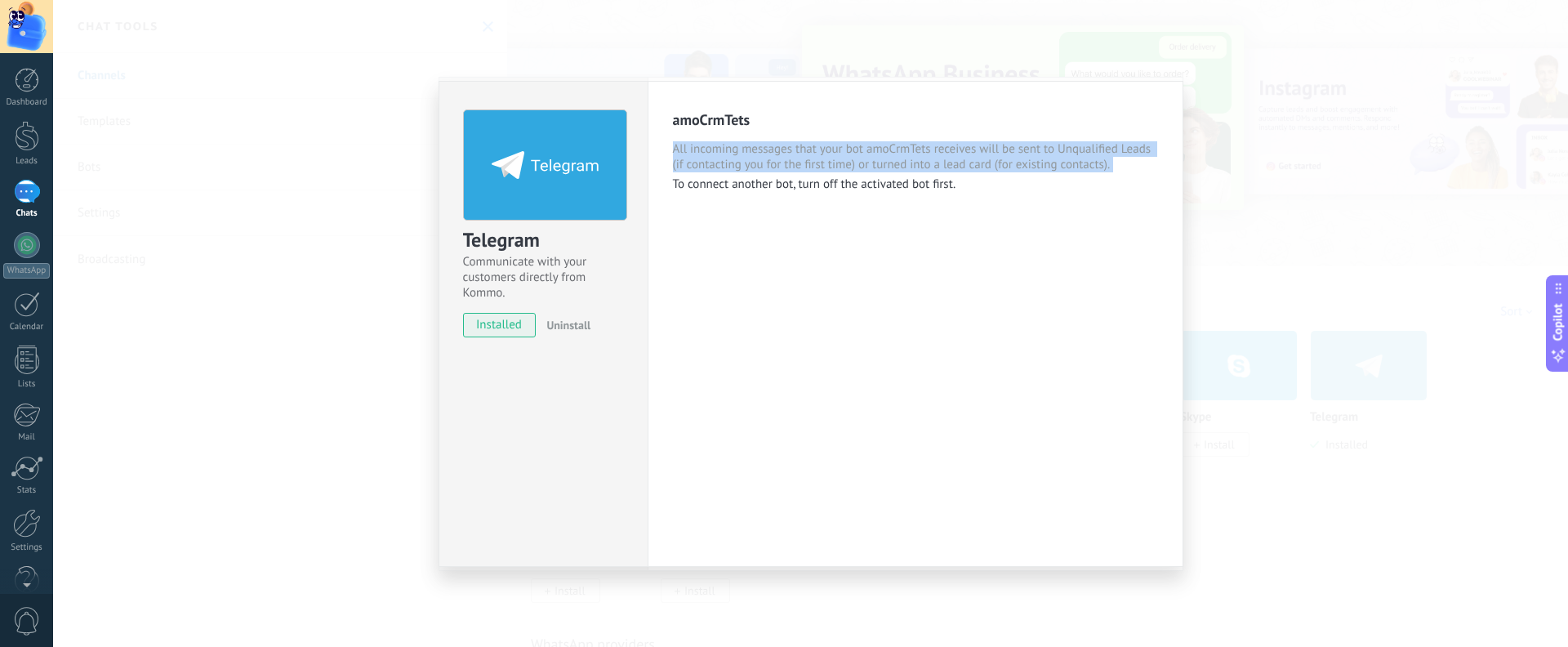
click at [907, 174] on div "amoCrmTets All incoming messages that your bot amoCrmTets receives will be sent…" at bounding box center [915, 151] width 485 height 82
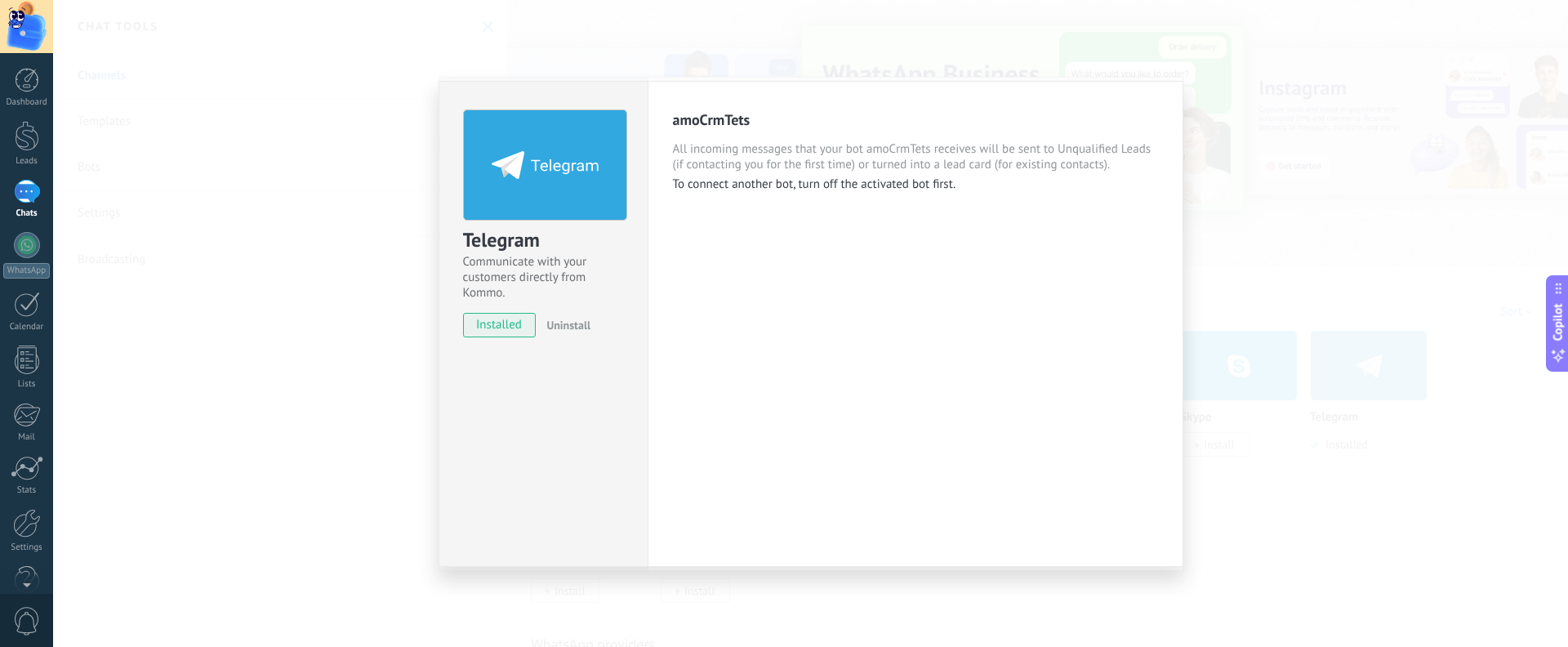
click at [913, 222] on div "amoCrmTets All incoming messages that your bot amoCrmTets receives will be sent…" at bounding box center [915, 324] width 536 height 486
click at [716, 181] on p "To connect another bot, turn off the activated bot first." at bounding box center [915, 184] width 485 height 15
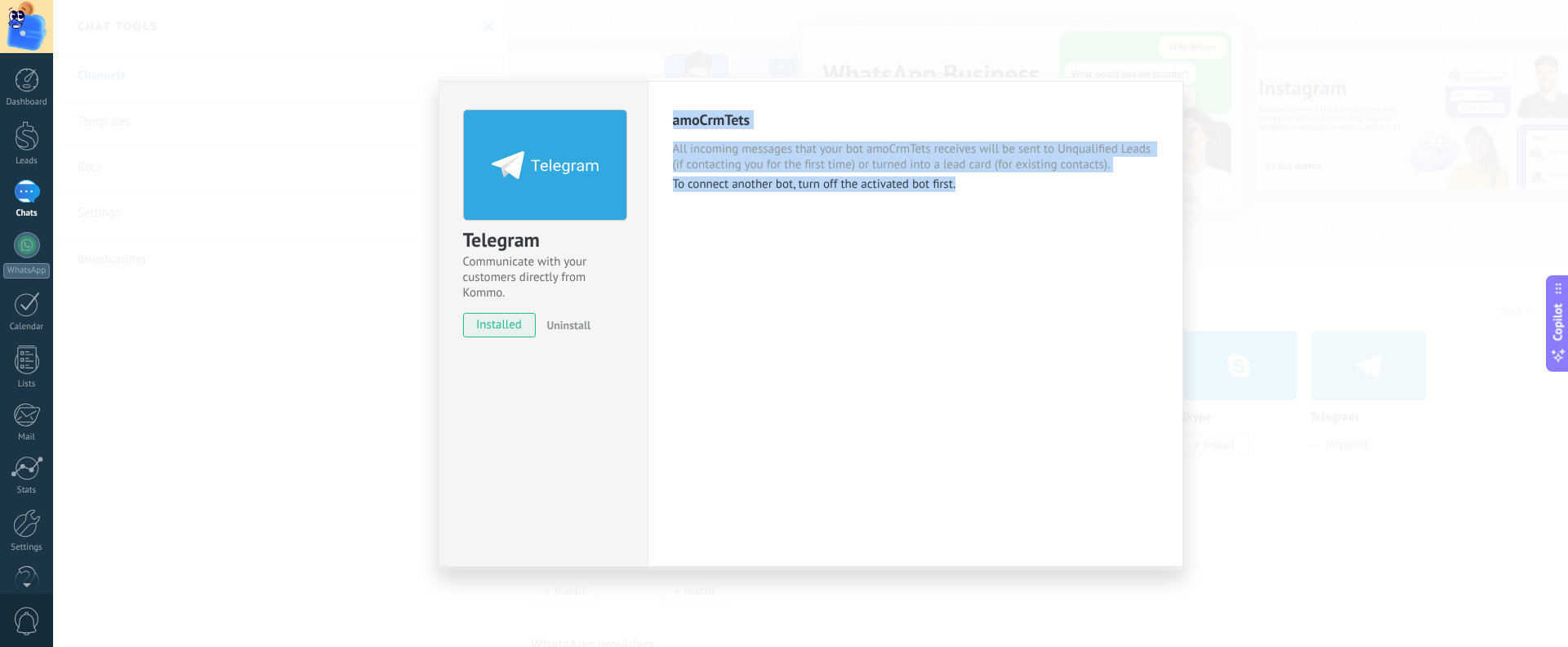
drag, startPoint x: 672, startPoint y: 113, endPoint x: 1018, endPoint y: 202, distance: 357.3
click at [1018, 202] on div "amoCrmTets All incoming messages that your bot amoCrmTets receives will be sent…" at bounding box center [915, 324] width 536 height 486
copy div "amoCrmTets All incoming messages that your bot amoCrmTets receives will be sent…"
click at [1018, 206] on div "amoCrmTets All incoming messages that your bot amoCrmTets receives will be sent…" at bounding box center [915, 324] width 536 height 486
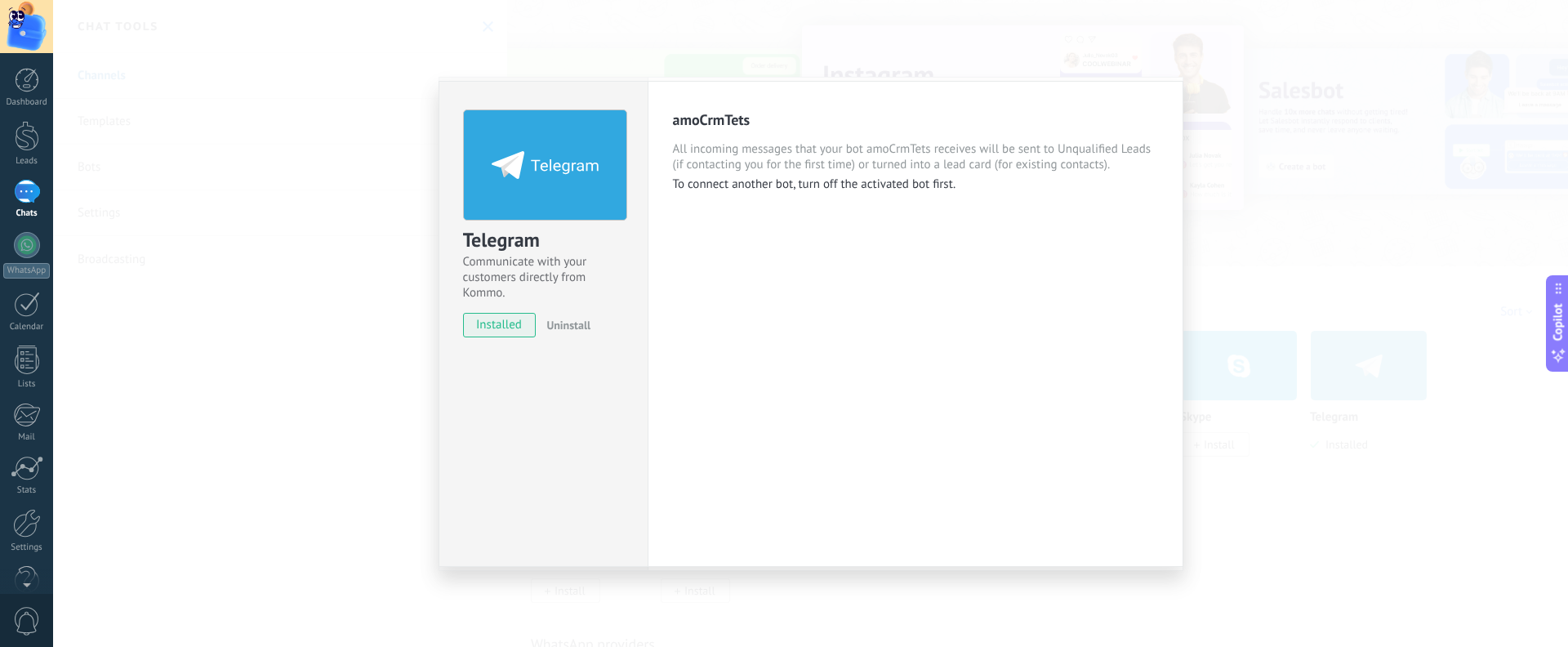
click at [507, 329] on span "installed" at bounding box center [500, 325] width 72 height 24
click at [507, 328] on span "installed" at bounding box center [500, 325] width 72 height 24
click at [537, 234] on div "Telegram" at bounding box center [543, 240] width 161 height 27
click at [273, 247] on div "Telegram Communicate with your customers directly from Kommo. installed Uninsta…" at bounding box center [810, 324] width 1515 height 647
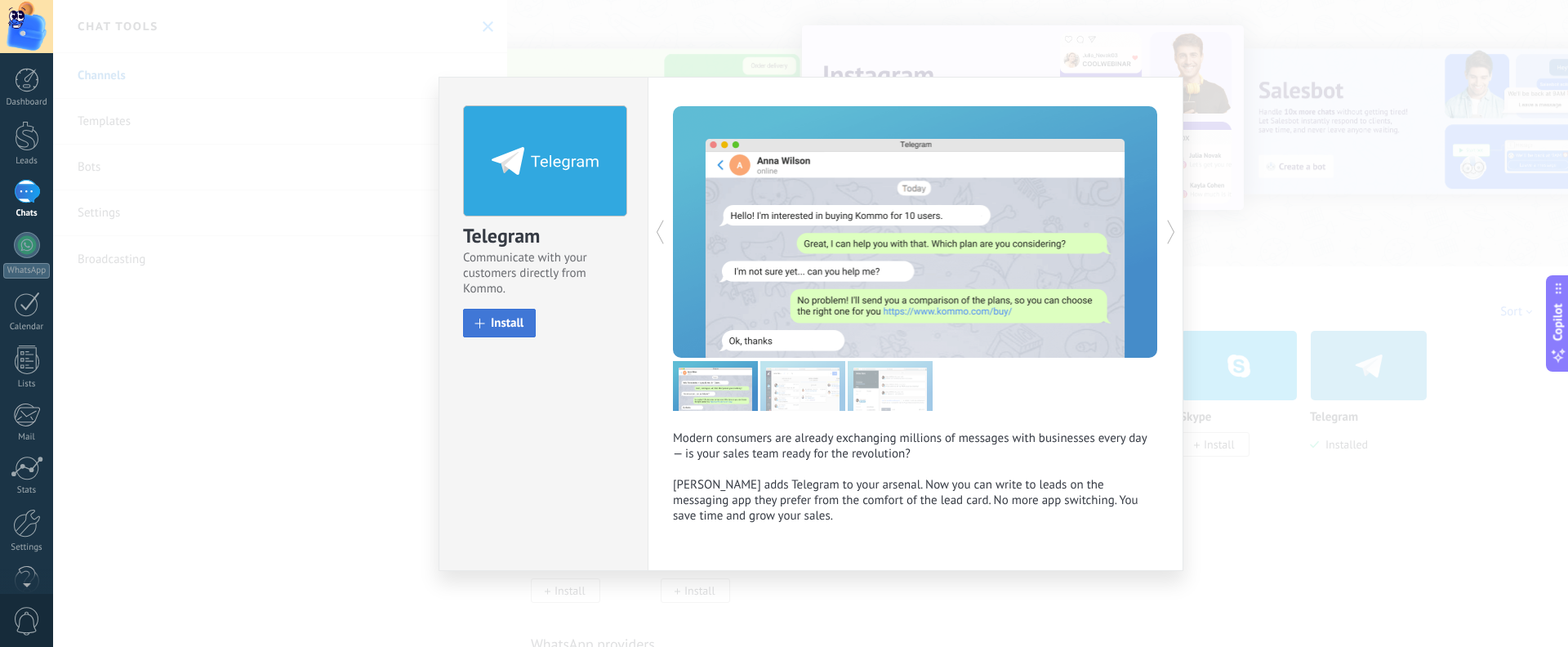
click at [501, 322] on span "Install" at bounding box center [507, 323] width 33 height 12
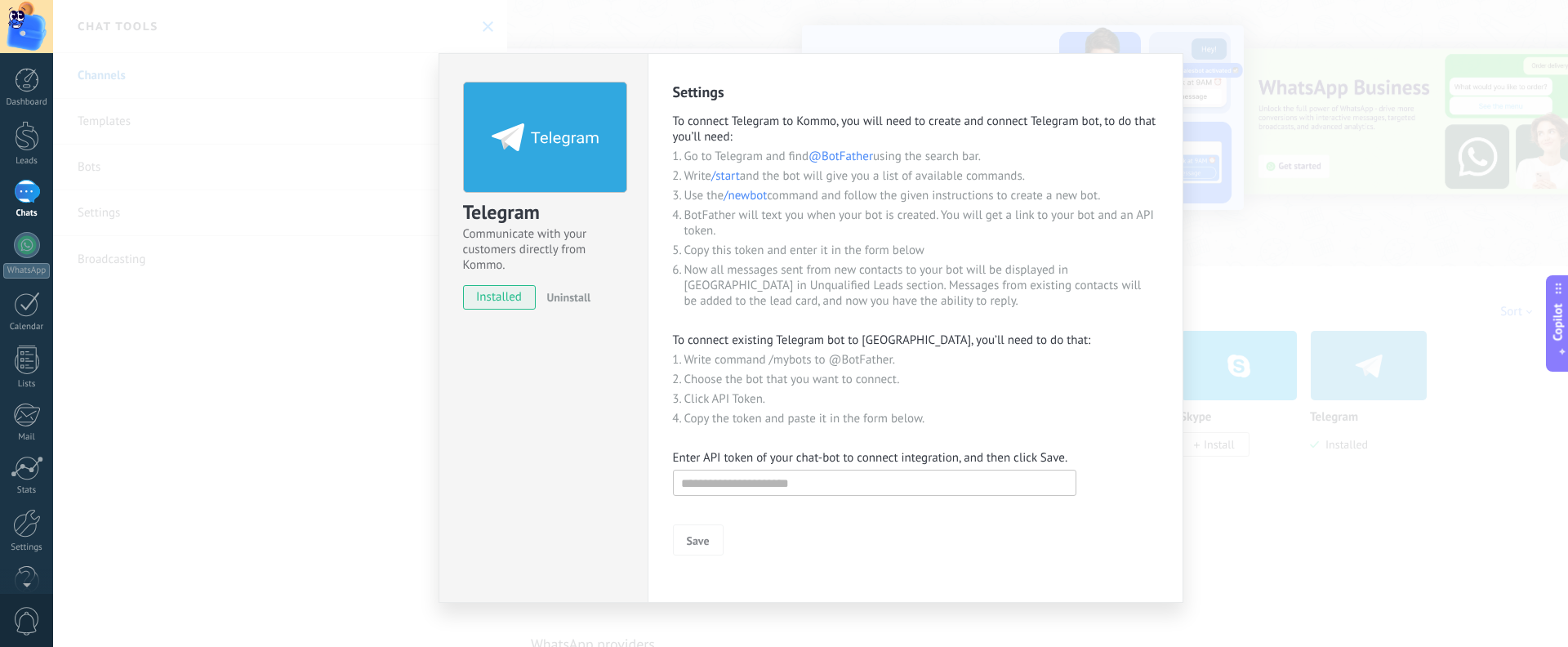
click at [717, 385] on form "Save" at bounding box center [915, 510] width 485 height 89
click at [718, 385] on input "text" at bounding box center [874, 483] width 403 height 26
paste input "**********"
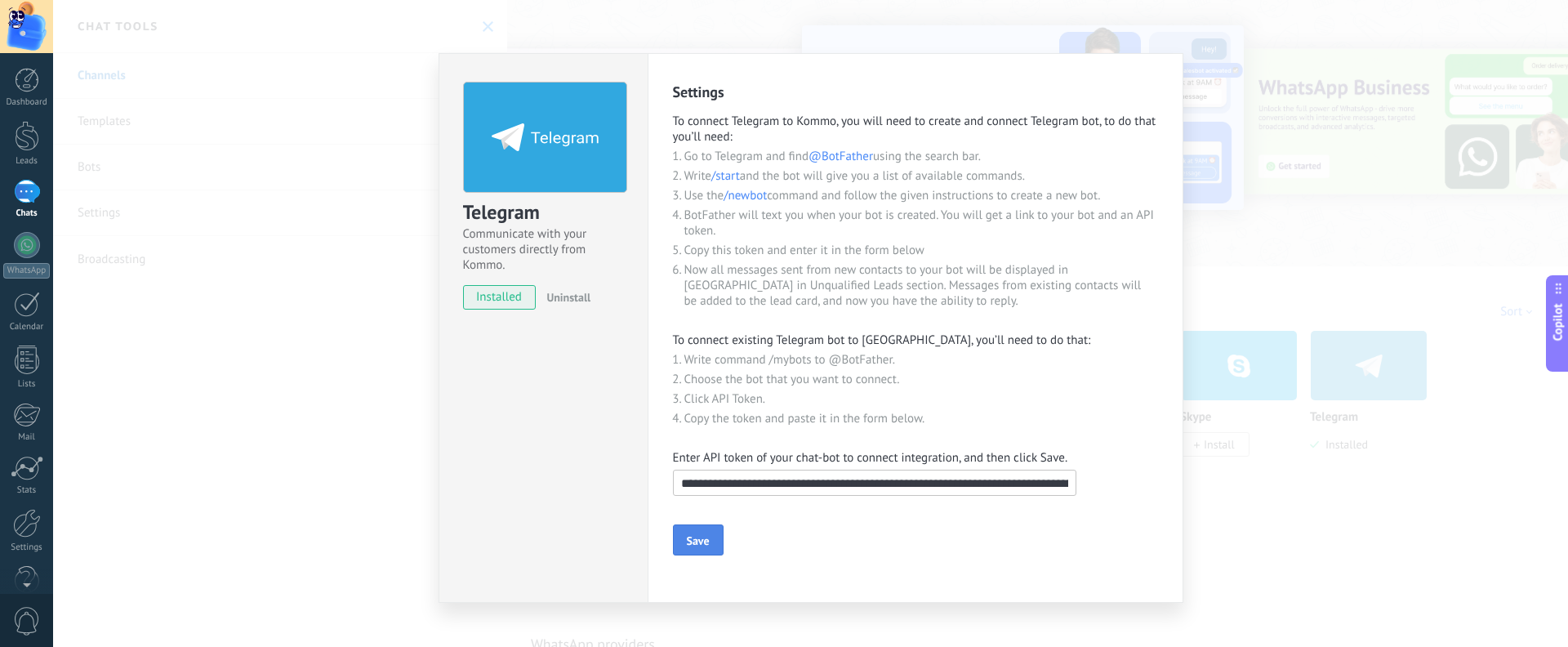
paste input "text"
type input "**********"
click at [702, 385] on button "Save" at bounding box center [698, 539] width 51 height 31
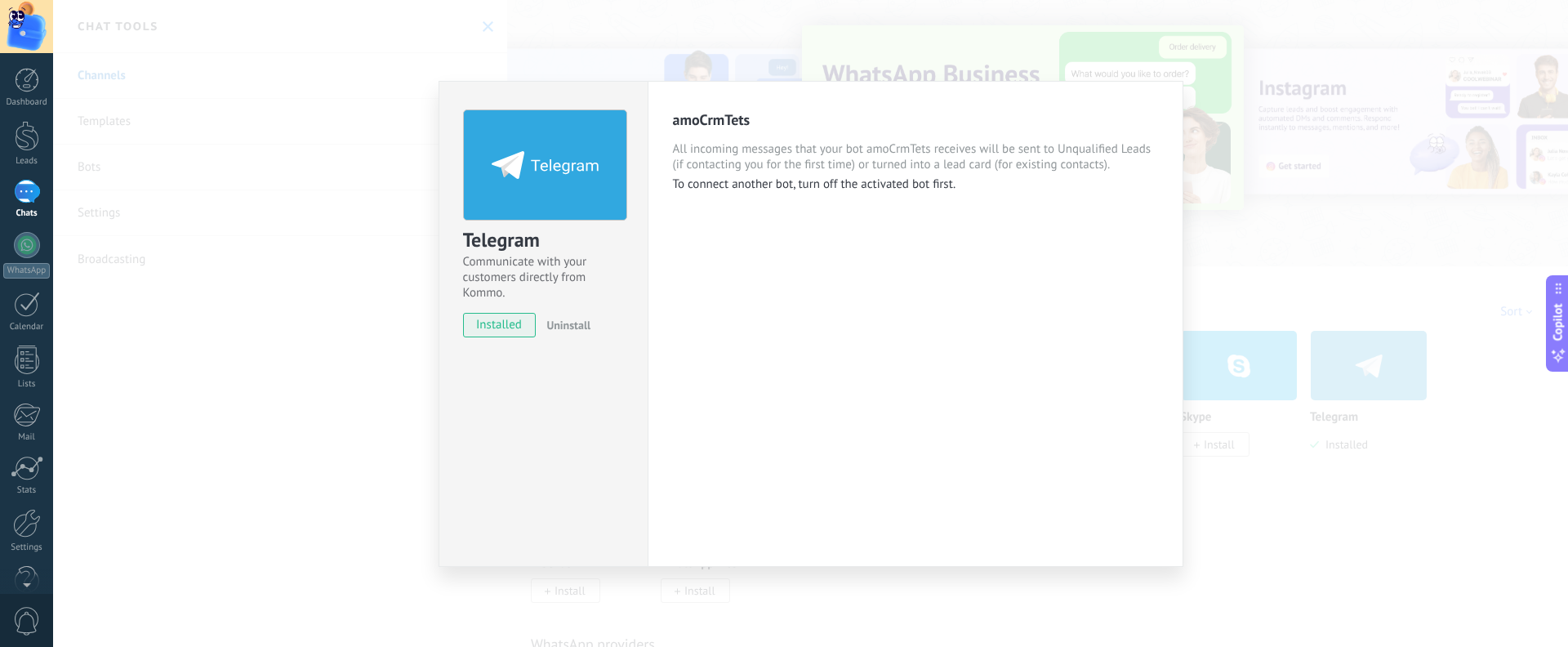
click at [266, 286] on div "Telegram Communicate with your customers directly from Kommo. installed Uninsta…" at bounding box center [810, 324] width 1515 height 647
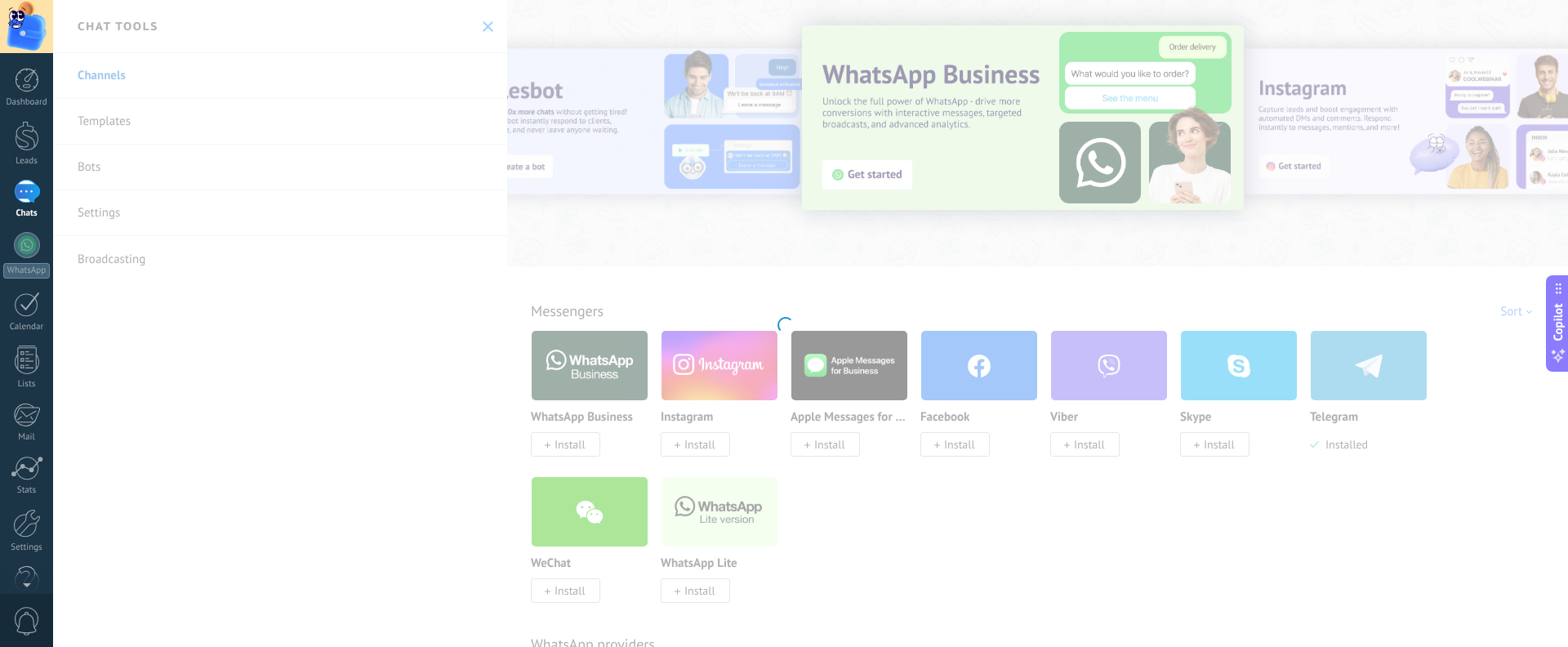
click at [39, 201] on div at bounding box center [27, 192] width 26 height 24
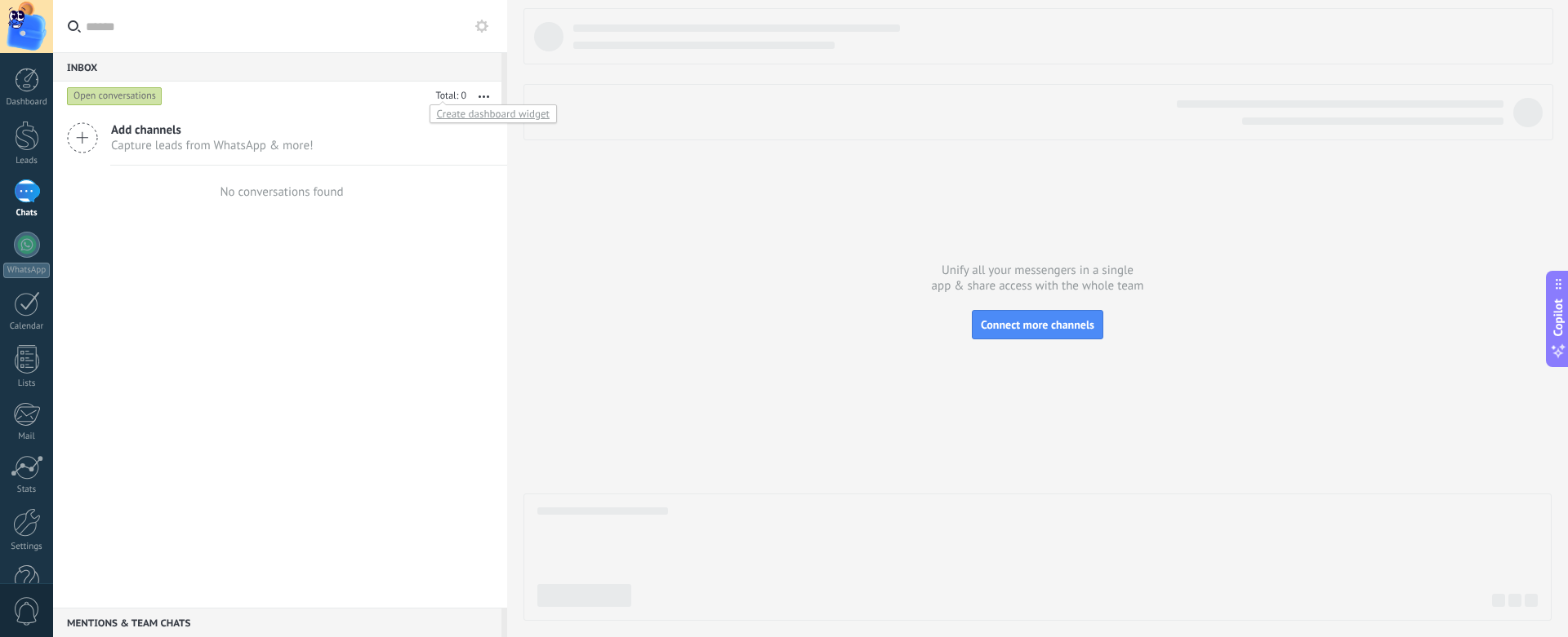
click at [457, 95] on div at bounding box center [448, 96] width 37 height 16
click at [459, 114] on div "Create dashboard widget" at bounding box center [493, 114] width 127 height 19
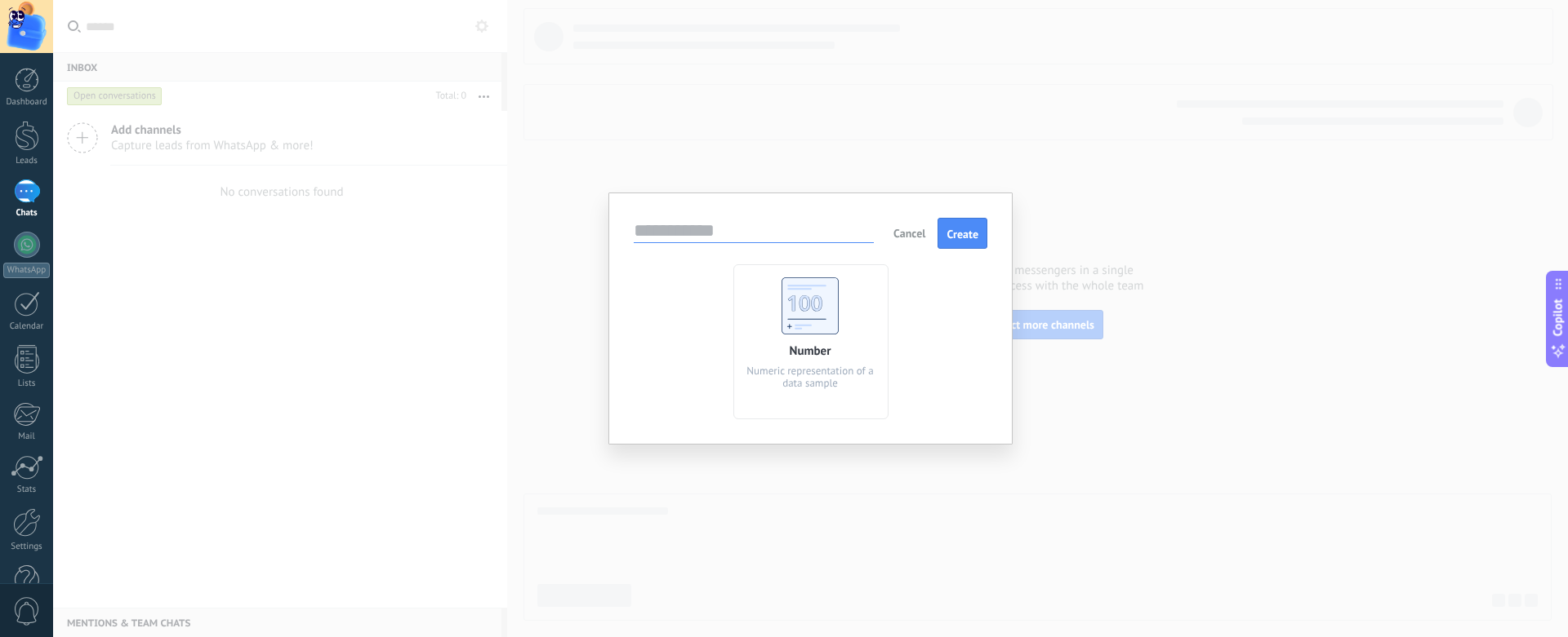
click at [915, 234] on span "Cancel" at bounding box center [909, 233] width 32 height 15
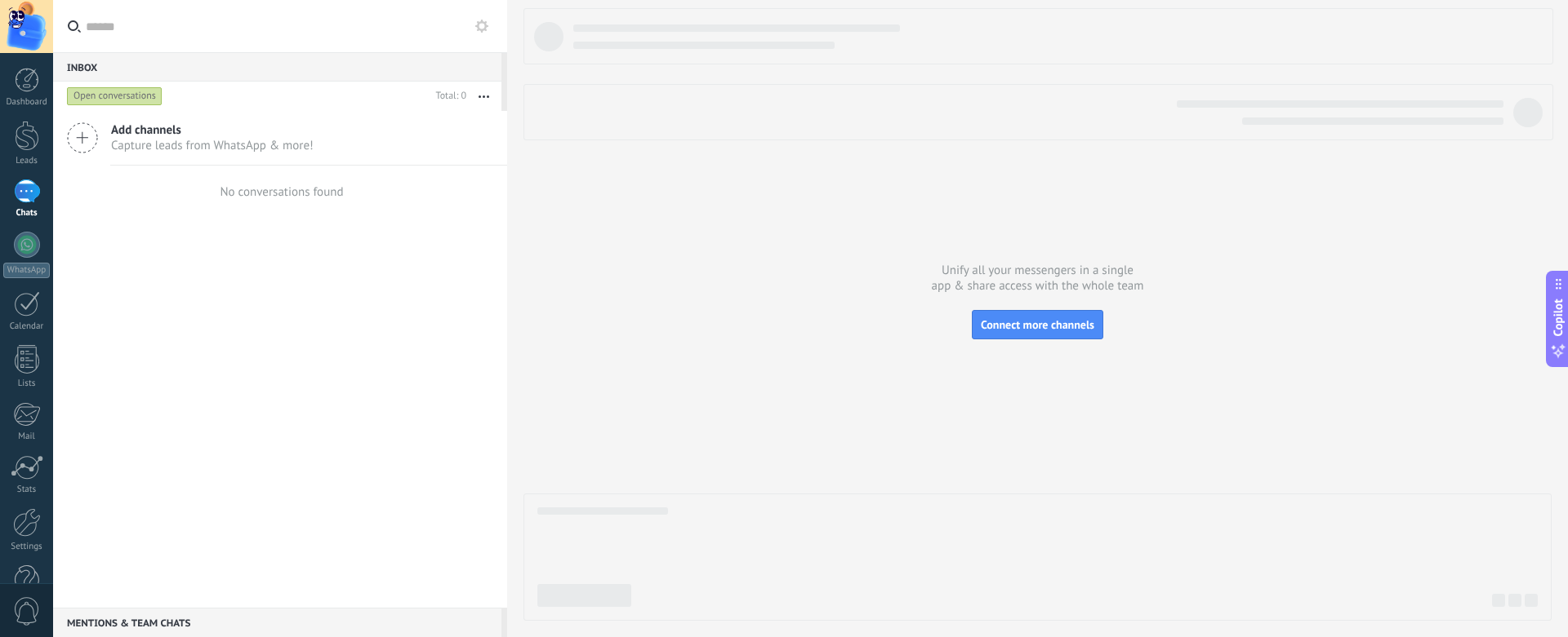
click at [137, 90] on div "Open conversations" at bounding box center [114, 96] width 95 height 20
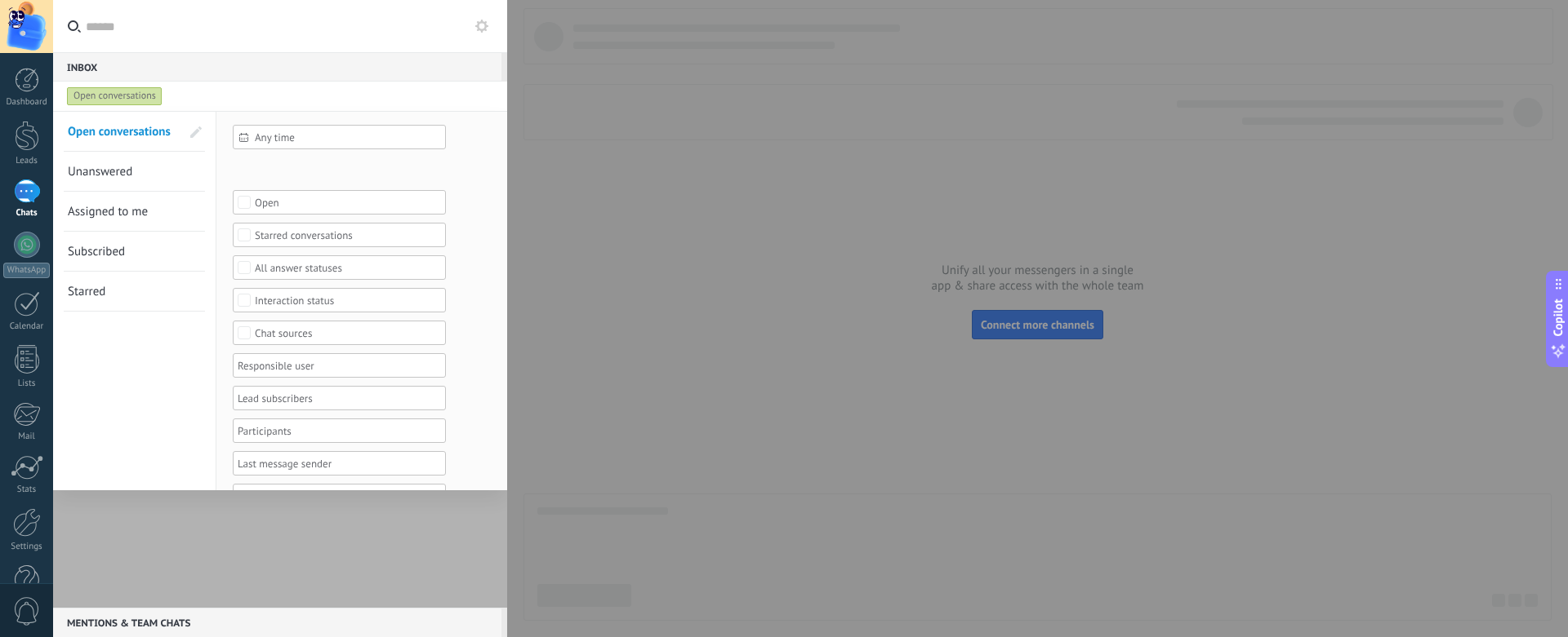
click at [237, 495] on div at bounding box center [280, 359] width 454 height 497
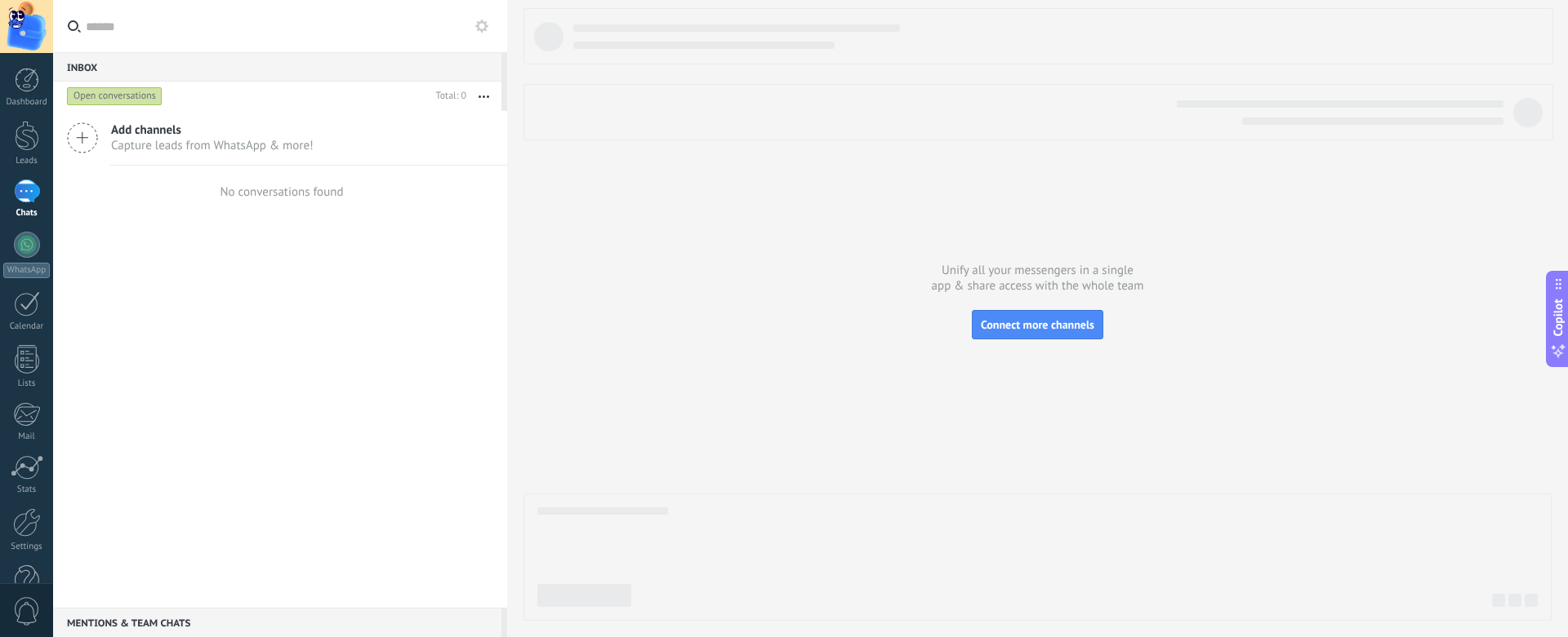
click at [95, 142] on icon at bounding box center [83, 138] width 31 height 31
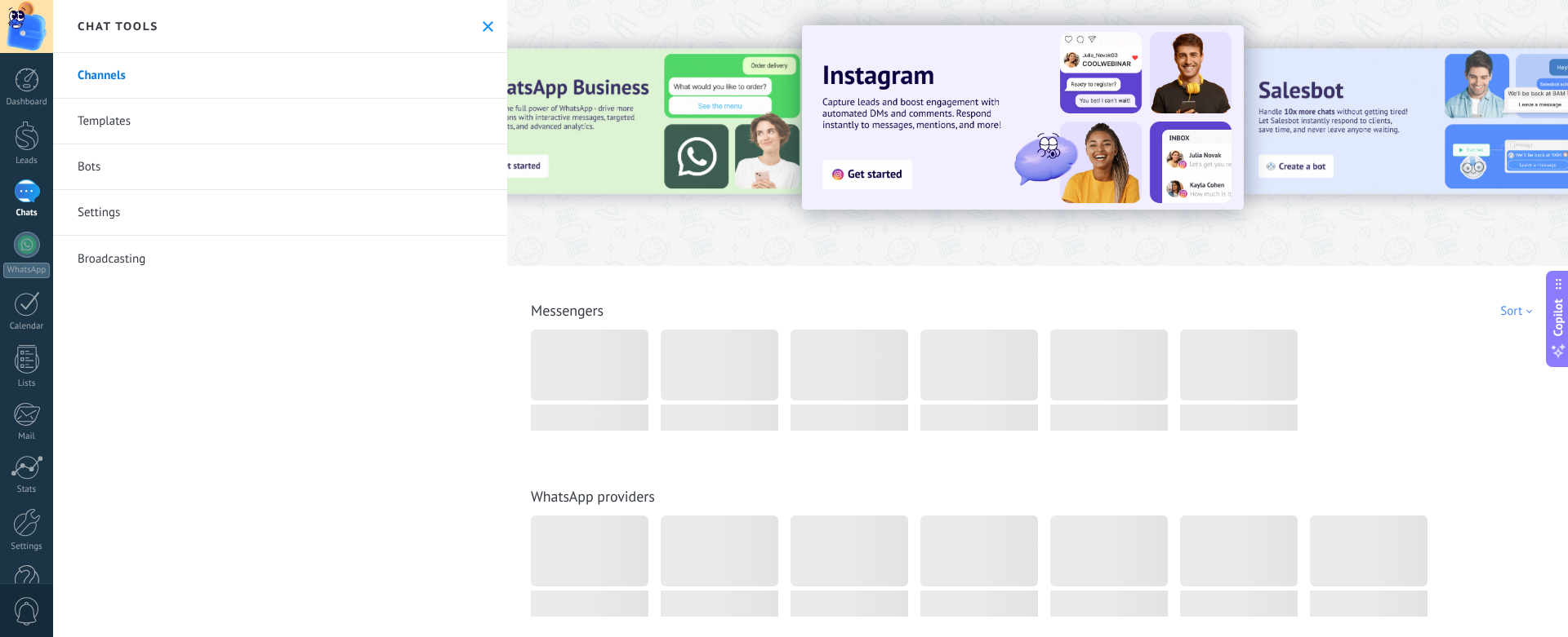
click at [128, 167] on link "Bots" at bounding box center [280, 167] width 454 height 46
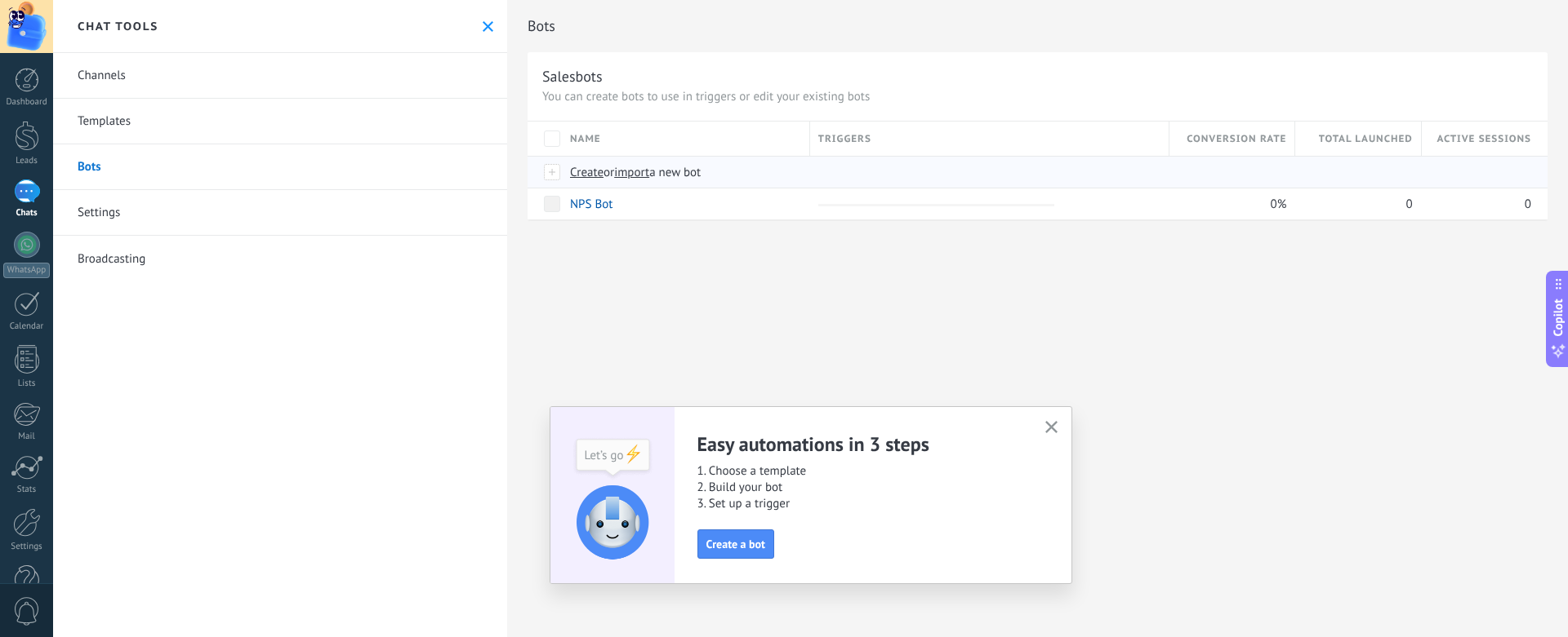
click at [626, 177] on span "import" at bounding box center [631, 173] width 35 height 15
click at [0, 0] on input "import a new bot" at bounding box center [0, 0] width 0 height 0
click at [571, 169] on span "Create" at bounding box center [587, 173] width 34 height 15
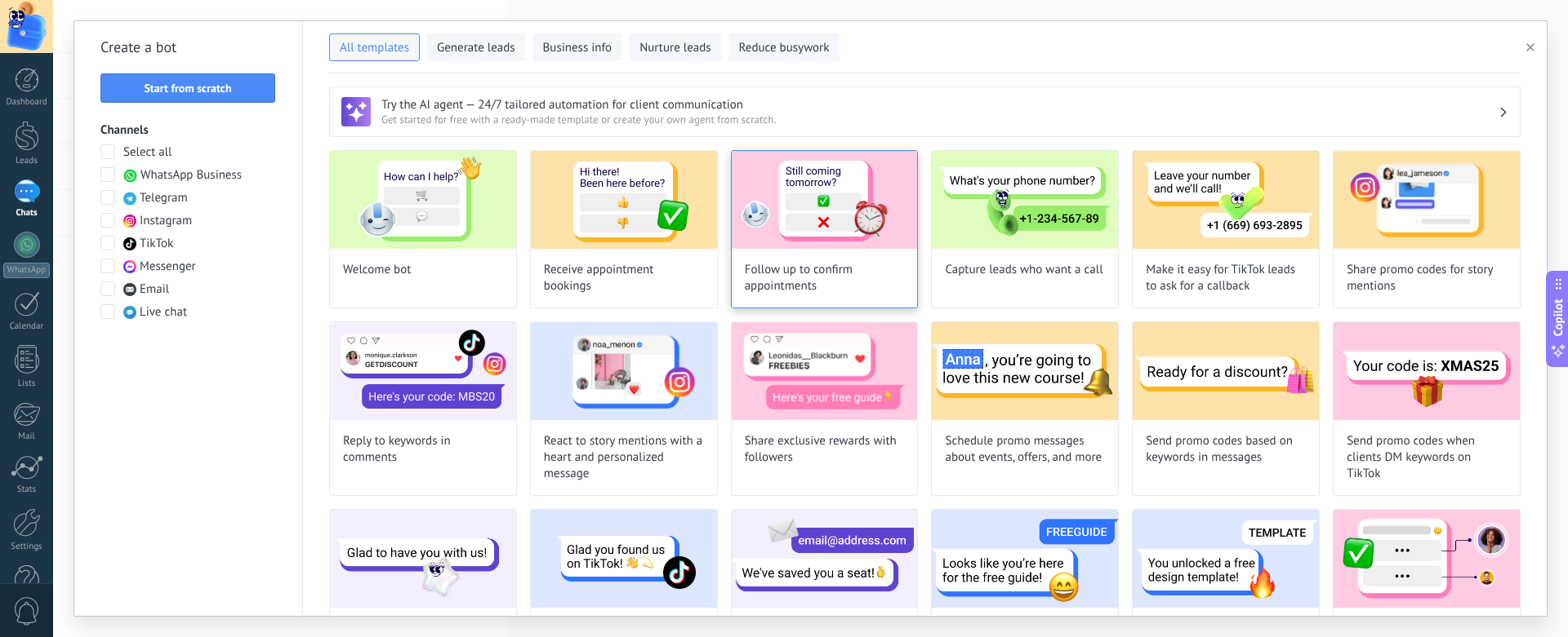
click at [859, 260] on div "Follow up to confirm appointments" at bounding box center [825, 230] width 188 height 158
type input "**********"
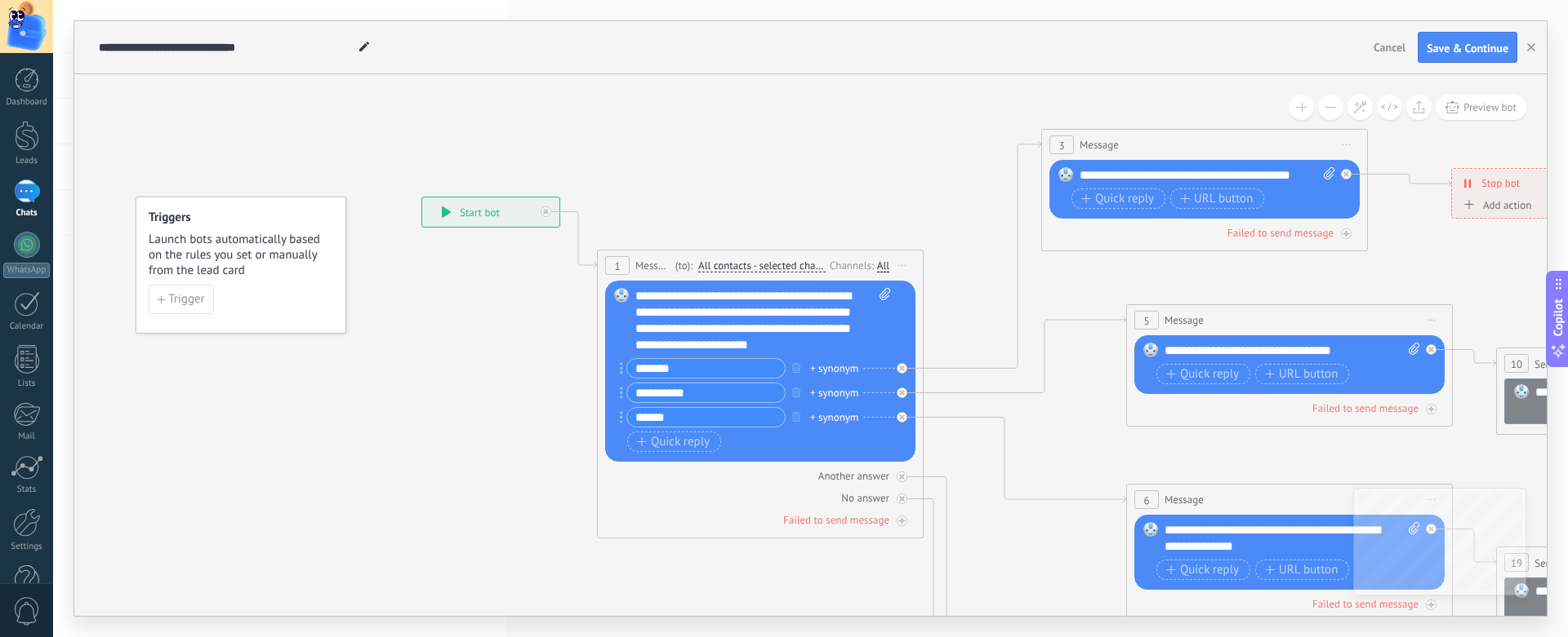
click at [483, 212] on div "**********" at bounding box center [490, 212] width 137 height 29
click at [701, 374] on input "*******" at bounding box center [705, 369] width 157 height 19
click at [701, 395] on input "**********" at bounding box center [705, 393] width 157 height 19
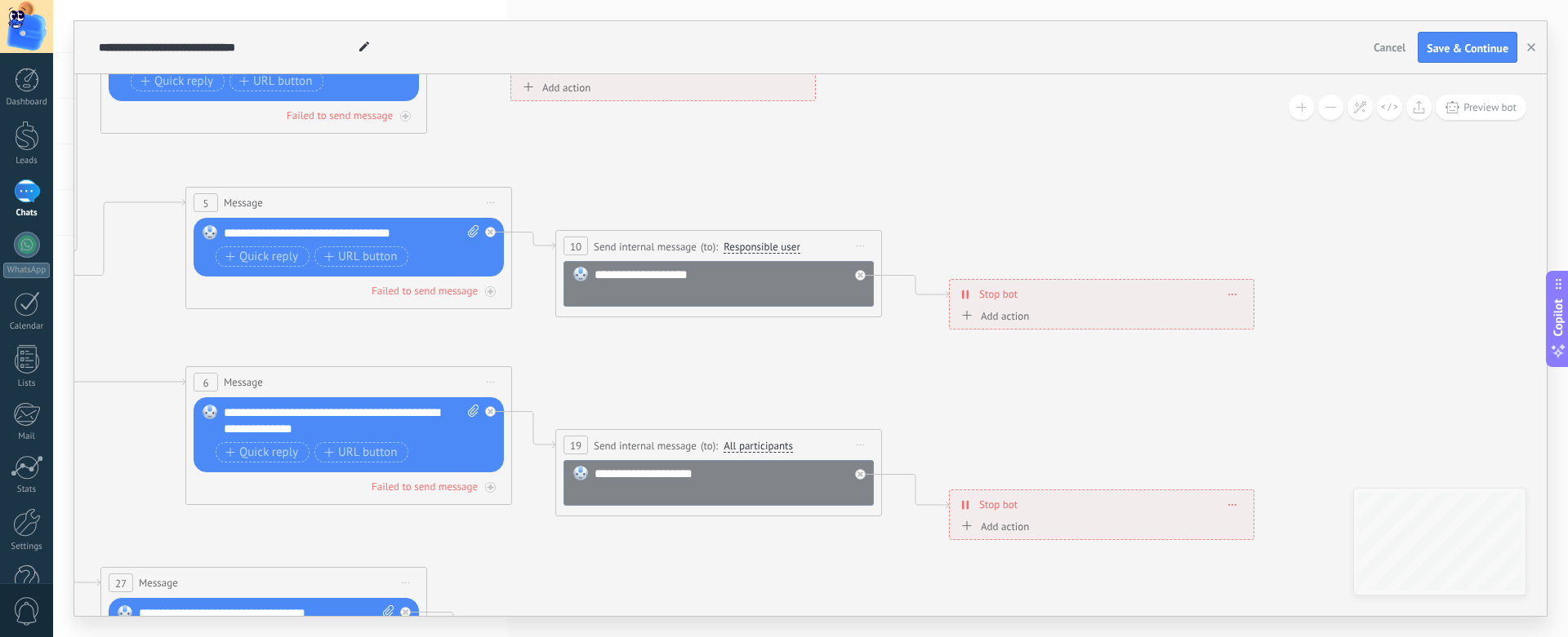
click at [987, 298] on span "Stop bot" at bounding box center [998, 294] width 39 height 15
click at [987, 313] on div "Add action" at bounding box center [993, 316] width 72 height 12
click at [987, 313] on button "Mark conversation closed" at bounding box center [1050, 316] width 204 height 29
click at [981, 351] on span "Start bot" at bounding box center [1048, 345] width 198 height 15
click at [1026, 319] on span "Start bot" at bounding box center [1011, 322] width 46 height 13
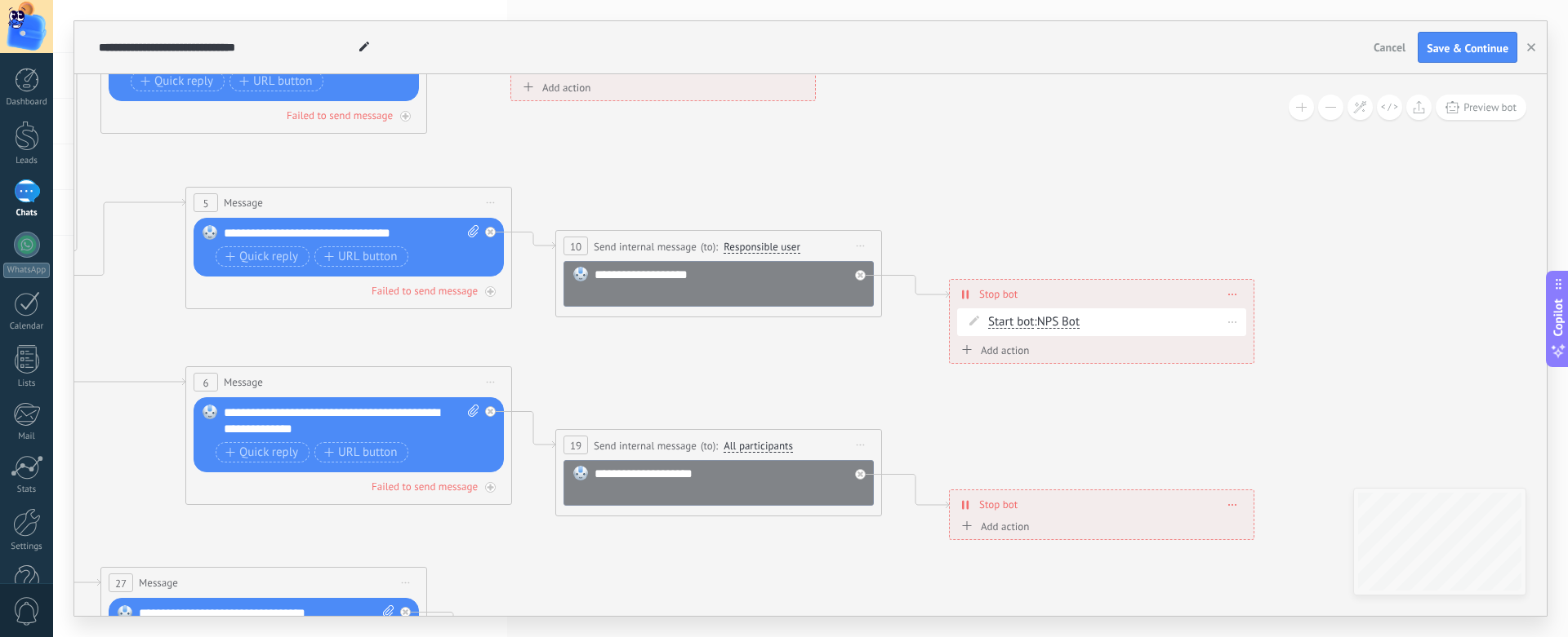
click at [1026, 319] on button "Start bot" at bounding box center [1081, 322] width 204 height 29
click at [1030, 352] on span "Start bot" at bounding box center [1069, 352] width 198 height 16
